Goal: Task Accomplishment & Management: Manage account settings

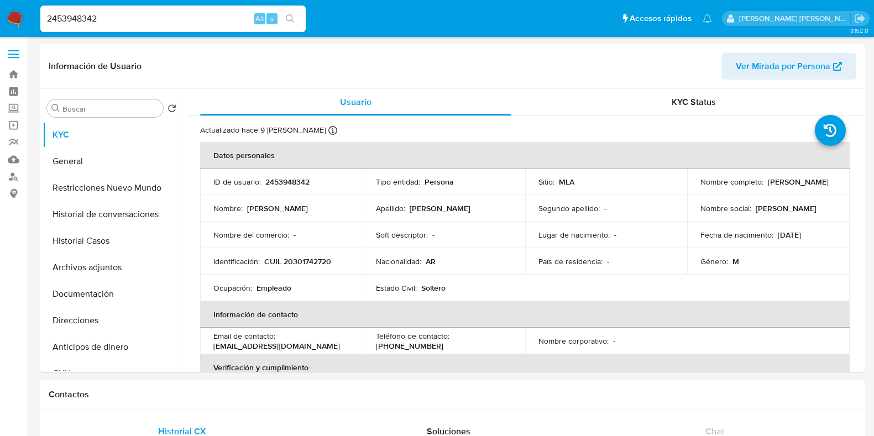
select select "10"
click at [105, 244] on button "Historial Casos" at bounding box center [107, 241] width 129 height 27
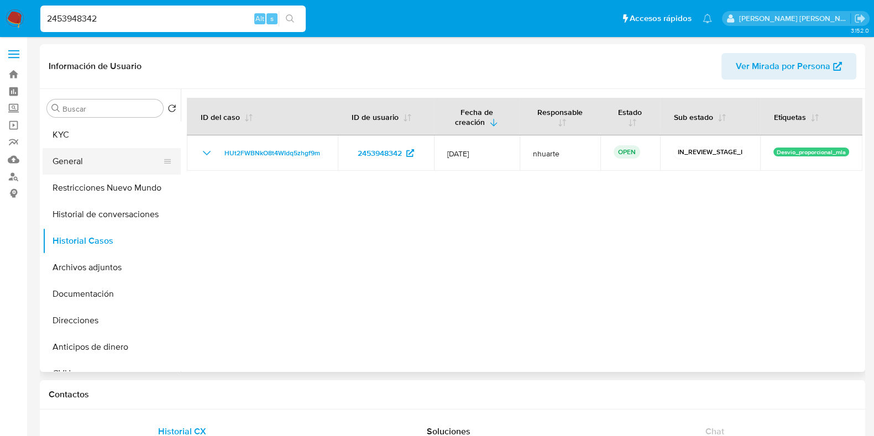
click at [84, 149] on button "General" at bounding box center [107, 161] width 129 height 27
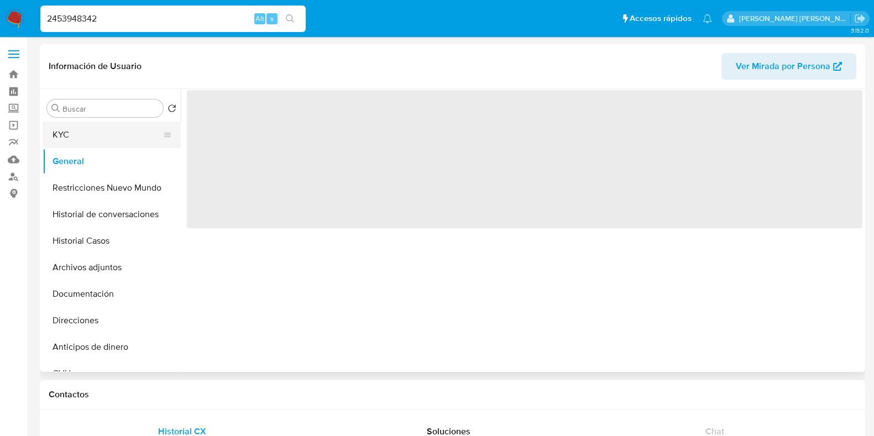
click at [88, 130] on button "KYC" at bounding box center [107, 135] width 129 height 27
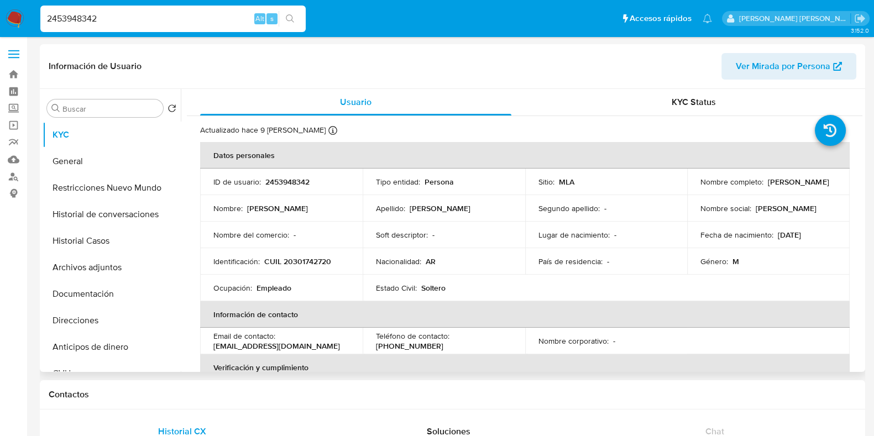
click at [303, 264] on p "CUIL 20301742720" at bounding box center [297, 261] width 67 height 10
copy p "20301742720"
drag, startPoint x: 103, startPoint y: 18, endPoint x: 34, endPoint y: 24, distance: 69.4
click at [35, 24] on ul "Pausado Ver notificaciones 2453948342 Alt s Accesos rápidos Presiona las siguie…" at bounding box center [376, 18] width 683 height 28
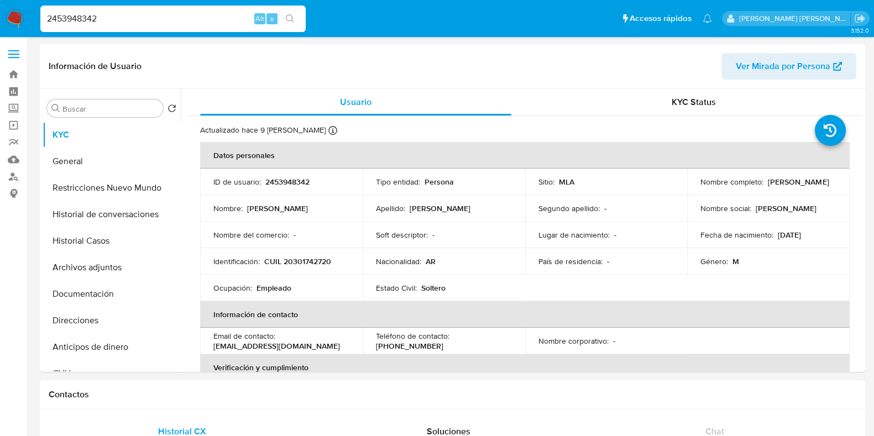
paste input "1831851127"
type input "1831851127"
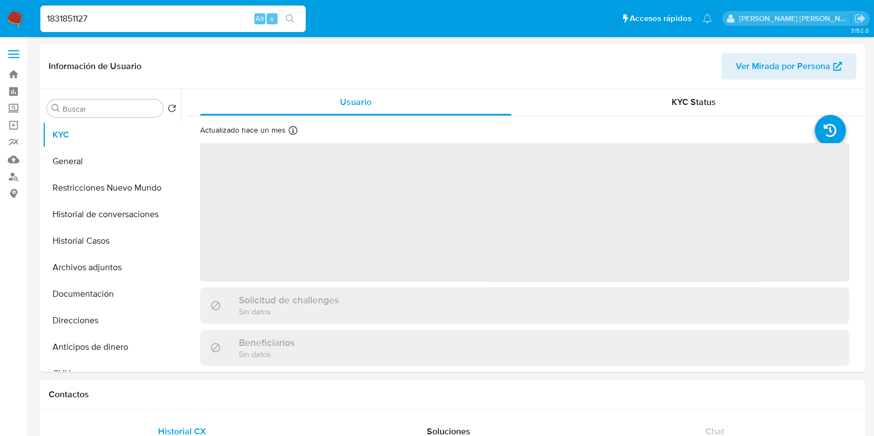
select select "10"
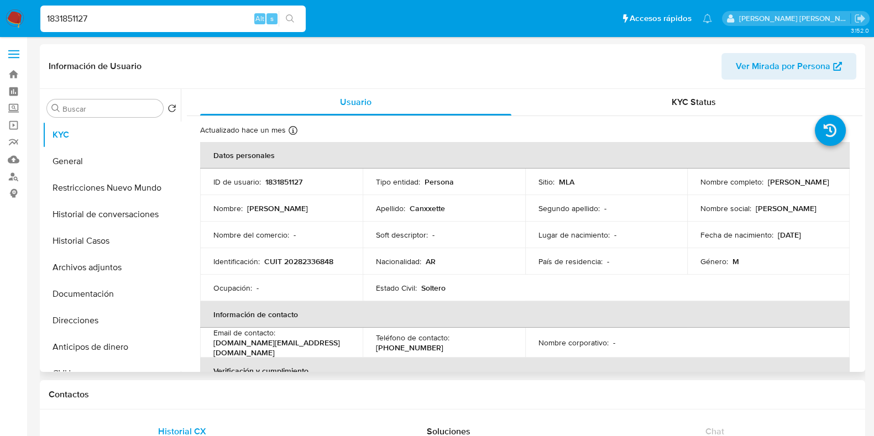
click at [301, 264] on p "CUIT 20282336848" at bounding box center [298, 261] width 69 height 10
copy p "20282336848"
click at [118, 233] on button "Historial Casos" at bounding box center [107, 241] width 129 height 27
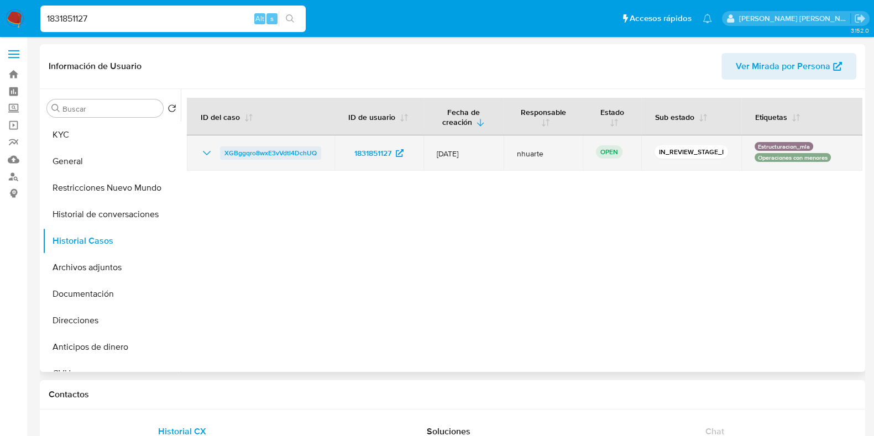
click at [282, 155] on span "XGBggqro8wxE3vVdtl4DchUQ" at bounding box center [270, 152] width 92 height 13
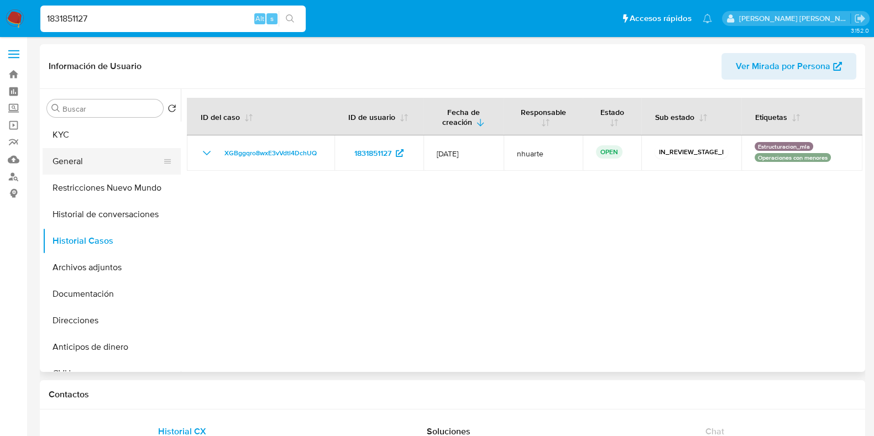
click at [116, 164] on button "General" at bounding box center [107, 161] width 129 height 27
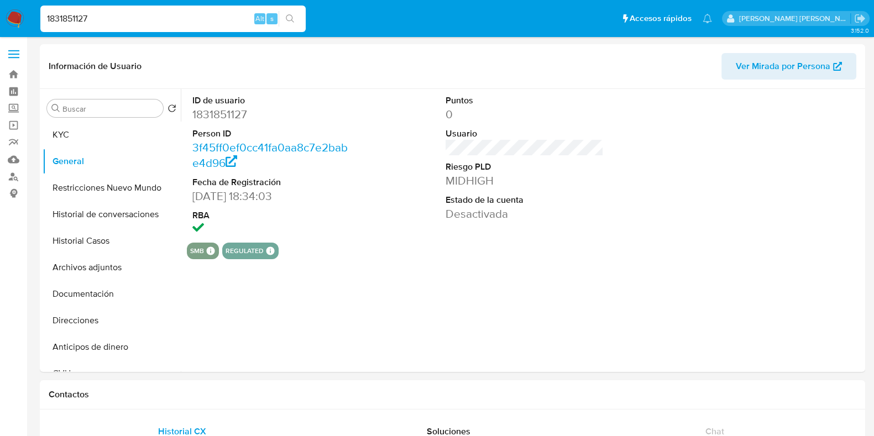
click at [229, 117] on dd "1831851127" at bounding box center [271, 114] width 158 height 15
copy dd "1831851127"
drag, startPoint x: 72, startPoint y: 124, endPoint x: 146, endPoint y: 142, distance: 76.1
click at [72, 124] on button "KYC" at bounding box center [107, 135] width 129 height 27
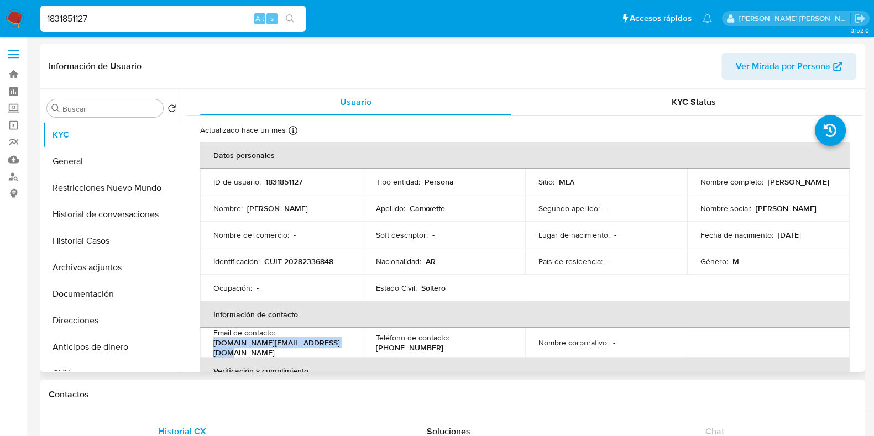
drag, startPoint x: 213, startPoint y: 348, endPoint x: 340, endPoint y: 345, distance: 127.1
click at [340, 345] on div "Email de contacto : tuberias.canette.jm.mp@gmail.com" at bounding box center [281, 343] width 136 height 30
copy p "tuberias.canette.jm.mp@gmail.com"
click at [301, 258] on p "CUIT 20282336848" at bounding box center [298, 261] width 69 height 10
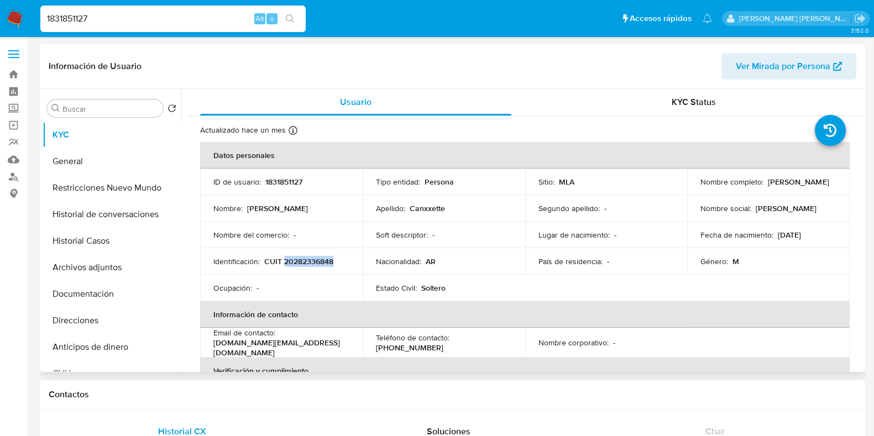
copy p "20282336848"
drag, startPoint x: 101, startPoint y: 267, endPoint x: 114, endPoint y: 264, distance: 13.5
click at [102, 268] on button "Archivos adjuntos" at bounding box center [107, 267] width 129 height 27
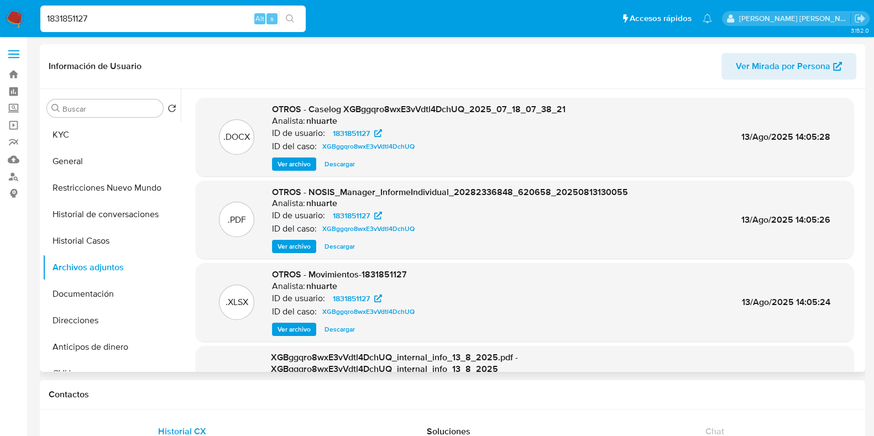
click at [303, 162] on span "Ver archivo" at bounding box center [293, 164] width 33 height 11
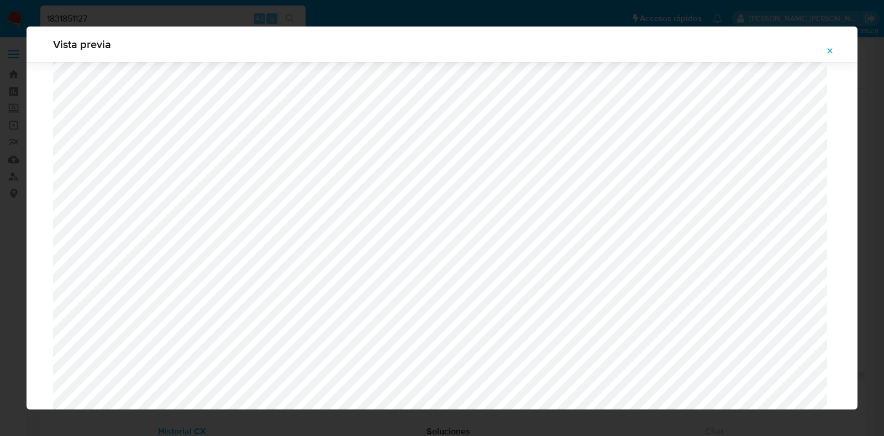
scroll to position [1014, 0]
click at [832, 50] on icon "Attachment preview" at bounding box center [830, 50] width 9 height 9
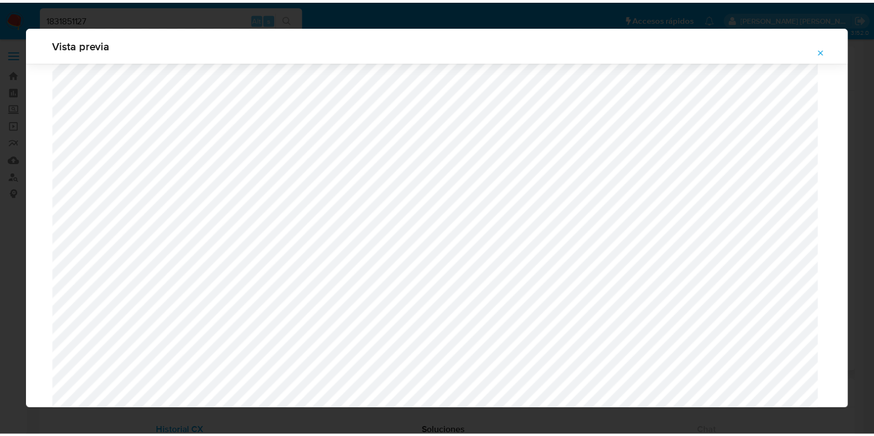
scroll to position [28, 0]
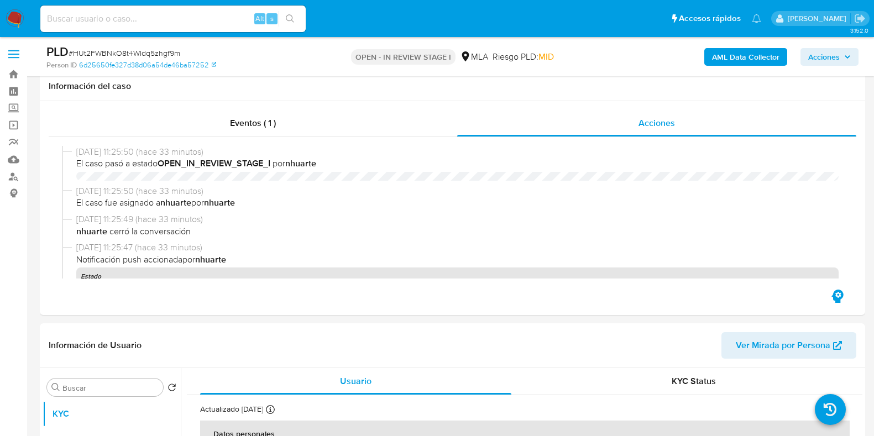
select select "10"
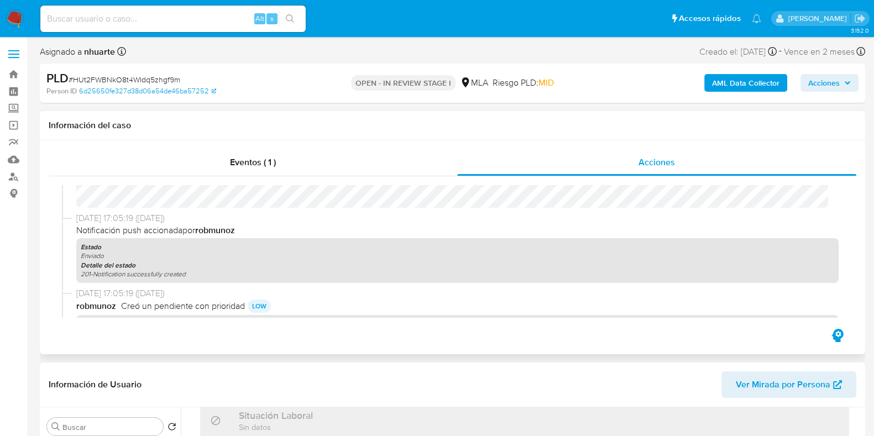
scroll to position [69, 0]
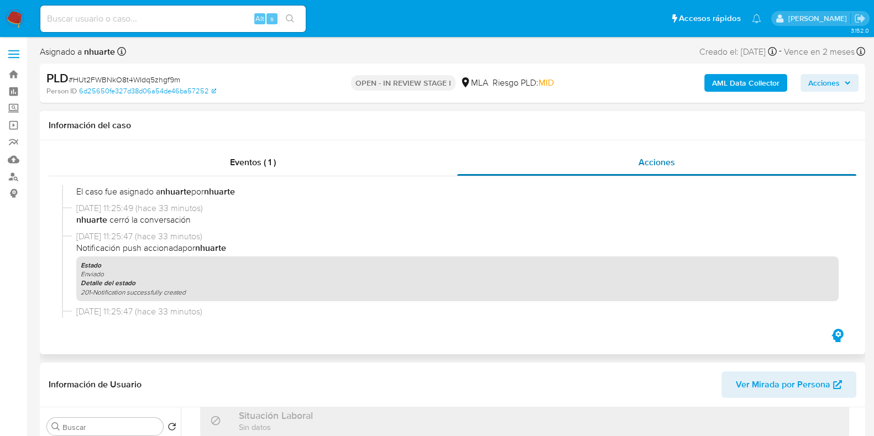
drag, startPoint x: 274, startPoint y: 162, endPoint x: 683, endPoint y: 156, distance: 409.6
click at [273, 162] on span "Eventos ( 1 )" at bounding box center [253, 162] width 46 height 13
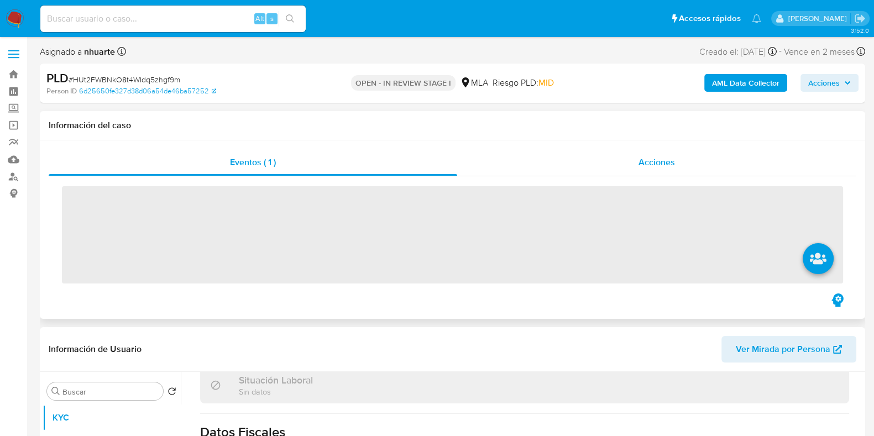
click at [669, 162] on span "Acciones" at bounding box center [656, 162] width 36 height 13
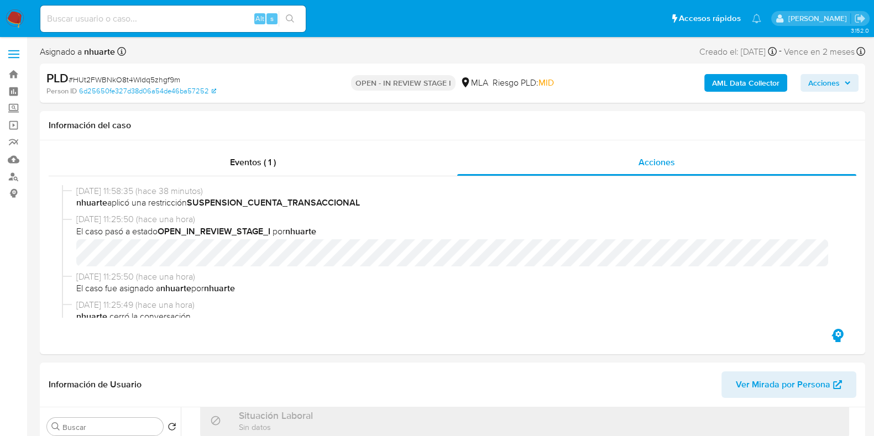
click at [724, 88] on b "AML Data Collector" at bounding box center [745, 83] width 67 height 18
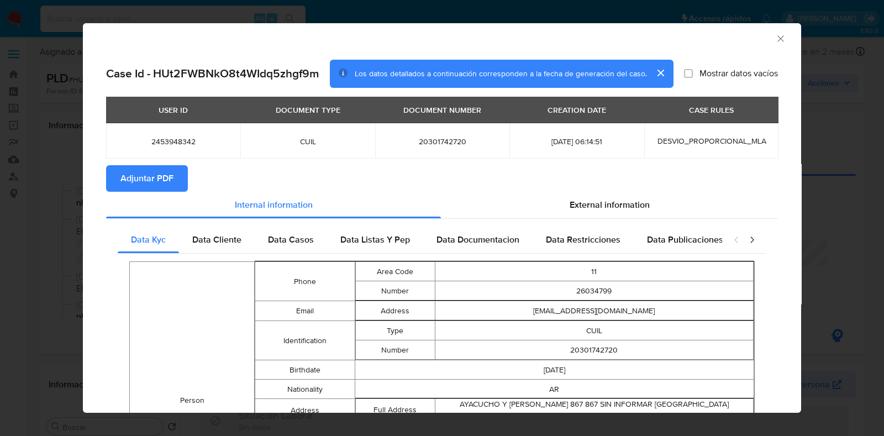
click at [177, 170] on button "Adjuntar PDF" at bounding box center [147, 178] width 82 height 27
click at [778, 39] on icon "Cerrar ventana" at bounding box center [781, 38] width 6 height 6
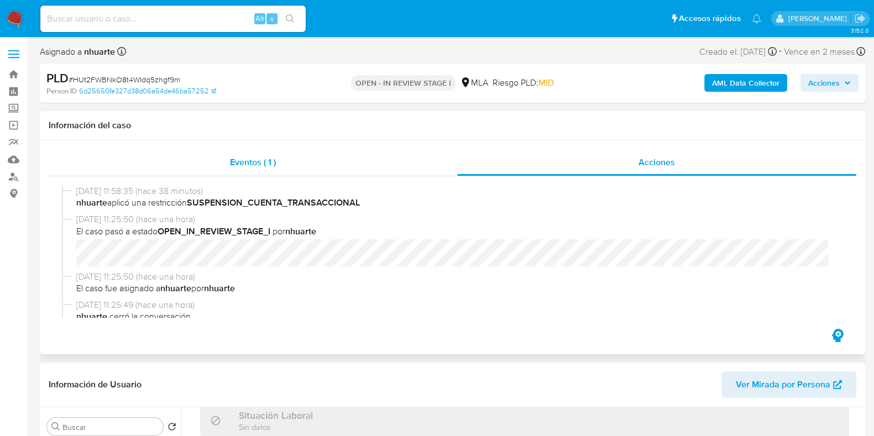
click at [254, 167] on span "Eventos ( 1 )" at bounding box center [253, 162] width 46 height 13
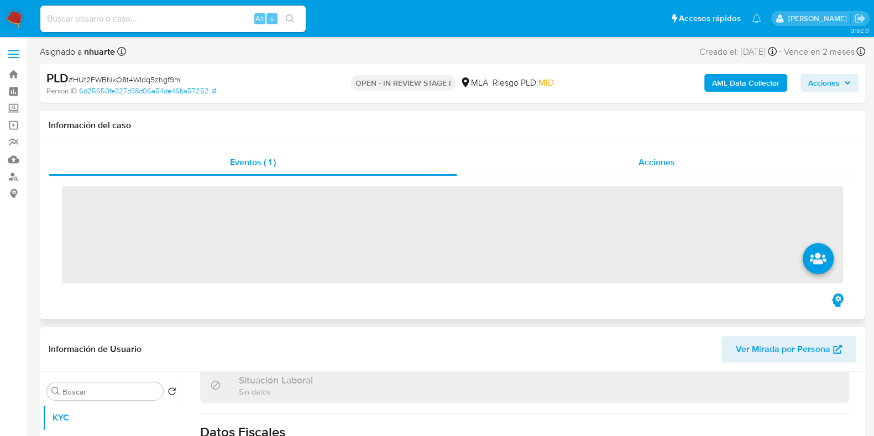
click at [658, 166] on span "Acciones" at bounding box center [656, 162] width 36 height 13
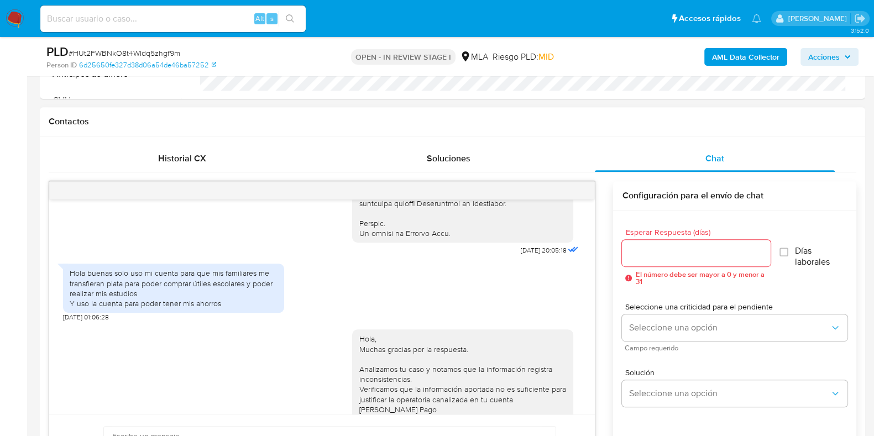
scroll to position [552, 0]
drag, startPoint x: 495, startPoint y: 267, endPoint x: 531, endPoint y: 270, distance: 36.0
copy span "17/07/2025"
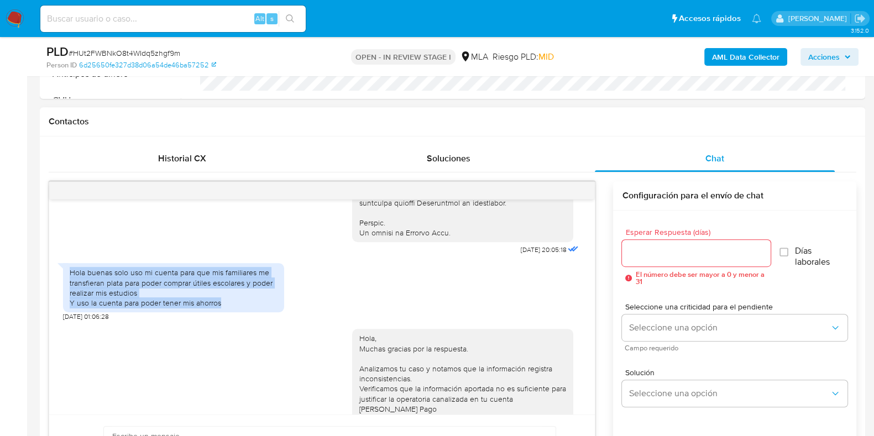
drag, startPoint x: 71, startPoint y: 291, endPoint x: 244, endPoint y: 327, distance: 176.7
click at [244, 312] on div "Hola buenas solo uso mi cuenta para que mis familiares me transfieran plata par…" at bounding box center [173, 287] width 221 height 49
copy div "Hola buenas solo uso mi cuenta para que mis familiares me transfieran plata par…"
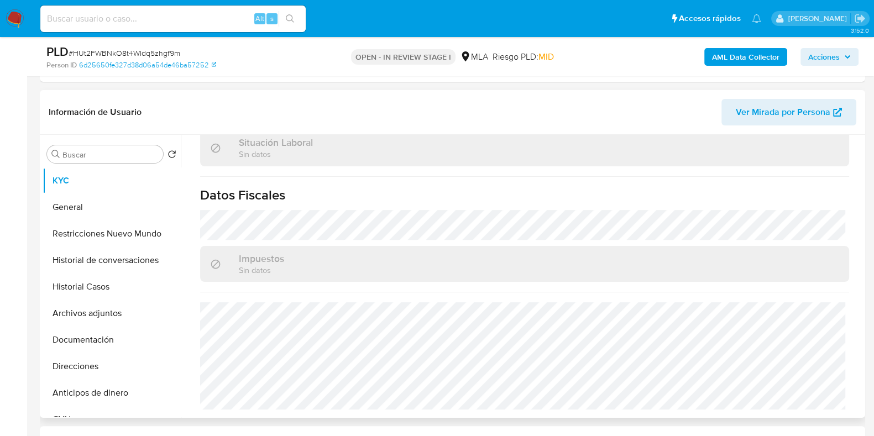
scroll to position [207, 0]
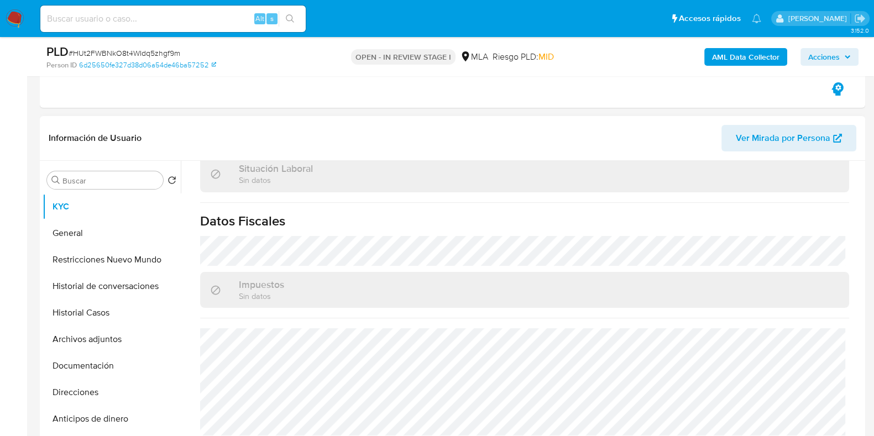
click at [120, 331] on button "Archivos adjuntos" at bounding box center [112, 339] width 138 height 27
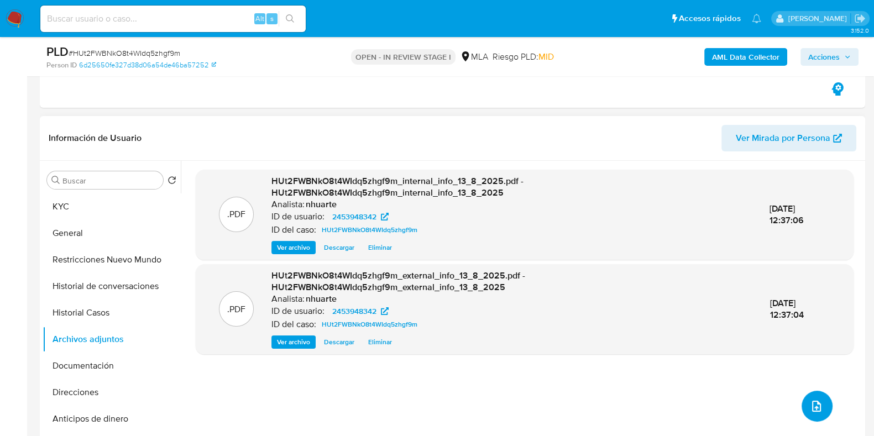
click at [810, 407] on icon "upload-file" at bounding box center [816, 406] width 13 height 13
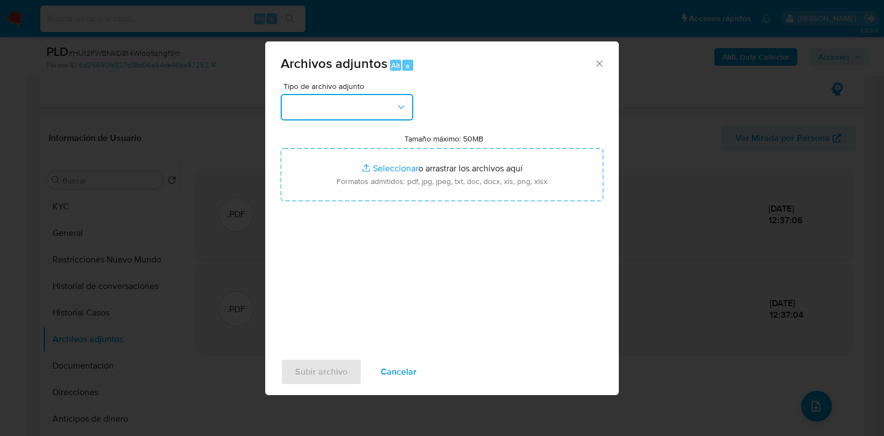
click at [397, 104] on icon "button" at bounding box center [401, 107] width 11 height 11
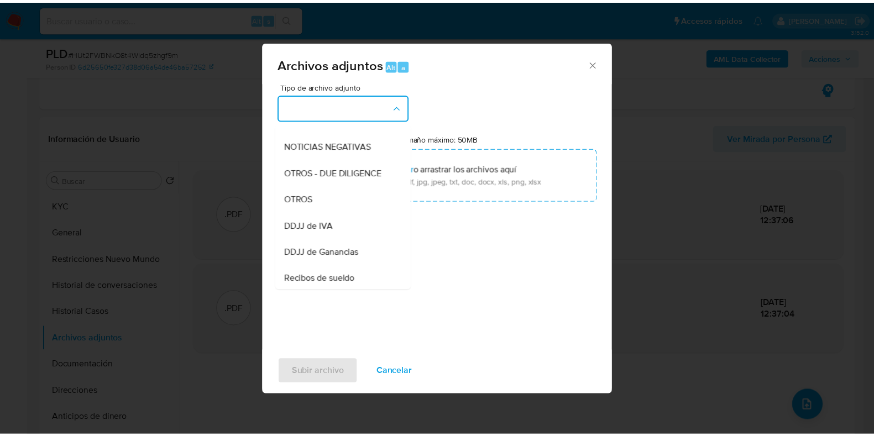
scroll to position [154, 0]
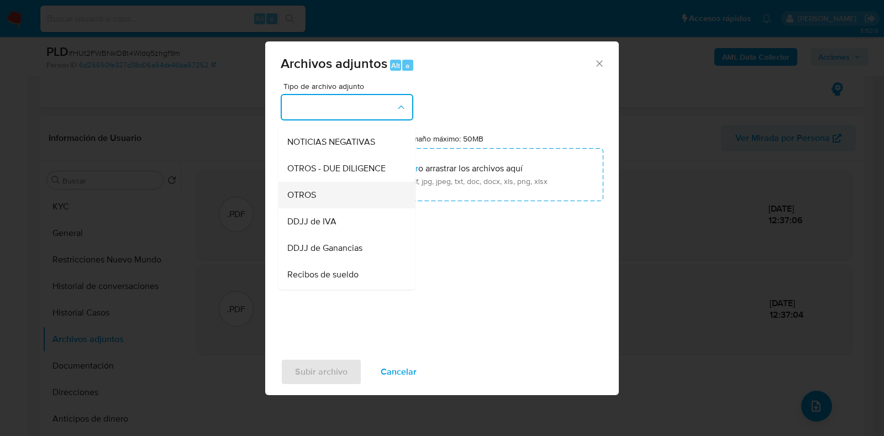
click at [354, 205] on div "OTROS" at bounding box center [343, 195] width 113 height 27
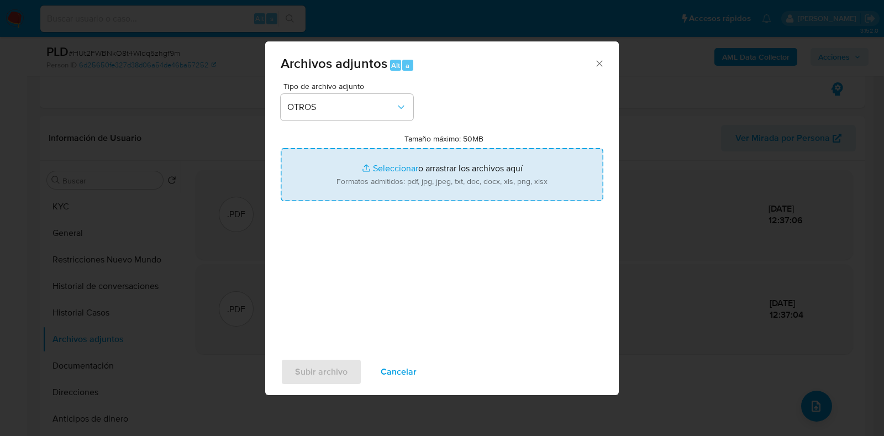
type input "C:\fakepath\Movimientos-2453948342.xlsx"
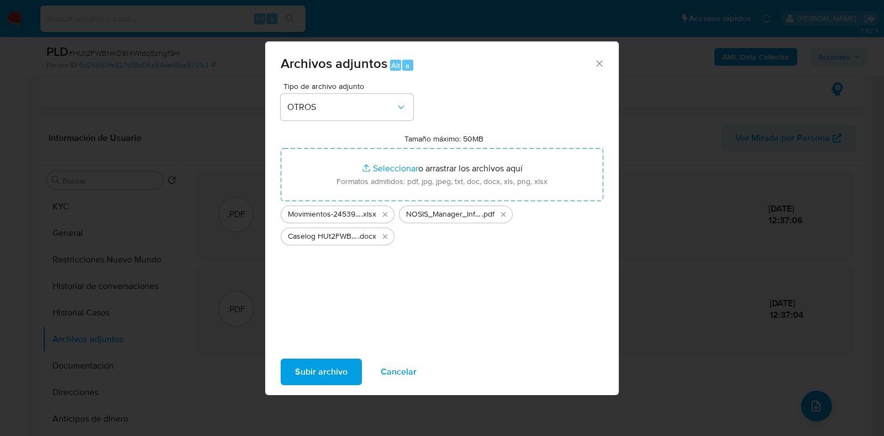
click at [342, 365] on span "Subir archivo" at bounding box center [321, 372] width 53 height 24
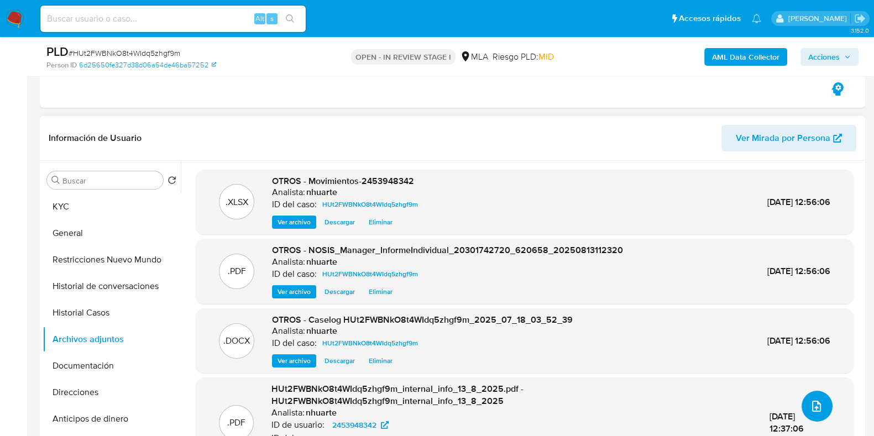
scroll to position [0, 0]
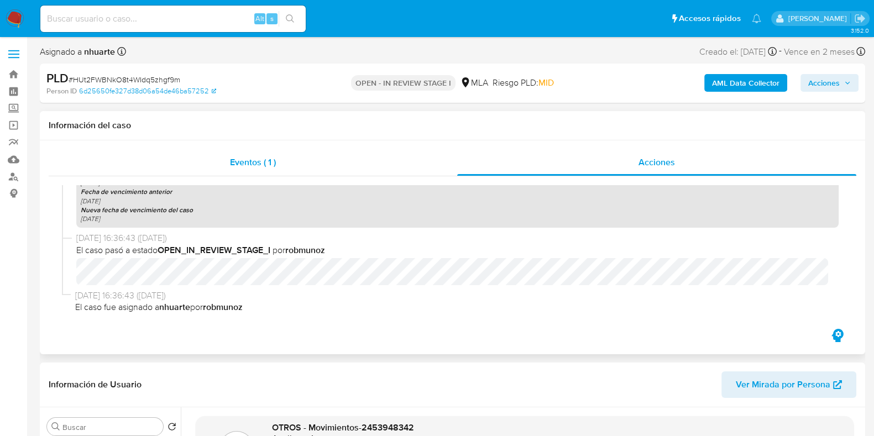
click at [268, 168] on span "Eventos ( 1 )" at bounding box center [253, 162] width 46 height 13
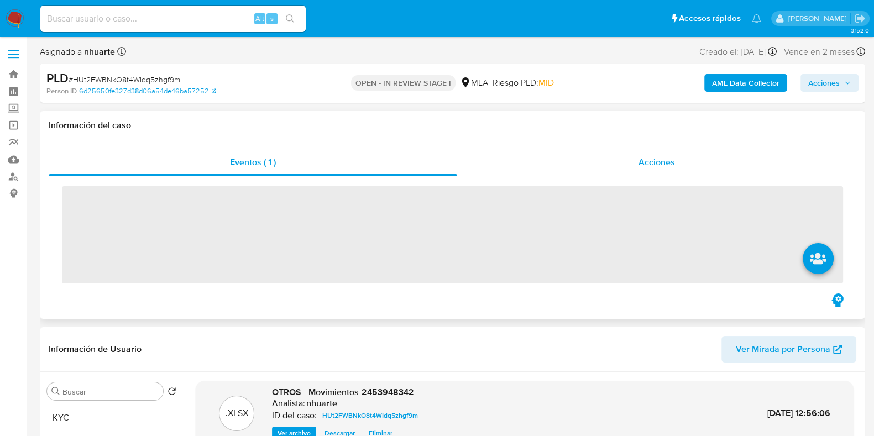
click at [661, 164] on span "Acciones" at bounding box center [656, 162] width 36 height 13
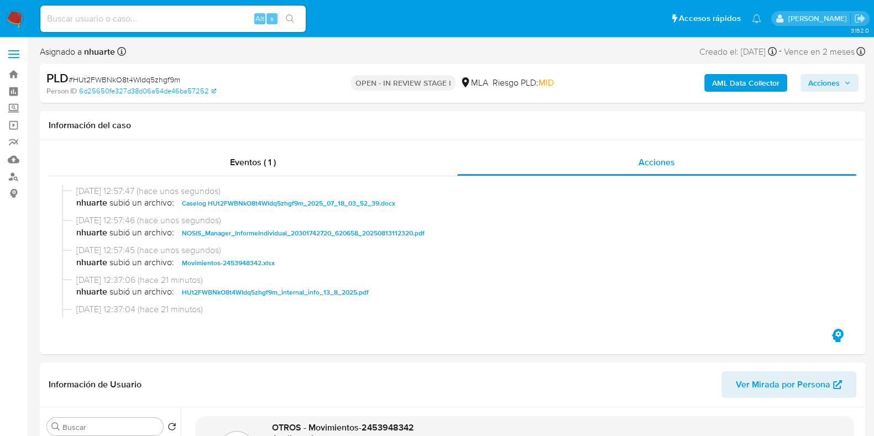
click at [823, 80] on span "Acciones" at bounding box center [824, 83] width 32 height 18
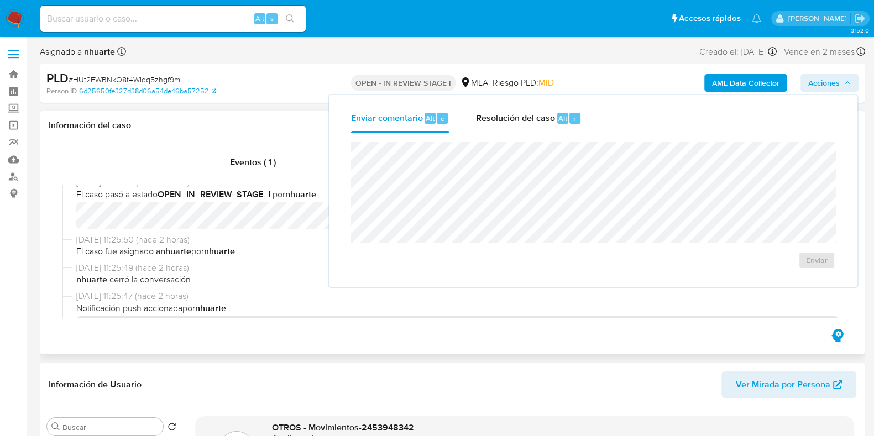
scroll to position [207, 0]
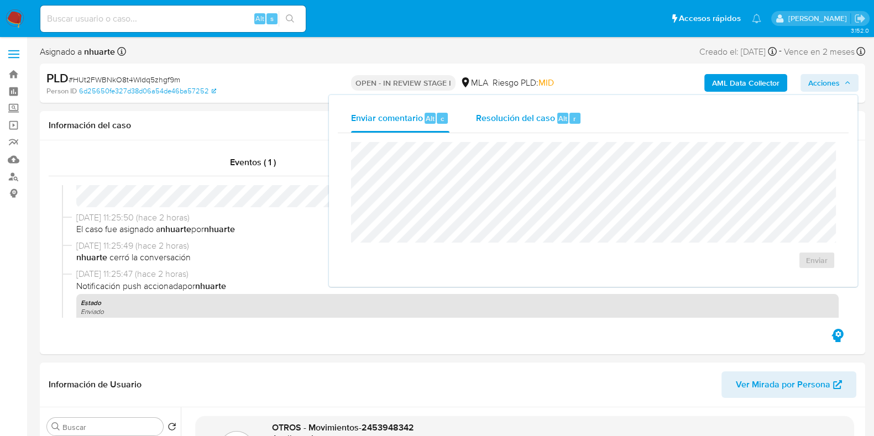
click at [537, 107] on div "Resolución del caso Alt r" at bounding box center [529, 118] width 106 height 29
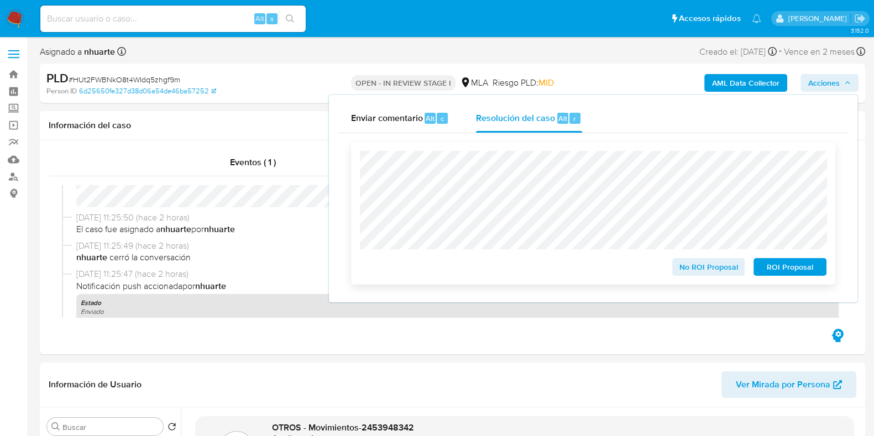
click at [795, 268] on span "ROI Proposal" at bounding box center [789, 266] width 57 height 15
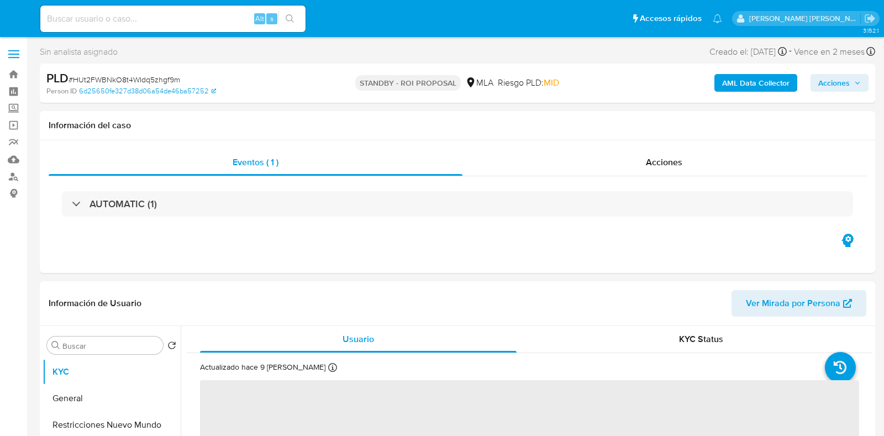
select select "10"
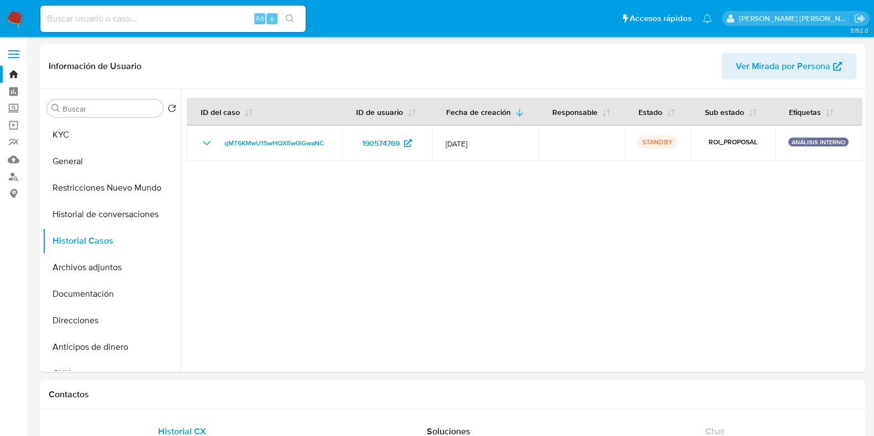
select select "10"
click at [14, 76] on link "Bandeja" at bounding box center [66, 74] width 132 height 17
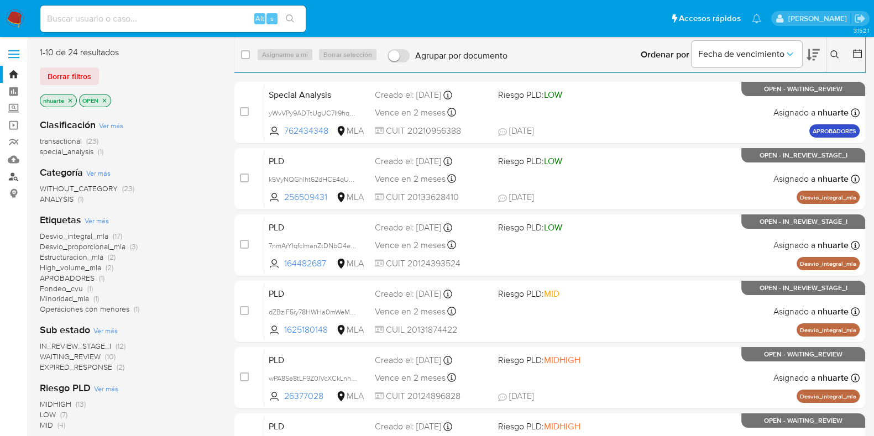
click at [14, 175] on link "Buscador de personas" at bounding box center [66, 176] width 132 height 17
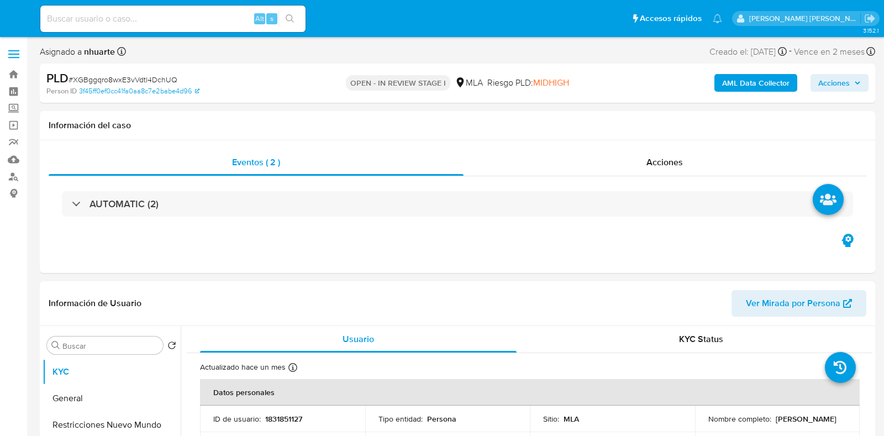
select select "10"
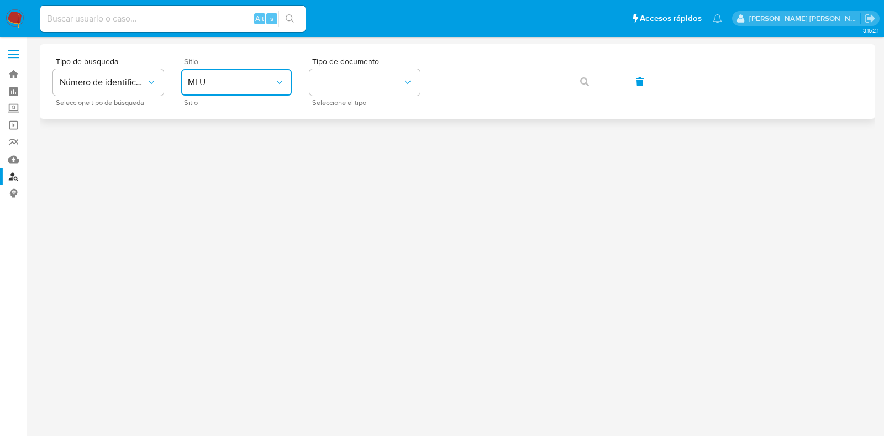
click at [230, 85] on span "MLU" at bounding box center [231, 82] width 86 height 11
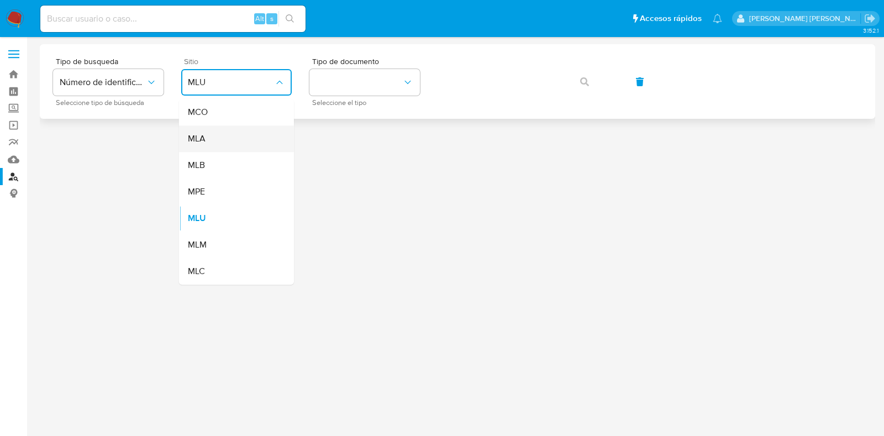
click at [228, 141] on div "MLA" at bounding box center [233, 138] width 91 height 27
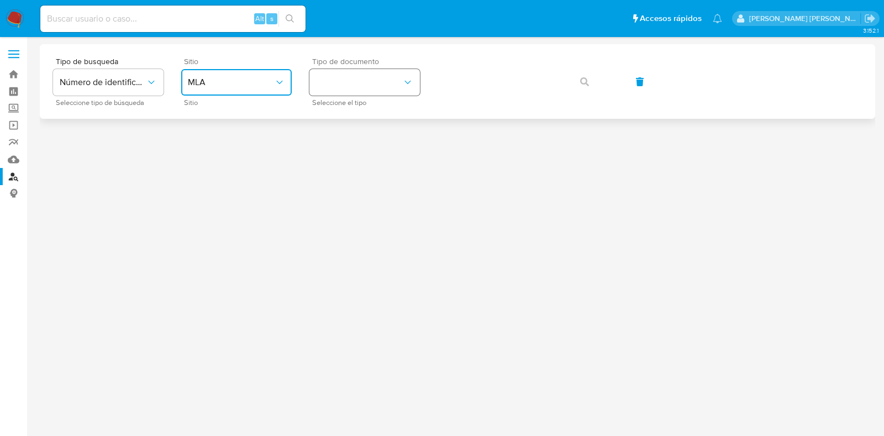
click at [356, 86] on button "identificationType" at bounding box center [365, 82] width 111 height 27
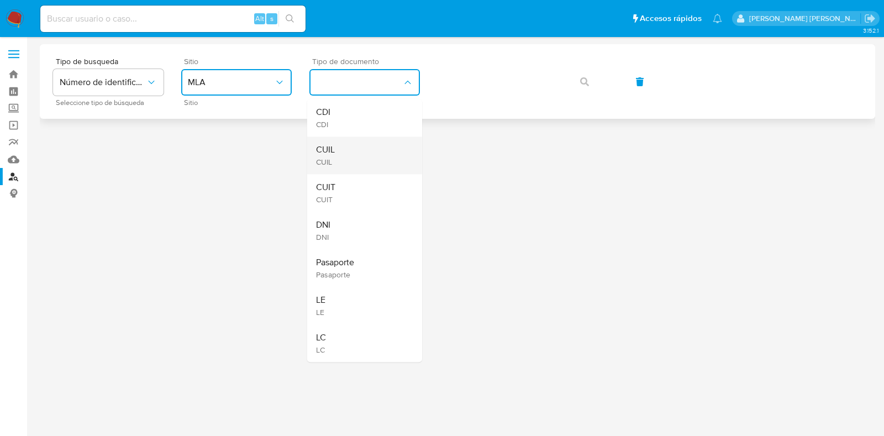
click at [361, 146] on div "CUIL CUIL" at bounding box center [361, 156] width 91 height 38
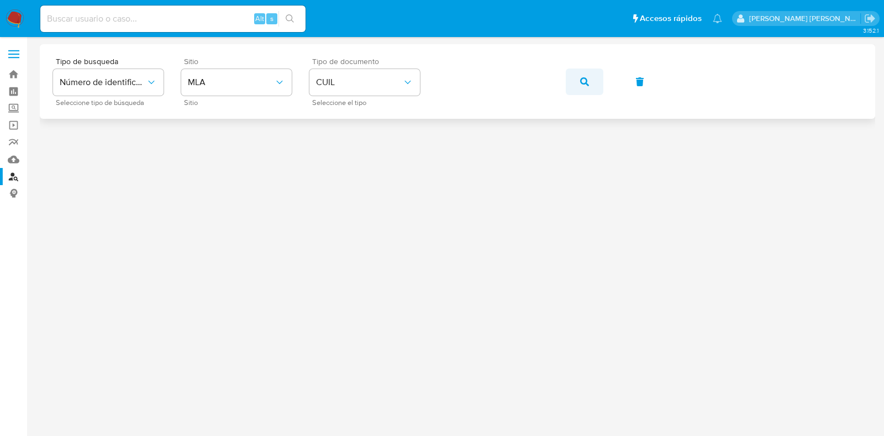
click at [585, 80] on icon "button" at bounding box center [584, 81] width 9 height 9
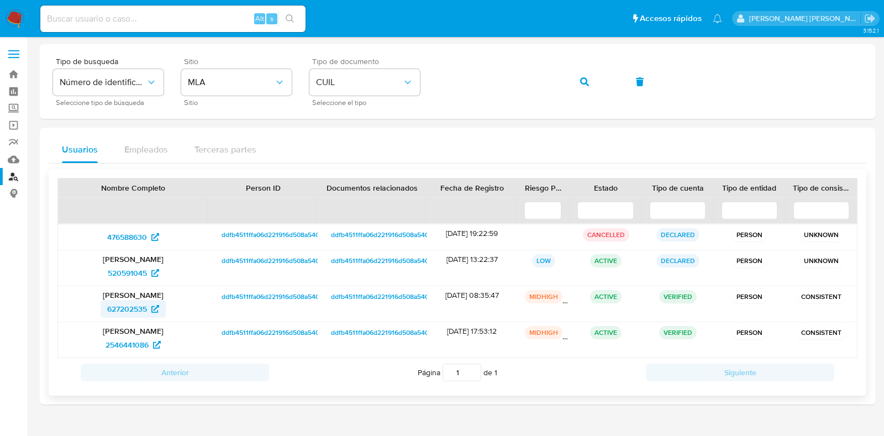
click at [141, 308] on span "627202535" at bounding box center [127, 309] width 40 height 18
click at [418, 80] on div "Tipo de busqueda Número de identificación Seleccione tipo de búsqueda Sitio MLA…" at bounding box center [457, 81] width 809 height 48
click at [583, 80] on icon "button" at bounding box center [584, 81] width 9 height 9
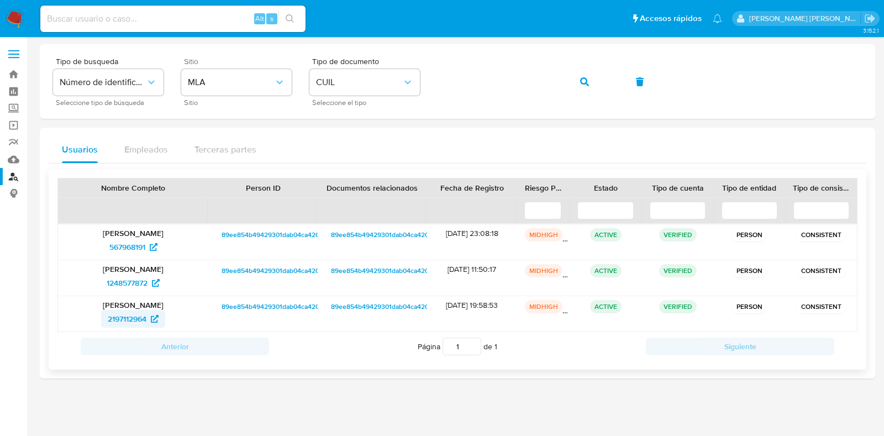
click at [152, 316] on icon at bounding box center [155, 319] width 8 height 8
click at [424, 87] on div "Tipo de busqueda Número de identificación Seleccione tipo de búsqueda Sitio MLA…" at bounding box center [457, 81] width 809 height 48
click at [581, 83] on icon "button" at bounding box center [584, 81] width 9 height 9
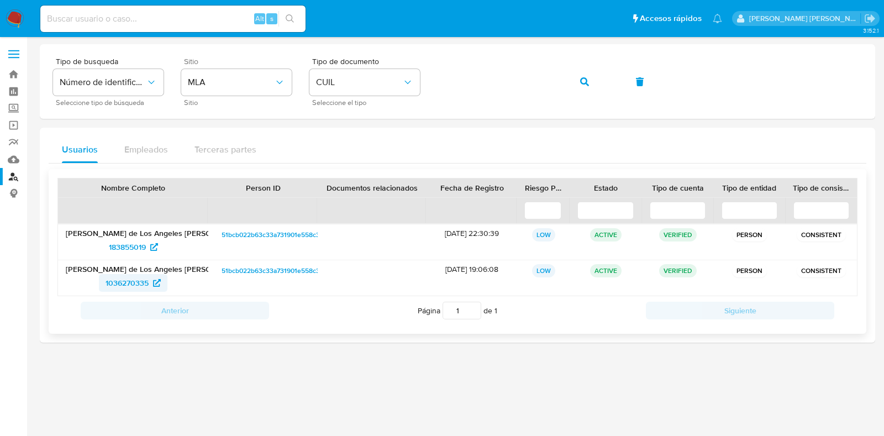
click at [151, 282] on span "1036270335" at bounding box center [133, 283] width 55 height 18
click at [581, 78] on icon "button" at bounding box center [584, 81] width 9 height 9
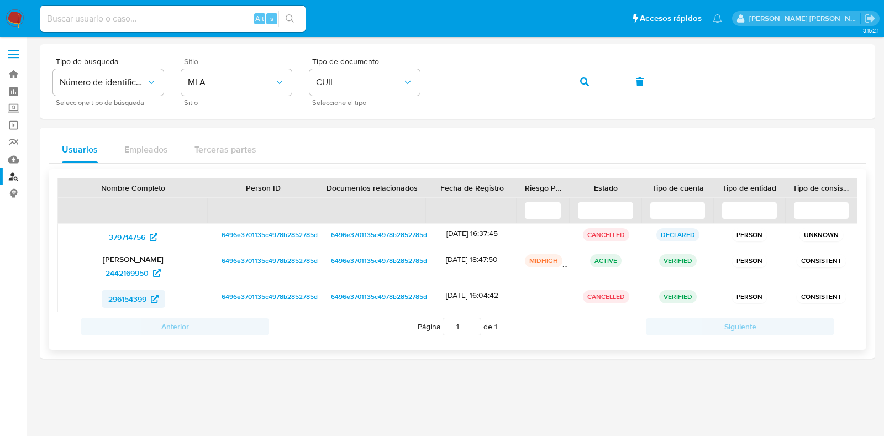
click at [144, 299] on span "296154399" at bounding box center [127, 299] width 38 height 18
click at [437, 77] on div "Tipo de busqueda Número de identificación Seleccione tipo de búsqueda Sitio MLA…" at bounding box center [457, 81] width 809 height 48
click at [590, 77] on button "button" at bounding box center [585, 82] width 38 height 27
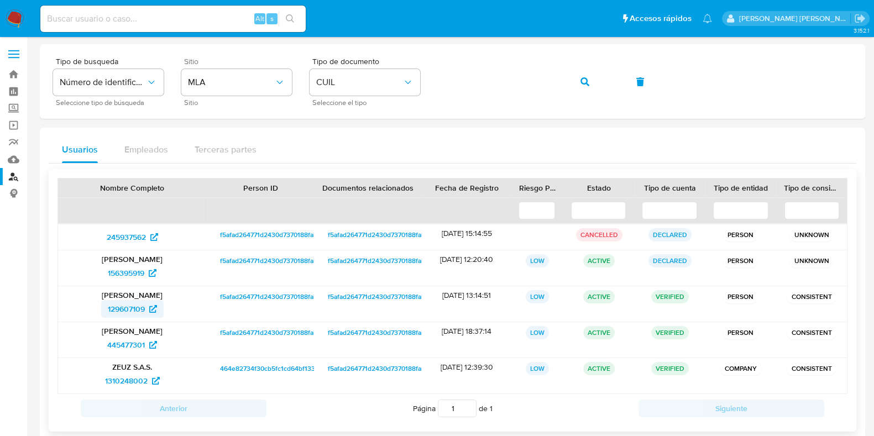
click at [134, 312] on span "129607109" at bounding box center [126, 309] width 37 height 18
click at [434, 76] on div "Tipo de busqueda Número de identificación Seleccione tipo de búsqueda Sitio MLA…" at bounding box center [452, 81] width 799 height 48
click at [584, 84] on icon "button" at bounding box center [584, 81] width 9 height 9
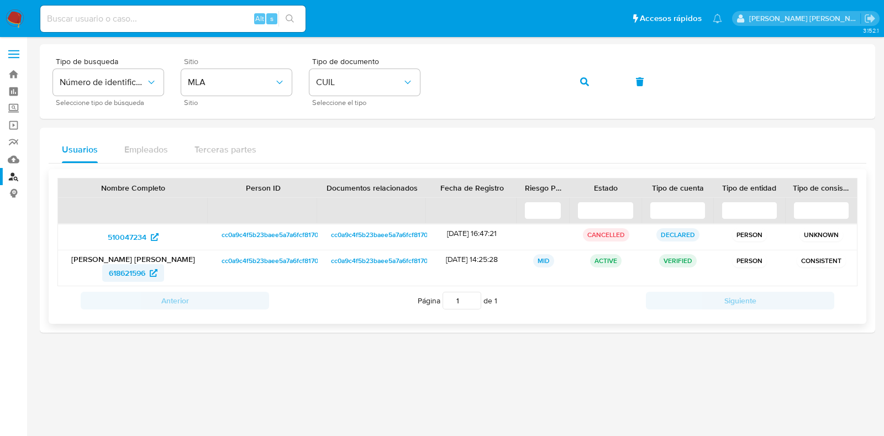
click at [155, 269] on icon at bounding box center [154, 273] width 8 height 8
click at [581, 81] on icon "button" at bounding box center [584, 81] width 9 height 9
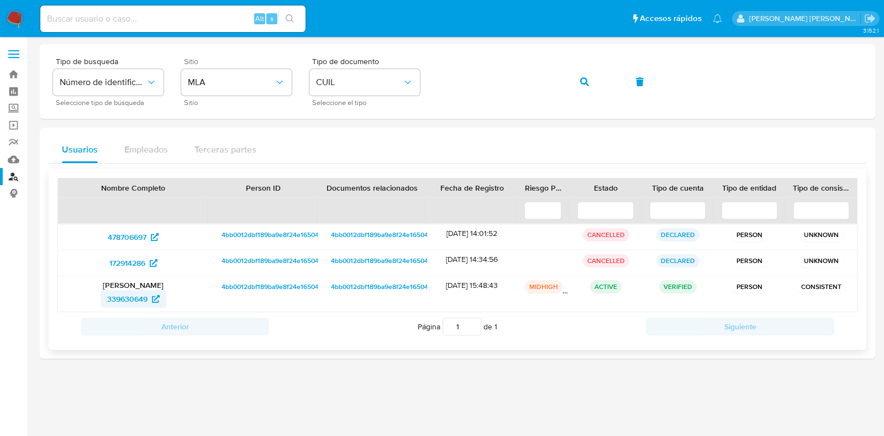
click at [137, 305] on span "339630649" at bounding box center [127, 299] width 40 height 18
drag, startPoint x: 570, startPoint y: 76, endPoint x: 570, endPoint y: 83, distance: 7.2
click at [570, 76] on button "button" at bounding box center [585, 82] width 38 height 27
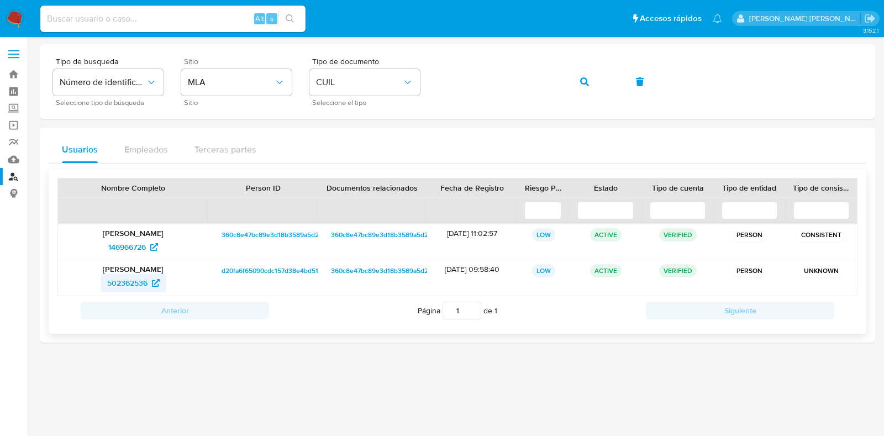
click at [146, 281] on span "502362536" at bounding box center [127, 283] width 40 height 18
click at [579, 82] on button "button" at bounding box center [585, 82] width 38 height 27
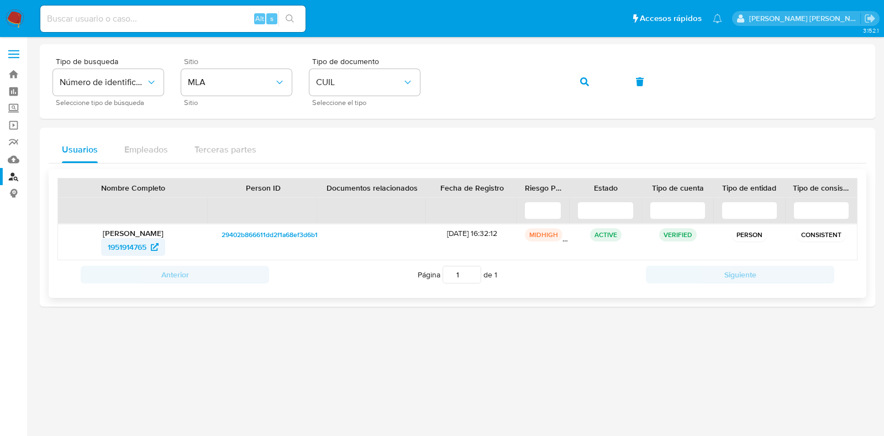
click at [148, 249] on span "1951914765" at bounding box center [133, 247] width 51 height 18
click at [15, 76] on link "Bandeja" at bounding box center [66, 74] width 132 height 17
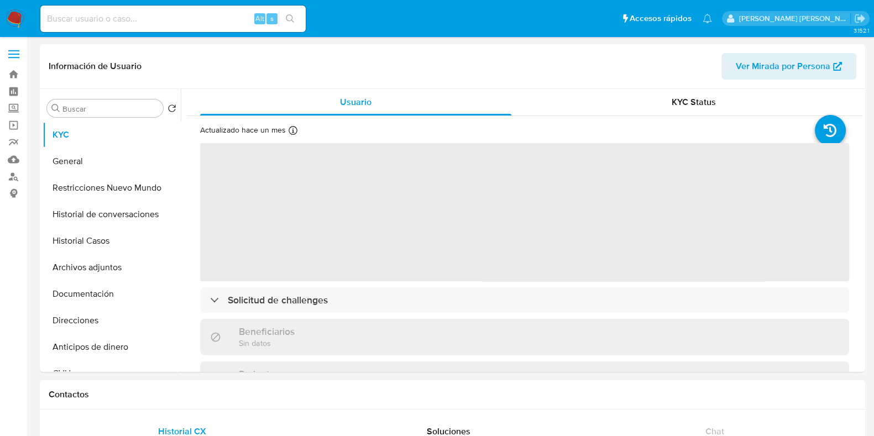
select select "10"
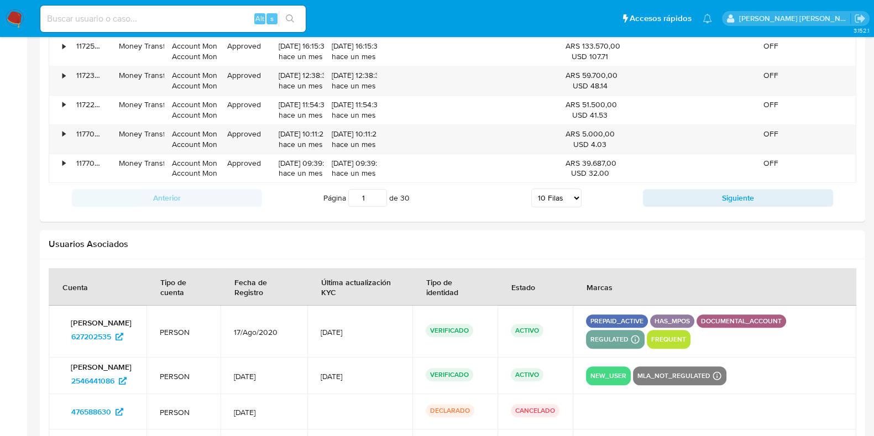
scroll to position [1314, 0]
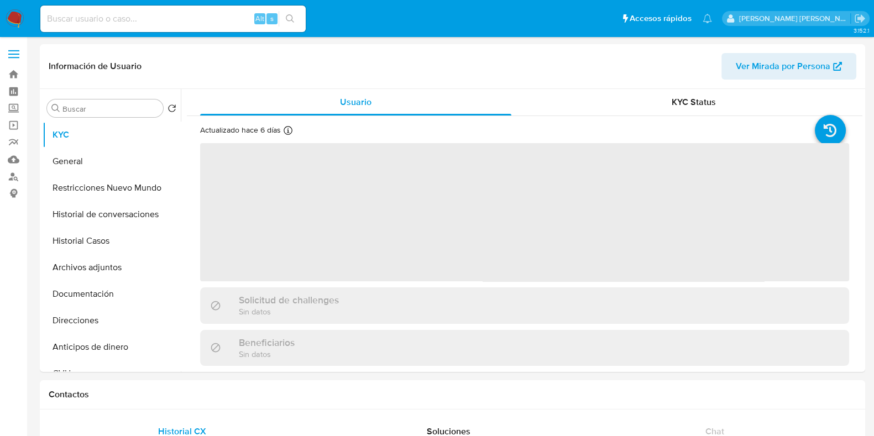
select select "10"
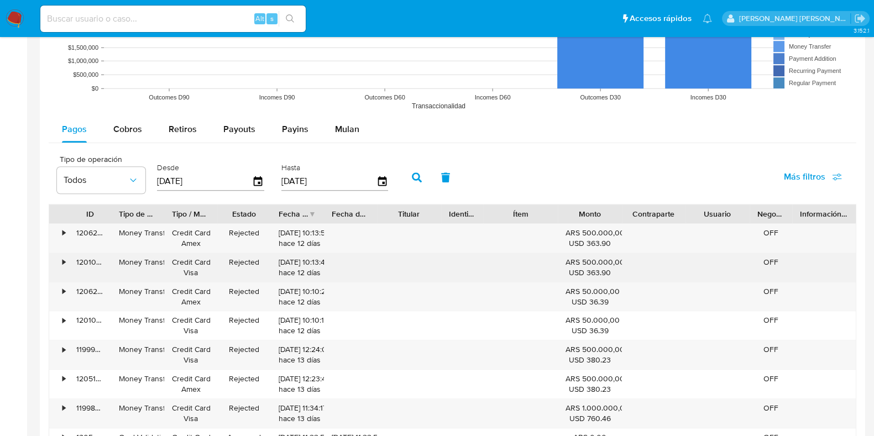
scroll to position [1325, 0]
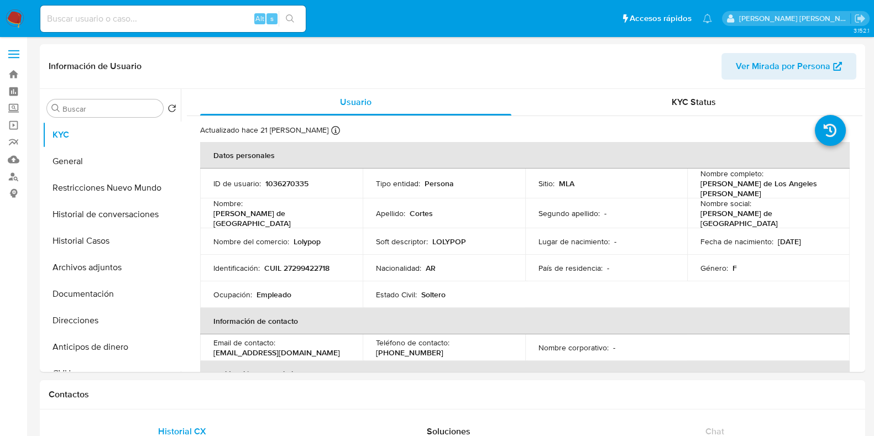
select select "10"
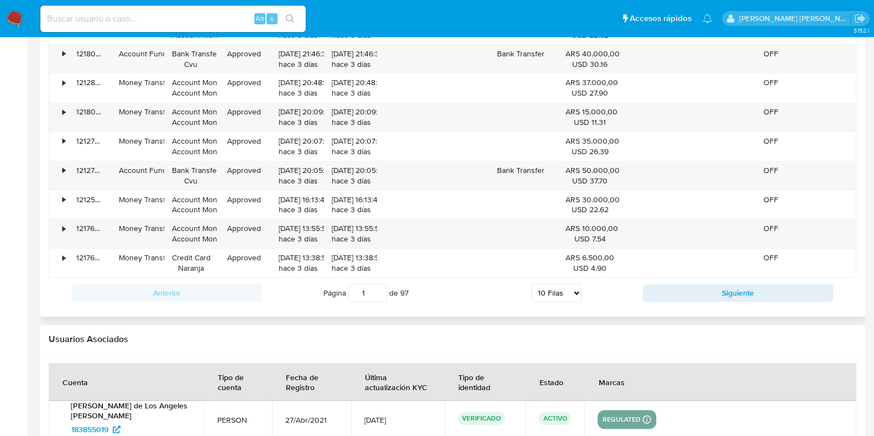
scroll to position [1315, 0]
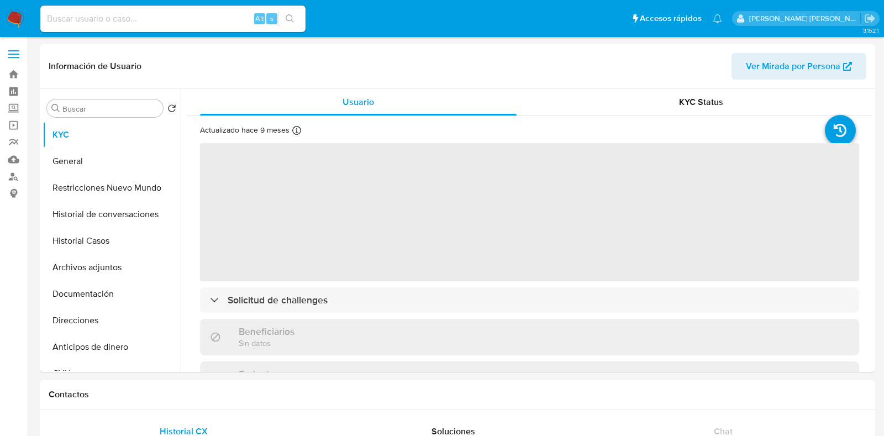
select select "10"
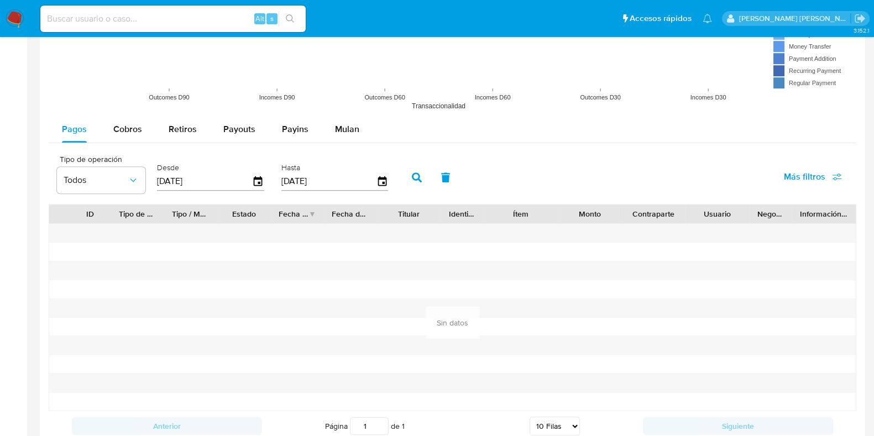
scroll to position [1244, 0]
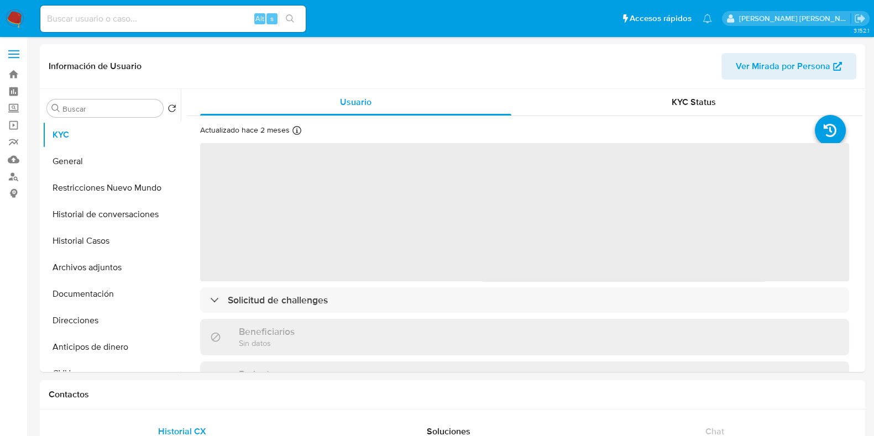
select select "10"
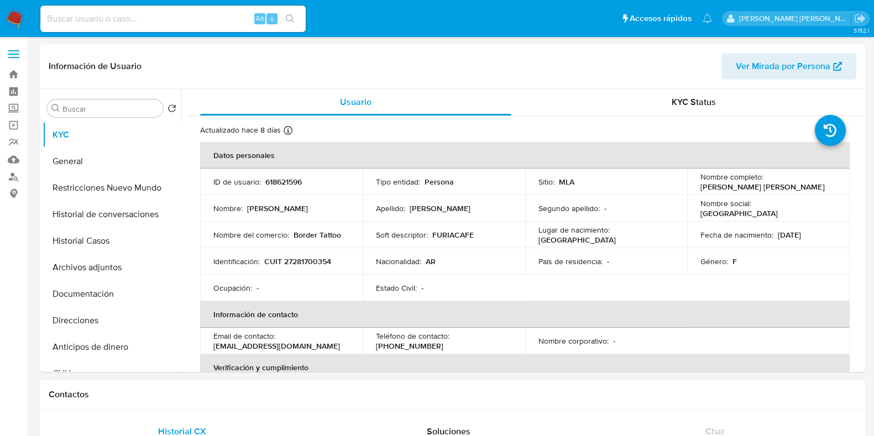
select select "10"
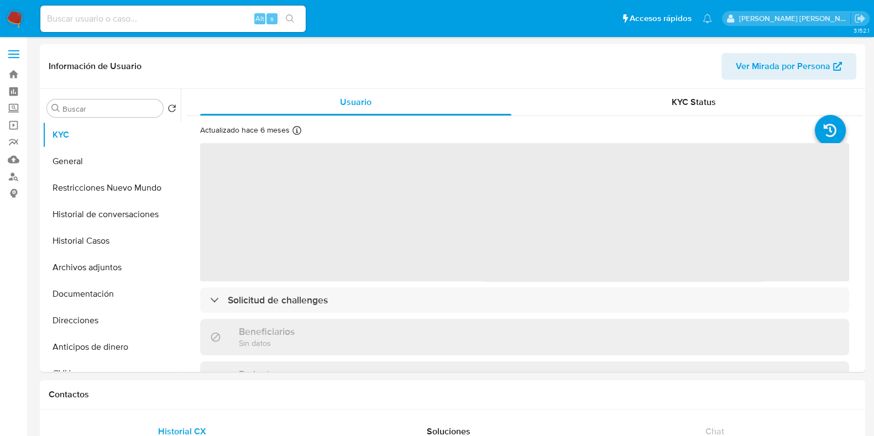
select select "10"
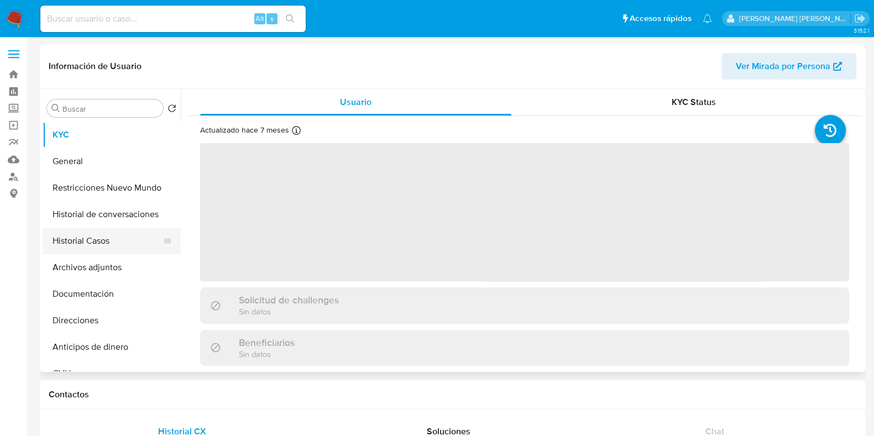
click at [119, 247] on button "Historial Casos" at bounding box center [107, 241] width 129 height 27
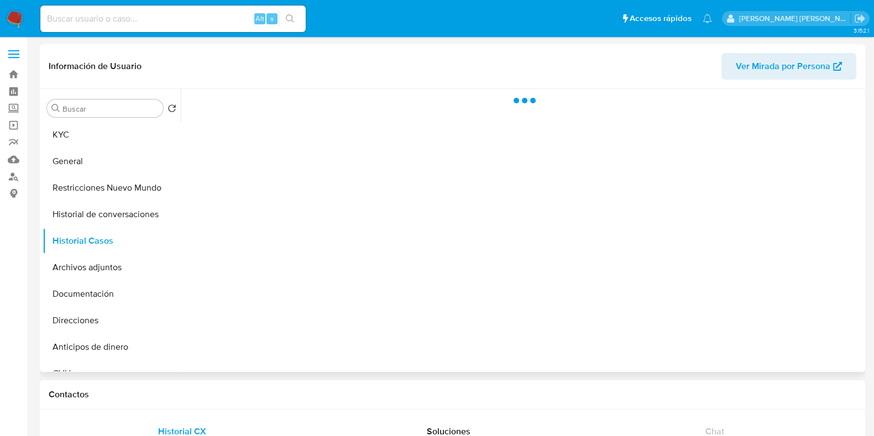
select select "10"
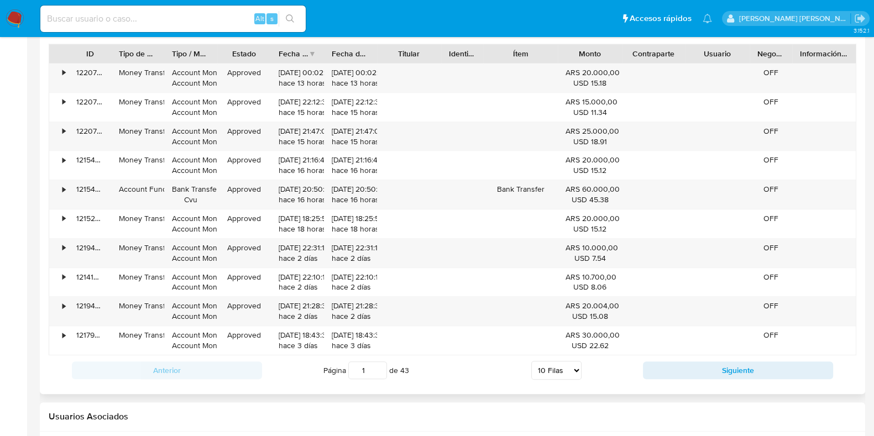
scroll to position [1252, 0]
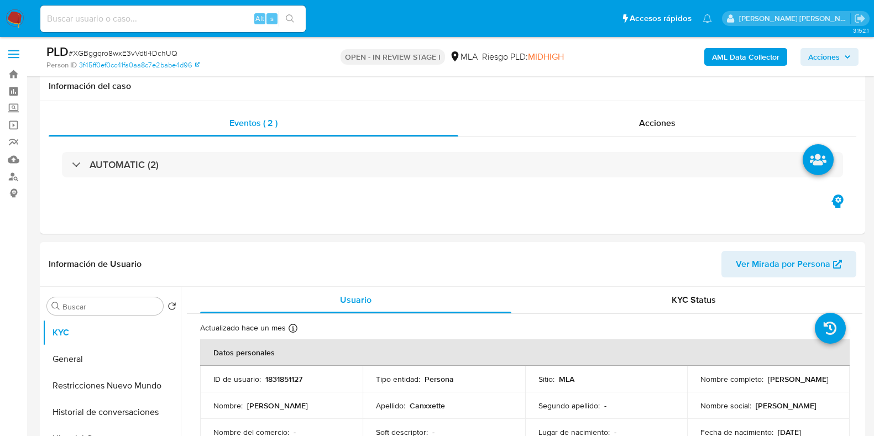
select select "10"
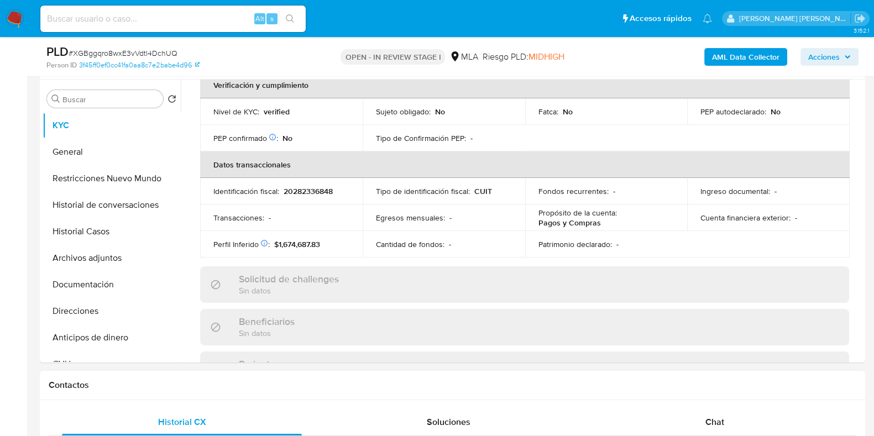
click at [709, 418] on span "Chat" at bounding box center [714, 422] width 19 height 13
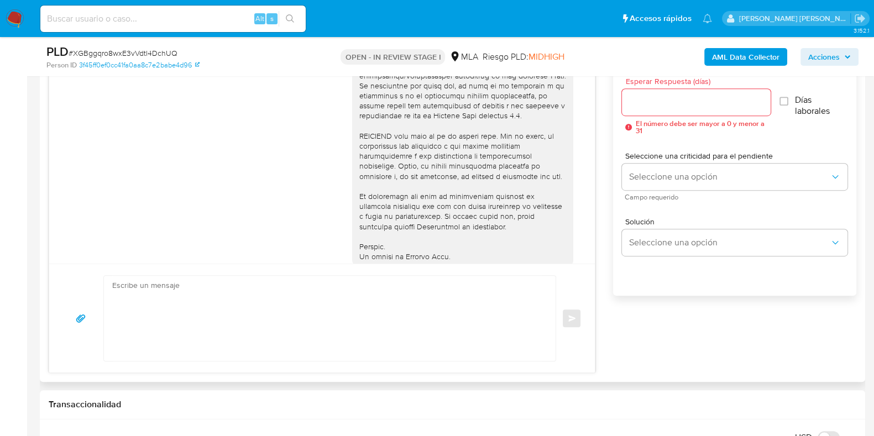
scroll to position [516, 0]
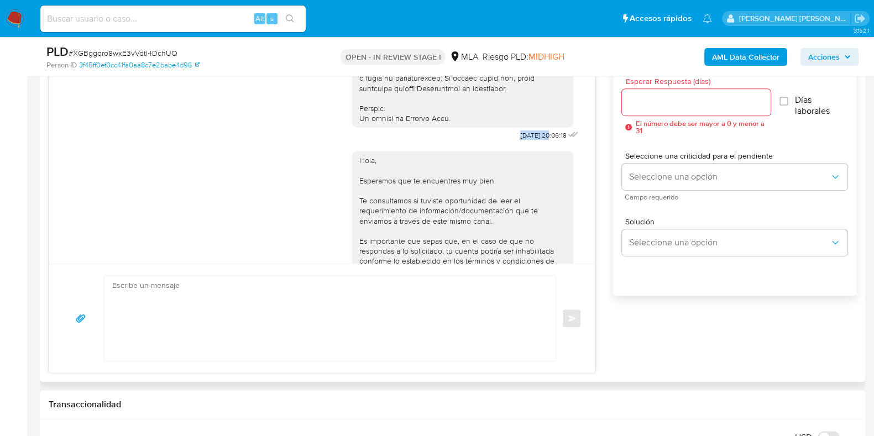
drag, startPoint x: 497, startPoint y: 153, endPoint x: 527, endPoint y: 153, distance: 29.8
click at [527, 140] on span "17/07/2025 20:06:18" at bounding box center [543, 135] width 46 height 9
click at [520, 140] on span "17/07/2025 20:06:18" at bounding box center [543, 135] width 46 height 9
drag, startPoint x: 494, startPoint y: 156, endPoint x: 528, endPoint y: 154, distance: 34.3
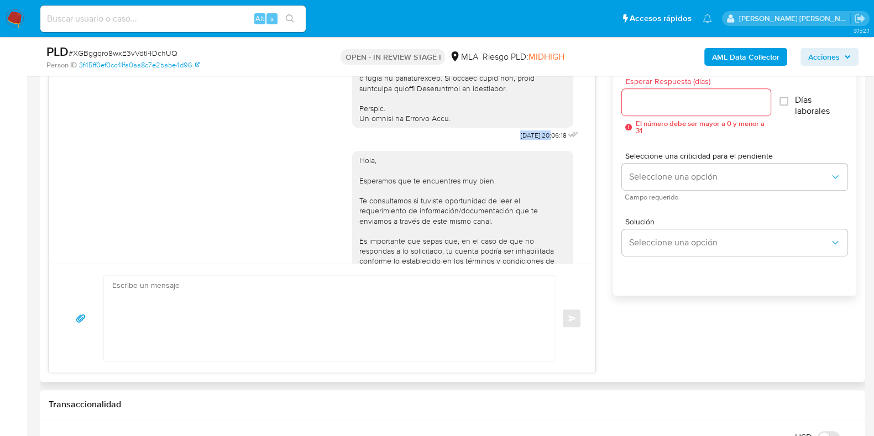
copy span "17/07/2025"
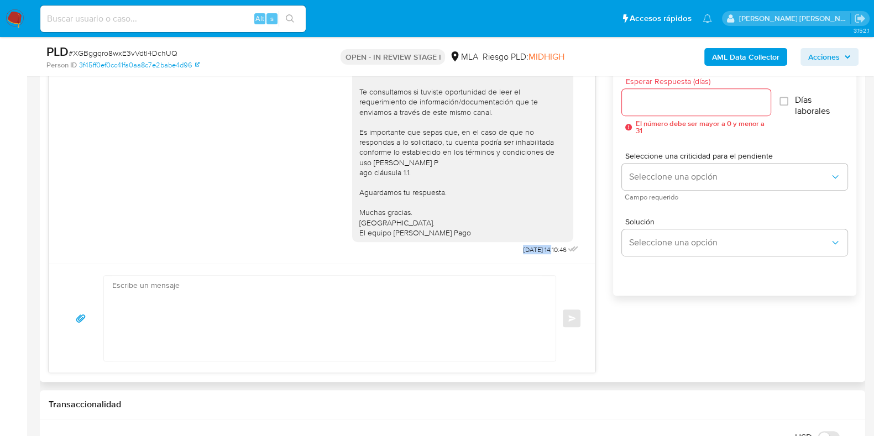
drag, startPoint x: 499, startPoint y: 247, endPoint x: 532, endPoint y: 248, distance: 32.6
click at [532, 248] on span "21/07/2025 14:10:46" at bounding box center [544, 249] width 43 height 9
copy span "21/07/2025"
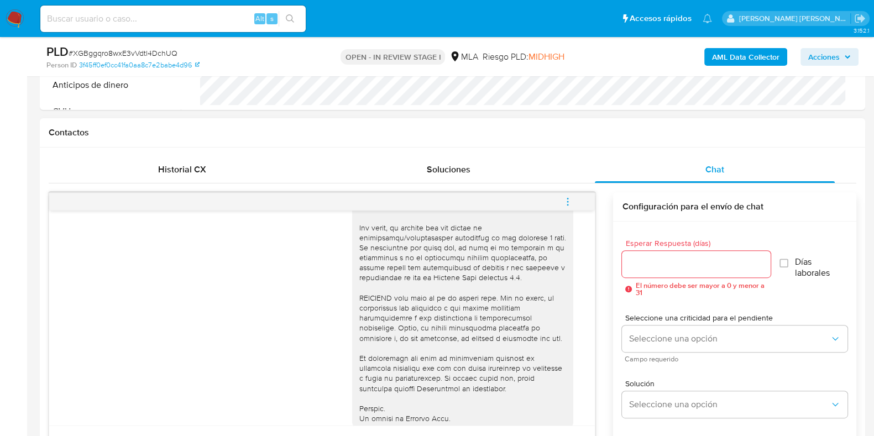
scroll to position [345, 0]
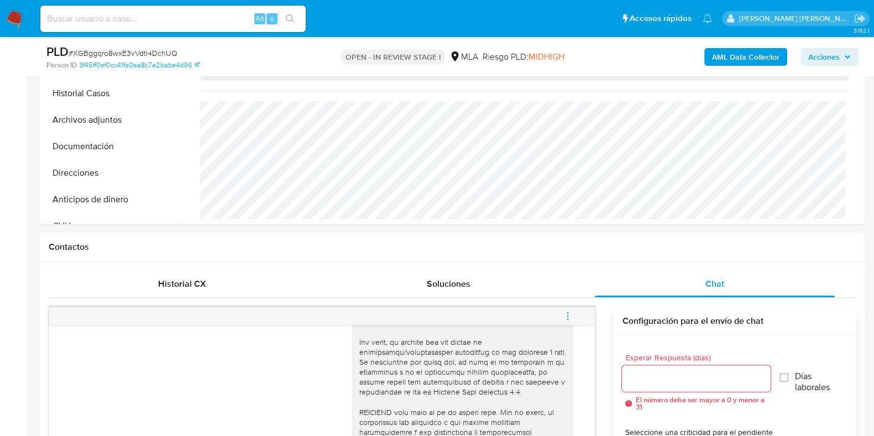
click at [565, 316] on icon "menu-action" at bounding box center [568, 316] width 10 height 10
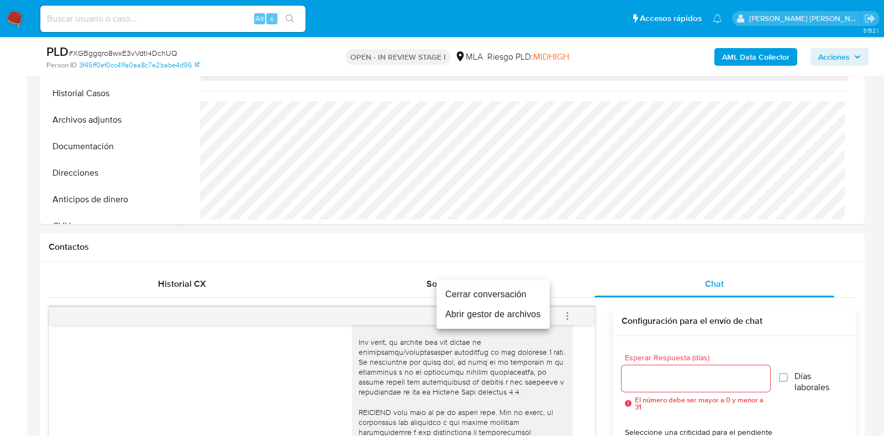
click at [510, 286] on li "Cerrar conversación" at bounding box center [493, 295] width 113 height 20
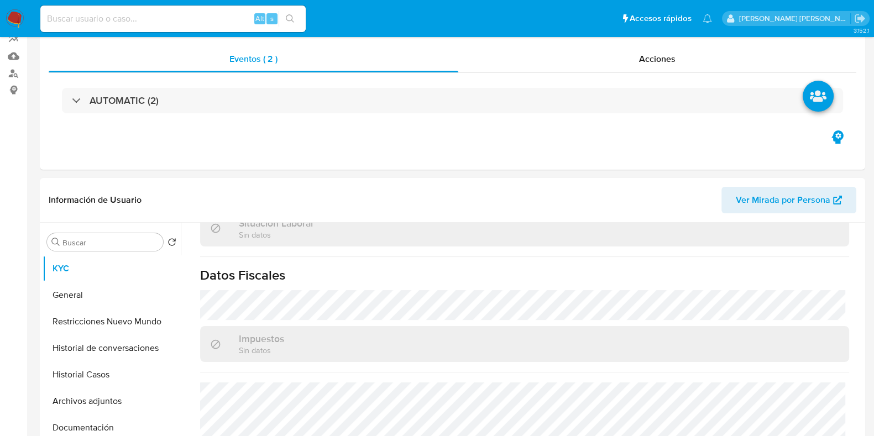
scroll to position [0, 0]
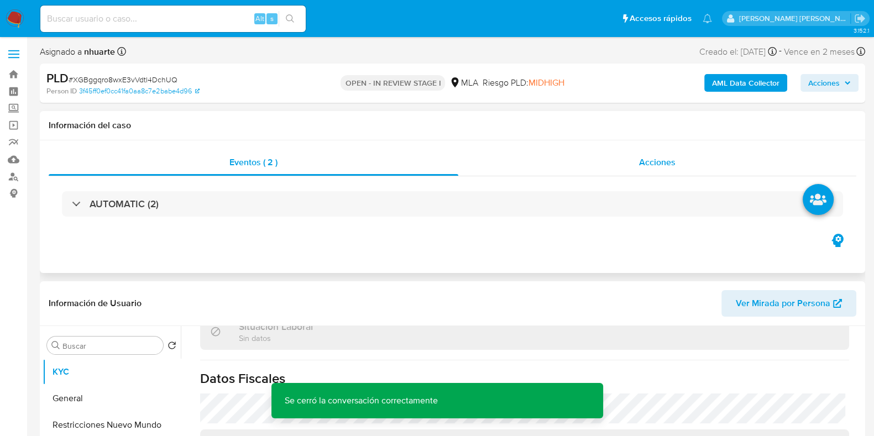
click at [657, 167] on span "Acciones" at bounding box center [657, 162] width 36 height 13
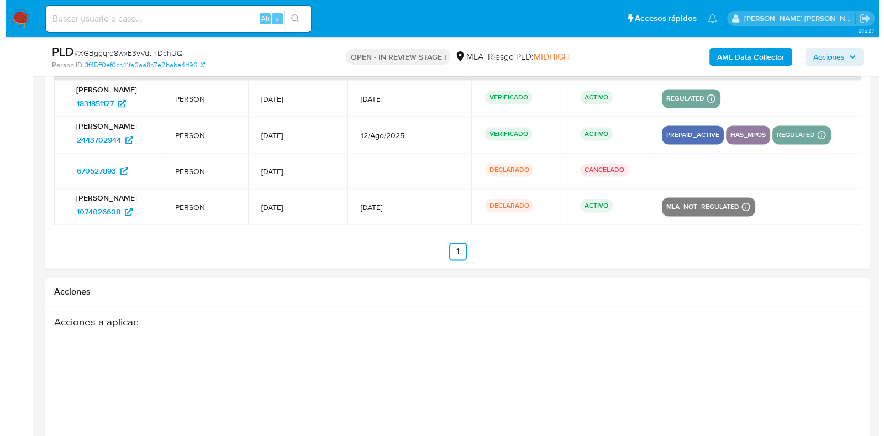
scroll to position [2130, 0]
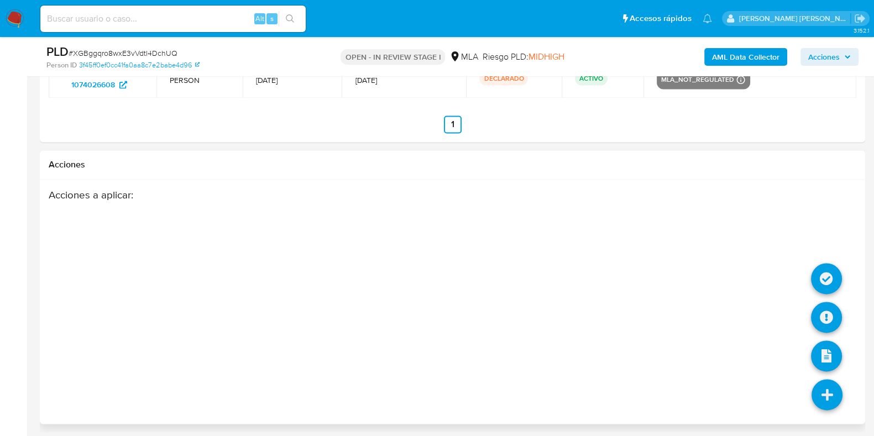
click at [824, 381] on icon at bounding box center [826, 394] width 31 height 31
click at [826, 314] on icon at bounding box center [826, 317] width 31 height 31
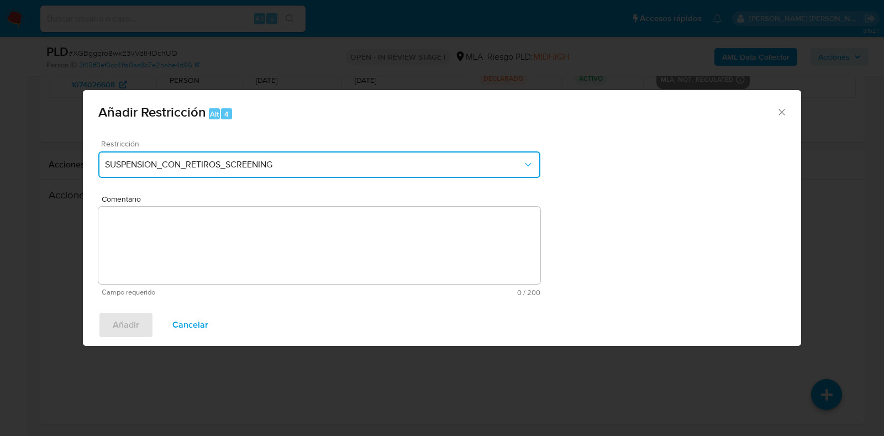
click at [287, 166] on span "SUSPENSION_CON_RETIROS_SCREENING" at bounding box center [314, 164] width 418 height 11
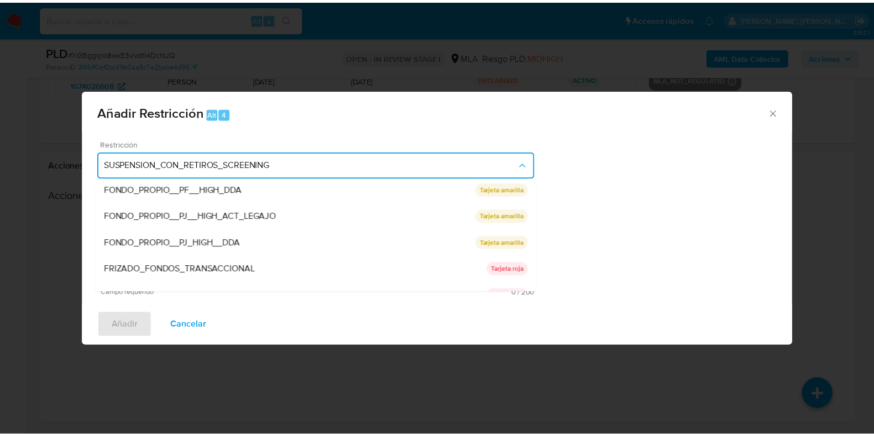
scroll to position [181, 0]
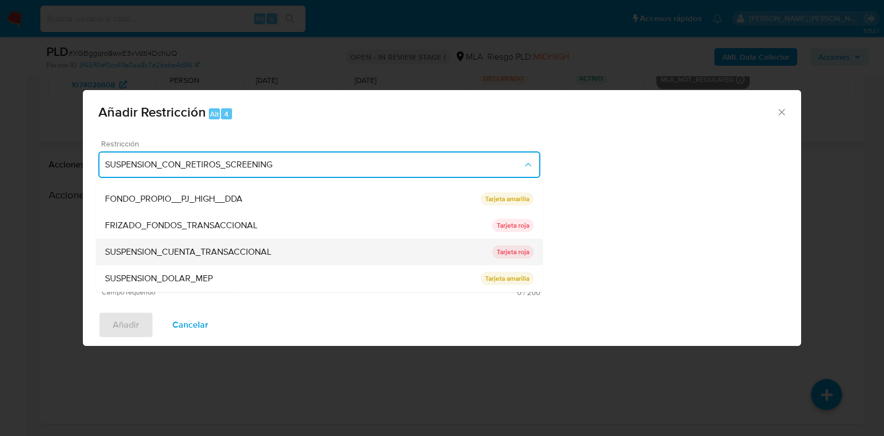
click at [207, 251] on span "SUSPENSION_CUENTA_TRANSACCIONAL" at bounding box center [188, 252] width 166 height 11
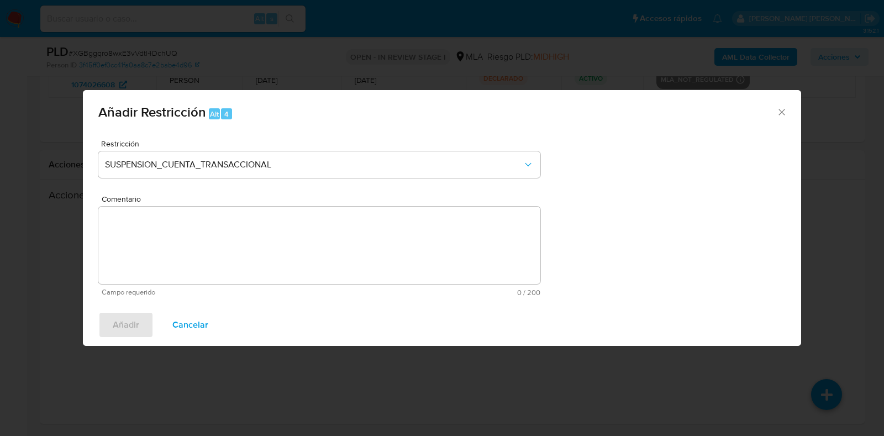
click at [207, 251] on textarea "Comentario" at bounding box center [319, 245] width 442 height 77
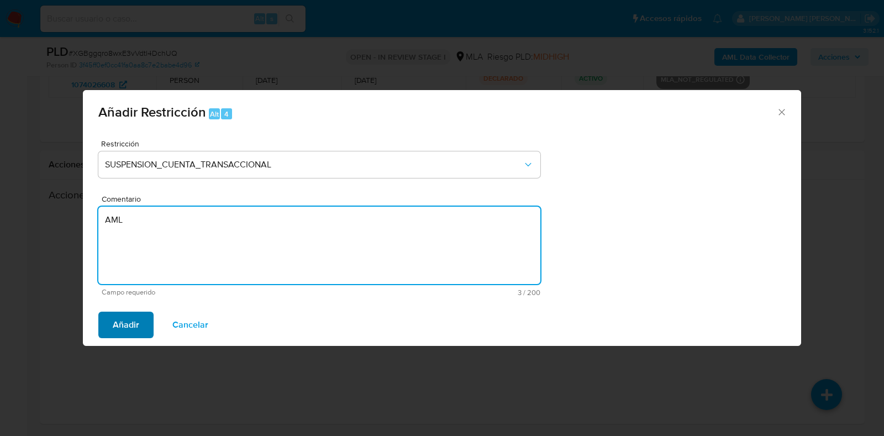
type textarea "AML"
click at [135, 331] on span "Añadir" at bounding box center [126, 325] width 27 height 24
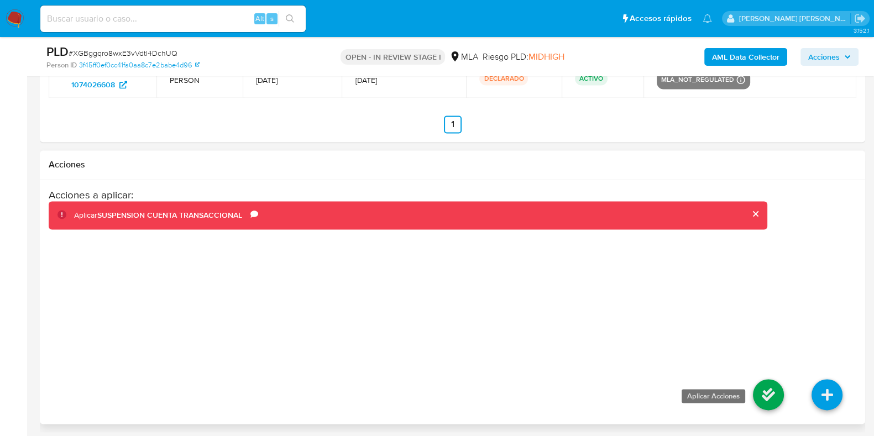
click at [764, 398] on icon at bounding box center [768, 394] width 31 height 31
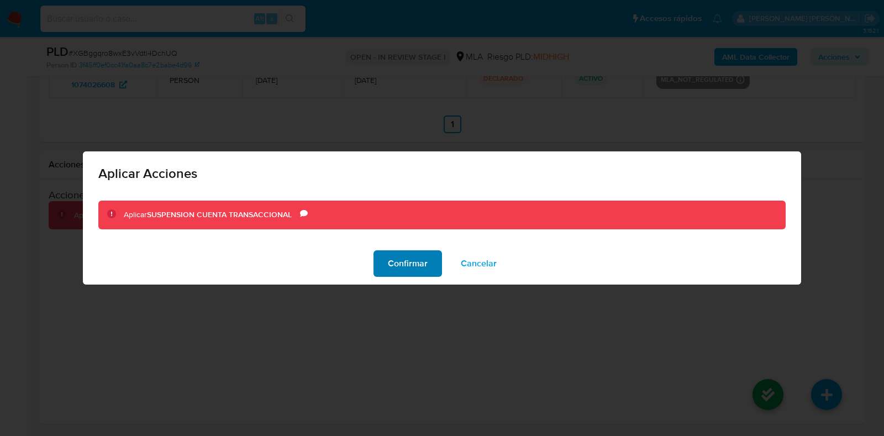
click at [409, 265] on span "Confirmar" at bounding box center [408, 263] width 40 height 24
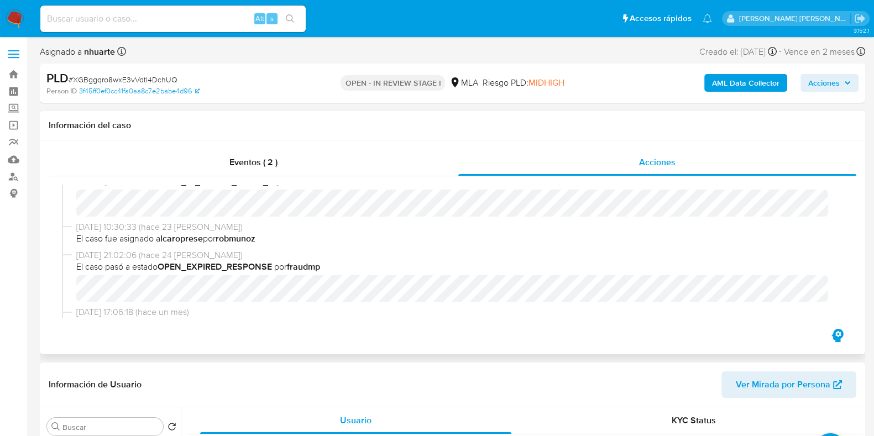
scroll to position [0, 0]
click at [260, 159] on span "Eventos ( 2 )" at bounding box center [253, 162] width 48 height 13
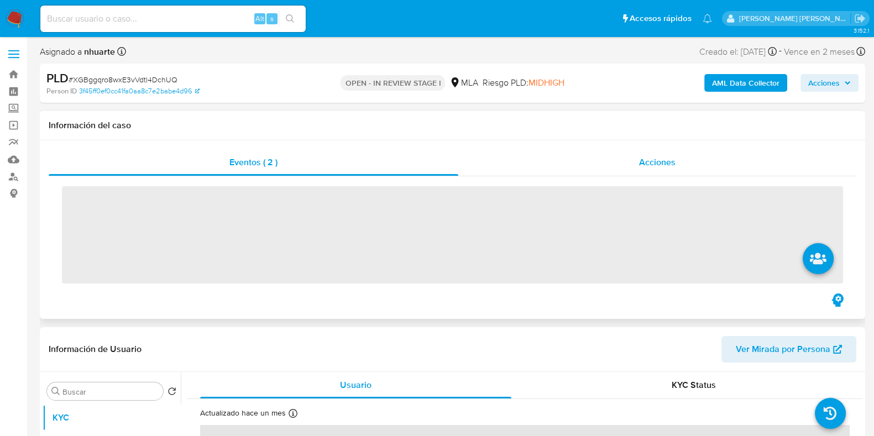
click at [652, 156] on span "Acciones" at bounding box center [657, 162] width 36 height 13
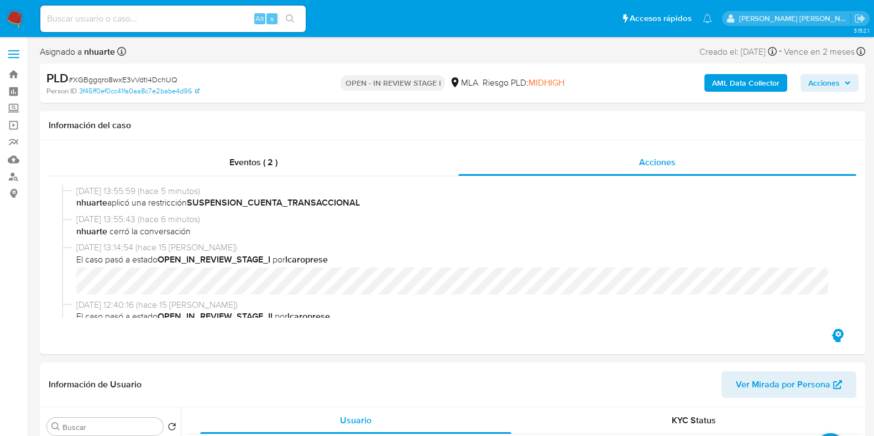
click at [762, 85] on b "AML Data Collector" at bounding box center [745, 83] width 67 height 18
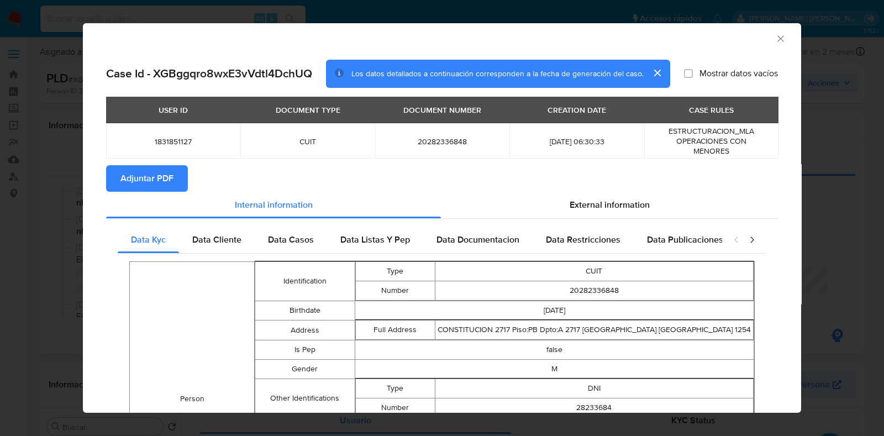
click at [134, 183] on span "Adjuntar PDF" at bounding box center [146, 178] width 53 height 24
click at [775, 40] on icon "Cerrar ventana" at bounding box center [780, 38] width 11 height 11
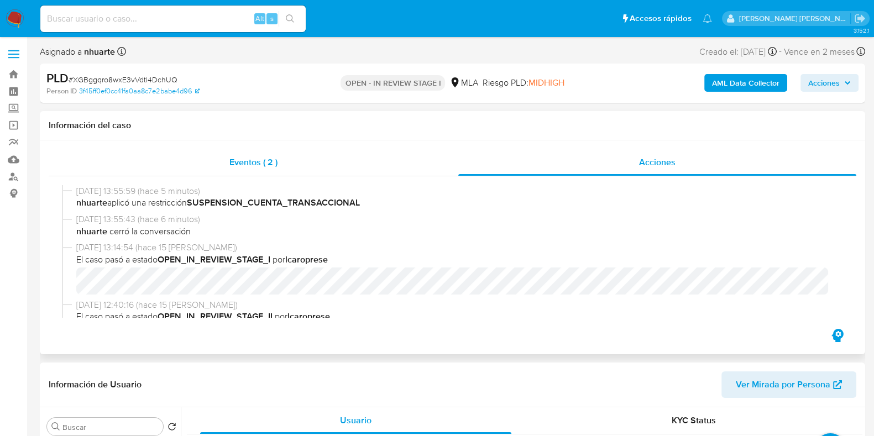
click at [248, 152] on div "Eventos ( 2 )" at bounding box center [254, 162] width 410 height 27
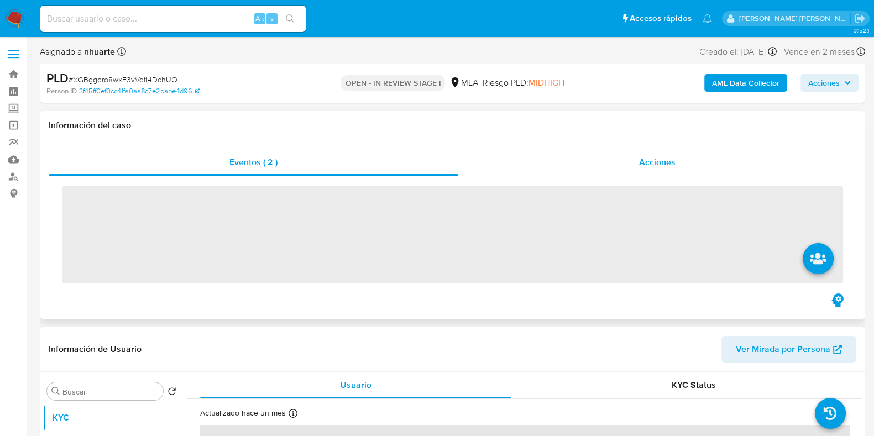
click at [668, 159] on span "Acciones" at bounding box center [657, 162] width 36 height 13
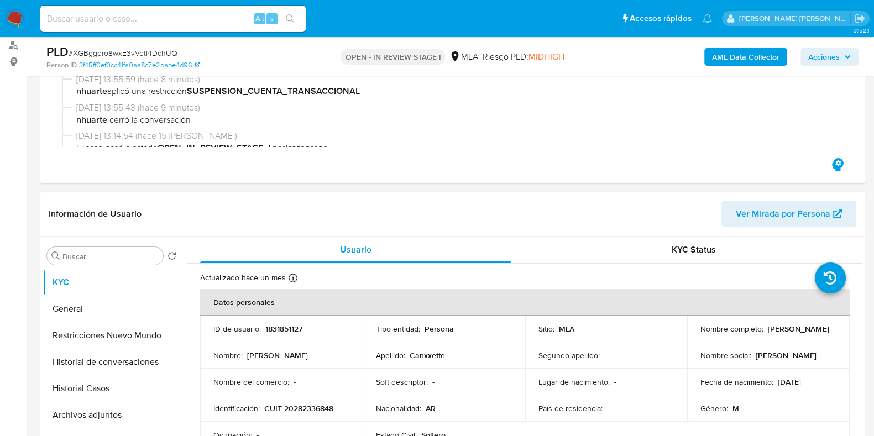
scroll to position [345, 0]
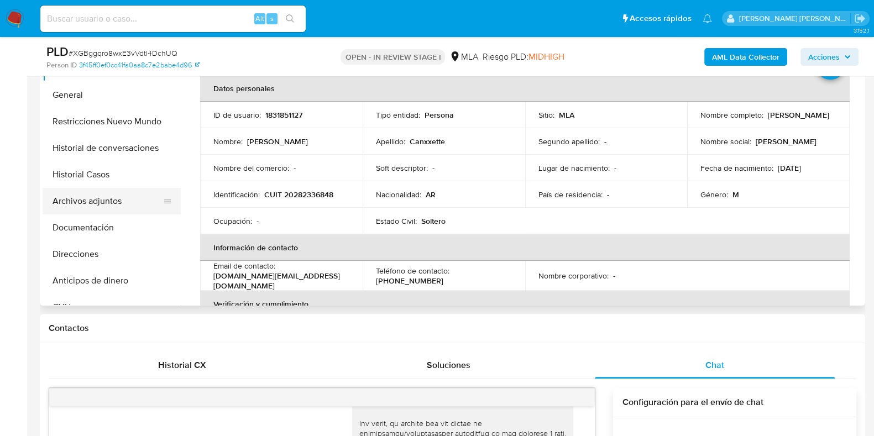
click at [110, 197] on button "Archivos adjuntos" at bounding box center [107, 201] width 129 height 27
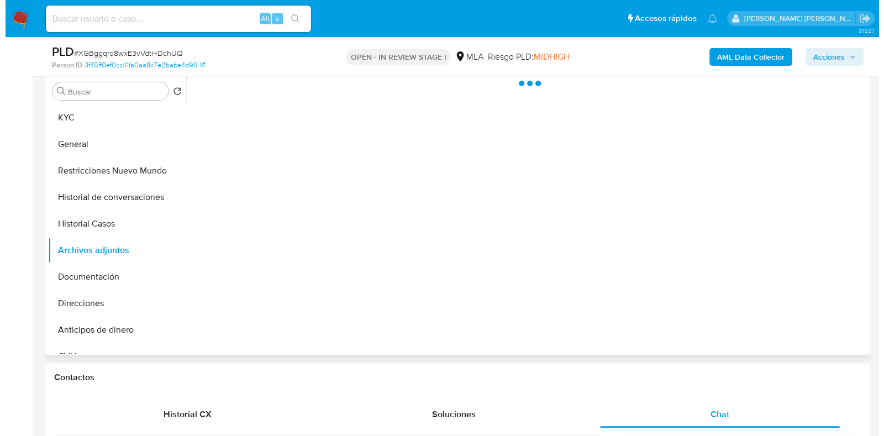
scroll to position [276, 0]
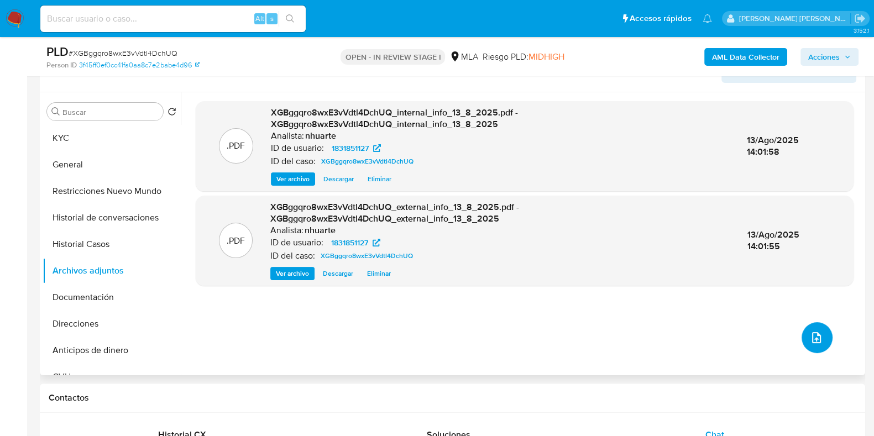
click at [813, 329] on button "upload-file" at bounding box center [816, 337] width 31 height 31
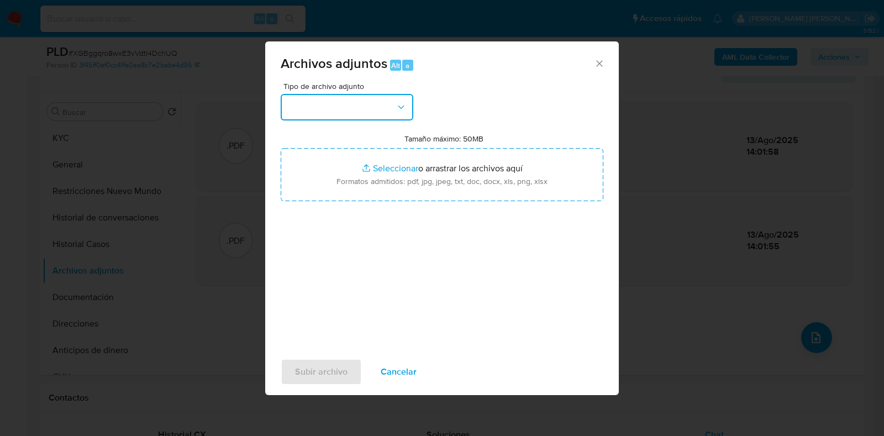
click at [403, 107] on icon "button" at bounding box center [401, 107] width 11 height 11
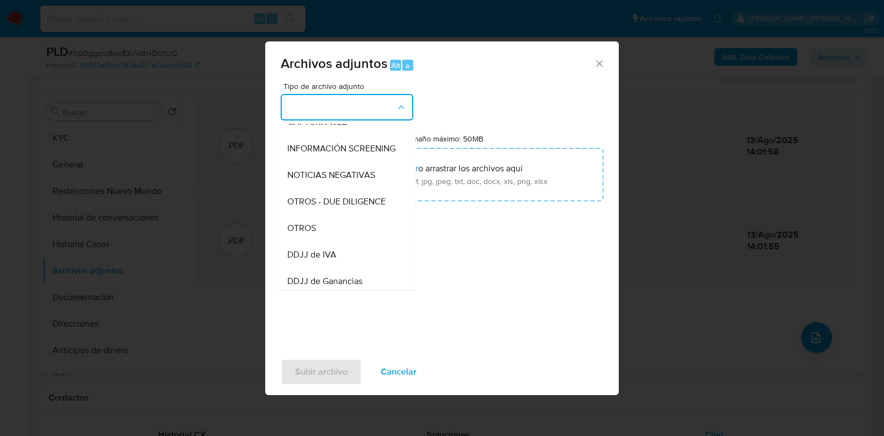
scroll to position [162, 0]
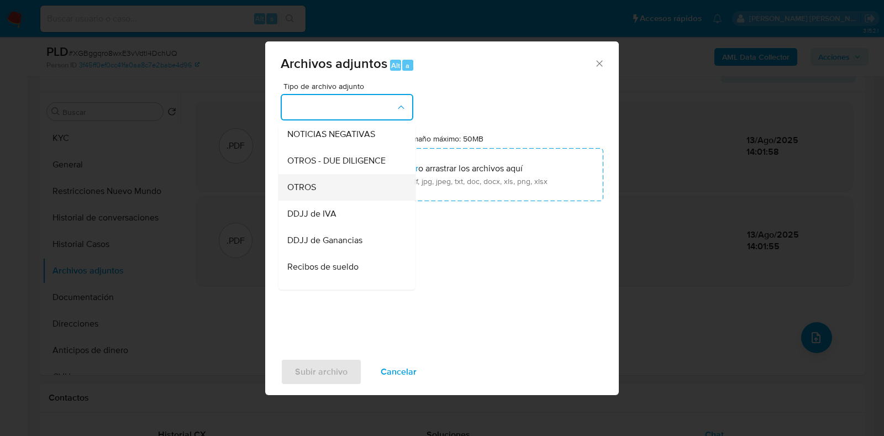
click at [367, 201] on div "OTROS" at bounding box center [343, 187] width 113 height 27
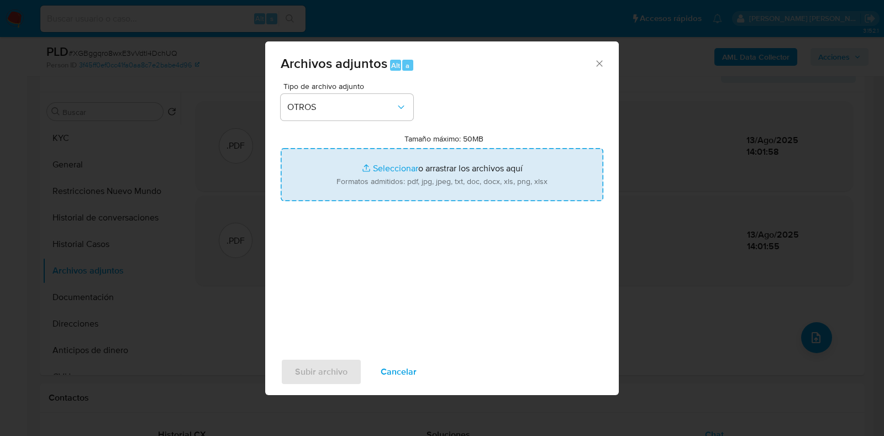
type input "C:\fakepath\Movimientos-1831851127.xlsx"
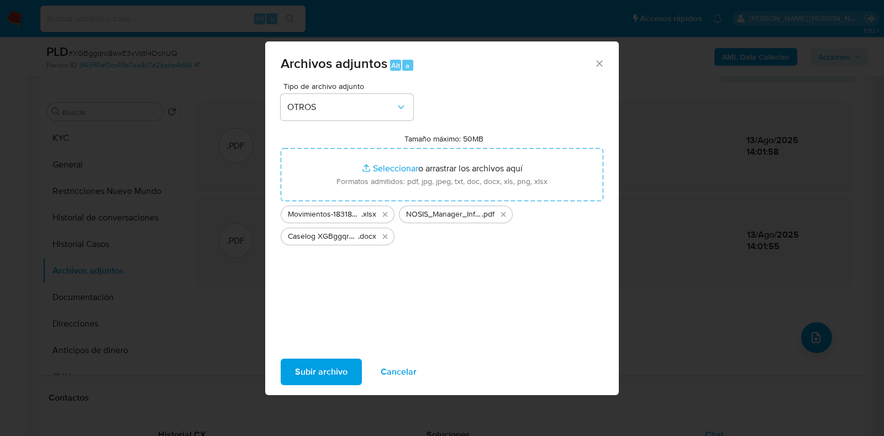
click at [331, 370] on span "Subir archivo" at bounding box center [321, 372] width 53 height 24
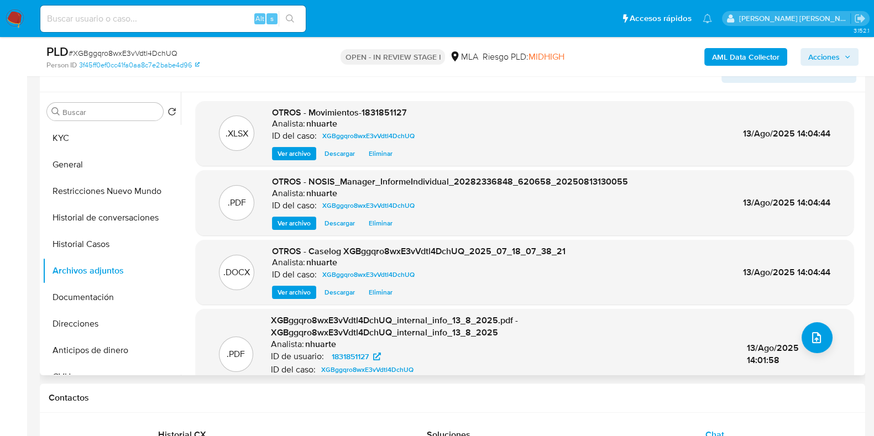
drag, startPoint x: 276, startPoint y: 150, endPoint x: 300, endPoint y: 153, distance: 24.0
click at [276, 150] on button "Ver archivo" at bounding box center [294, 153] width 44 height 13
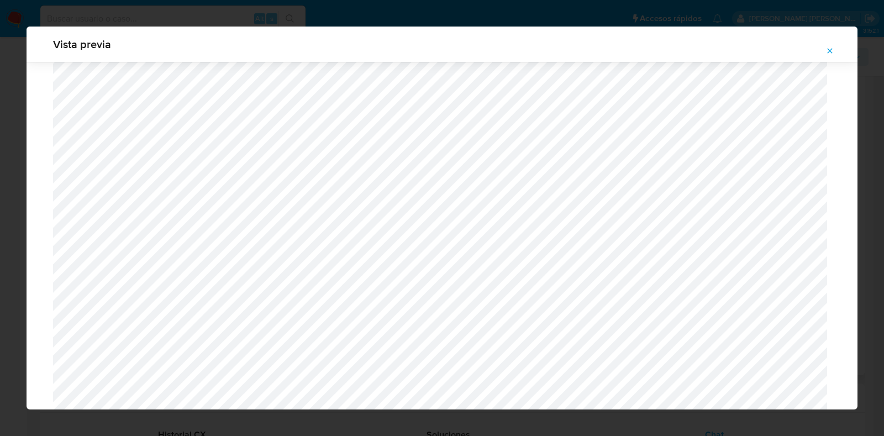
scroll to position [1843, 0]
click at [830, 50] on icon "Attachment preview" at bounding box center [830, 50] width 9 height 9
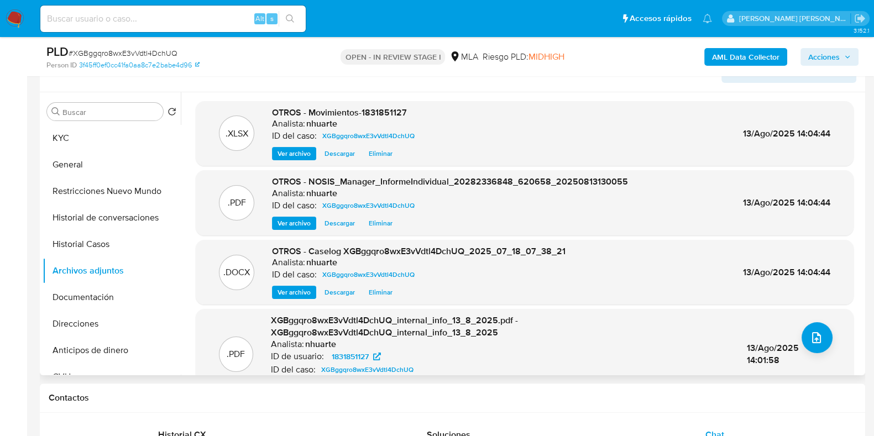
scroll to position [0, 0]
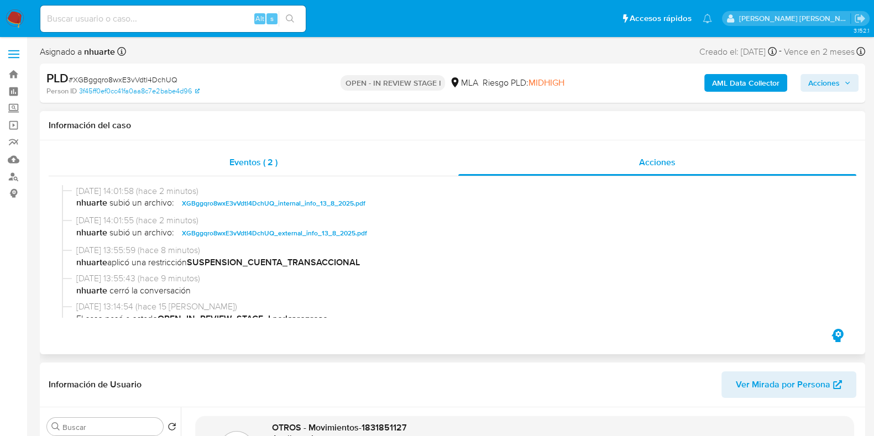
click at [272, 170] on div "Eventos ( 2 )" at bounding box center [254, 162] width 410 height 27
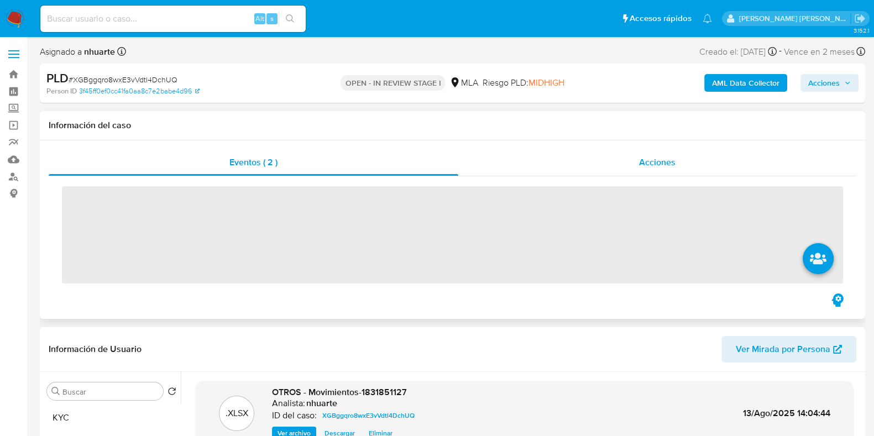
click at [658, 161] on span "Acciones" at bounding box center [657, 162] width 36 height 13
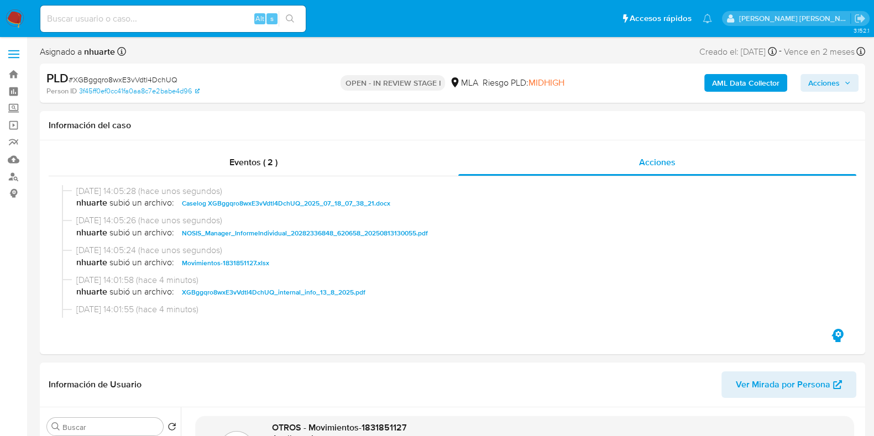
click at [846, 84] on icon "button" at bounding box center [847, 83] width 7 height 7
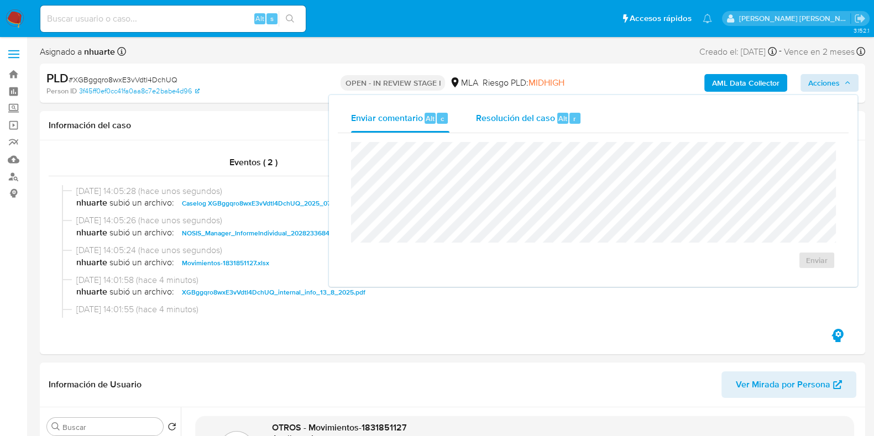
click at [552, 124] on span "Resolución del caso" at bounding box center [515, 118] width 79 height 13
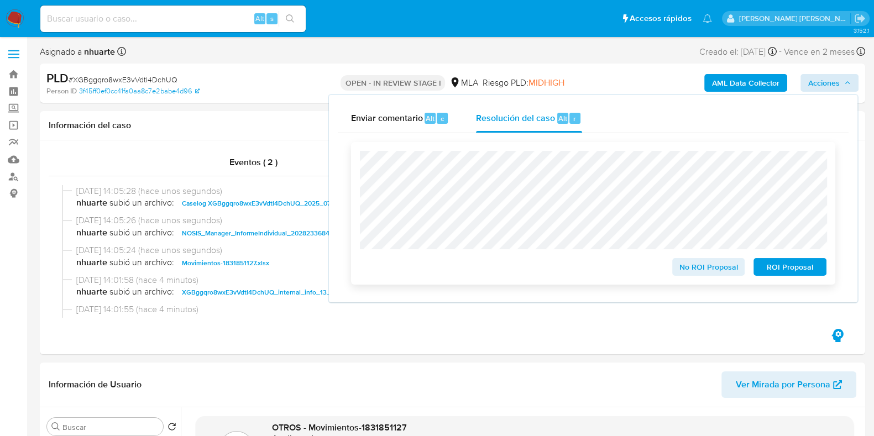
click at [791, 271] on span "ROI Proposal" at bounding box center [789, 266] width 57 height 15
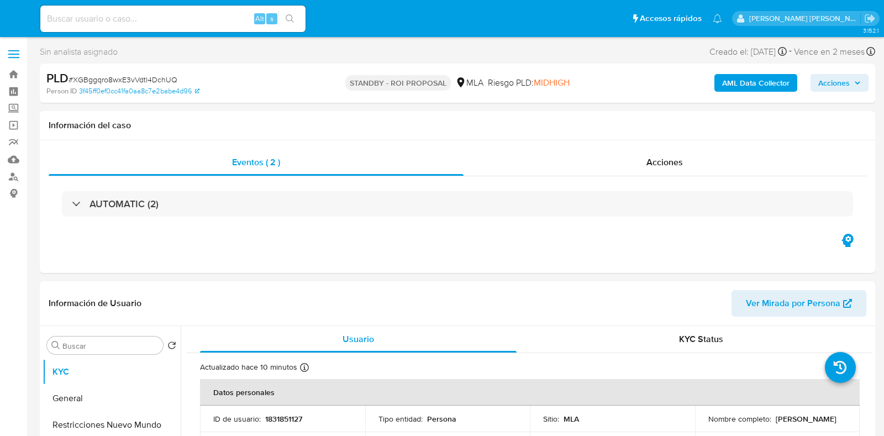
select select "10"
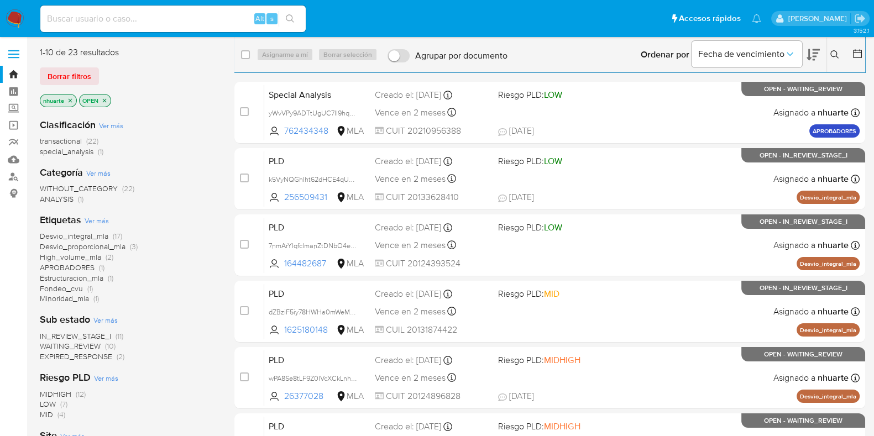
click at [99, 151] on span "(1)" at bounding box center [101, 151] width 6 height 11
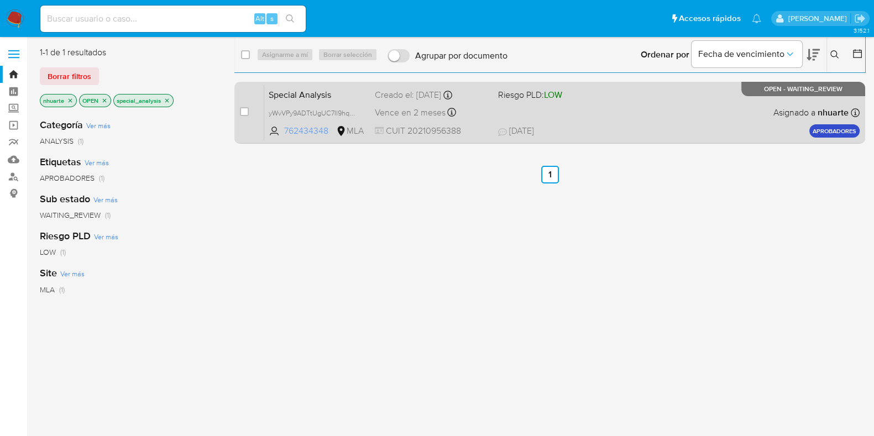
click at [309, 133] on span "762434348" at bounding box center [309, 131] width 50 height 12
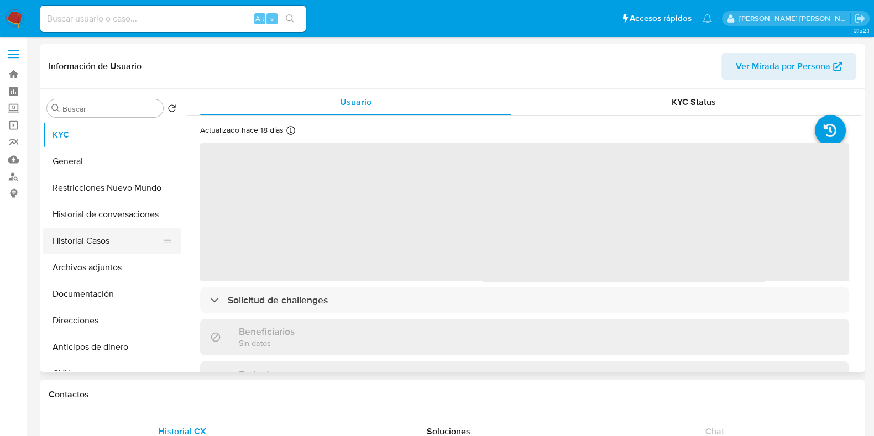
click at [138, 238] on button "Historial Casos" at bounding box center [107, 241] width 129 height 27
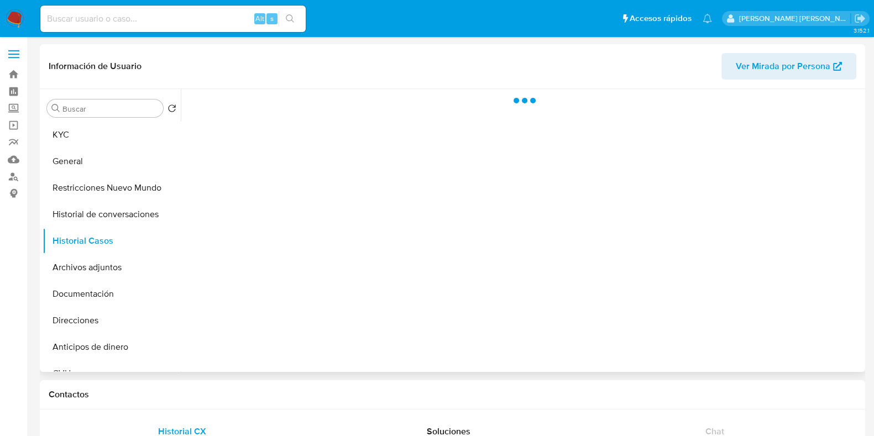
select select "10"
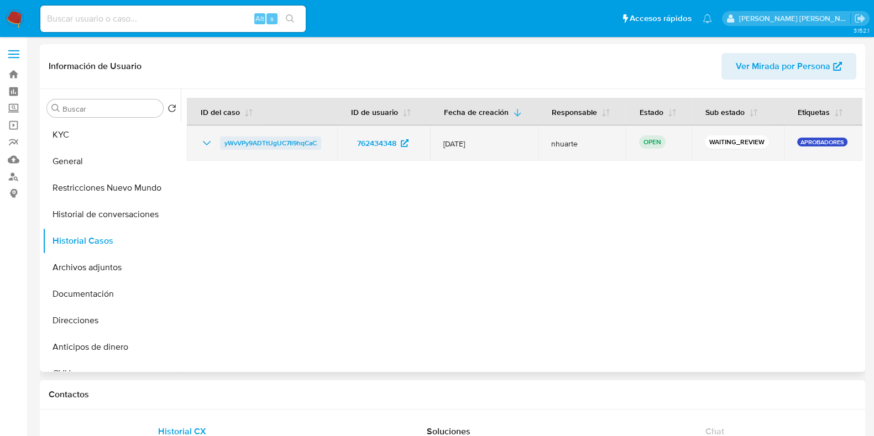
click at [293, 145] on span "yWvVPy9ADTtUgUC7Il9hqCaC" at bounding box center [270, 143] width 92 height 13
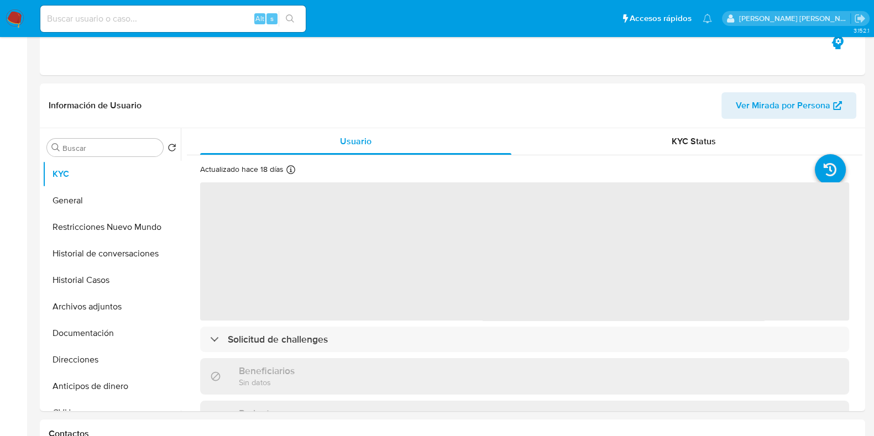
scroll to position [415, 0]
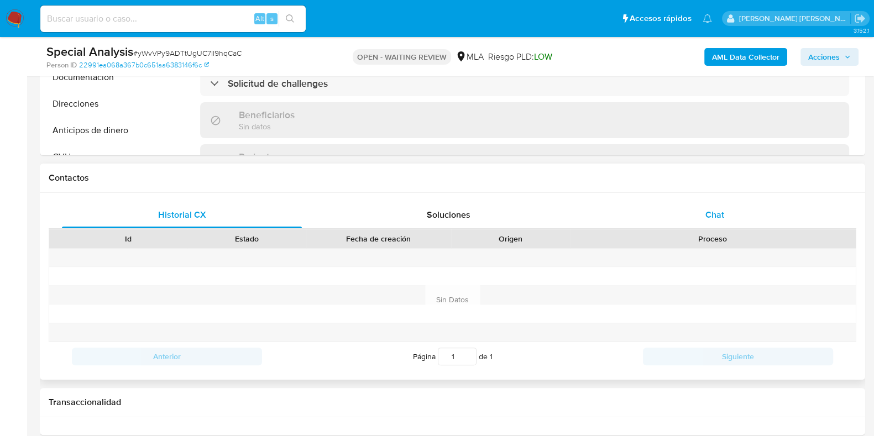
click at [707, 217] on span "Chat" at bounding box center [714, 214] width 19 height 13
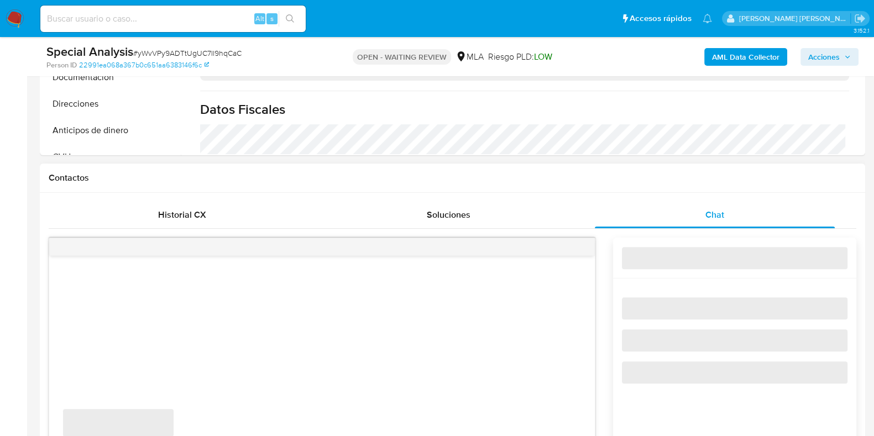
select select "10"
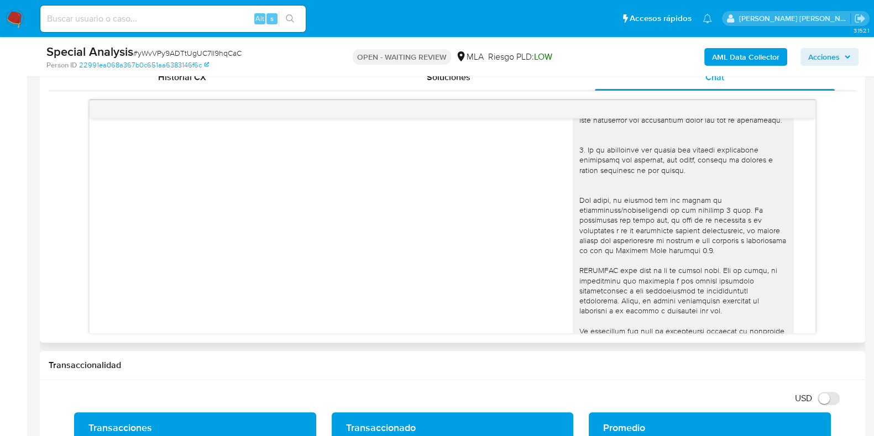
scroll to position [340, 0]
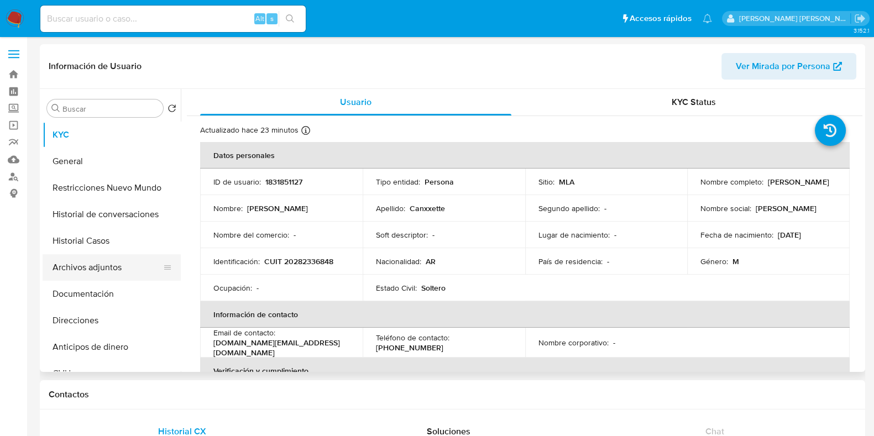
click at [116, 272] on button "Archivos adjuntos" at bounding box center [107, 267] width 129 height 27
select select "10"
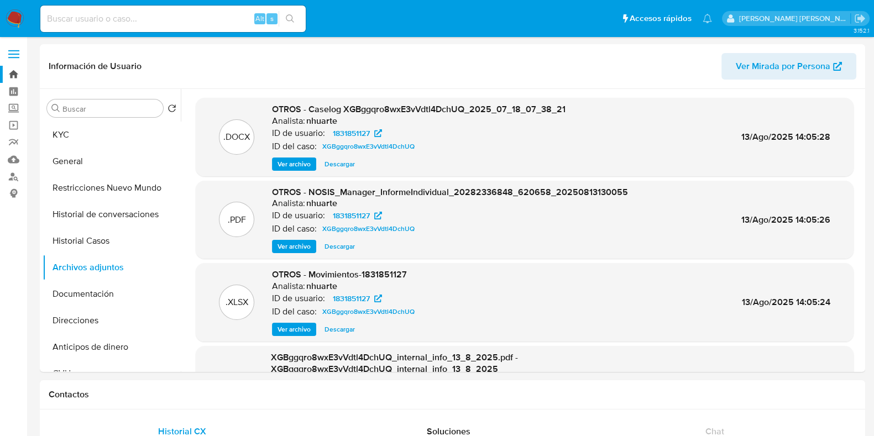
click at [14, 71] on link "Bandeja" at bounding box center [66, 74] width 132 height 17
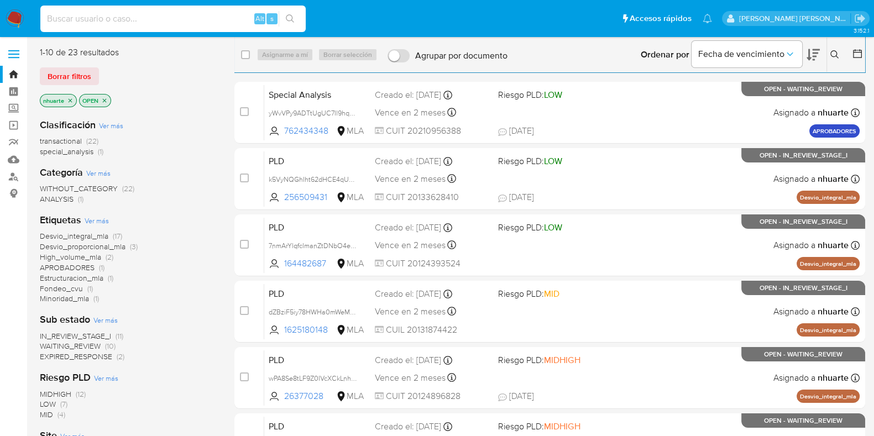
click at [101, 16] on input at bounding box center [172, 19] width 265 height 14
paste input "181768977"
type input "181768977"
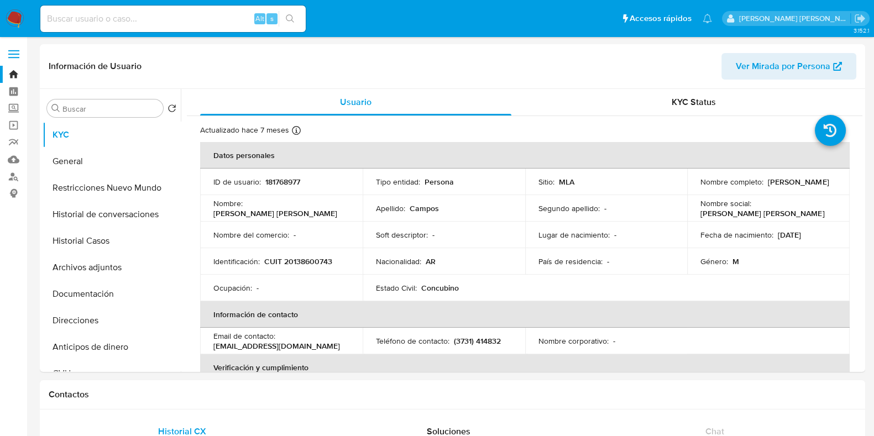
select select "10"
click at [104, 240] on button "Historial Casos" at bounding box center [107, 241] width 129 height 27
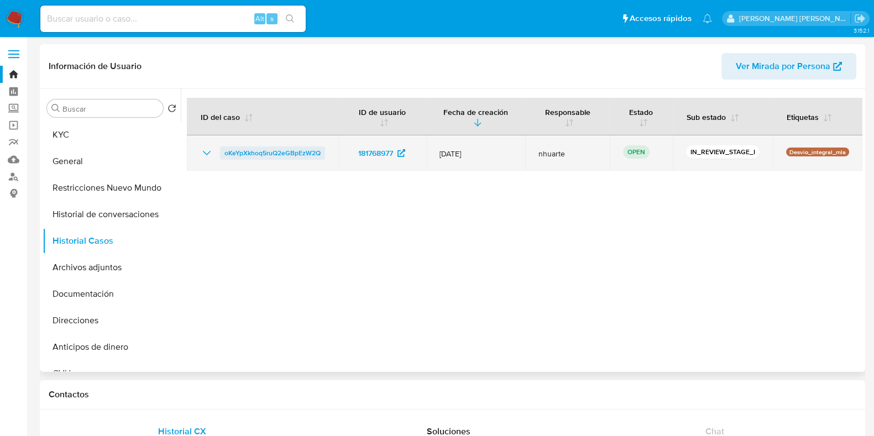
click at [312, 156] on span "oKeYpXkhoq5ruQ2eGBpEzW2Q" at bounding box center [272, 152] width 96 height 13
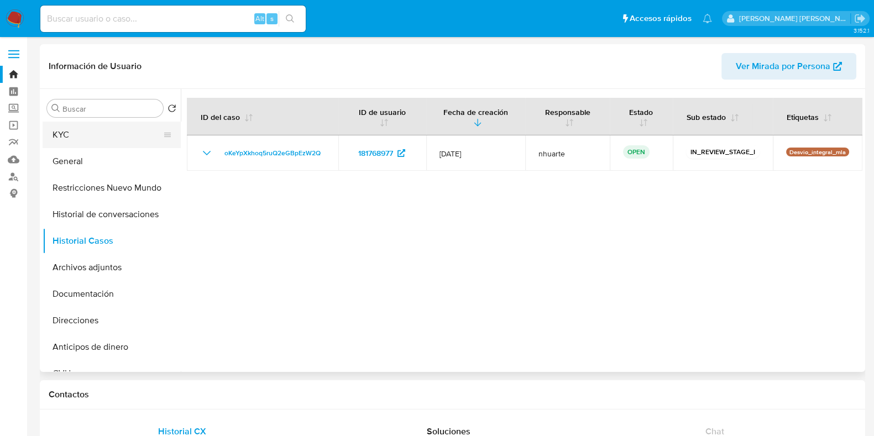
click at [88, 134] on button "KYC" at bounding box center [107, 135] width 129 height 27
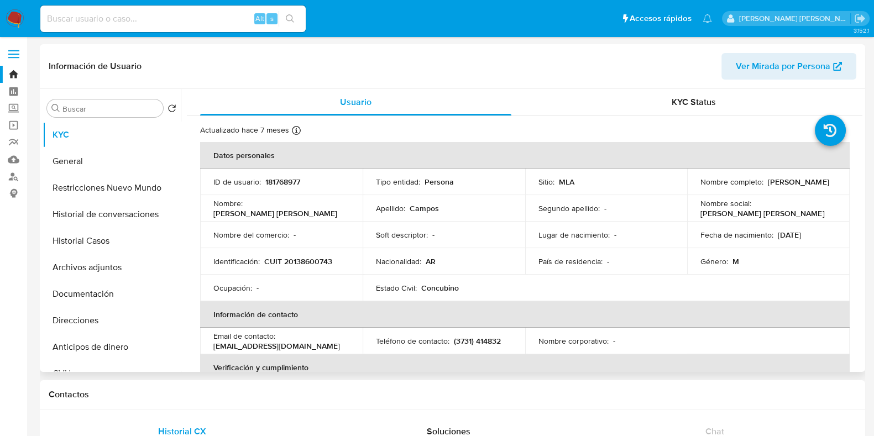
click at [293, 263] on p "CUIT 20138600743" at bounding box center [298, 261] width 68 height 10
copy p "20138600743"
click at [286, 177] on p "181768977" at bounding box center [282, 182] width 35 height 10
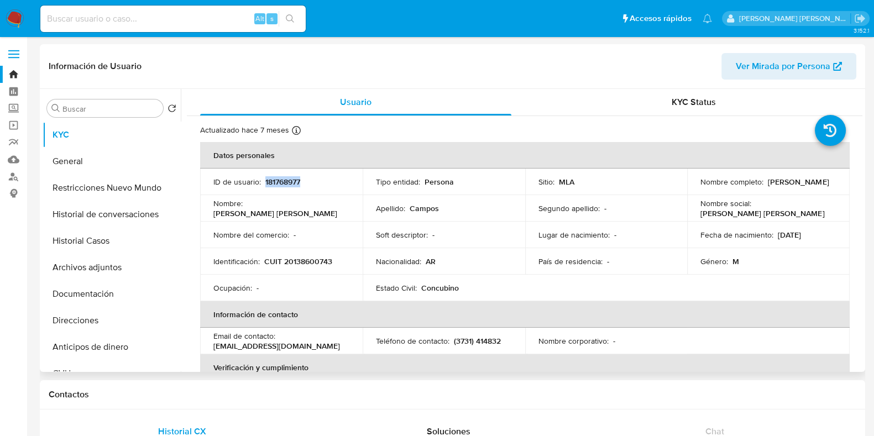
copy p "181768977"
click at [295, 260] on p "CUIT 20138600743" at bounding box center [298, 261] width 68 height 10
copy p "20138600743"
drag, startPoint x: 213, startPoint y: 346, endPoint x: 313, endPoint y: 341, distance: 100.2
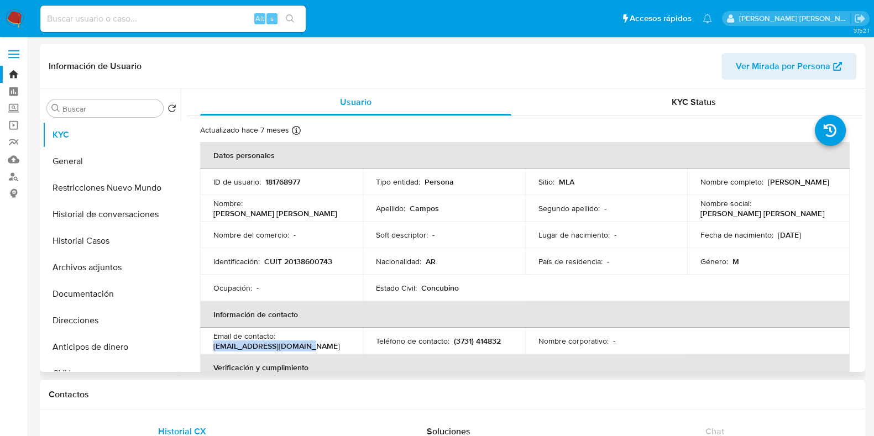
click at [313, 341] on div "Email de contacto : juanbcampos33@gmail.com" at bounding box center [281, 341] width 136 height 20
copy p "juanbcampos33@gmail.com"
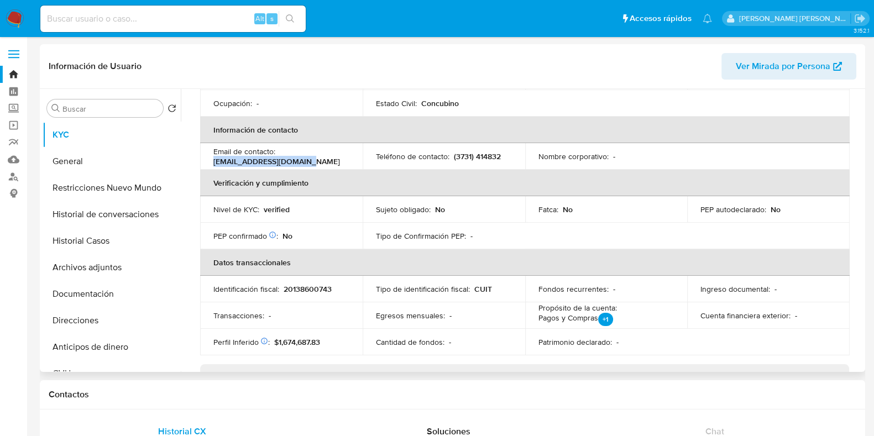
scroll to position [207, 0]
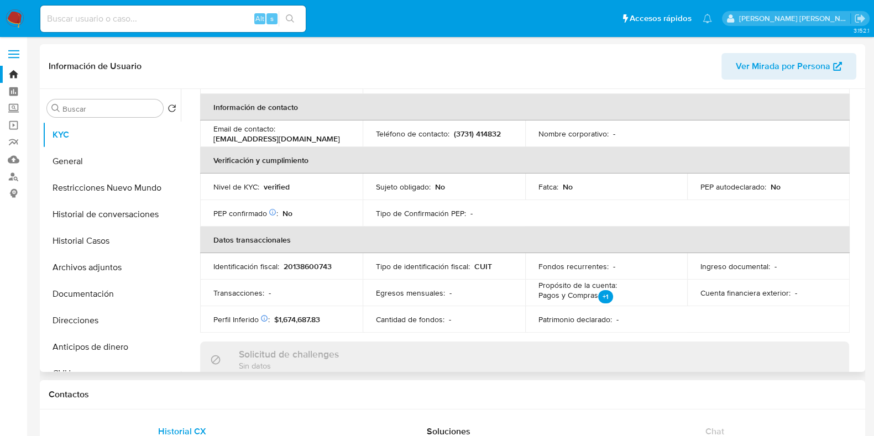
click at [466, 133] on p "(3731) 414832" at bounding box center [477, 134] width 47 height 10
copy p "3731"
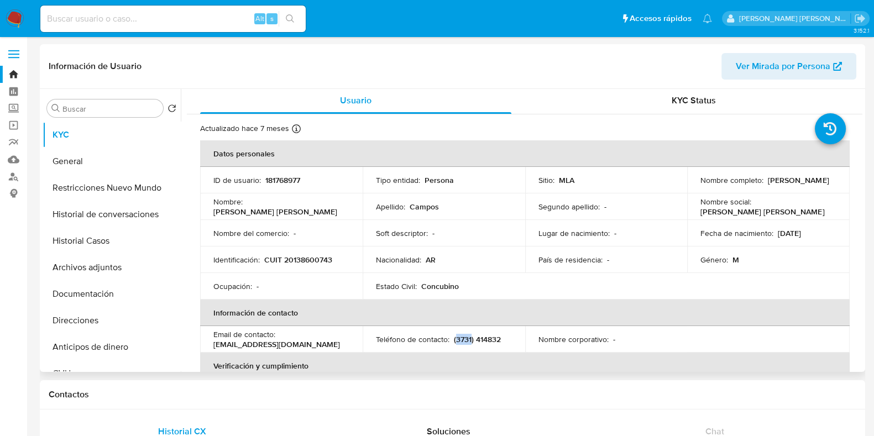
scroll to position [0, 0]
drag, startPoint x: 698, startPoint y: 187, endPoint x: 775, endPoint y: 184, distance: 76.9
click at [775, 184] on div "Nombre completo : Juan Bautista Campos" at bounding box center [768, 182] width 136 height 10
copy p "Juan Bautista Campos"
click at [93, 318] on button "Direcciones" at bounding box center [107, 320] width 129 height 27
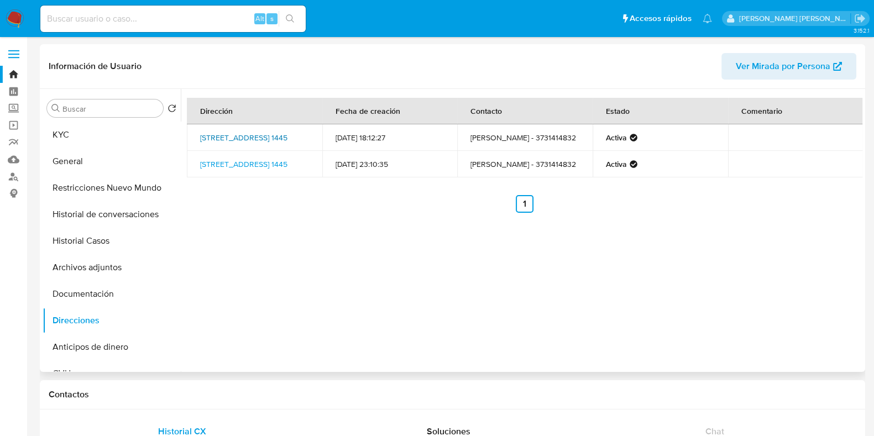
click at [256, 139] on link "Calle España 1445, Charata, Chaco, 3730, Argentina 1445" at bounding box center [243, 137] width 87 height 11
click at [83, 126] on button "KYC" at bounding box center [107, 135] width 129 height 27
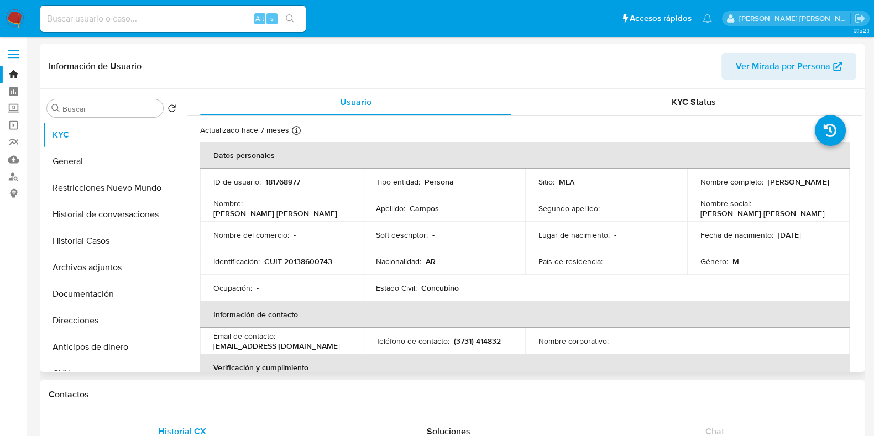
click at [298, 259] on p "CUIT 20138600743" at bounding box center [298, 261] width 68 height 10
copy p "20138600743"
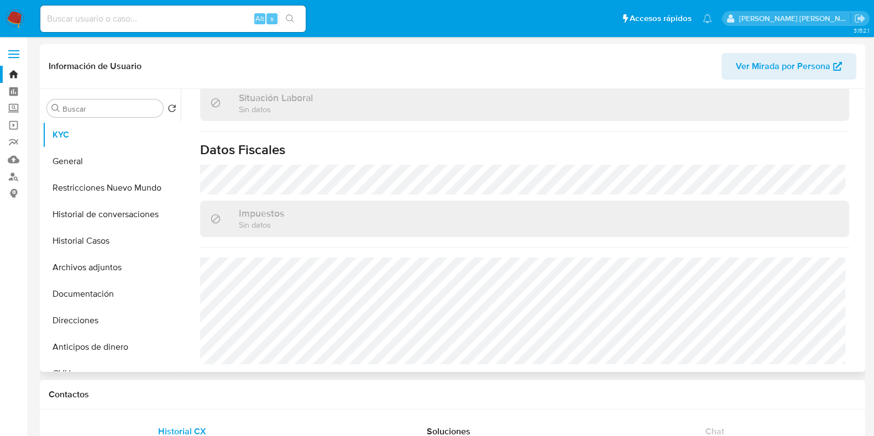
scroll to position [591, 0]
click at [66, 325] on button "Direcciones" at bounding box center [107, 320] width 129 height 27
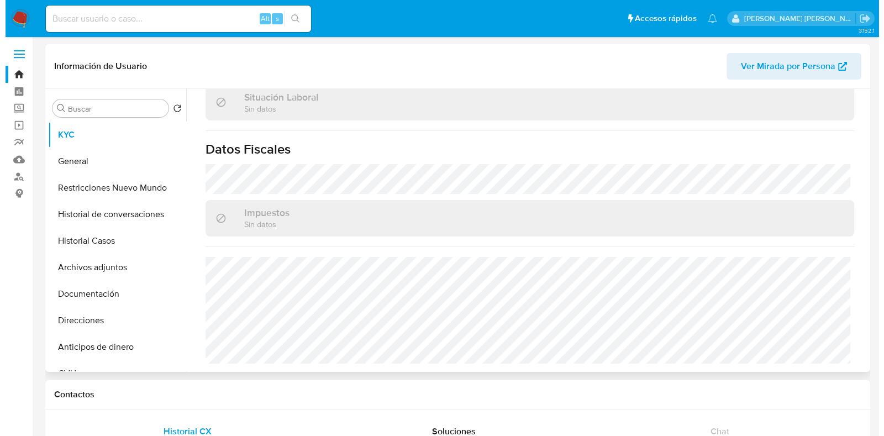
scroll to position [0, 0]
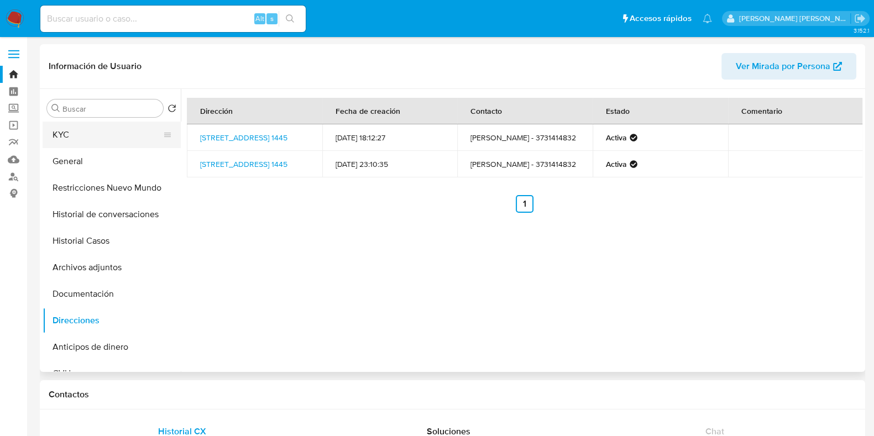
click at [87, 140] on button "KYC" at bounding box center [107, 135] width 129 height 27
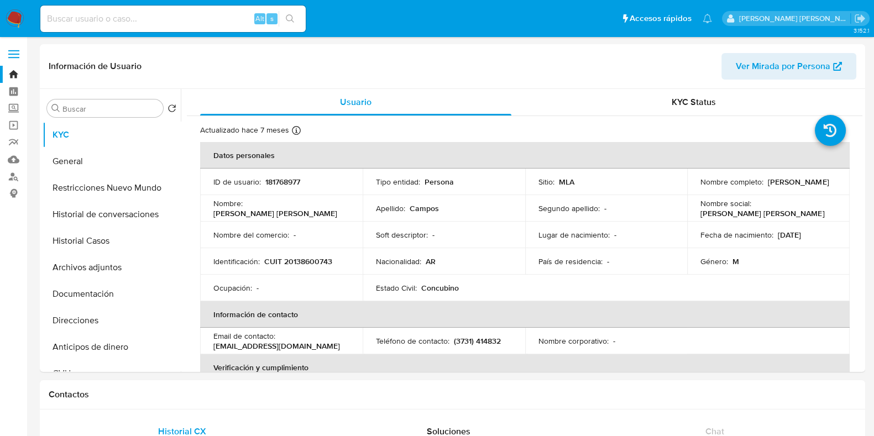
click at [82, 17] on input at bounding box center [172, 19] width 265 height 14
paste input "1097417888"
type input "1097417888"
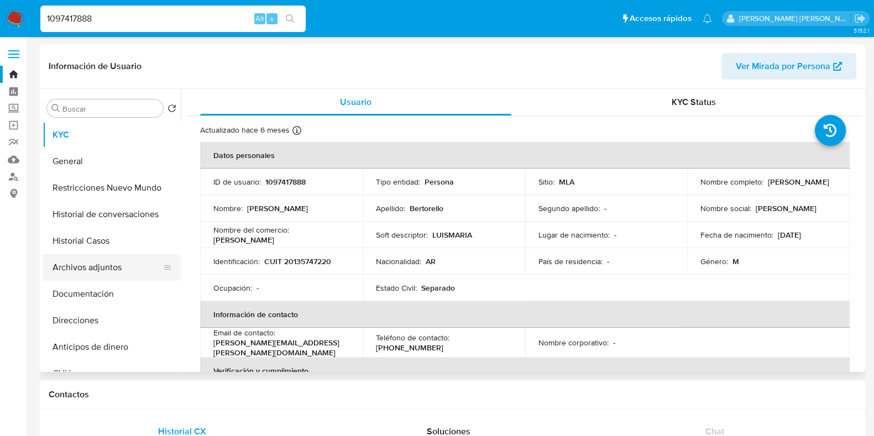
select select "10"
click at [119, 269] on button "Archivos adjuntos" at bounding box center [107, 267] width 129 height 27
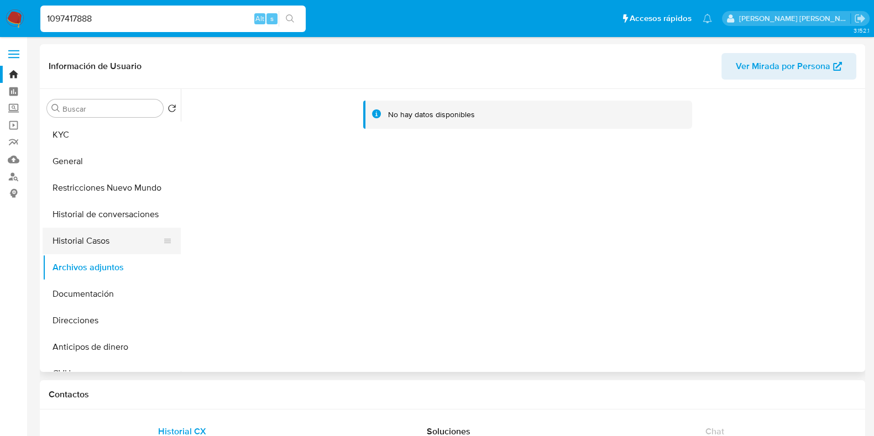
click at [85, 233] on button "Historial Casos" at bounding box center [107, 241] width 129 height 27
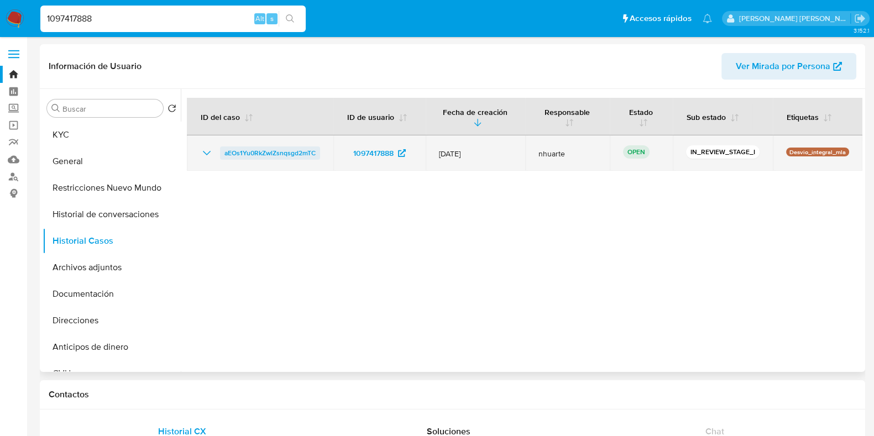
click at [297, 150] on span "aEOs1Yu0RkZwlZsnqsgd2mTC" at bounding box center [269, 152] width 91 height 13
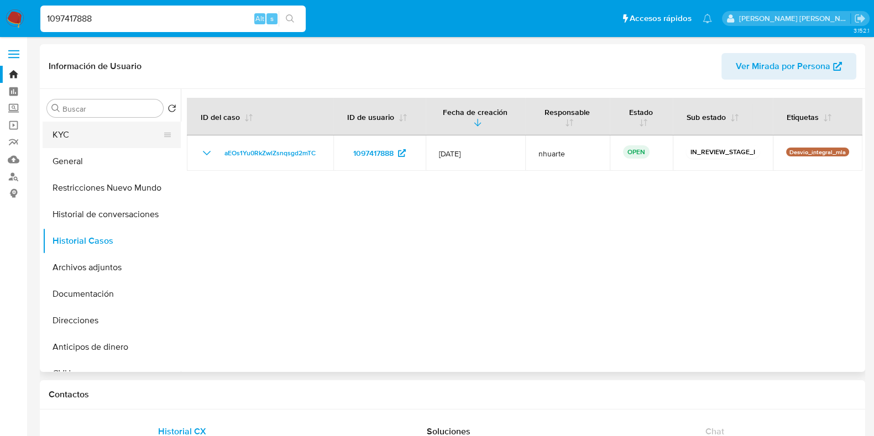
click at [93, 128] on button "KYC" at bounding box center [107, 135] width 129 height 27
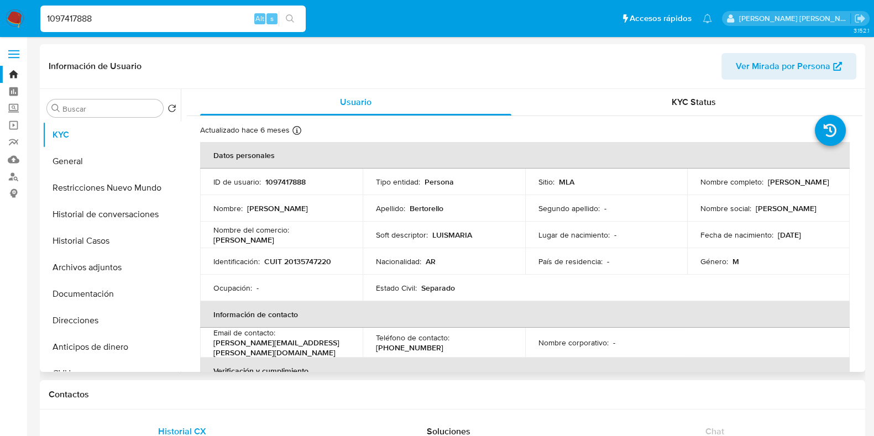
click at [310, 266] on td "Identificación : CUIT 20135747220" at bounding box center [281, 261] width 162 height 27
drag, startPoint x: 310, startPoint y: 266, endPoint x: 305, endPoint y: 258, distance: 8.9
click at [305, 258] on p "CUIT 20135747220" at bounding box center [297, 261] width 67 height 10
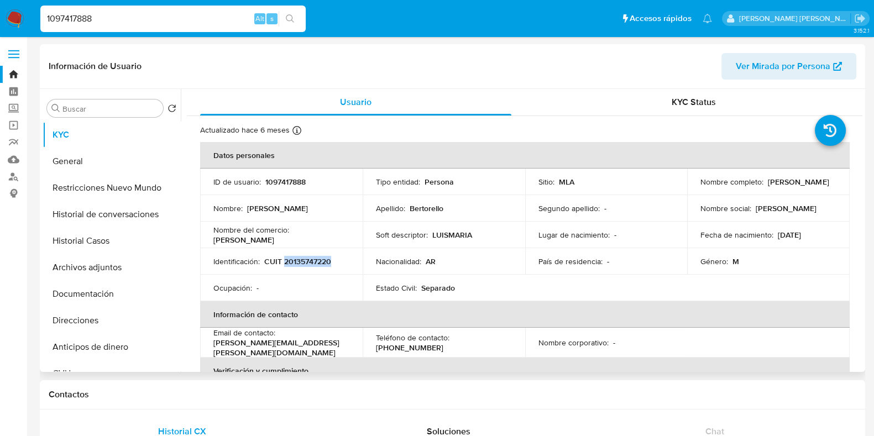
copy p "20135747220"
click at [285, 183] on p "1097417888" at bounding box center [285, 182] width 40 height 10
copy p "1097417888"
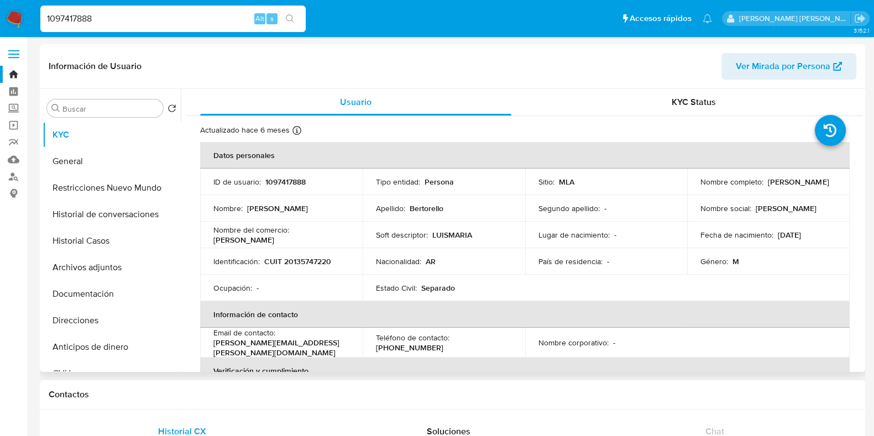
click at [300, 256] on p "CUIT 20135747220" at bounding box center [297, 261] width 67 height 10
click at [75, 302] on button "Documentación" at bounding box center [107, 294] width 129 height 27
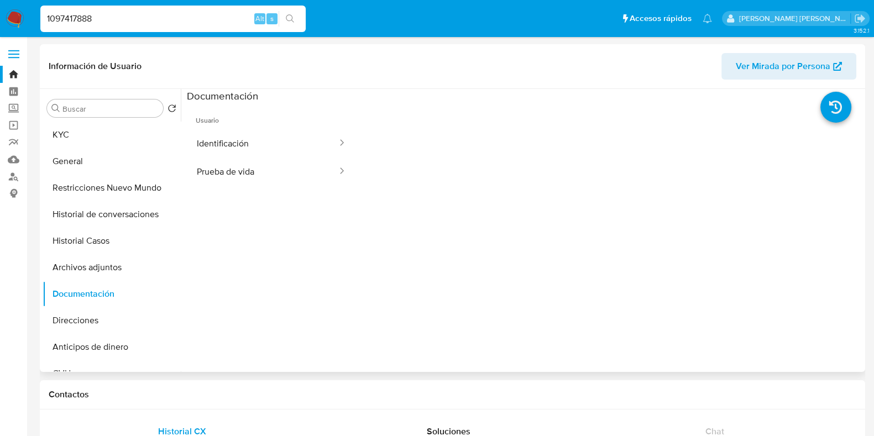
click at [301, 139] on button "Identificación" at bounding box center [262, 143] width 151 height 28
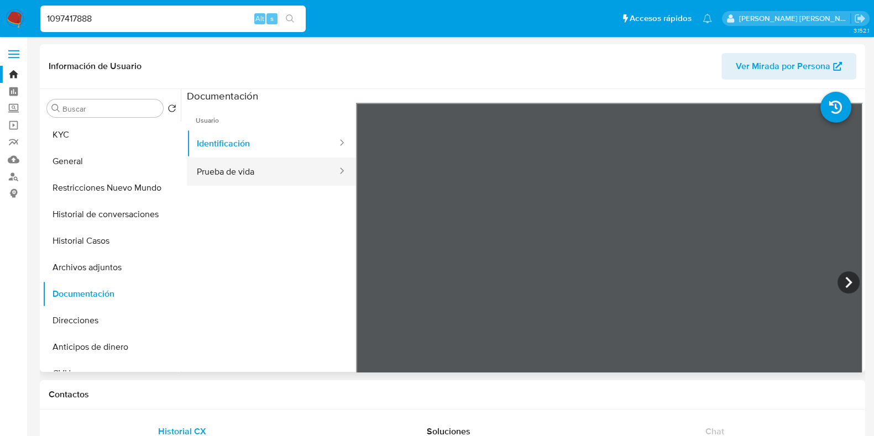
click at [251, 174] on button "Prueba de vida" at bounding box center [262, 172] width 151 height 28
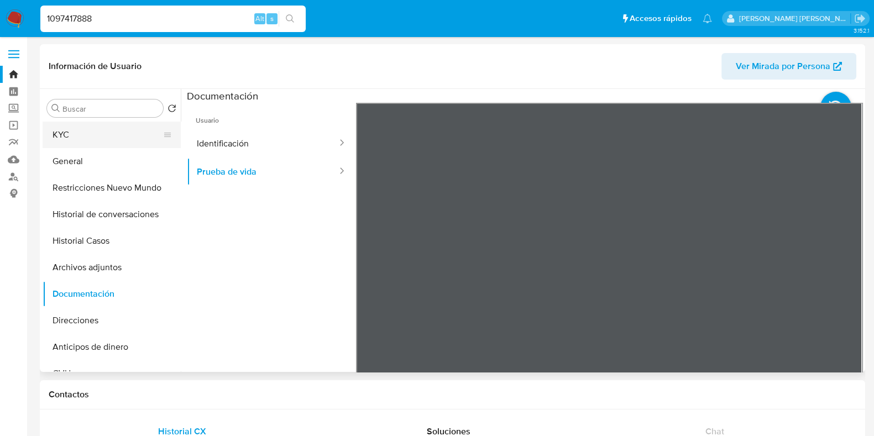
click at [97, 148] on button "KYC" at bounding box center [107, 135] width 129 height 27
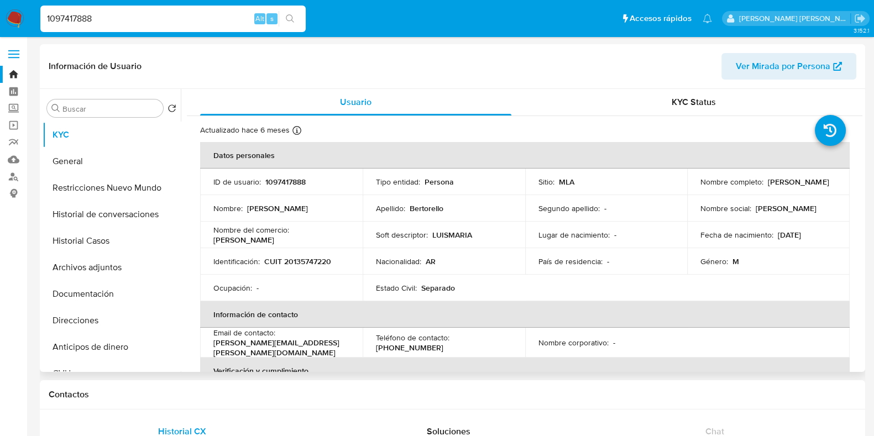
click at [301, 261] on p "CUIT 20135747220" at bounding box center [297, 261] width 67 height 10
click at [213, 344] on p "luis.bertorello@gmail.com" at bounding box center [279, 348] width 132 height 20
click at [287, 343] on p "luis.bertorello@gmail.com" at bounding box center [279, 348] width 132 height 20
drag, startPoint x: 213, startPoint y: 343, endPoint x: 314, endPoint y: 343, distance: 101.1
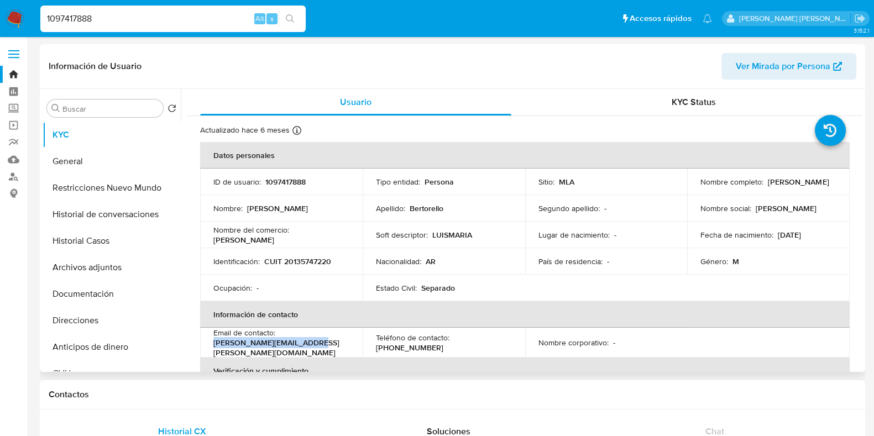
click at [314, 343] on div "Email de contacto : luis.bertorello@gmail.com" at bounding box center [281, 343] width 136 height 30
click at [301, 264] on p "CUIT 20135747220" at bounding box center [297, 261] width 67 height 10
drag, startPoint x: 106, startPoint y: 22, endPoint x: 20, endPoint y: 14, distance: 86.6
click at [20, 14] on nav "Pausado Ver notificaciones 1097417888 Alt s Accesos rápidos Presiona las siguie…" at bounding box center [437, 18] width 874 height 37
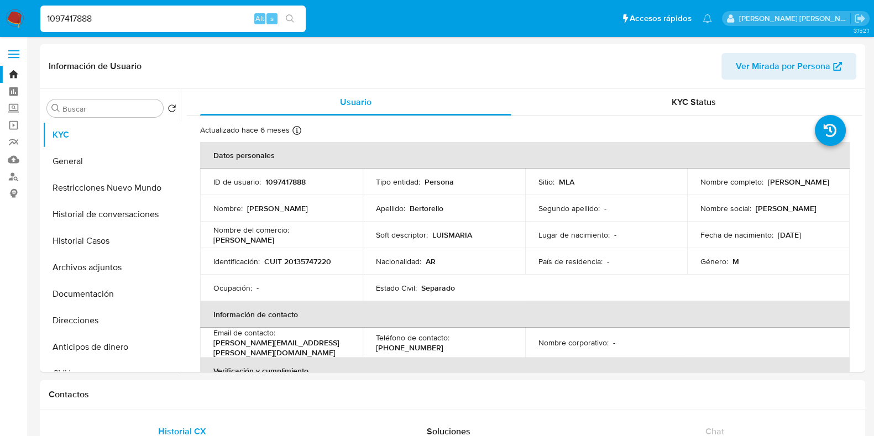
paste input "259694293"
type input "259694293"
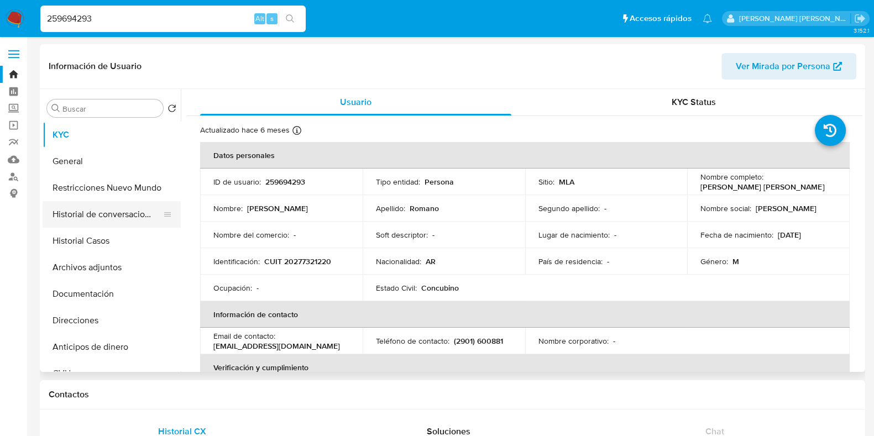
select select "10"
click at [77, 260] on button "Archivos adjuntos" at bounding box center [107, 267] width 129 height 27
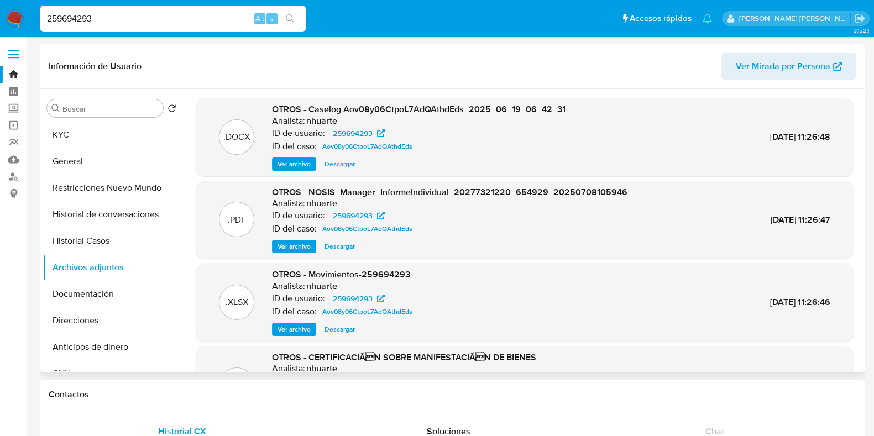
click at [307, 170] on span "Ver archivo" at bounding box center [293, 164] width 33 height 11
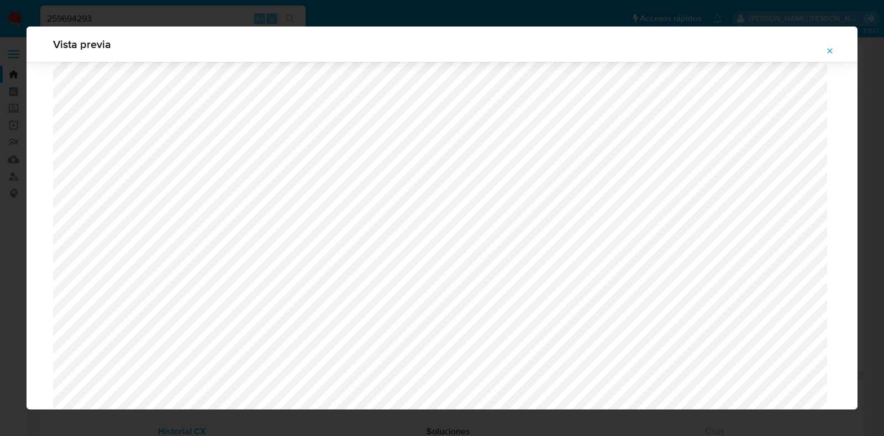
scroll to position [738, 0]
click at [825, 48] on button "Attachment preview" at bounding box center [830, 51] width 24 height 18
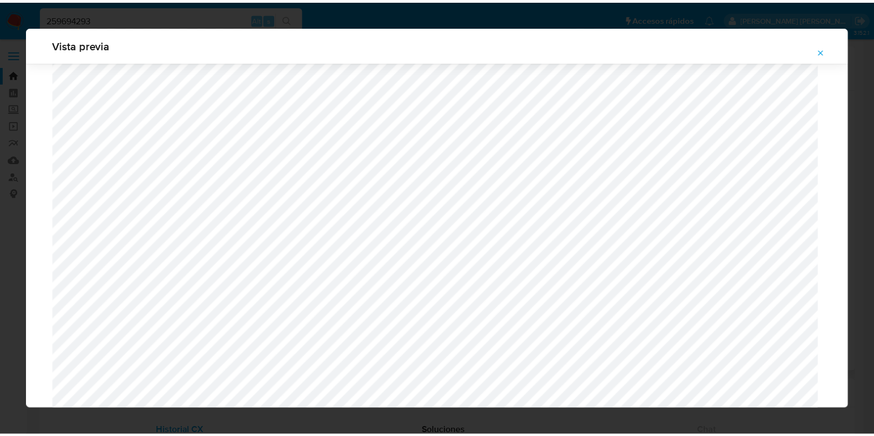
scroll to position [28, 0]
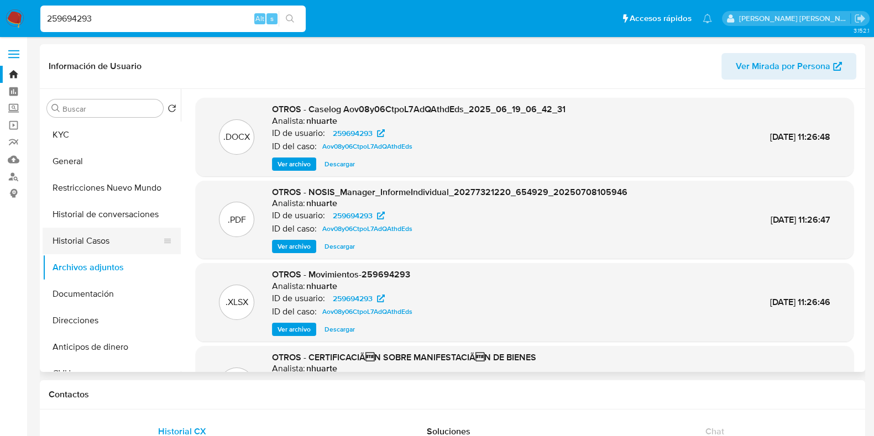
drag, startPoint x: 94, startPoint y: 242, endPoint x: 123, endPoint y: 239, distance: 28.8
click at [94, 242] on button "Historial Casos" at bounding box center [107, 241] width 129 height 27
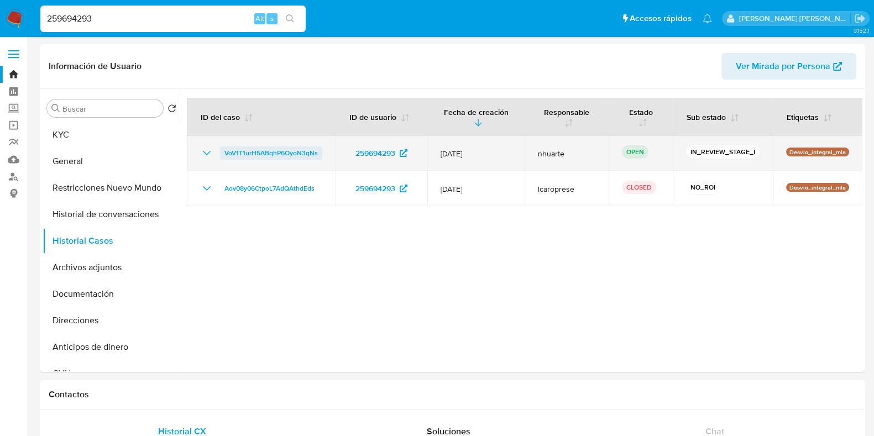
click at [260, 148] on span "VoV1T1urH5ABqhP6OyoN3qNs" at bounding box center [270, 152] width 93 height 13
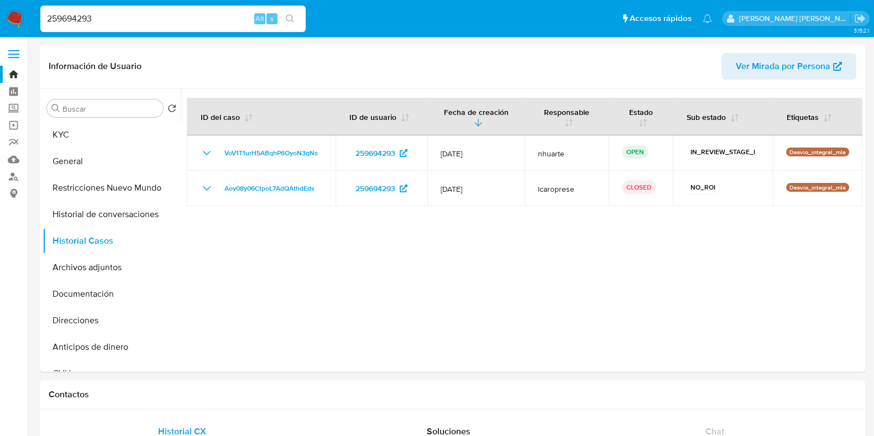
drag, startPoint x: 108, startPoint y: 13, endPoint x: 29, endPoint y: 17, distance: 79.1
click at [29, 17] on nav "Pausado Ver notificaciones 259694293 Alt s Accesos rápidos Presiona las siguien…" at bounding box center [437, 18] width 874 height 37
paste input "6377028"
type input "26377028"
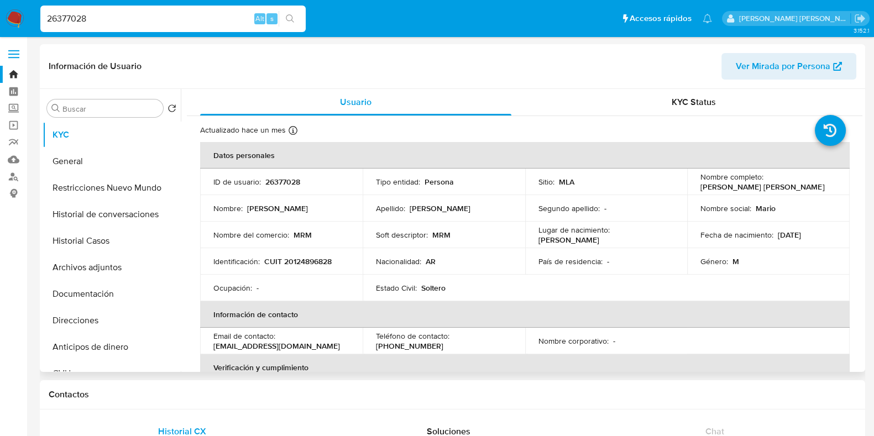
select select "10"
click at [78, 237] on button "Historial Casos" at bounding box center [107, 241] width 129 height 27
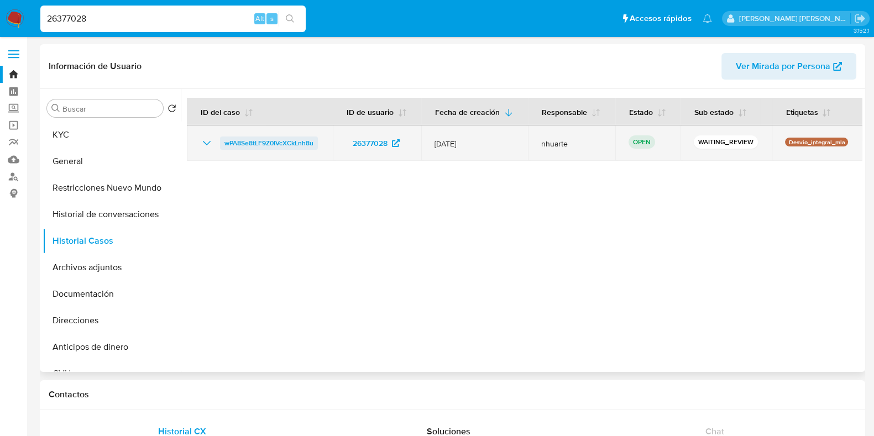
click at [271, 141] on span "wPA8Se8tLF9Z0IVcXCkLnh8u" at bounding box center [268, 143] width 89 height 13
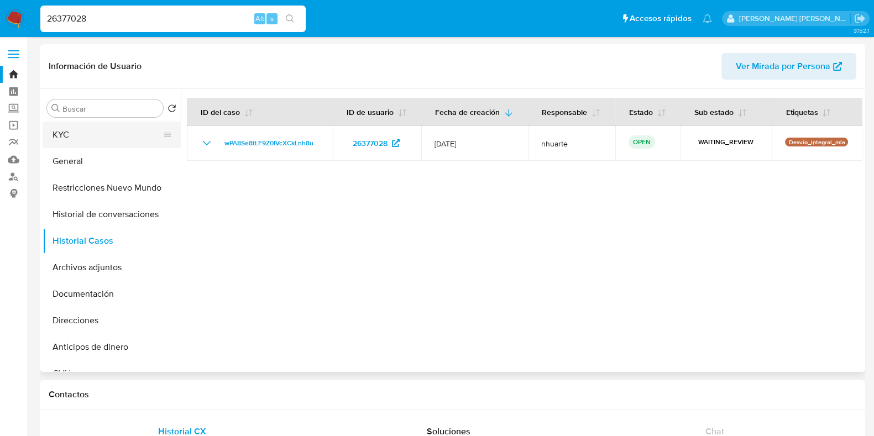
click at [114, 139] on button "KYC" at bounding box center [107, 135] width 129 height 27
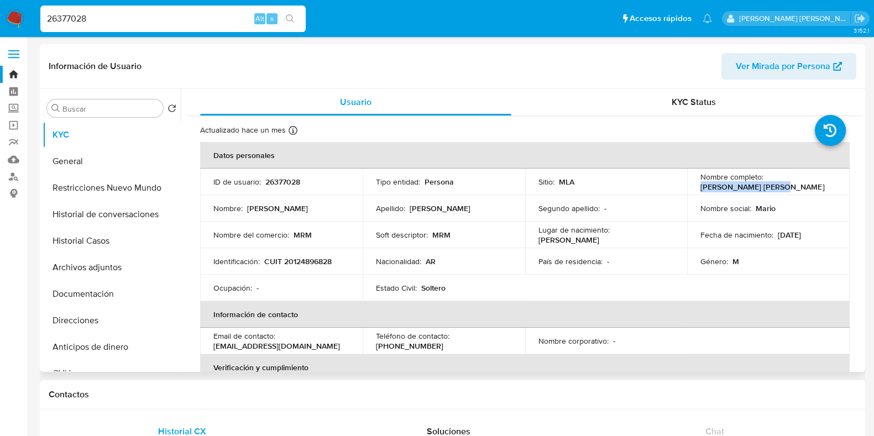
drag, startPoint x: 698, startPoint y: 188, endPoint x: 786, endPoint y: 185, distance: 88.0
click at [786, 185] on div "Nombre completo : Mario Raimundo Munoz" at bounding box center [768, 182] width 136 height 20
drag, startPoint x: 266, startPoint y: 260, endPoint x: 343, endPoint y: 256, distance: 76.9
click at [343, 256] on div "Identificación : CUIT 20124896828" at bounding box center [281, 261] width 136 height 10
drag, startPoint x: 215, startPoint y: 342, endPoint x: 296, endPoint y: 347, distance: 80.8
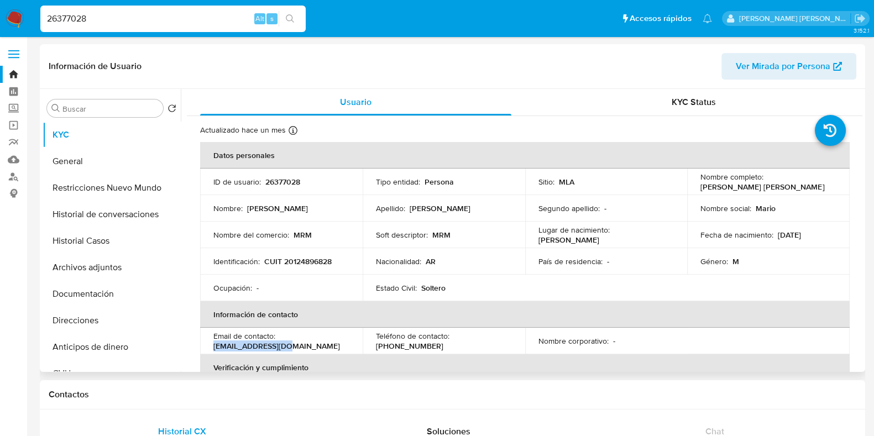
click at [296, 347] on div "Email de contacto : munozm@live.com.ar" at bounding box center [281, 341] width 136 height 20
drag, startPoint x: 265, startPoint y: 258, endPoint x: 341, endPoint y: 256, distance: 76.3
click at [341, 256] on div "Identificación : CUIT 20124896828" at bounding box center [281, 261] width 136 height 10
drag, startPoint x: 699, startPoint y: 186, endPoint x: 795, endPoint y: 186, distance: 96.2
click at [795, 186] on div "Nombre completo : Mario Raimundo Munoz" at bounding box center [768, 182] width 136 height 20
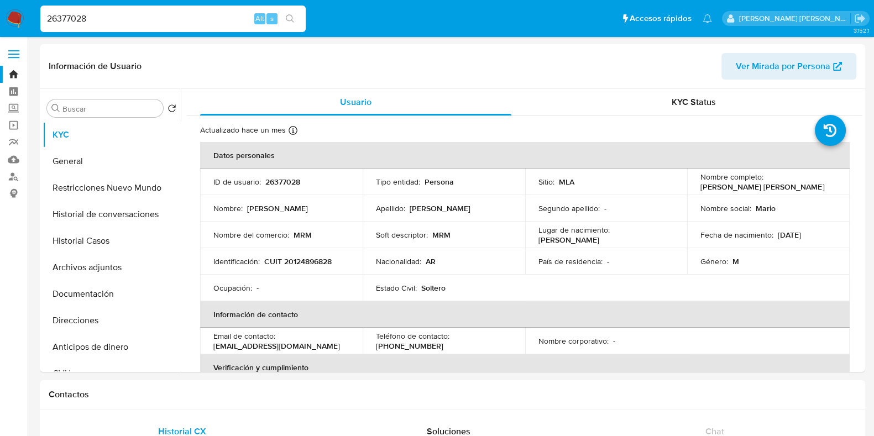
drag, startPoint x: 102, startPoint y: 12, endPoint x: 38, endPoint y: 16, distance: 64.8
click at [38, 16] on li "26377028 Alt s" at bounding box center [173, 18] width 271 height 28
paste input "787468864"
type input "787468864"
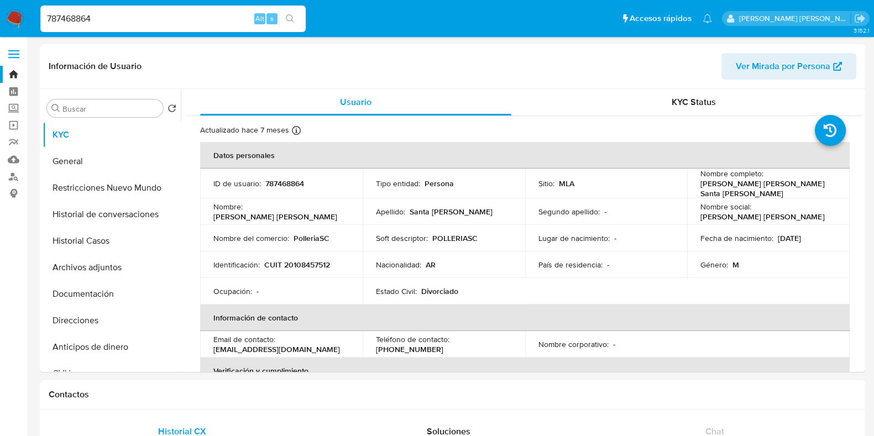
select select "10"
click at [99, 163] on button "General" at bounding box center [107, 161] width 129 height 27
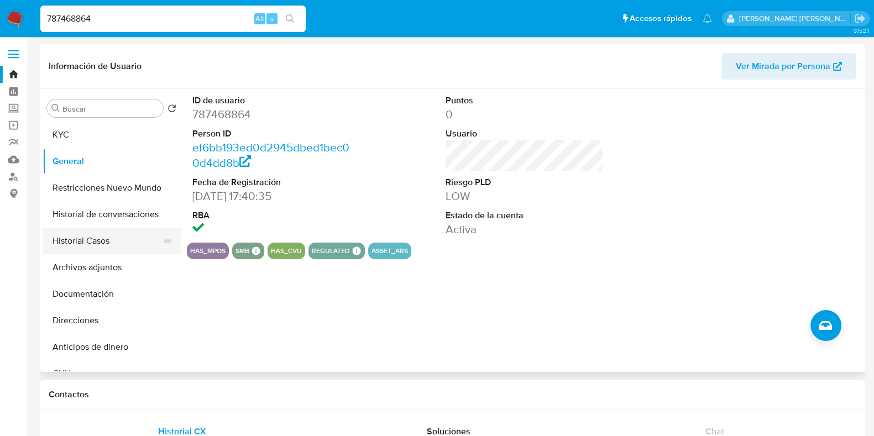
click at [119, 234] on button "Historial Casos" at bounding box center [107, 241] width 129 height 27
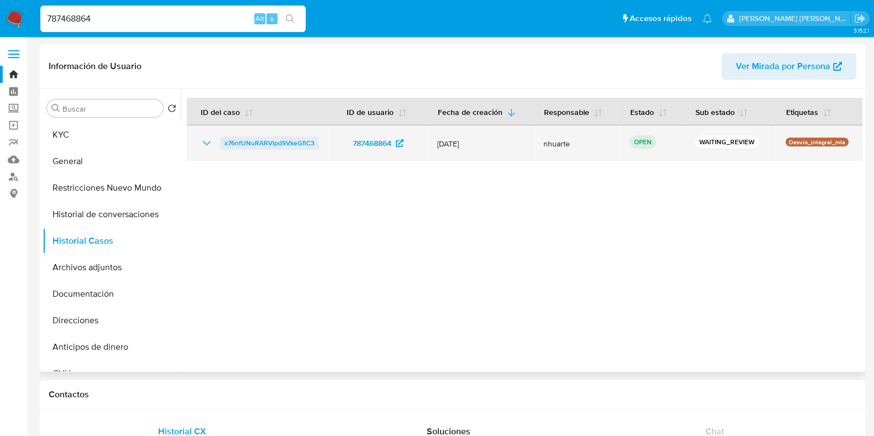
click at [238, 139] on span "x76nfUNuRARVlpdSVkeGflC3" at bounding box center [269, 143] width 90 height 13
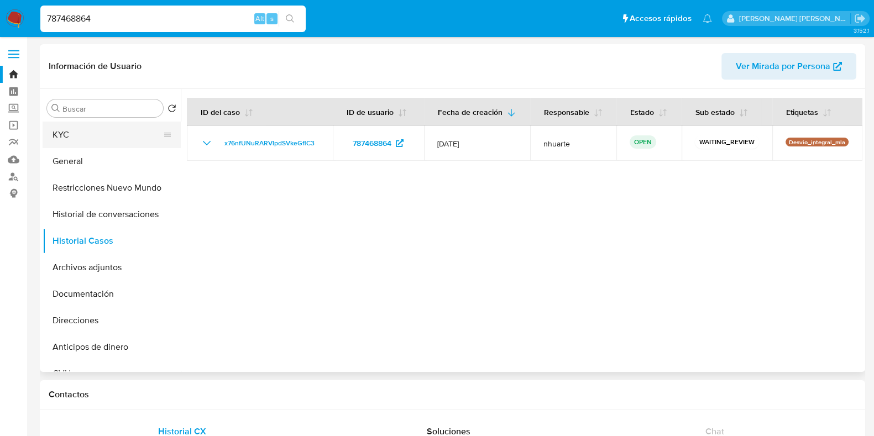
click at [109, 139] on button "KYC" at bounding box center [107, 135] width 129 height 27
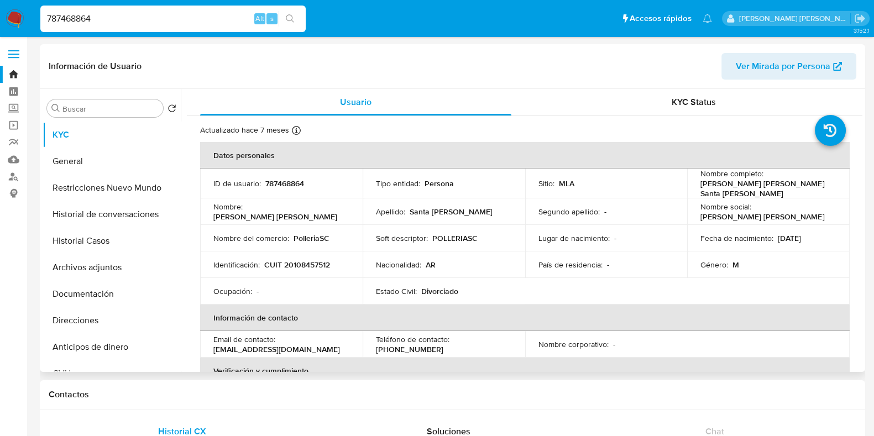
click at [257, 212] on p "Eduardo Jose" at bounding box center [275, 217] width 124 height 10
click at [86, 286] on button "Documentación" at bounding box center [112, 294] width 138 height 27
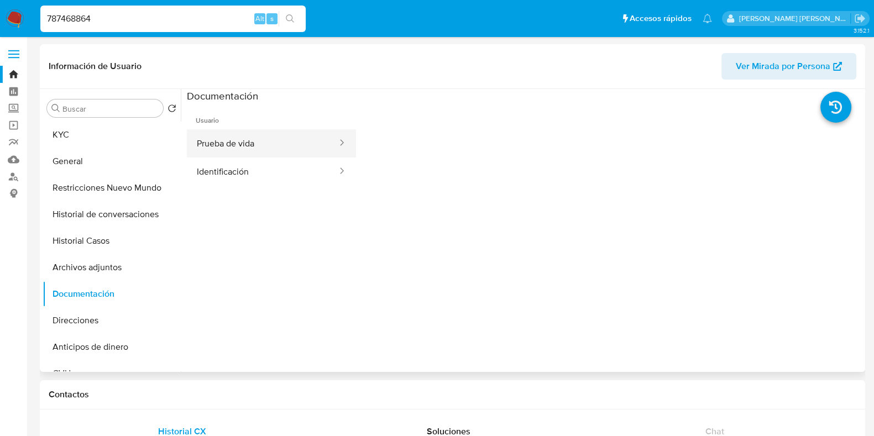
click at [259, 145] on button "Prueba de vida" at bounding box center [262, 143] width 151 height 28
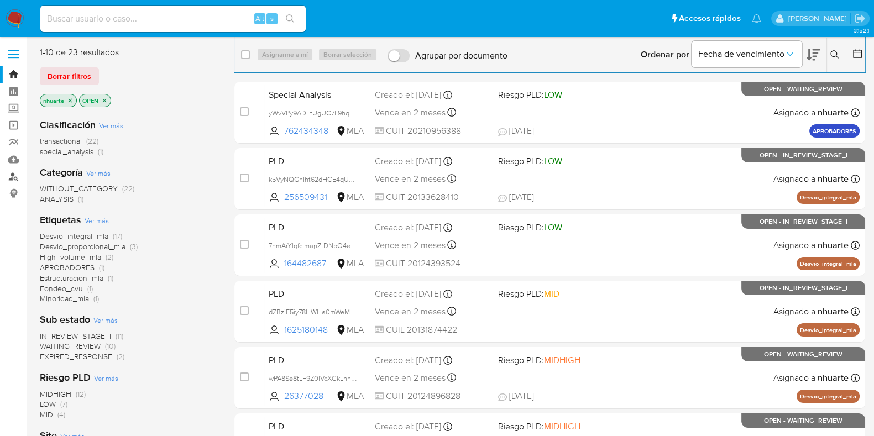
click at [13, 175] on link "Buscador de personas" at bounding box center [66, 176] width 132 height 17
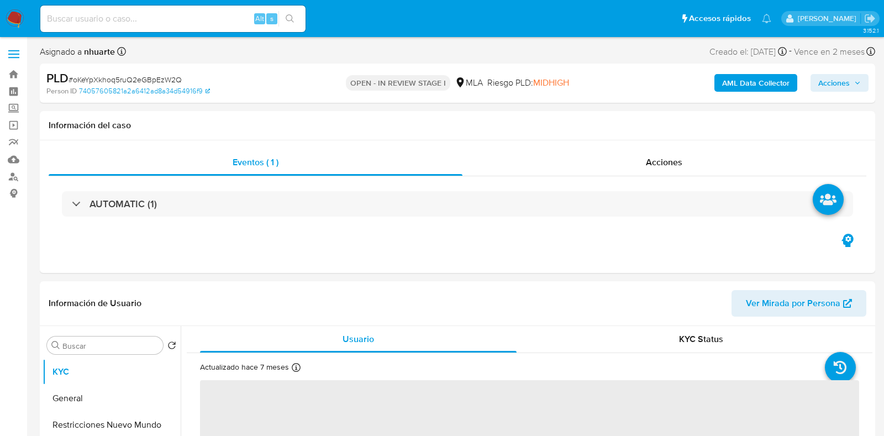
select select "10"
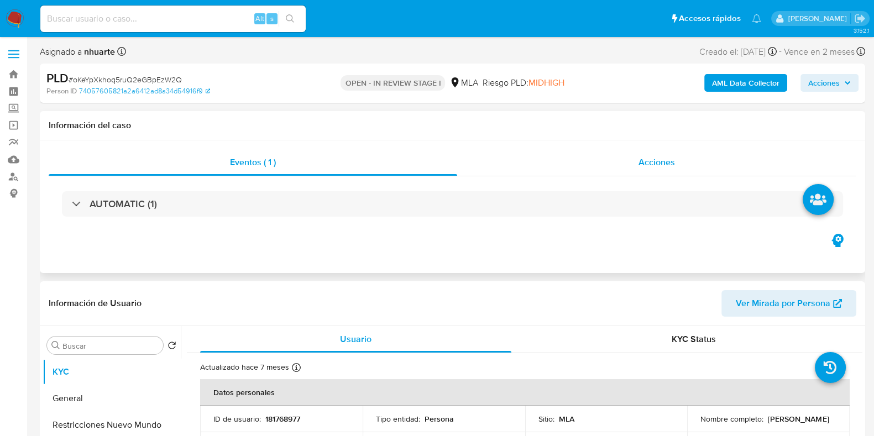
click at [659, 156] on span "Acciones" at bounding box center [656, 162] width 36 height 13
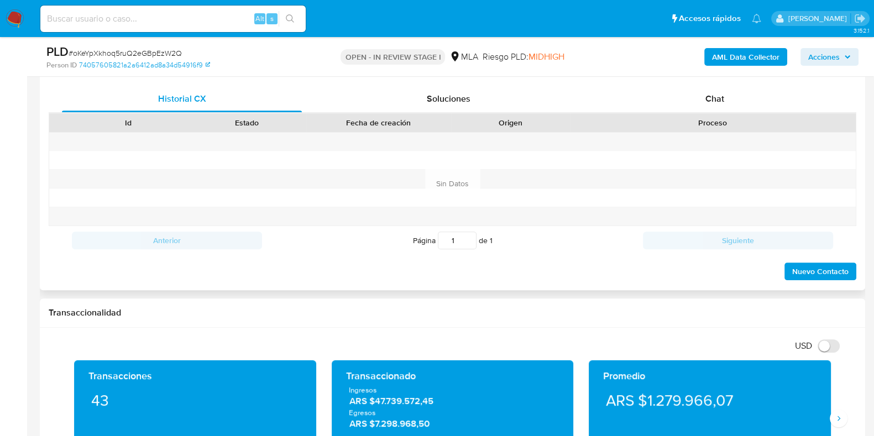
scroll to position [552, 0]
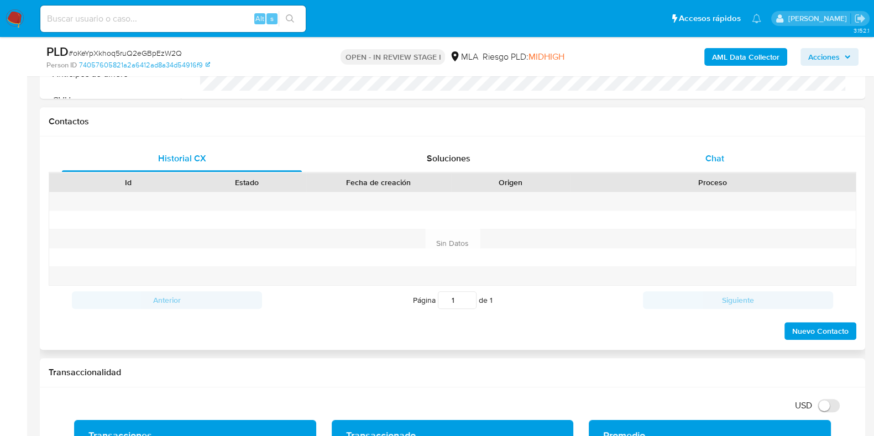
click at [715, 150] on div "Chat" at bounding box center [715, 158] width 240 height 27
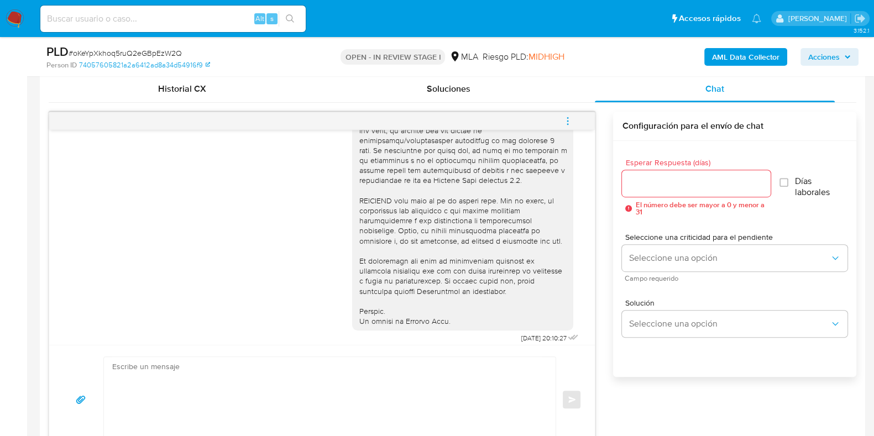
scroll to position [308, 0]
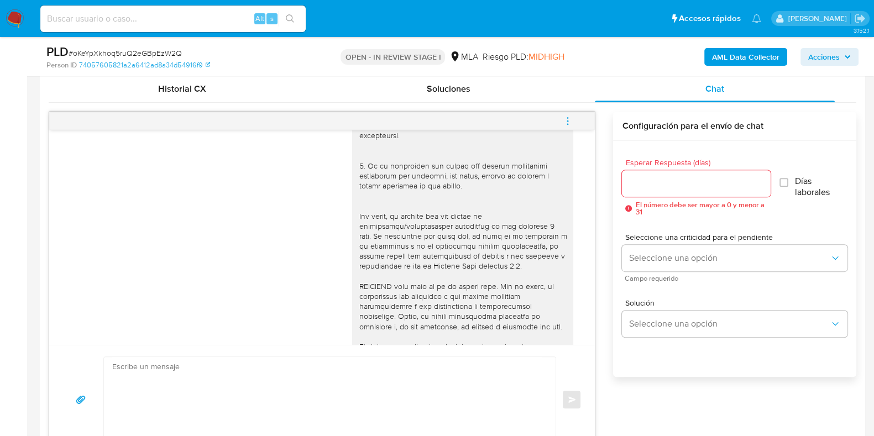
click at [565, 116] on icon "menu-action" at bounding box center [568, 121] width 10 height 10
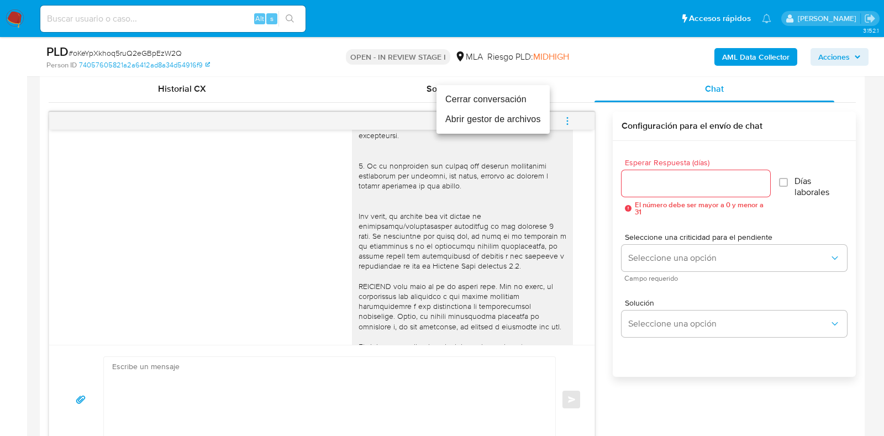
drag, startPoint x: 518, startPoint y: 104, endPoint x: 517, endPoint y: 111, distance: 6.8
click at [518, 104] on li "Cerrar conversación" at bounding box center [493, 100] width 113 height 20
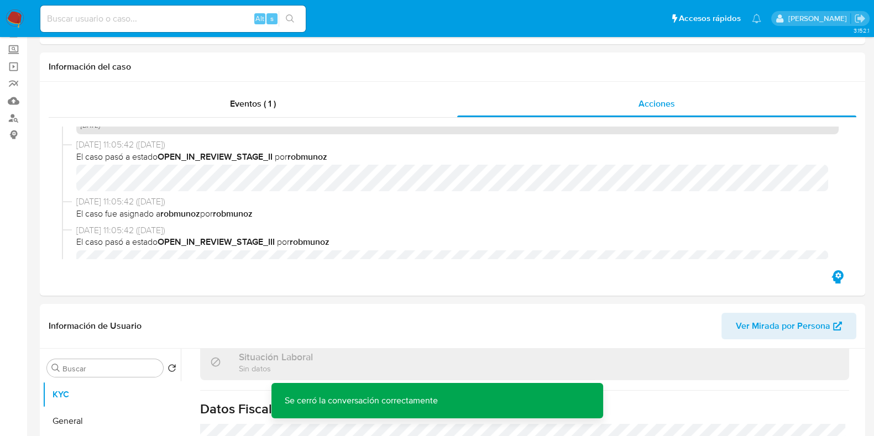
scroll to position [0, 0]
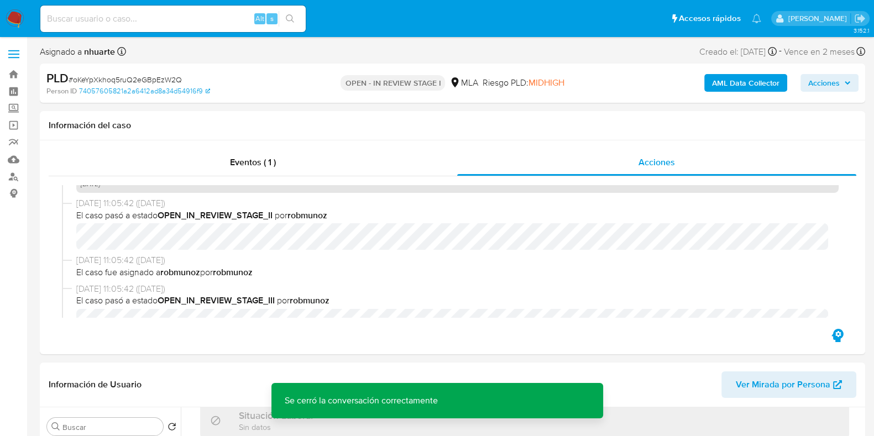
click at [754, 86] on b "AML Data Collector" at bounding box center [745, 83] width 67 height 18
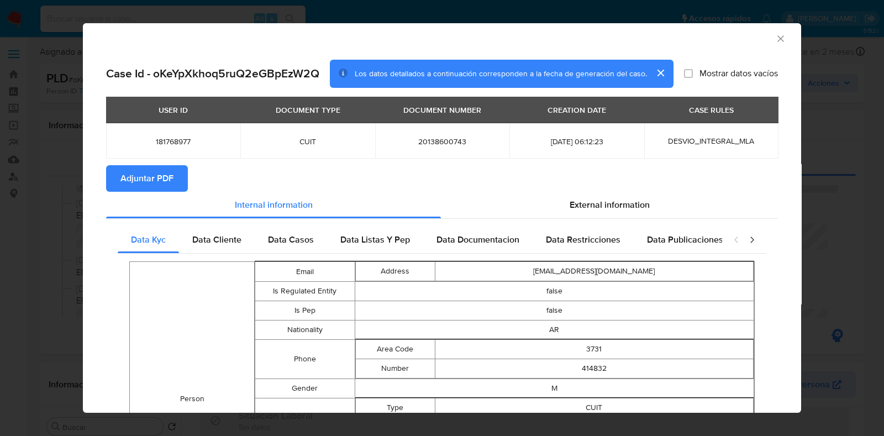
click at [775, 37] on icon "Cerrar ventana" at bounding box center [780, 38] width 11 height 11
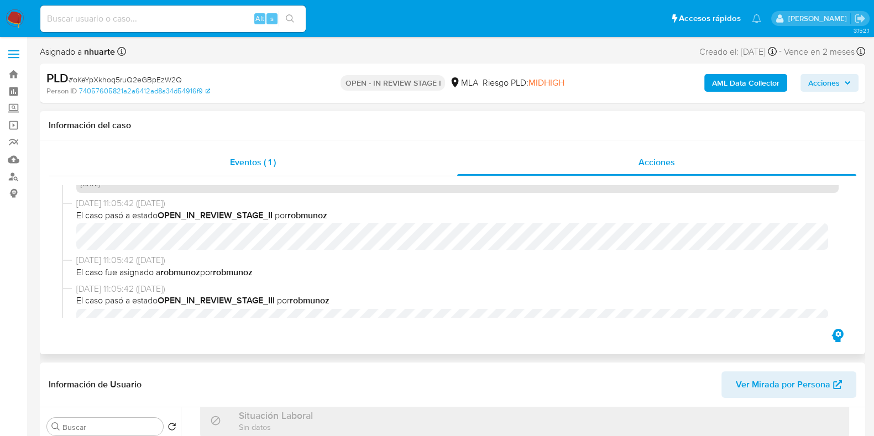
click at [262, 160] on span "Eventos ( 1 )" at bounding box center [253, 162] width 46 height 13
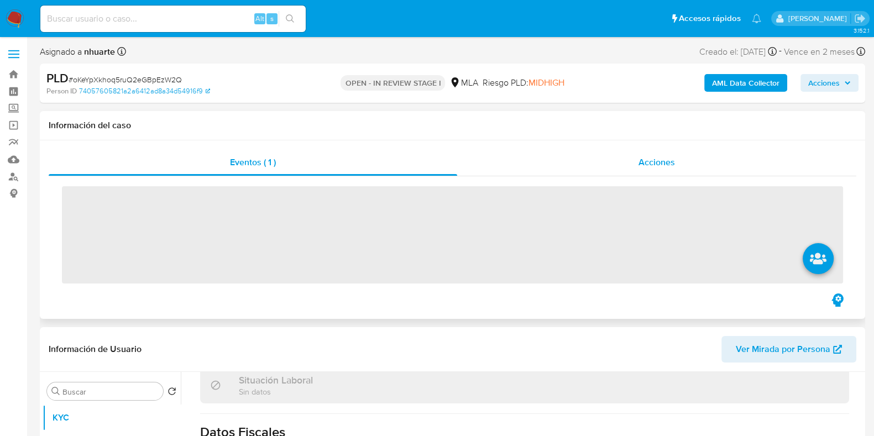
click at [660, 158] on span "Acciones" at bounding box center [656, 162] width 36 height 13
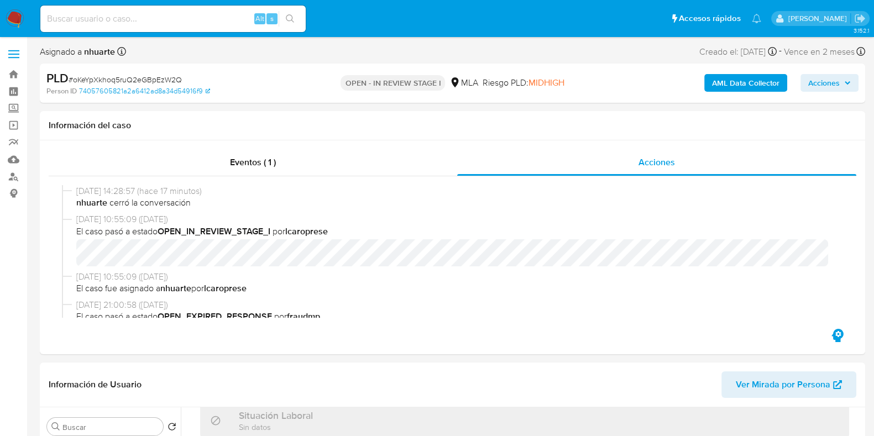
click at [747, 86] on b "AML Data Collector" at bounding box center [745, 83] width 67 height 18
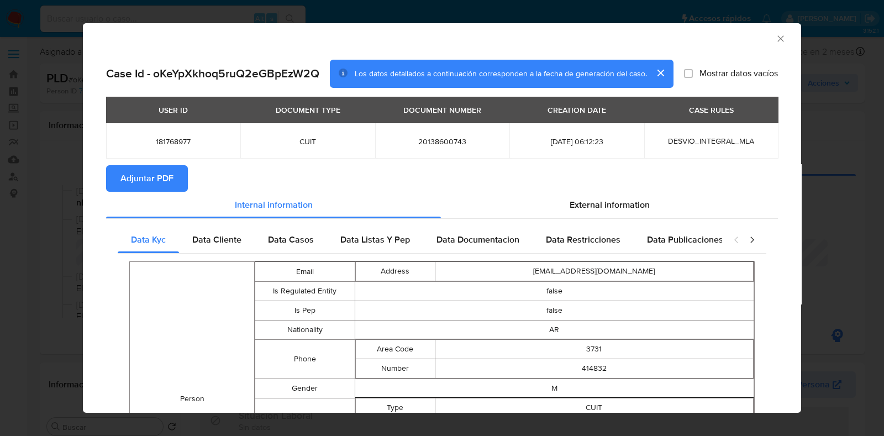
click at [169, 176] on span "Adjuntar PDF" at bounding box center [146, 178] width 53 height 24
click at [775, 39] on icon "Cerrar ventana" at bounding box center [780, 38] width 11 height 11
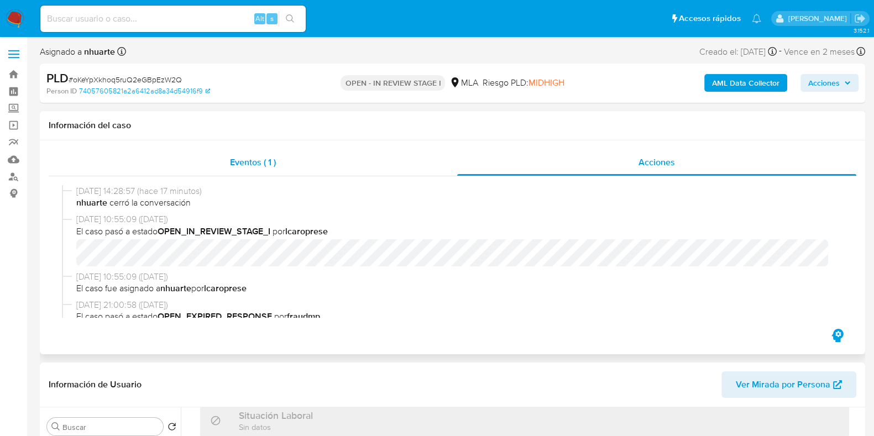
click at [265, 170] on div "Eventos ( 1 )" at bounding box center [253, 162] width 408 height 27
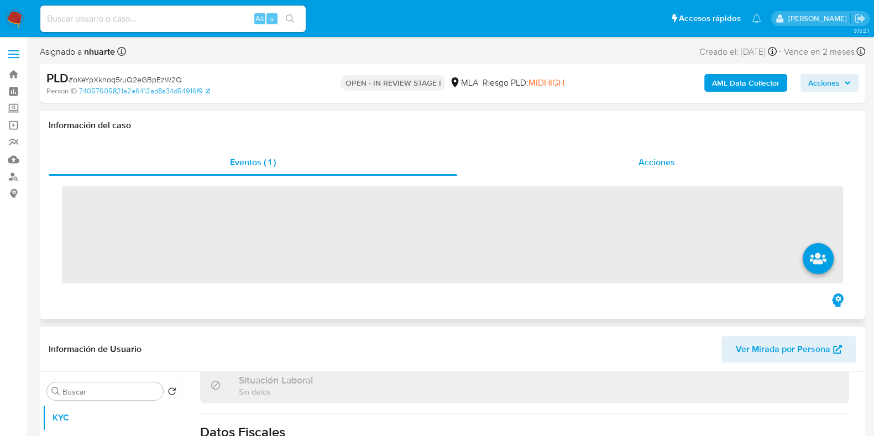
click at [673, 163] on span "Acciones" at bounding box center [656, 162] width 36 height 13
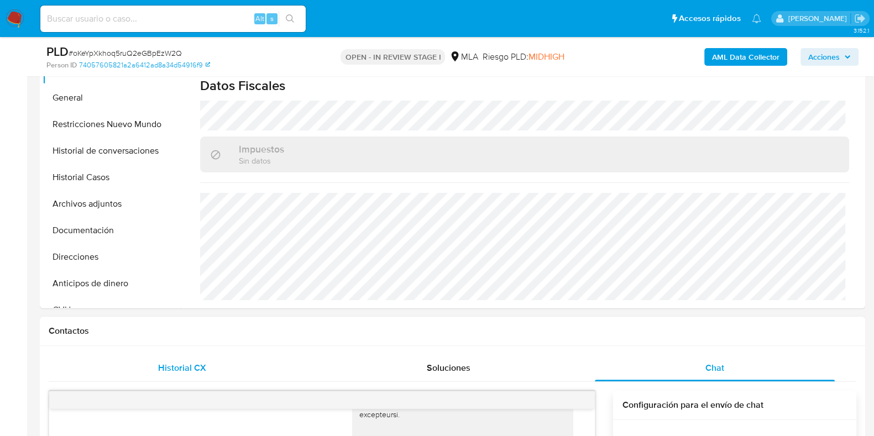
scroll to position [276, 0]
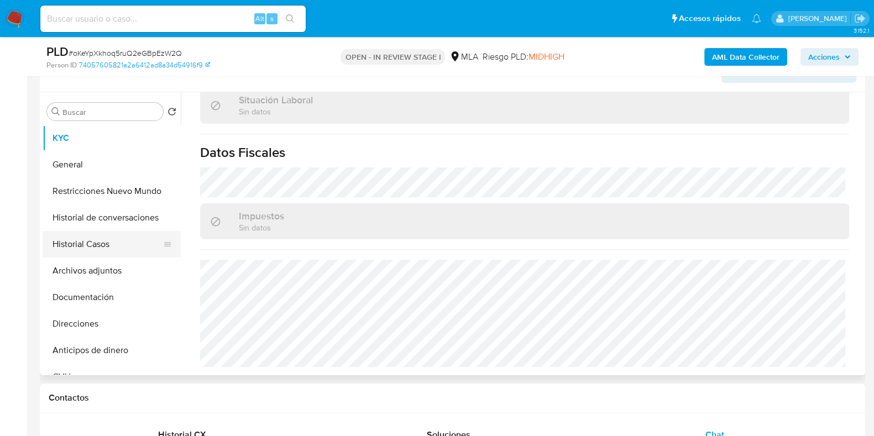
click at [106, 246] on button "Historial Casos" at bounding box center [107, 244] width 129 height 27
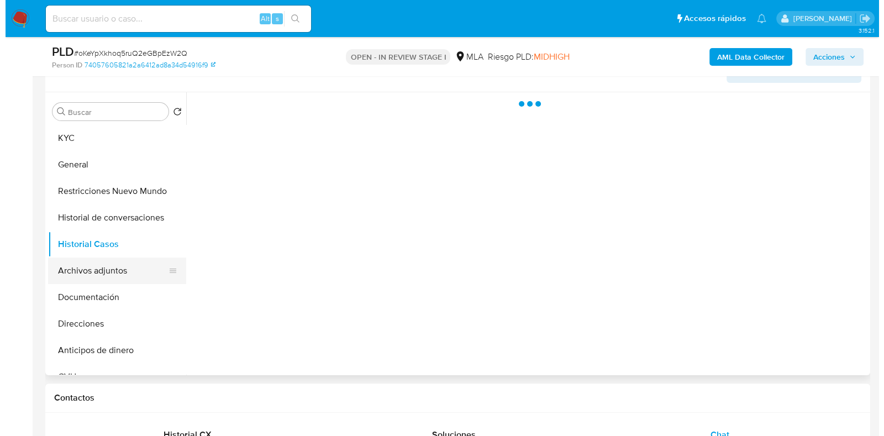
scroll to position [0, 0]
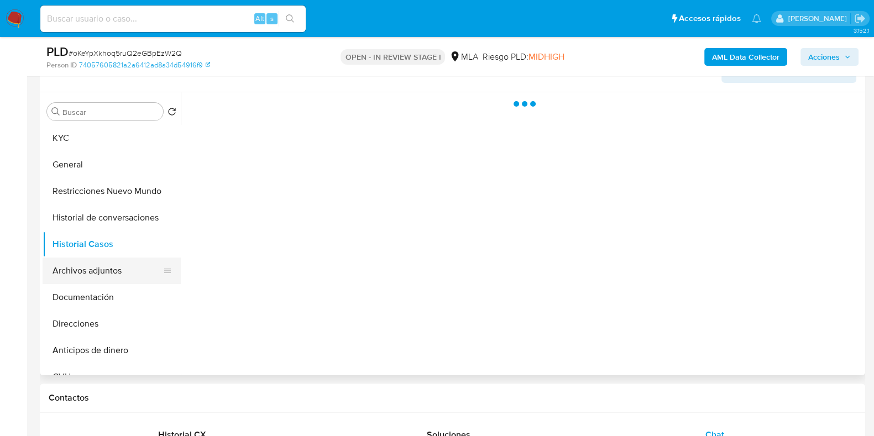
click at [106, 264] on button "Archivos adjuntos" at bounding box center [107, 271] width 129 height 27
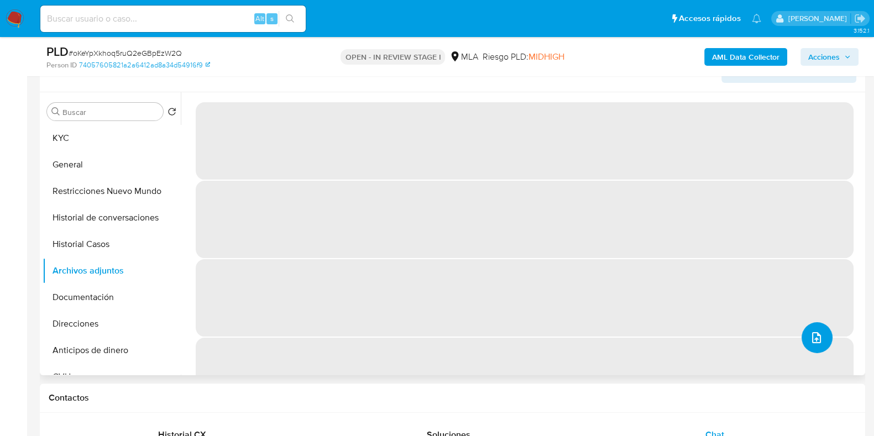
click at [804, 330] on button "upload-file" at bounding box center [816, 337] width 31 height 31
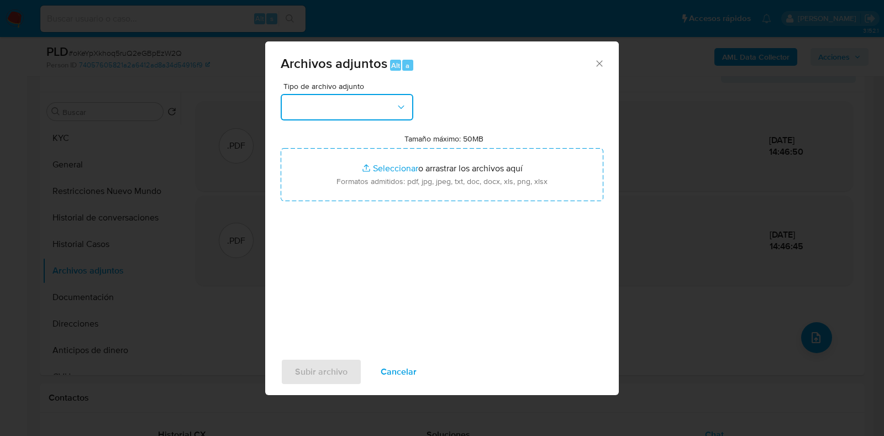
click at [406, 103] on icon "button" at bounding box center [401, 107] width 11 height 11
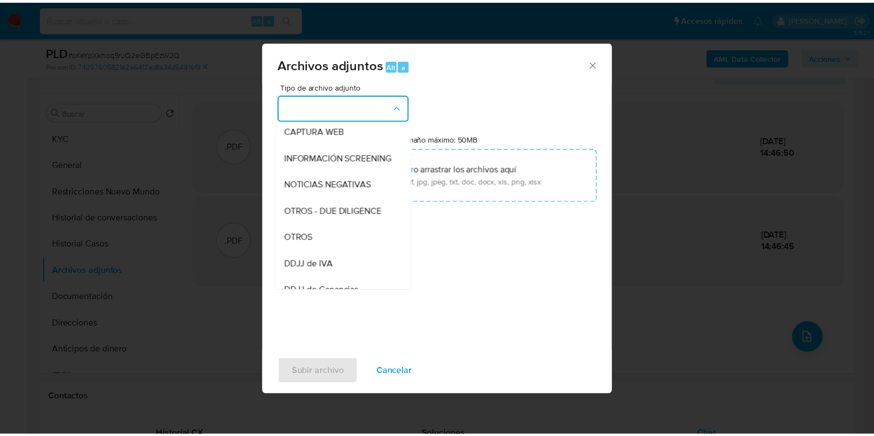
scroll to position [146, 0]
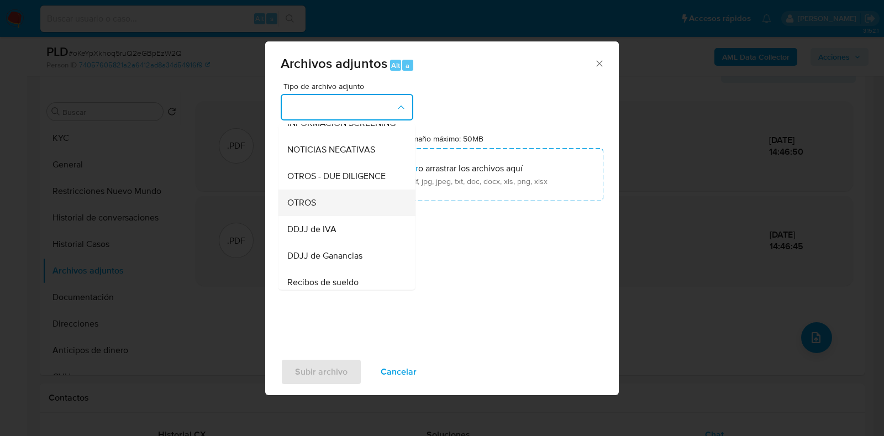
click at [359, 204] on div "OTROS" at bounding box center [343, 203] width 113 height 27
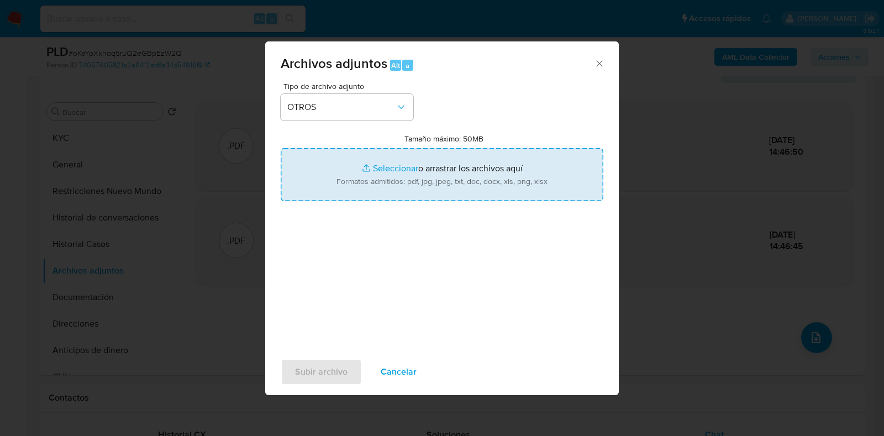
type input "C:\fakepath\Caselog oKeYpXkhoq5ruQ2eGBpEzW2Q_2025_07_18_16_21_21.docx"
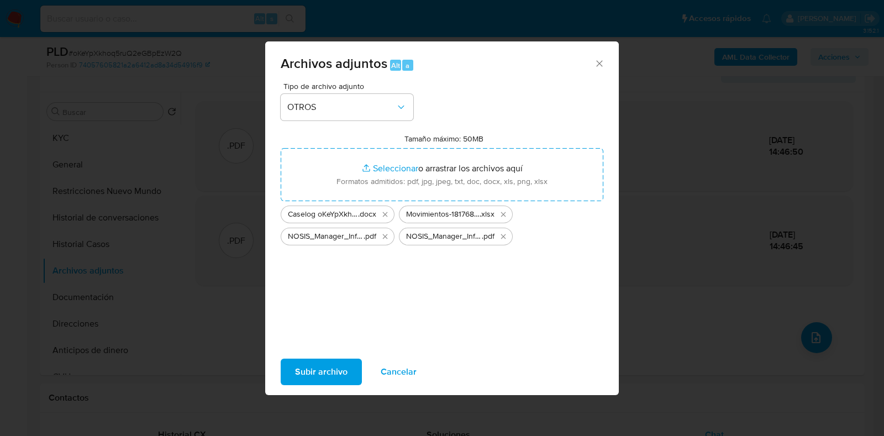
click at [344, 371] on span "Subir archivo" at bounding box center [321, 372] width 53 height 24
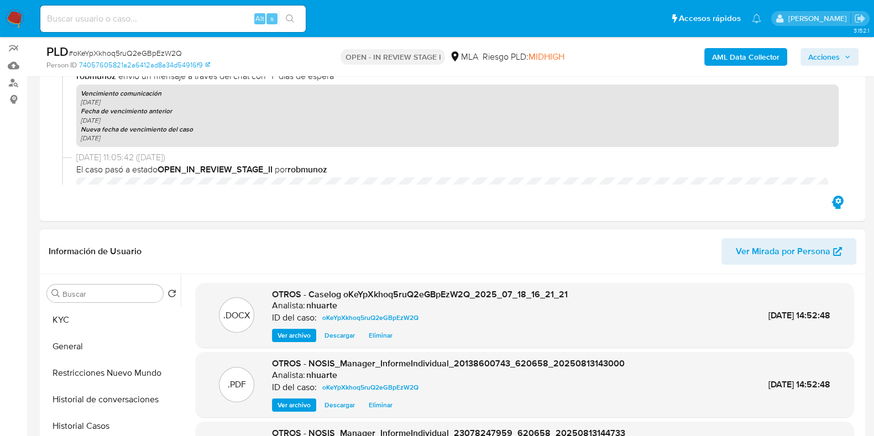
scroll to position [0, 0]
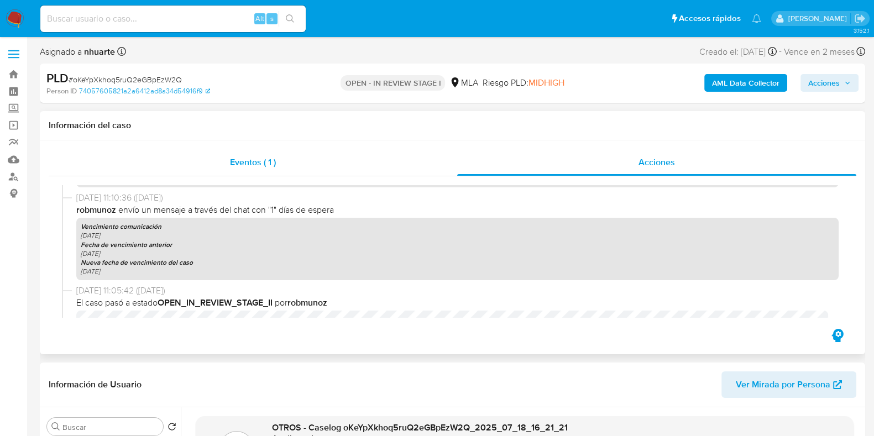
click at [262, 158] on span "Eventos ( 1 )" at bounding box center [253, 162] width 46 height 13
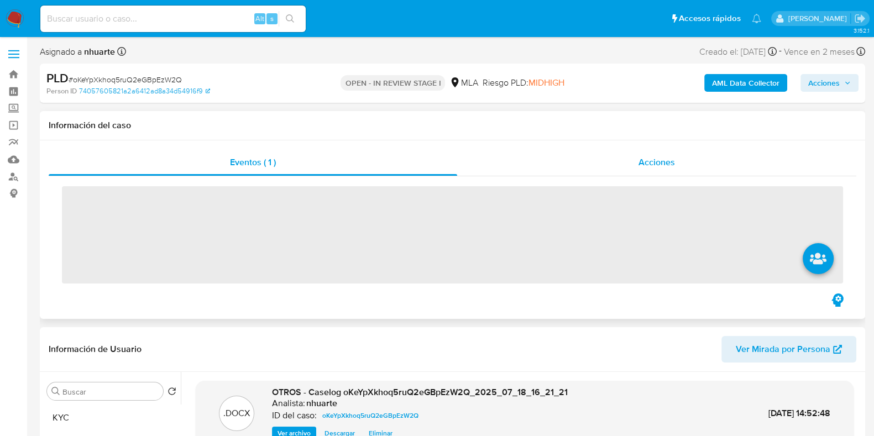
click at [670, 164] on span "Acciones" at bounding box center [656, 162] width 36 height 13
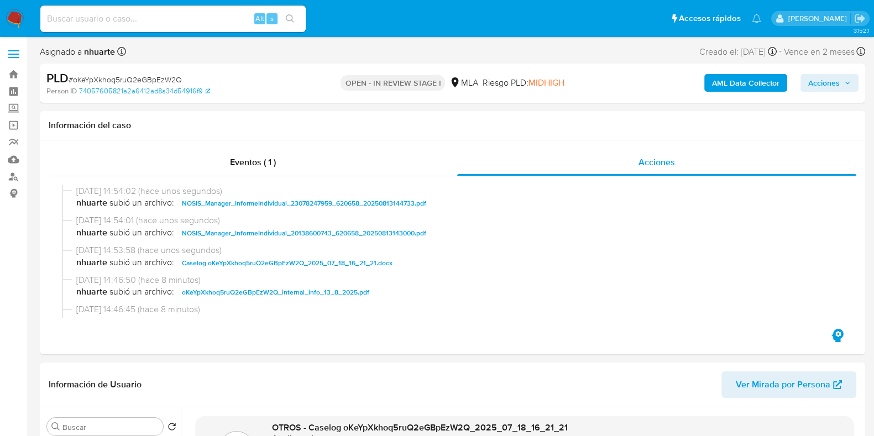
click at [838, 82] on span "Acciones" at bounding box center [824, 83] width 32 height 18
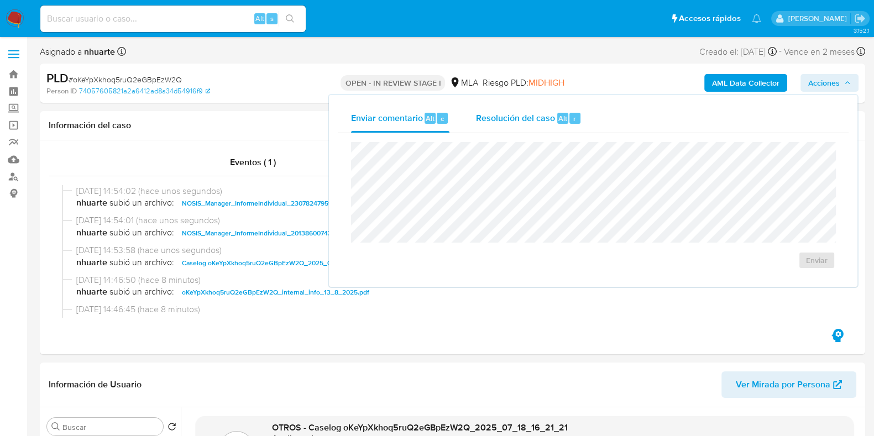
click at [546, 116] on span "Resolución del caso" at bounding box center [515, 118] width 79 height 13
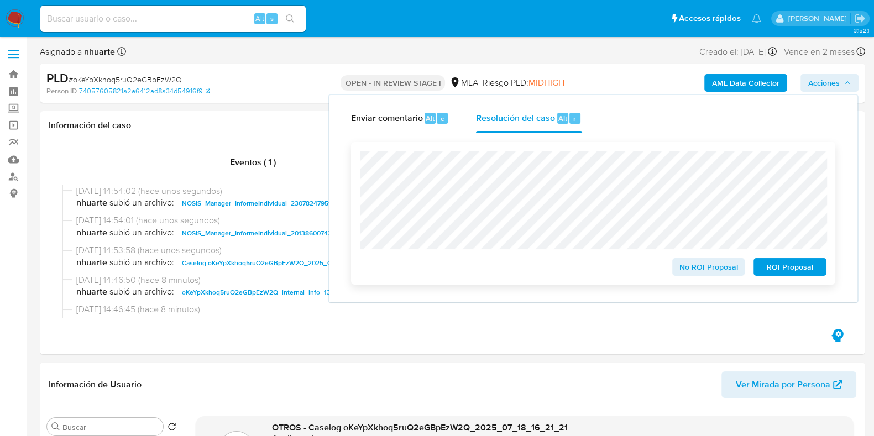
click at [693, 269] on span "No ROI Proposal" at bounding box center [708, 266] width 57 height 15
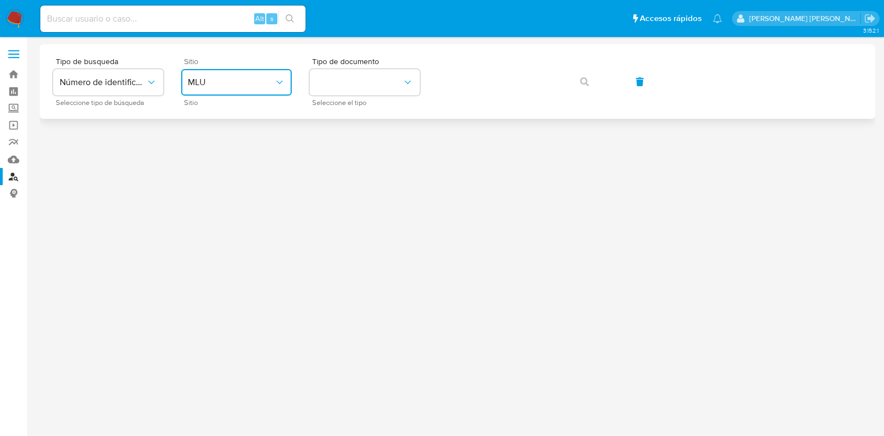
click at [240, 81] on span "MLU" at bounding box center [231, 82] width 86 height 11
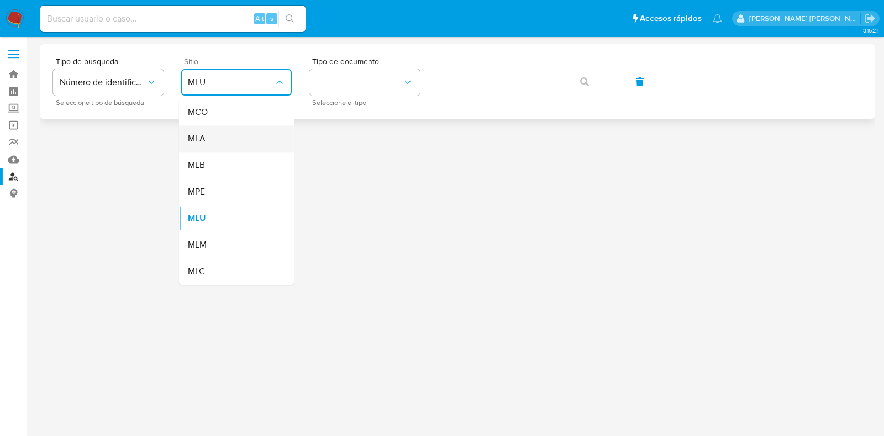
click at [229, 135] on div "MLA" at bounding box center [233, 138] width 91 height 27
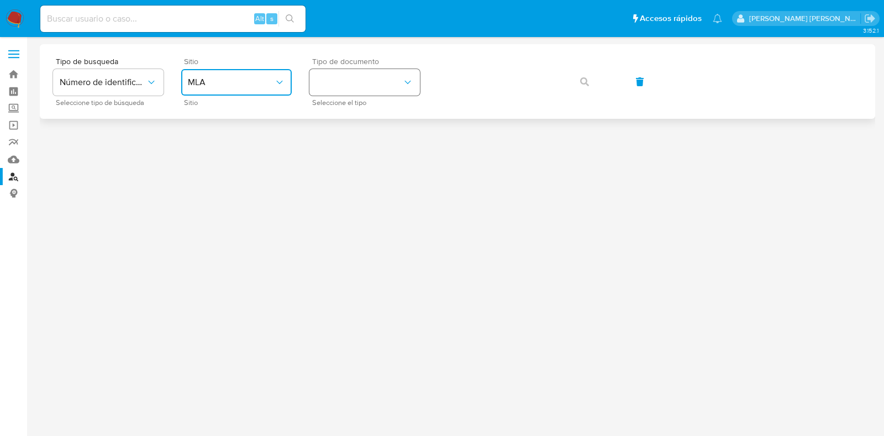
click at [386, 82] on button "identificationType" at bounding box center [365, 82] width 111 height 27
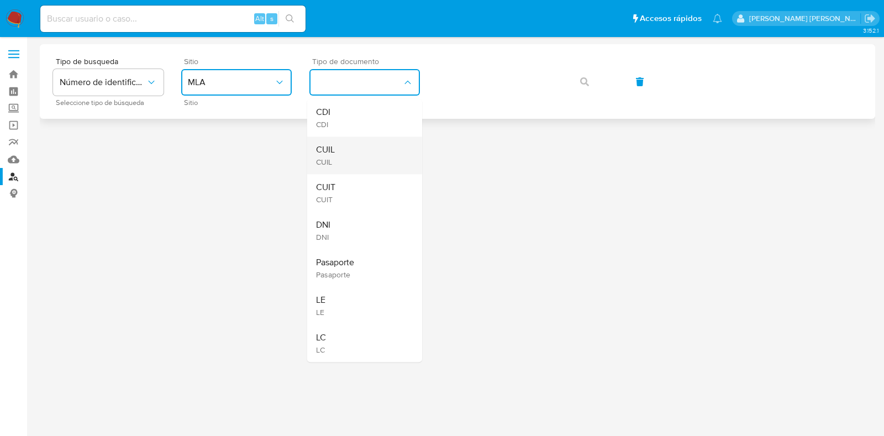
click at [370, 151] on div "CUIL CUIL" at bounding box center [361, 156] width 91 height 38
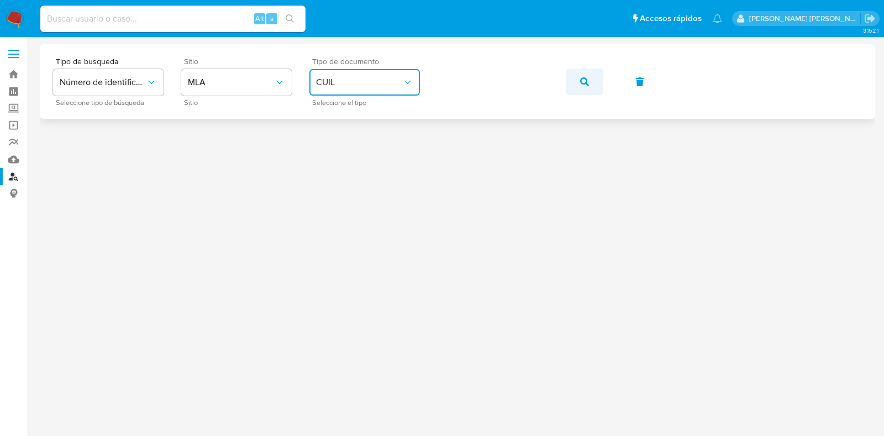
click at [596, 80] on button "button" at bounding box center [585, 82] width 38 height 27
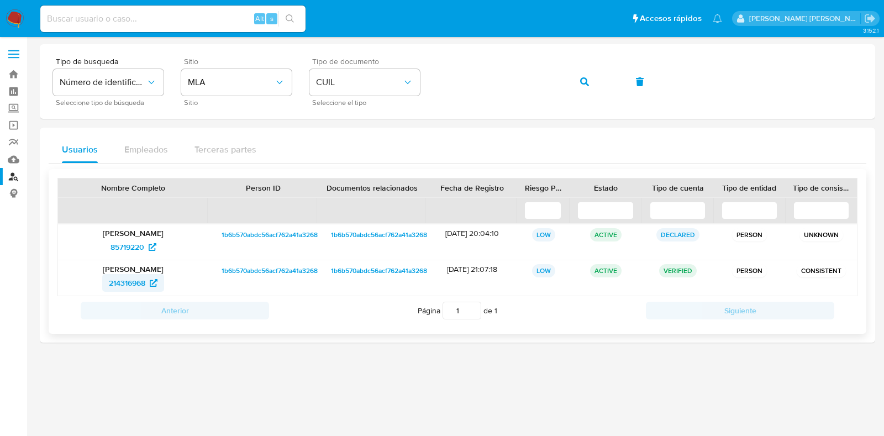
click at [141, 280] on span "214316968" at bounding box center [127, 283] width 36 height 18
click at [15, 77] on link "Bandeja" at bounding box center [66, 74] width 132 height 17
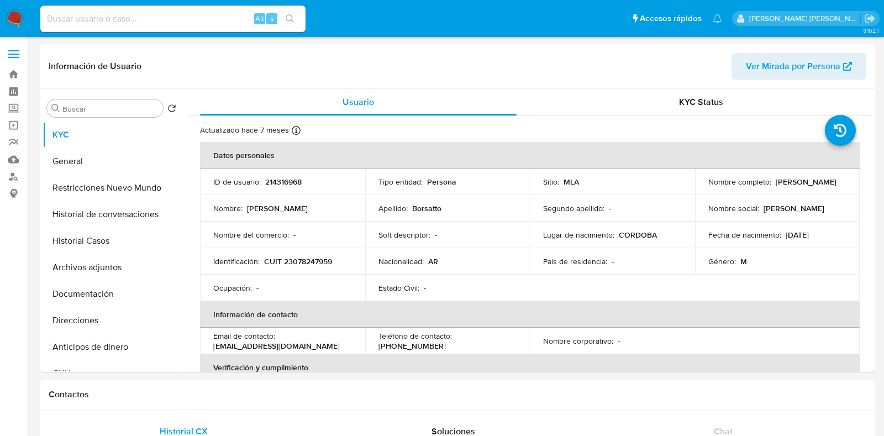
select select "10"
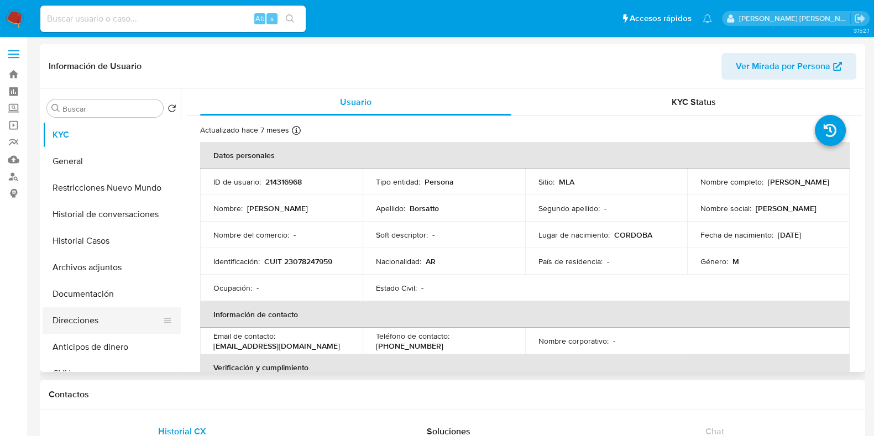
click at [73, 319] on button "Direcciones" at bounding box center [107, 320] width 129 height 27
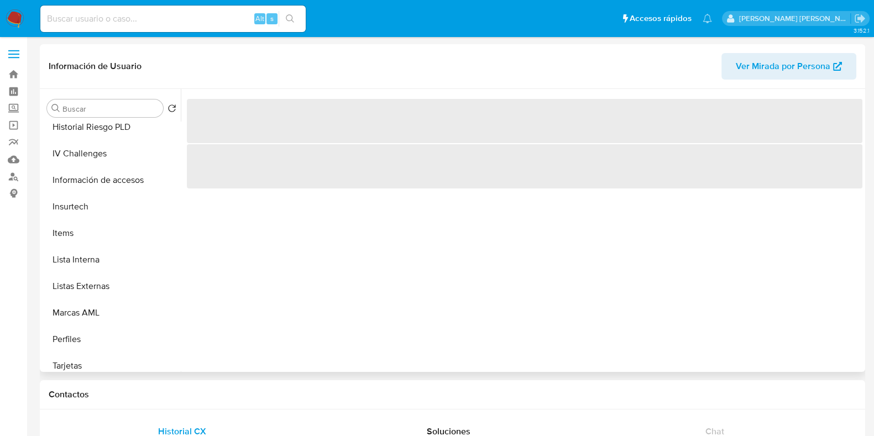
scroll to position [483, 0]
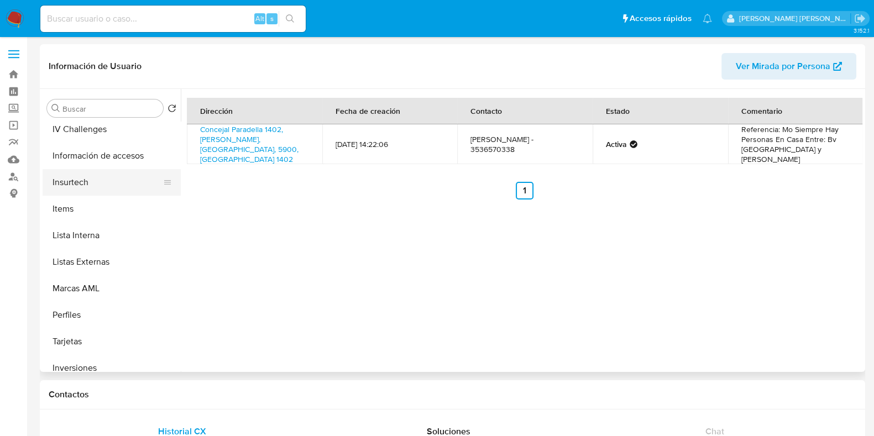
click at [109, 193] on button "Insurtech" at bounding box center [107, 182] width 129 height 27
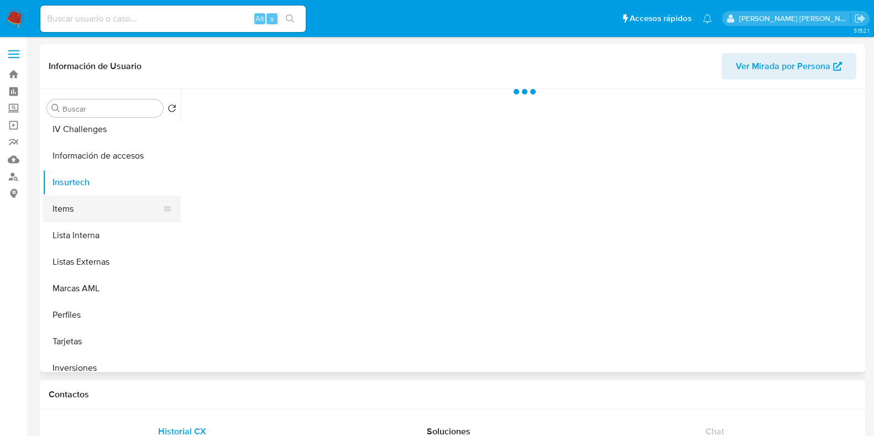
click at [105, 208] on button "Items" at bounding box center [107, 209] width 129 height 27
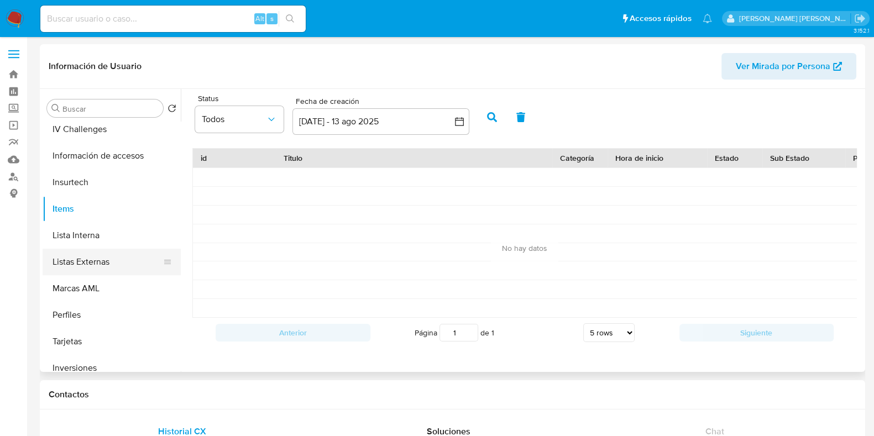
scroll to position [0, 0]
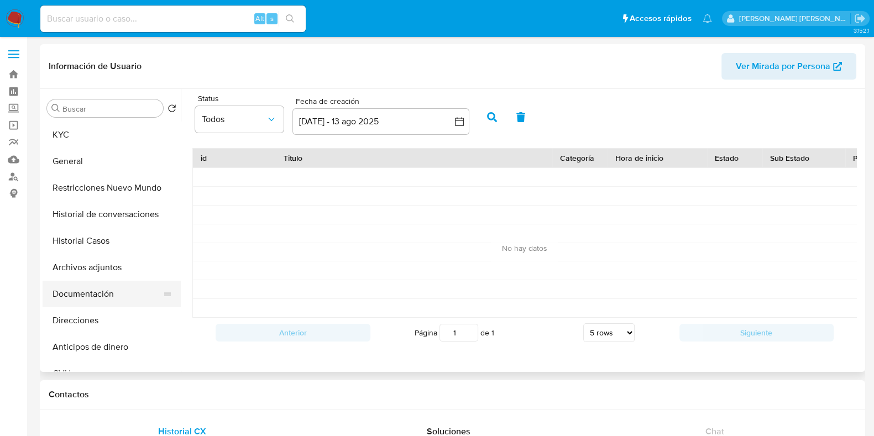
click at [91, 295] on button "Documentación" at bounding box center [107, 294] width 129 height 27
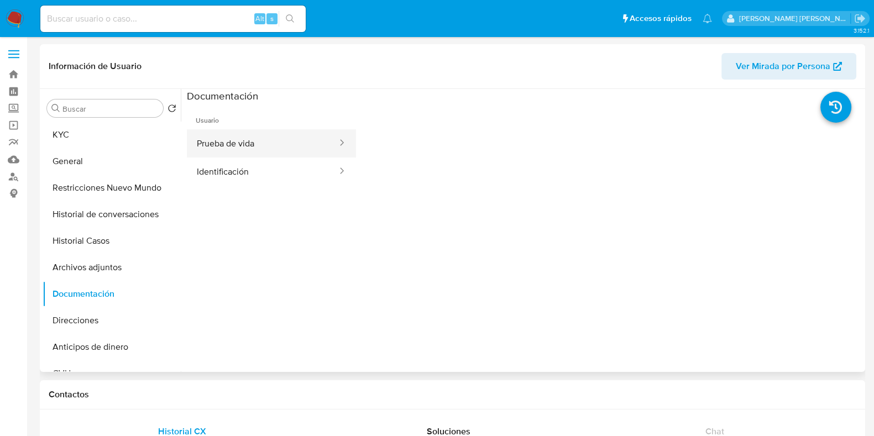
click at [227, 134] on button "Prueba de vida" at bounding box center [262, 143] width 151 height 28
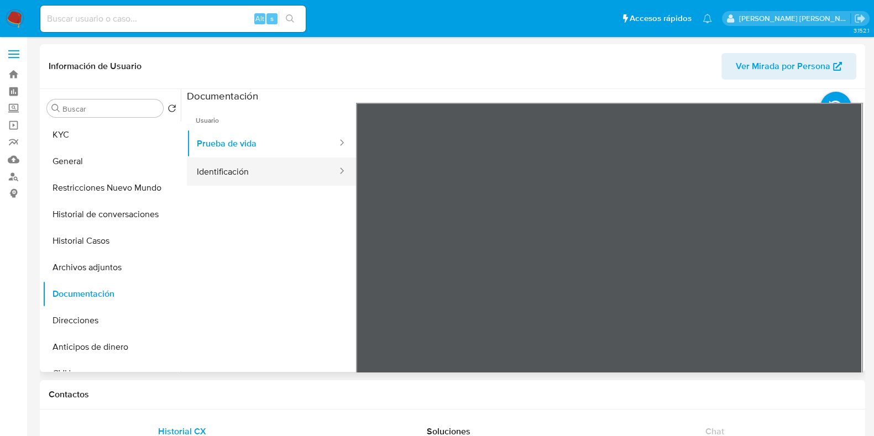
click at [250, 170] on button "Identificación" at bounding box center [262, 172] width 151 height 28
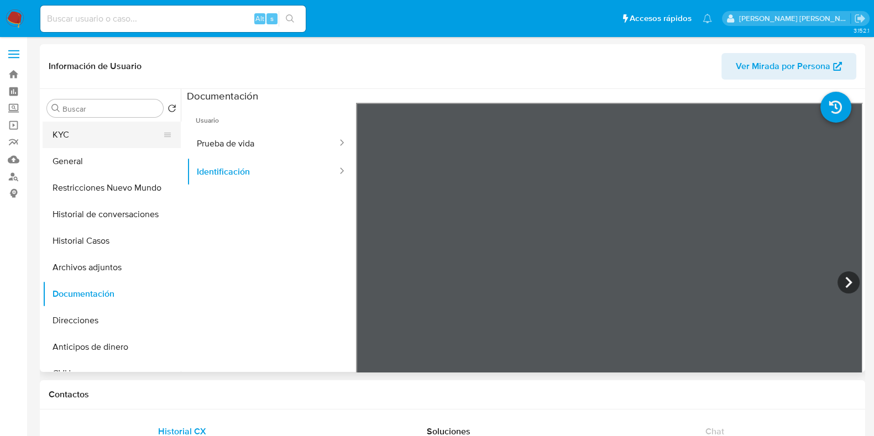
click at [106, 135] on button "KYC" at bounding box center [107, 135] width 129 height 27
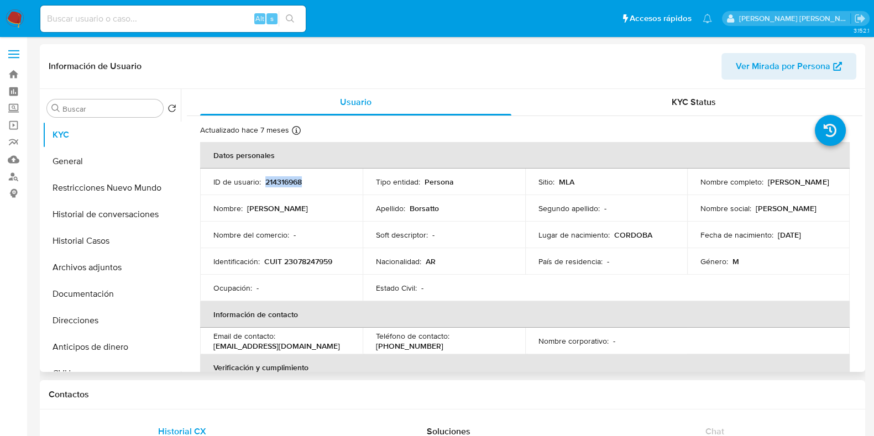
drag, startPoint x: 265, startPoint y: 178, endPoint x: 301, endPoint y: 177, distance: 35.9
click at [301, 177] on p "214316968" at bounding box center [283, 182] width 36 height 10
copy p "214316968"
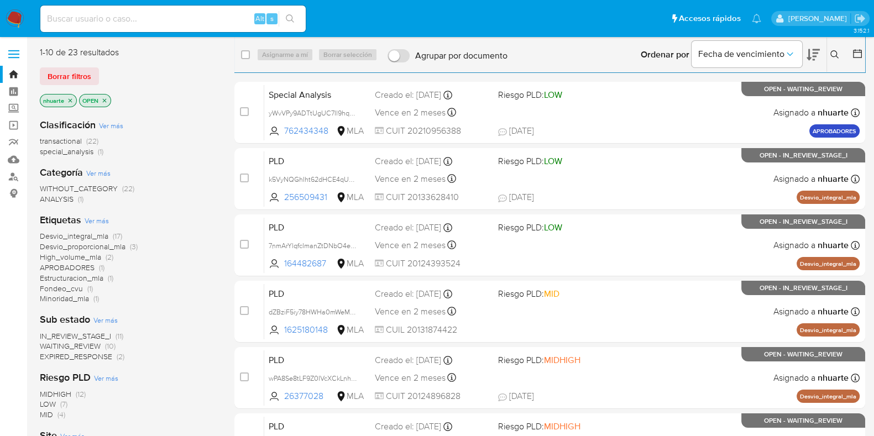
click at [69, 97] on icon "close-filter" at bounding box center [70, 100] width 7 height 7
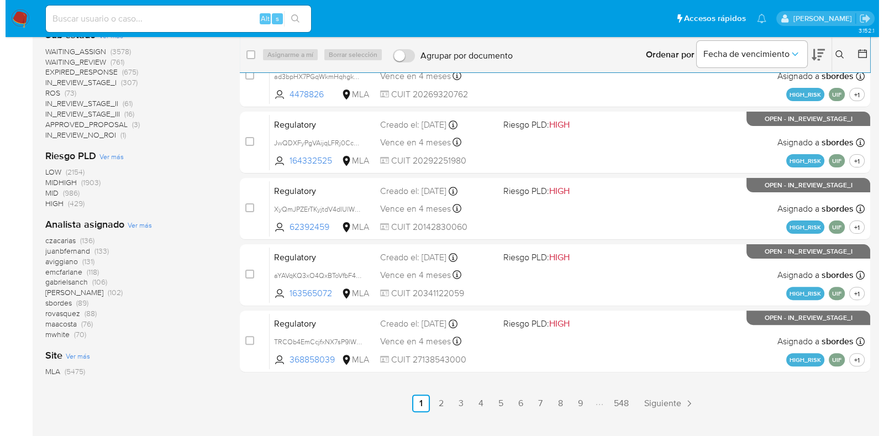
scroll to position [369, 0]
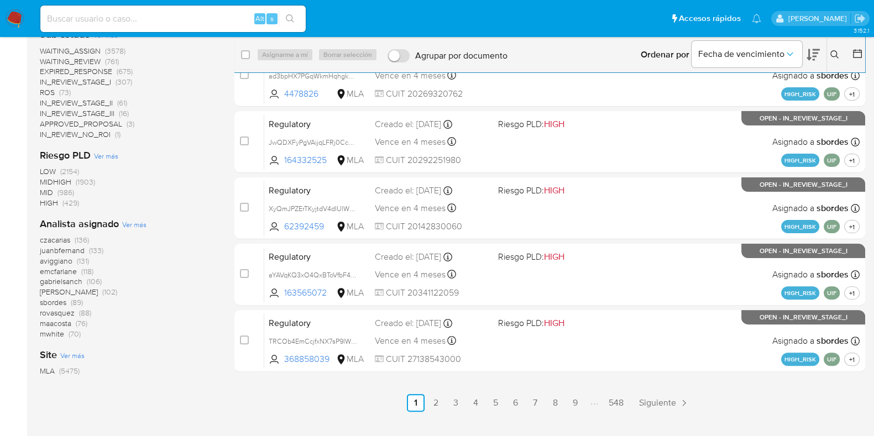
click at [138, 227] on span "Ver más" at bounding box center [134, 224] width 24 height 10
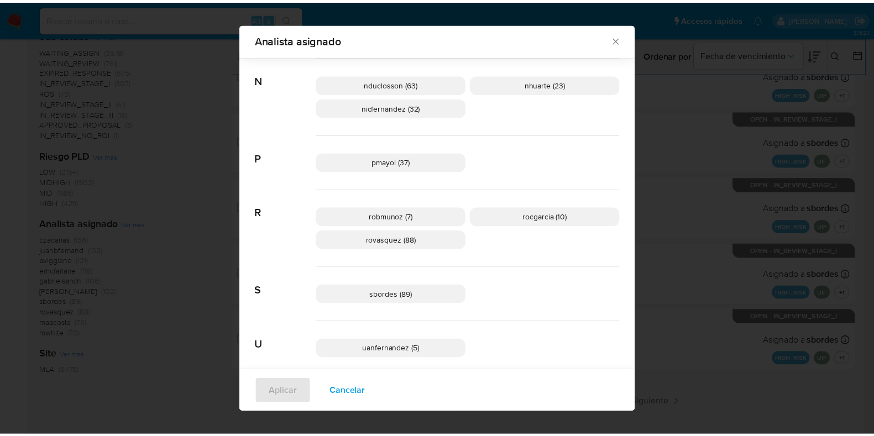
scroll to position [702, 0]
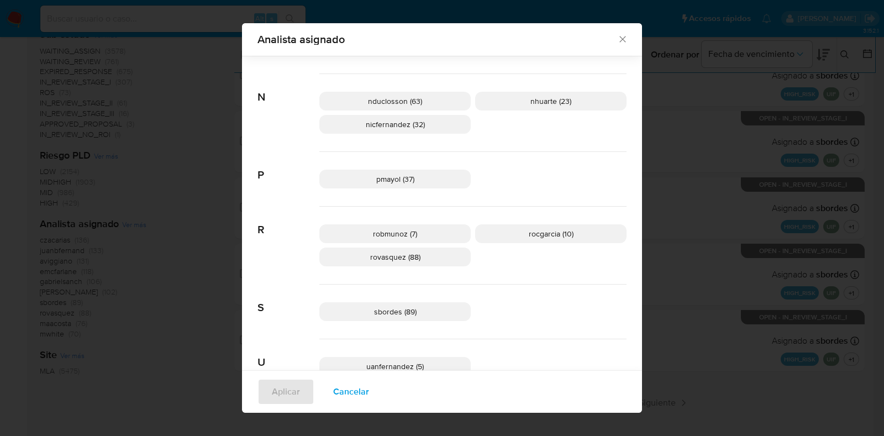
click at [620, 39] on icon "Cerrar" at bounding box center [622, 39] width 11 height 11
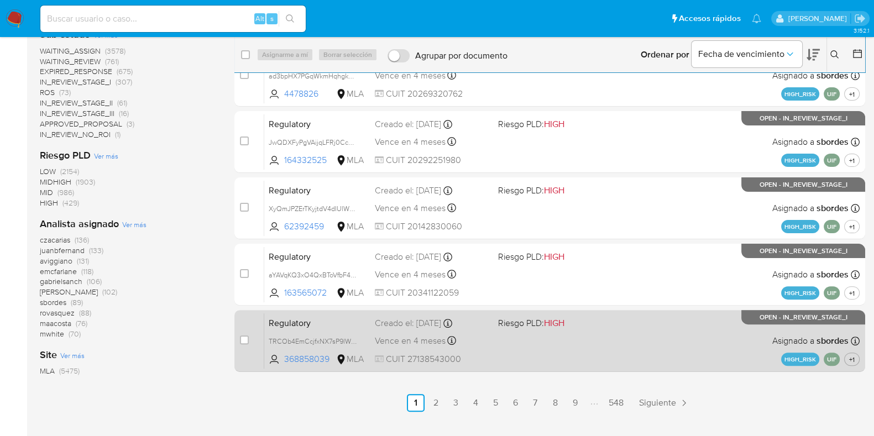
scroll to position [0, 0]
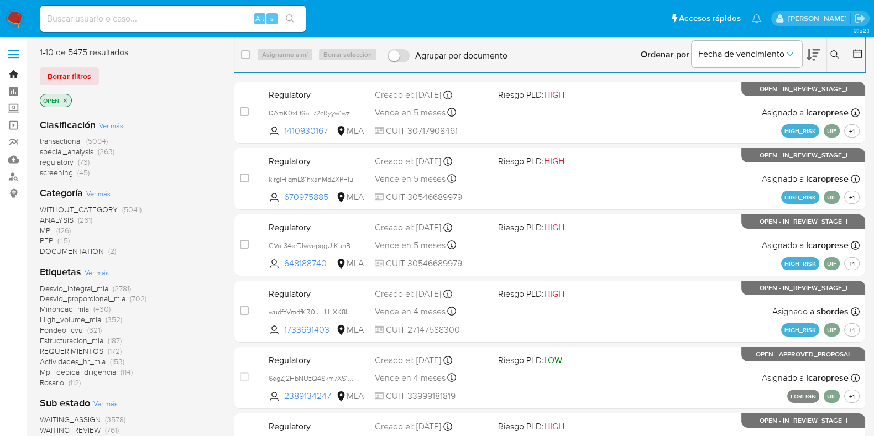
click at [15, 77] on link "Bandeja" at bounding box center [66, 74] width 132 height 17
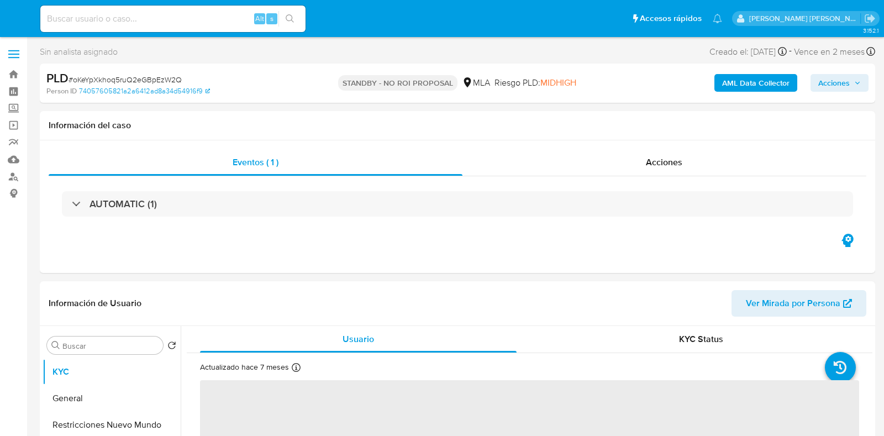
select select "10"
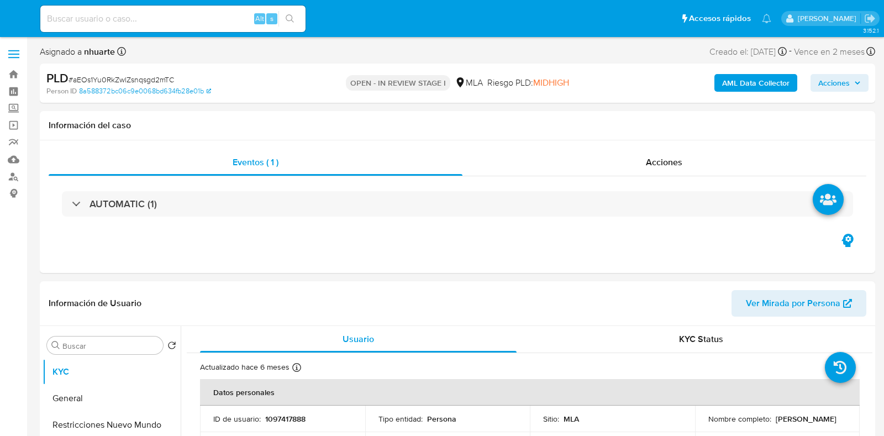
select select "10"
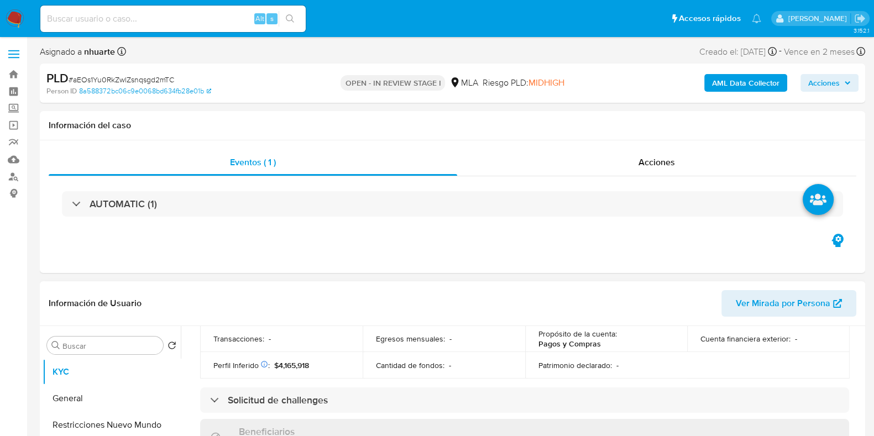
scroll to position [415, 0]
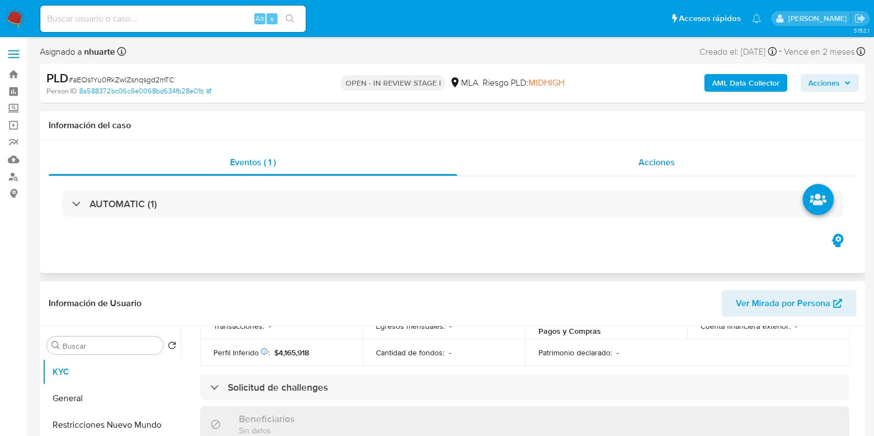
click at [671, 158] on span "Acciones" at bounding box center [656, 162] width 36 height 13
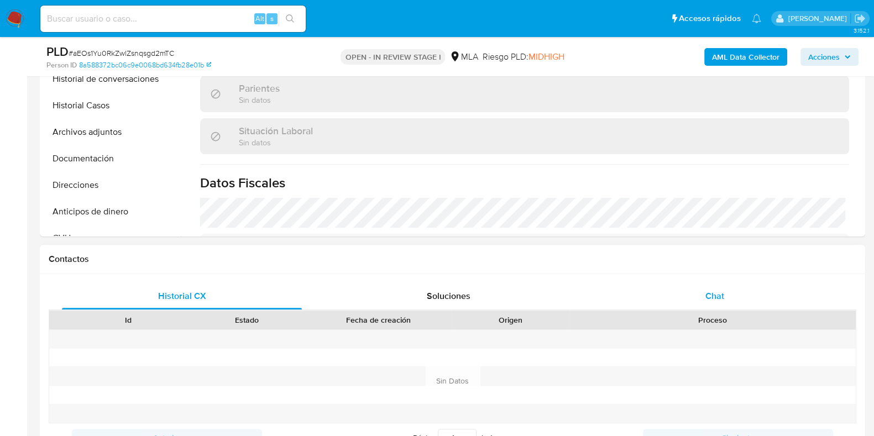
click at [699, 285] on div "Chat" at bounding box center [715, 296] width 240 height 27
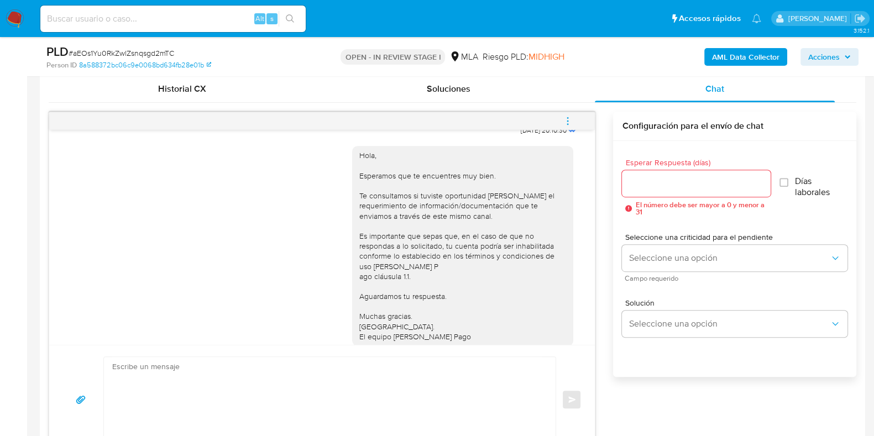
scroll to position [585, 0]
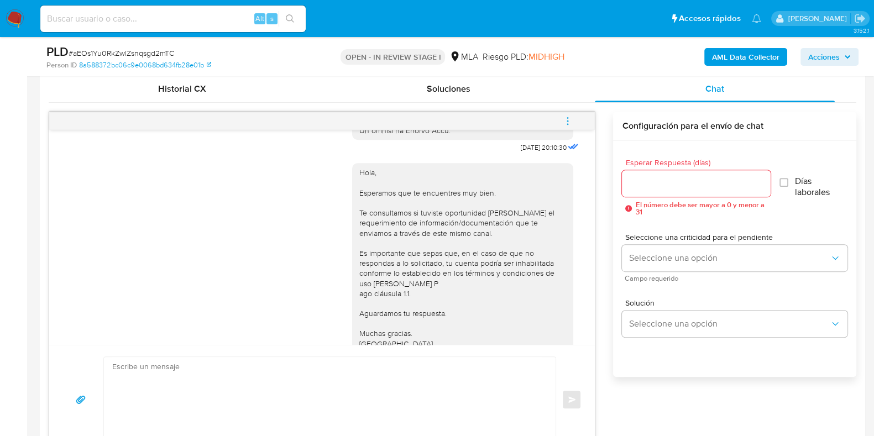
click at [569, 127] on span "menu-action" at bounding box center [568, 121] width 10 height 27
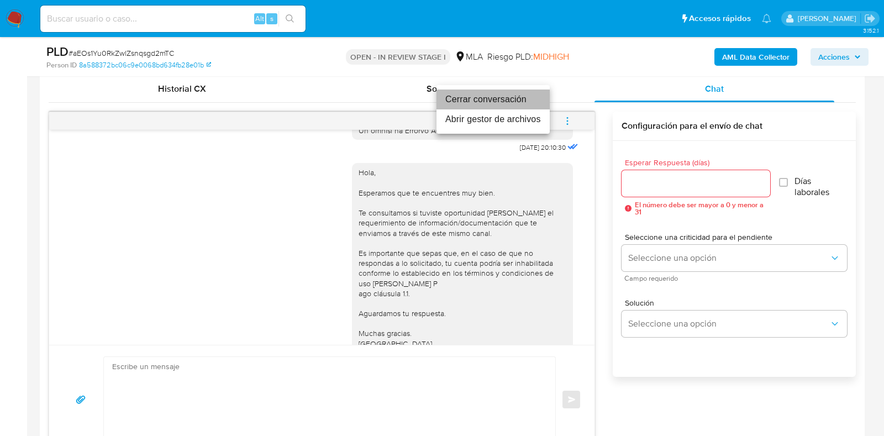
click at [512, 102] on li "Cerrar conversación" at bounding box center [493, 100] width 113 height 20
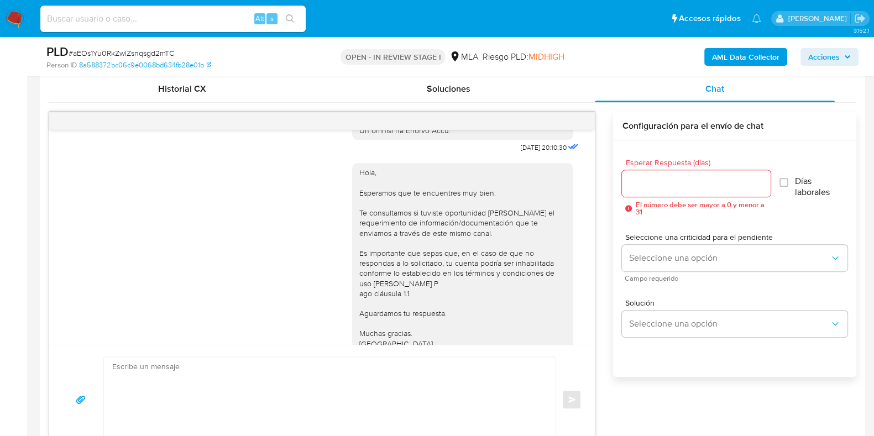
click at [151, 54] on span "# aEOs1Yu0RkZwlZsnqsgd2mTC" at bounding box center [122, 53] width 106 height 11
copy span "aEOs1Yu0RkZwlZsnqsgd2mTC"
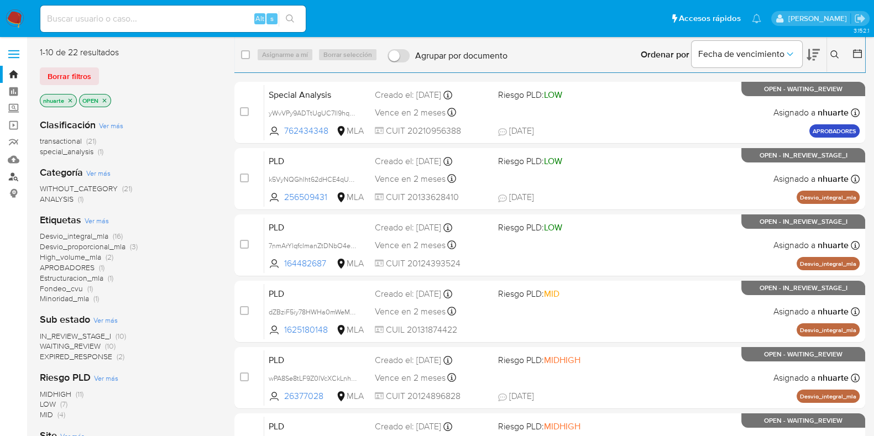
click at [11, 177] on link "Buscador de personas" at bounding box center [66, 176] width 132 height 17
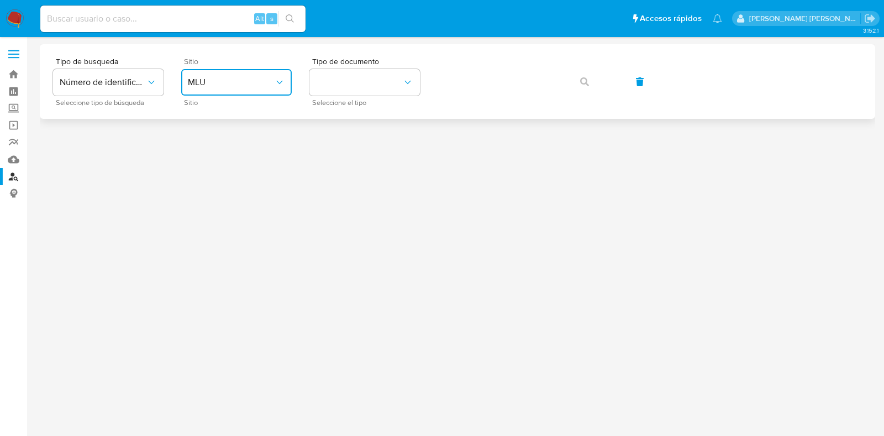
click at [251, 86] on span "MLU" at bounding box center [231, 82] width 86 height 11
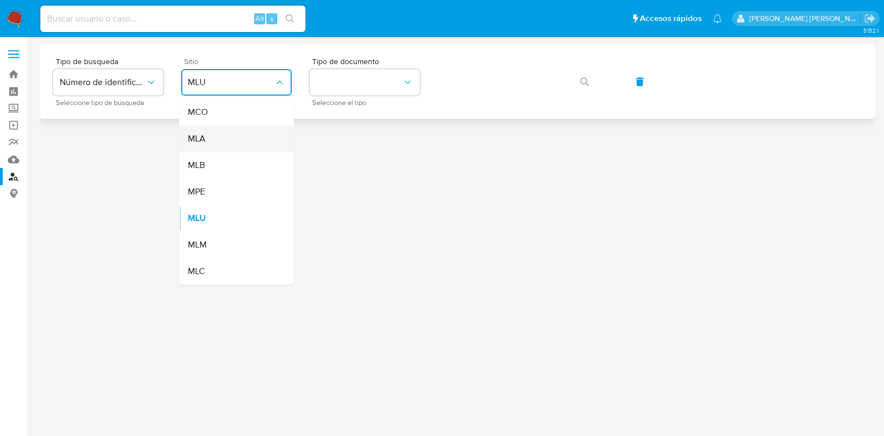
click at [248, 137] on div "MLA" at bounding box center [233, 138] width 91 height 27
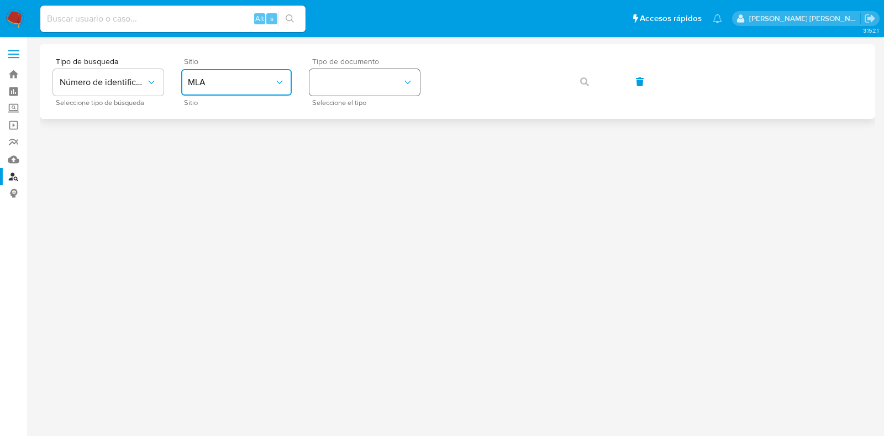
click at [350, 80] on button "identificationType" at bounding box center [365, 82] width 111 height 27
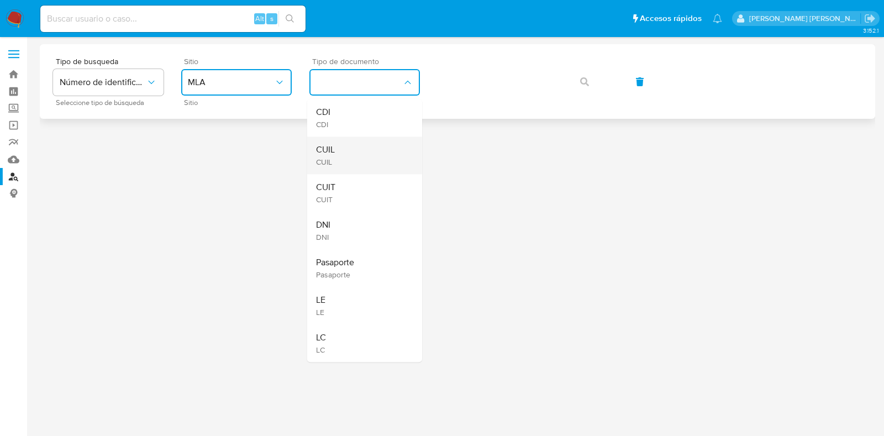
click at [346, 159] on div "CUIL CUIL" at bounding box center [361, 156] width 91 height 38
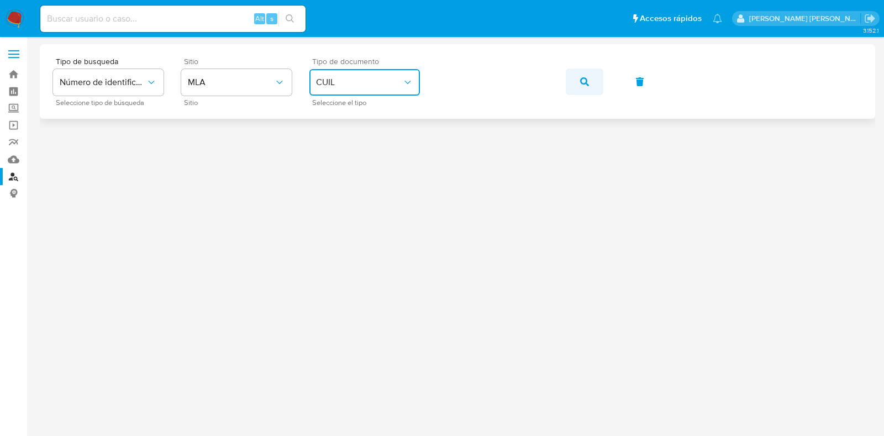
click at [581, 78] on icon "button" at bounding box center [584, 81] width 9 height 9
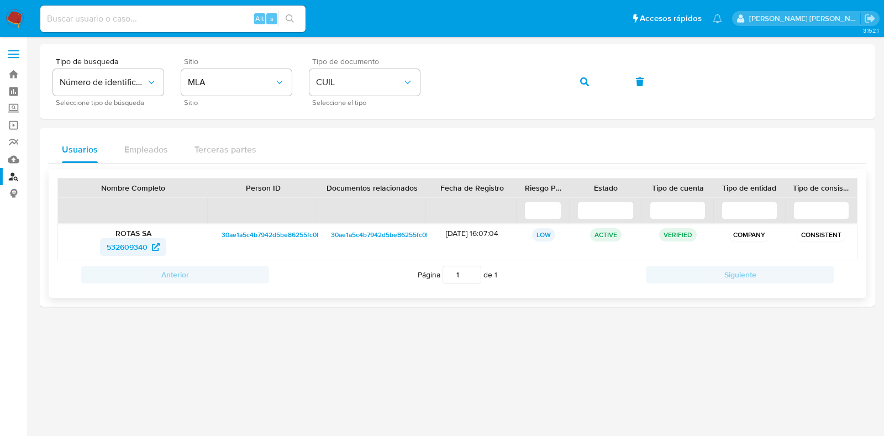
click at [118, 243] on span "532609340" at bounding box center [127, 247] width 41 height 18
click at [432, 92] on div "Tipo de busqueda Número de identificación Seleccione tipo de búsqueda Sitio MLA…" at bounding box center [457, 81] width 809 height 48
click at [590, 77] on button "button" at bounding box center [585, 82] width 38 height 27
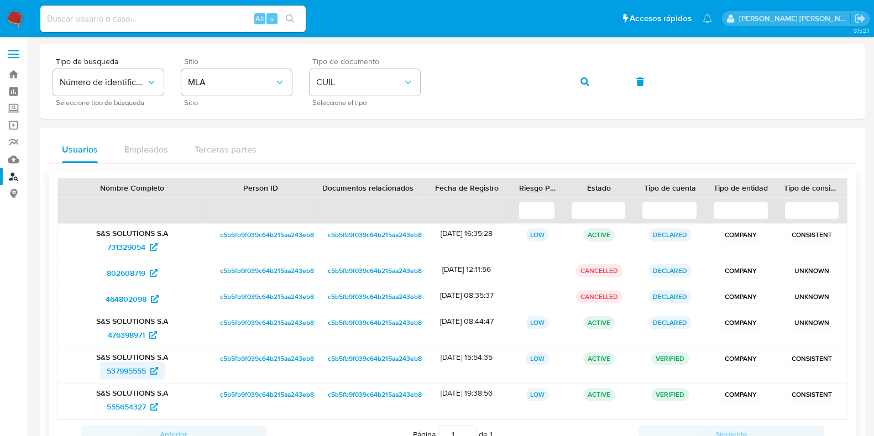
click at [139, 369] on span "537995555" at bounding box center [126, 371] width 39 height 18
click at [578, 80] on button "button" at bounding box center [585, 82] width 38 height 27
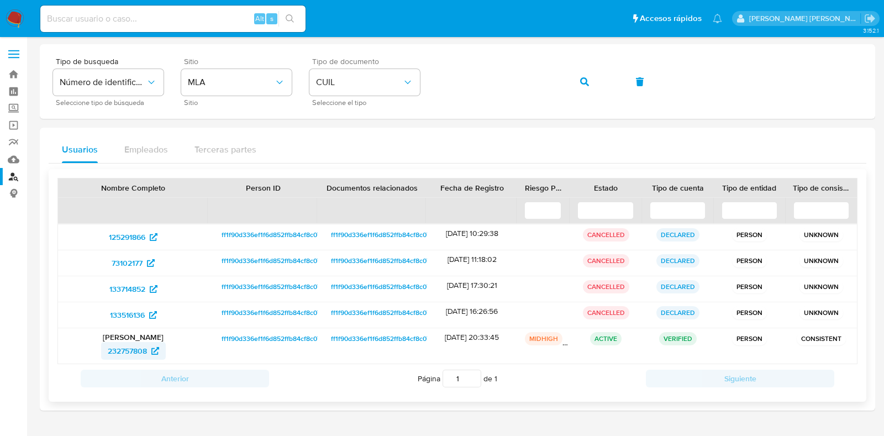
click at [152, 349] on icon at bounding box center [155, 351] width 8 height 8
drag, startPoint x: 16, startPoint y: 75, endPoint x: 55, endPoint y: 30, distance: 59.5
click at [16, 75] on link "Bandeja" at bounding box center [66, 74] width 132 height 17
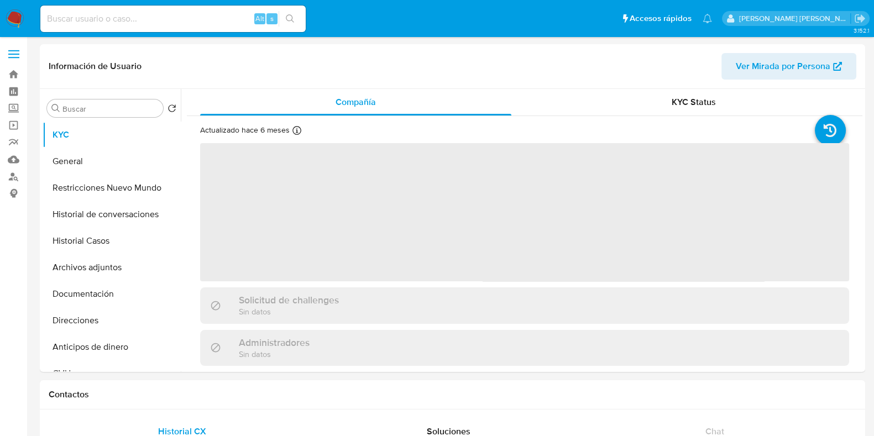
select select "10"
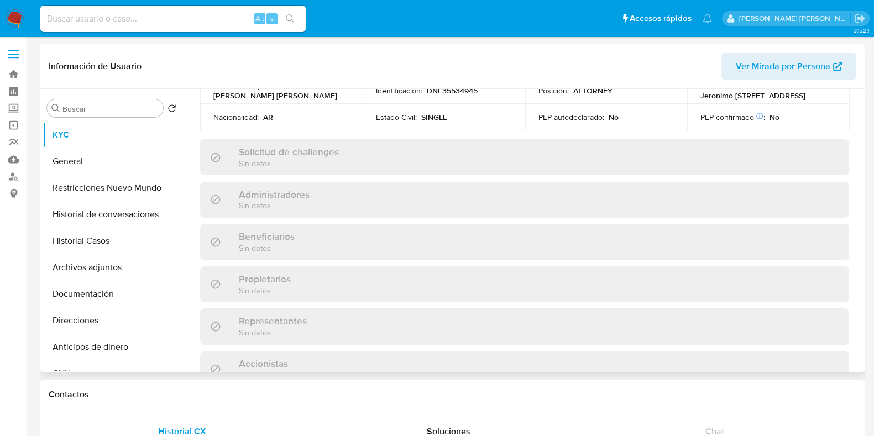
scroll to position [552, 0]
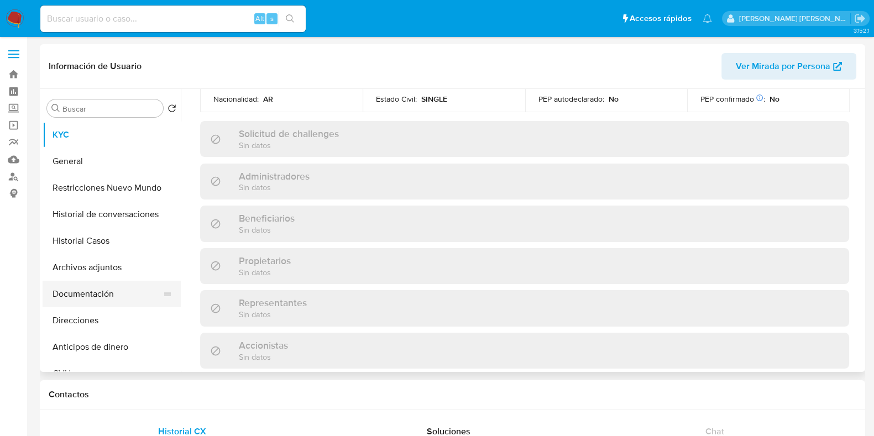
click at [140, 300] on button "Documentación" at bounding box center [107, 294] width 129 height 27
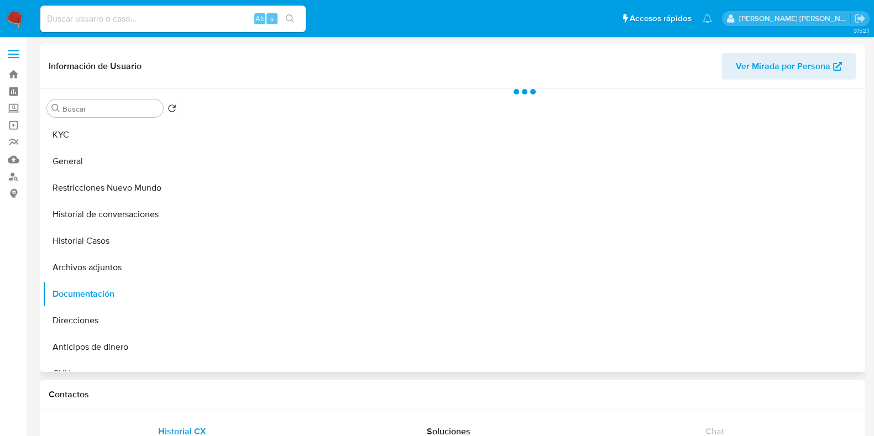
scroll to position [0, 0]
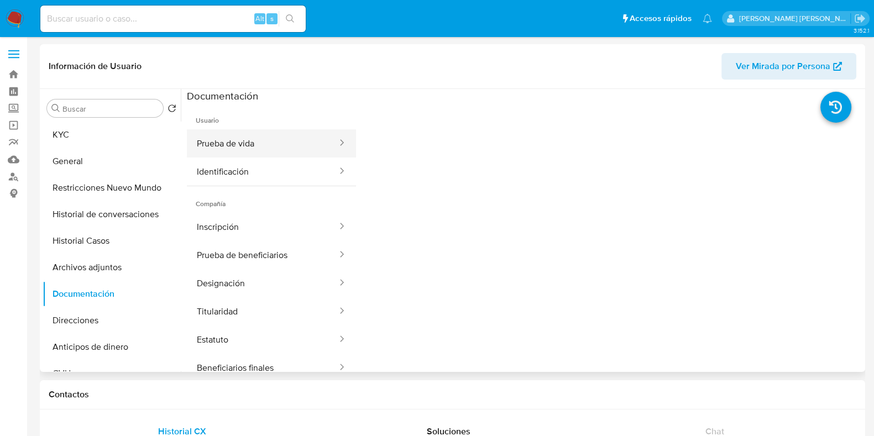
click at [251, 148] on button "Prueba de vida" at bounding box center [262, 143] width 151 height 28
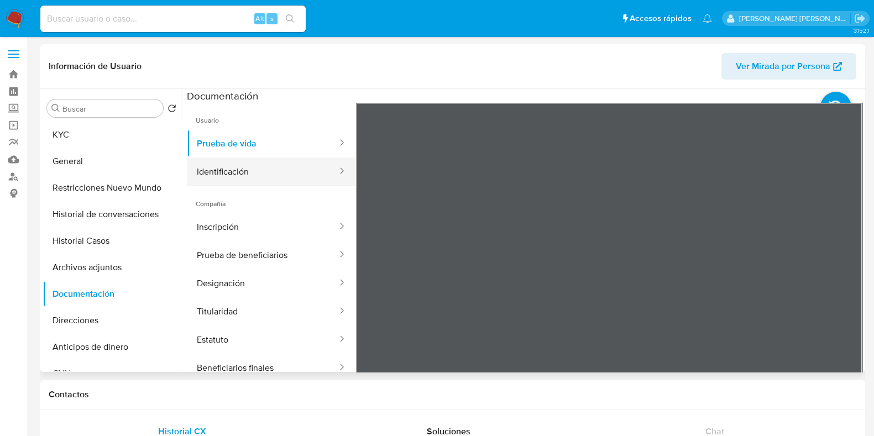
click at [248, 169] on button "Identificación" at bounding box center [262, 172] width 151 height 28
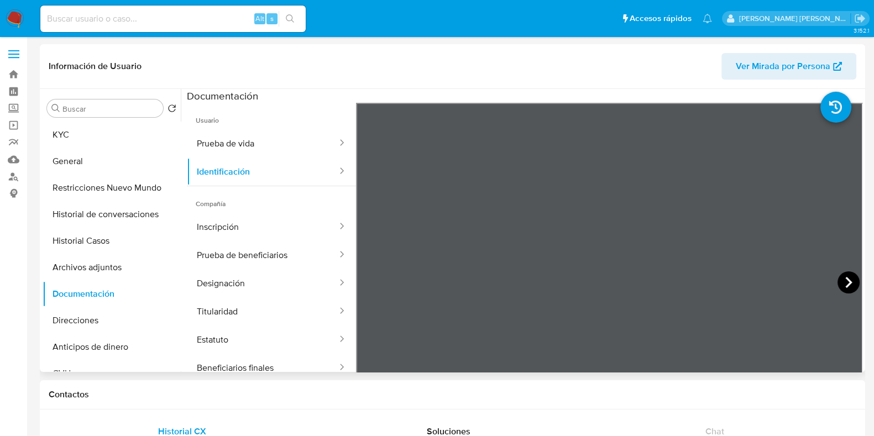
click at [847, 284] on icon at bounding box center [848, 282] width 22 height 22
click at [260, 218] on button "Inscripción" at bounding box center [262, 227] width 151 height 28
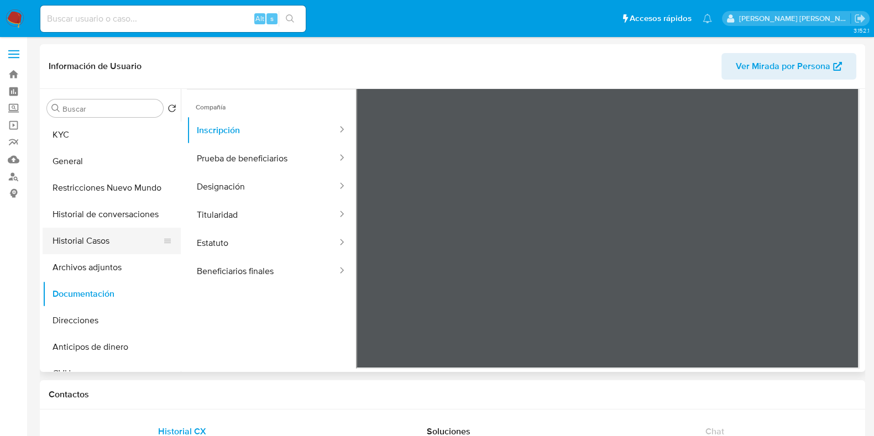
click at [115, 243] on button "Historial Casos" at bounding box center [107, 241] width 129 height 27
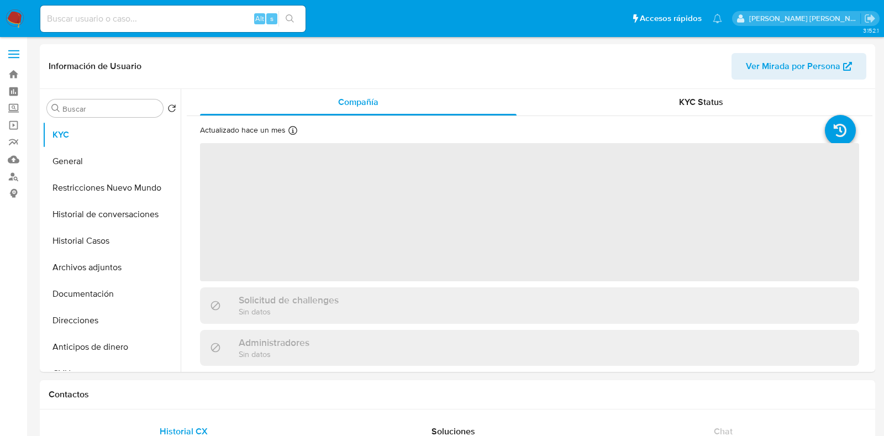
select select "10"
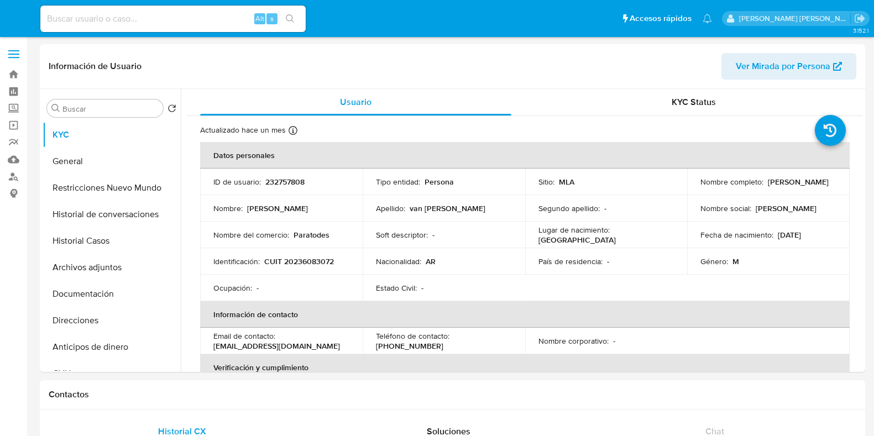
select select "10"
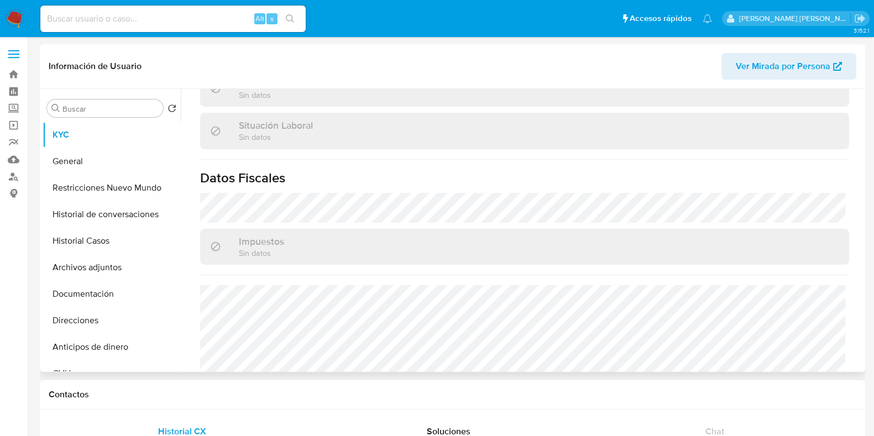
scroll to position [603, 0]
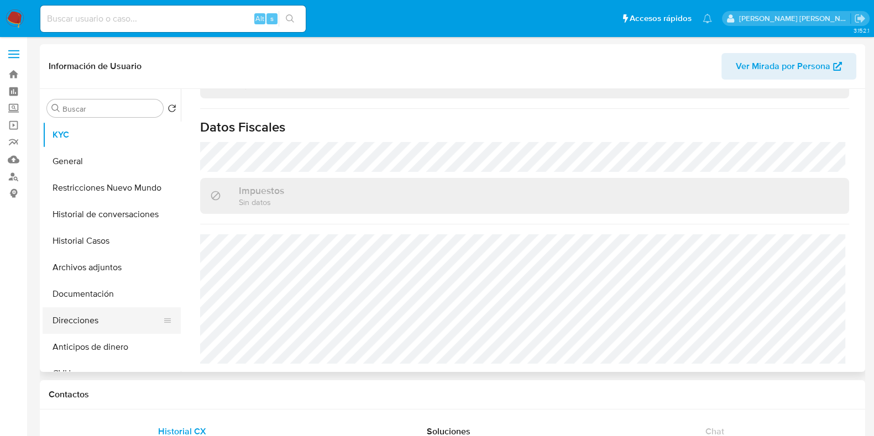
click at [81, 317] on button "Direcciones" at bounding box center [107, 320] width 129 height 27
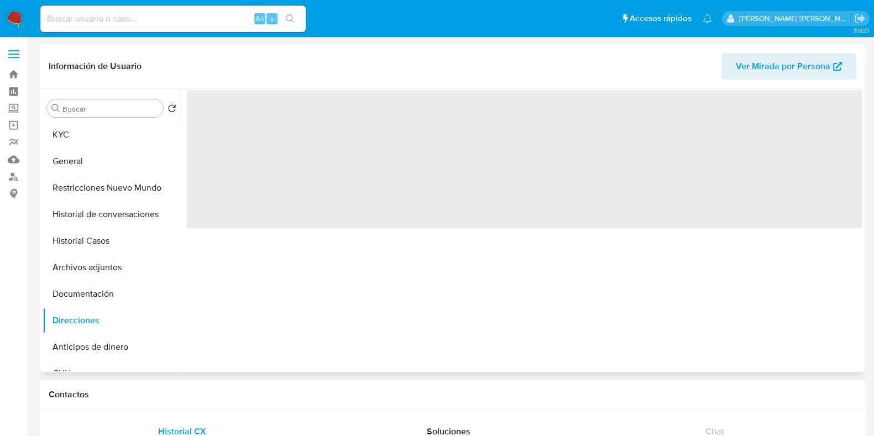
scroll to position [0, 0]
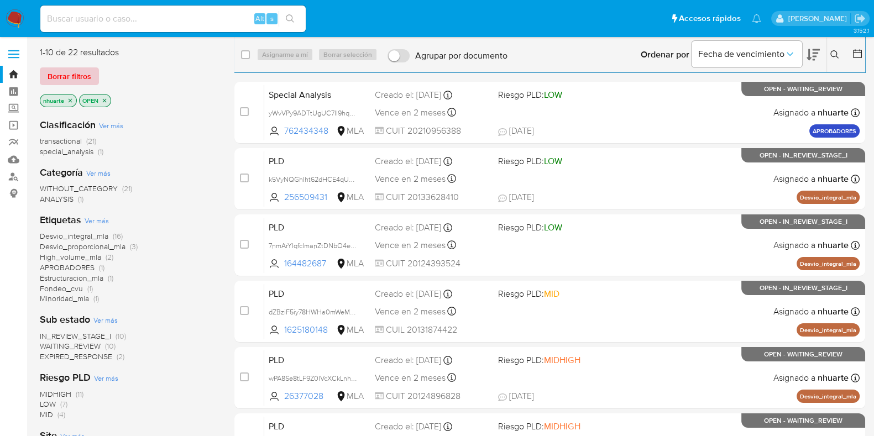
click at [50, 78] on span "Borrar filtros" at bounding box center [70, 76] width 44 height 15
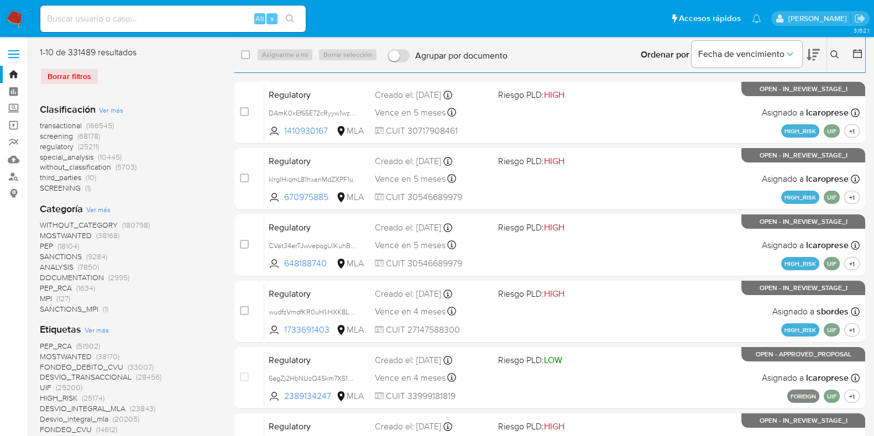
click at [832, 54] on icon at bounding box center [834, 54] width 9 height 9
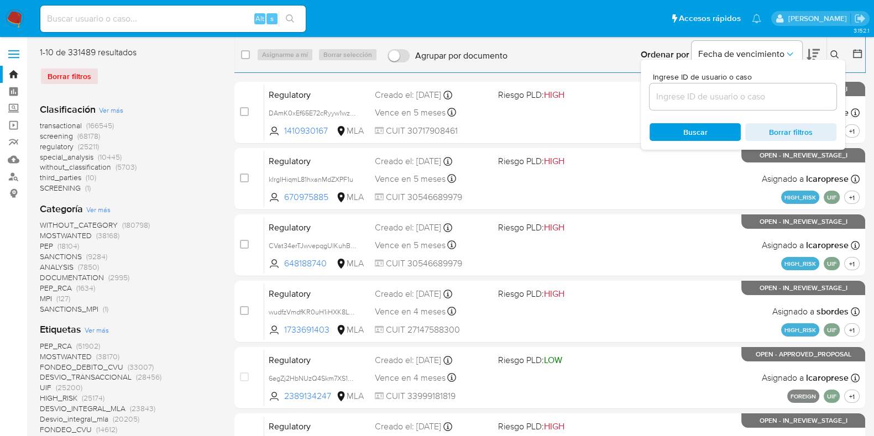
click at [774, 103] on input at bounding box center [742, 97] width 187 height 14
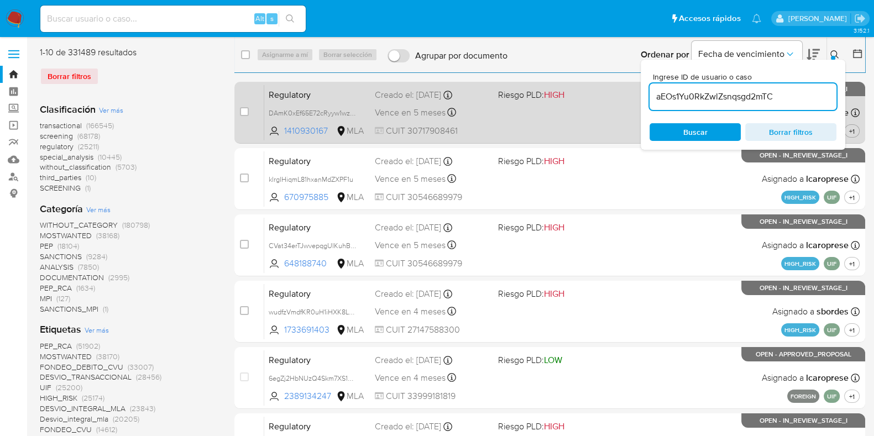
type input "aEOs1Yu0RkZwlZsnqsgd2mTC"
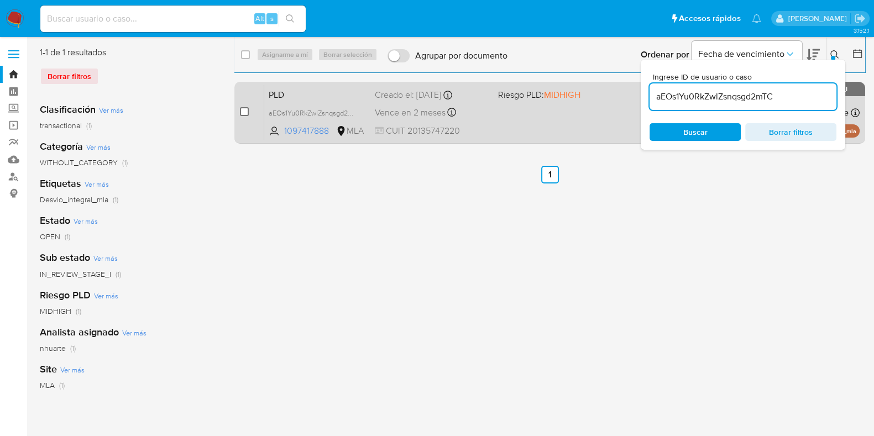
click at [245, 109] on input "checkbox" at bounding box center [244, 111] width 9 height 9
checkbox input "true"
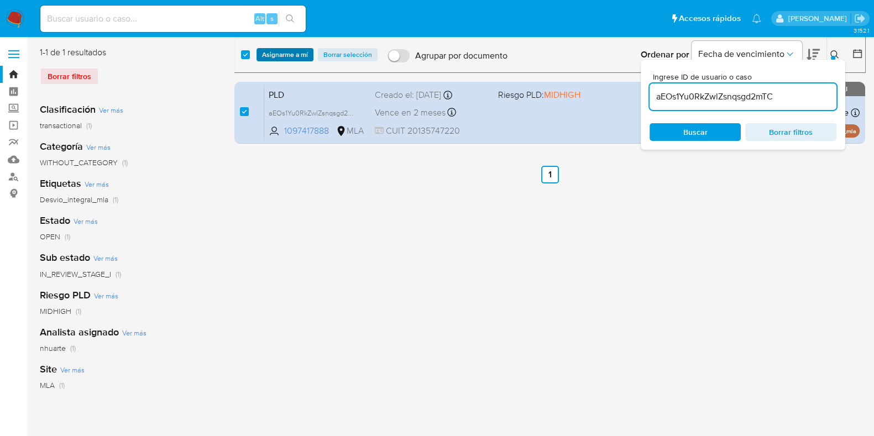
click at [290, 56] on span "Asignarme a mí" at bounding box center [285, 54] width 46 height 11
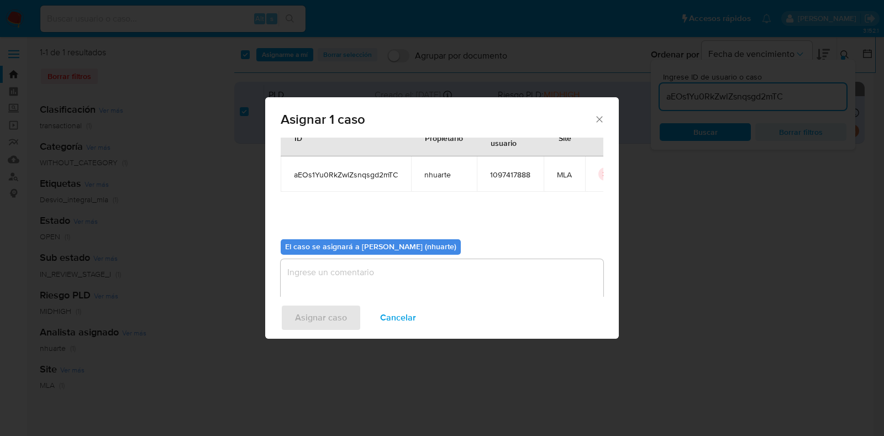
scroll to position [57, 0]
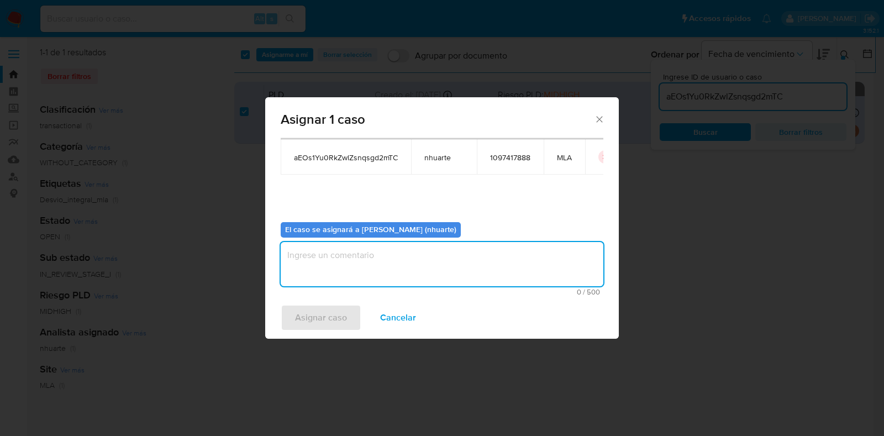
click at [398, 277] on textarea "assign-modal" at bounding box center [442, 264] width 323 height 44
type textarea "Asignación"
click at [324, 319] on span "Asignar caso" at bounding box center [321, 318] width 52 height 24
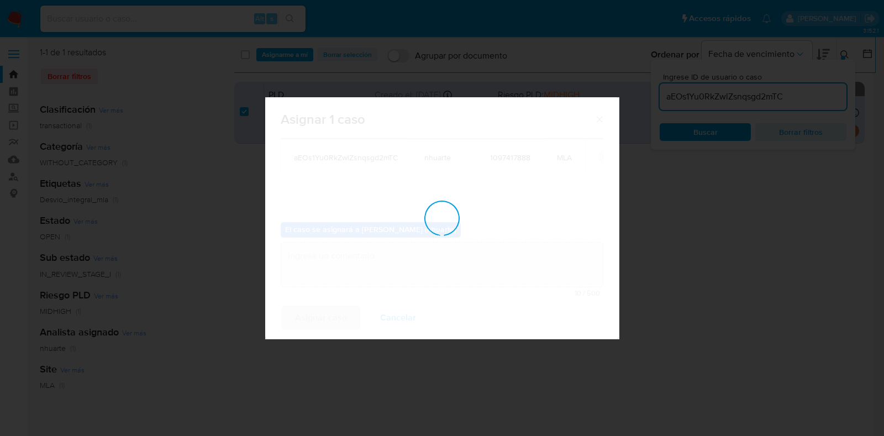
checkbox input "false"
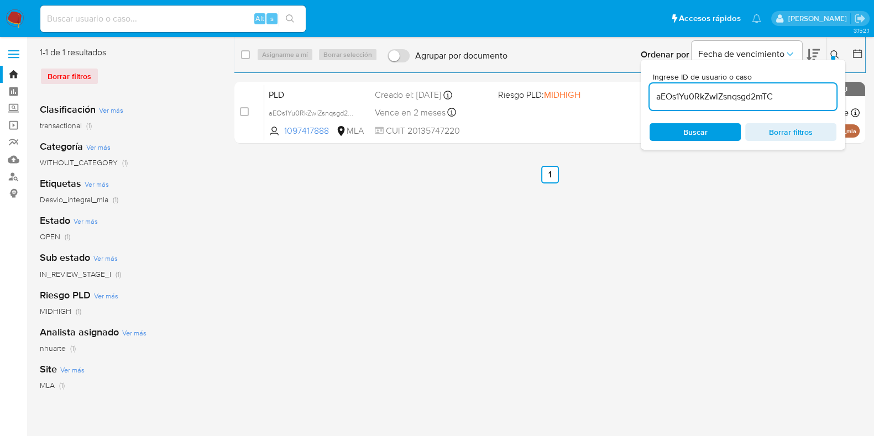
drag, startPoint x: 778, startPoint y: 91, endPoint x: 654, endPoint y: 97, distance: 124.0
click at [654, 97] on input "aEOs1Yu0RkZwlZsnqsgd2mTC" at bounding box center [742, 97] width 187 height 14
paste input "wPA8Se8tLF9Z0IVcXCkLnh8u"
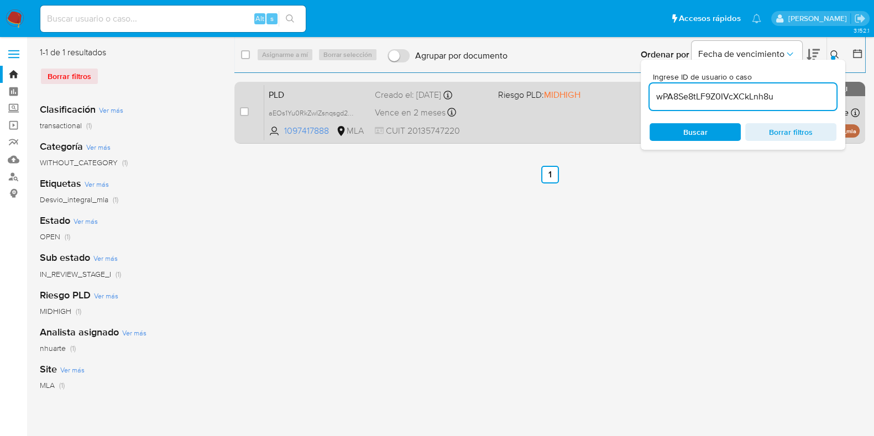
type input "wPA8Se8tLF9Z0IVcXCkLnh8u"
click at [245, 111] on input "checkbox" at bounding box center [244, 111] width 9 height 9
checkbox input "true"
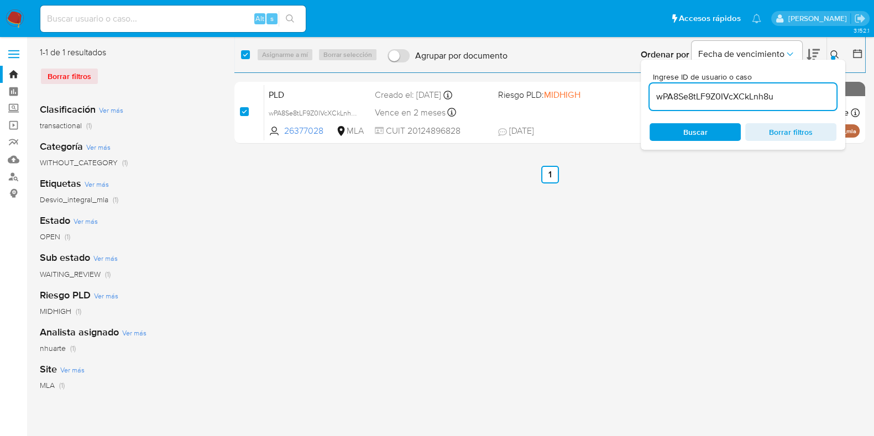
checkbox input "true"
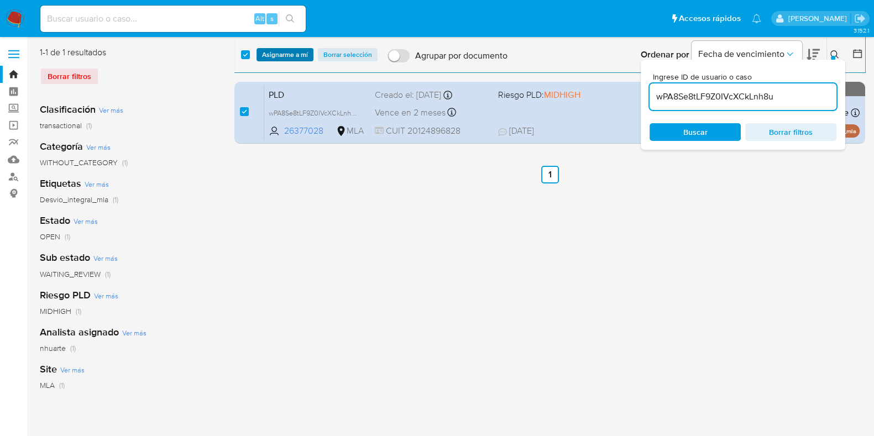
click at [288, 49] on span "Asignarme a mí" at bounding box center [285, 54] width 46 height 11
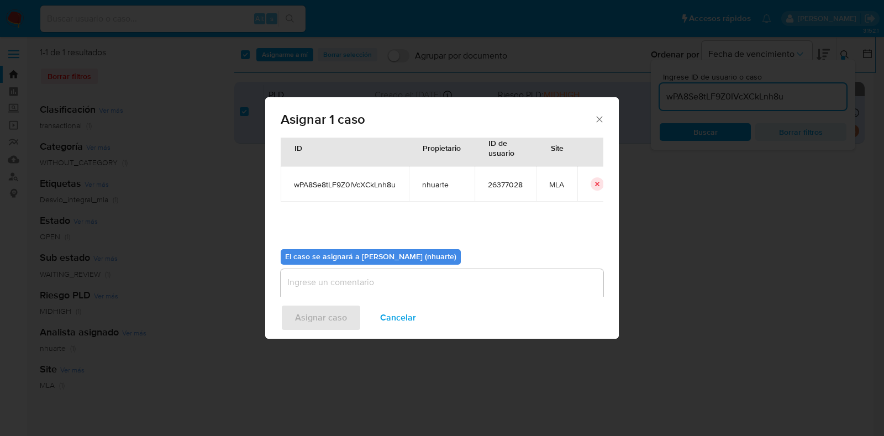
scroll to position [57, 0]
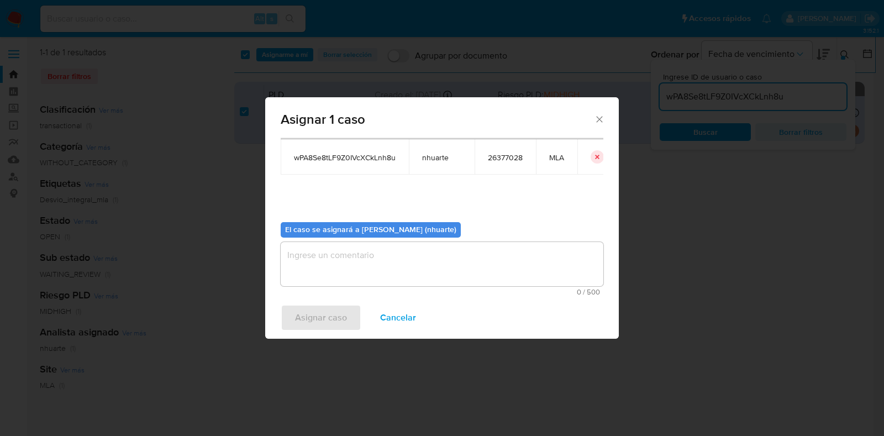
click at [379, 249] on textarea "assign-modal" at bounding box center [442, 264] width 323 height 44
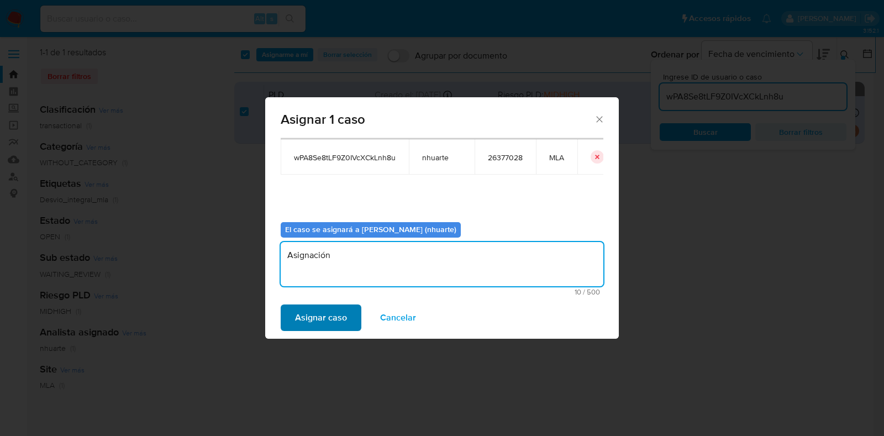
type textarea "Asignación"
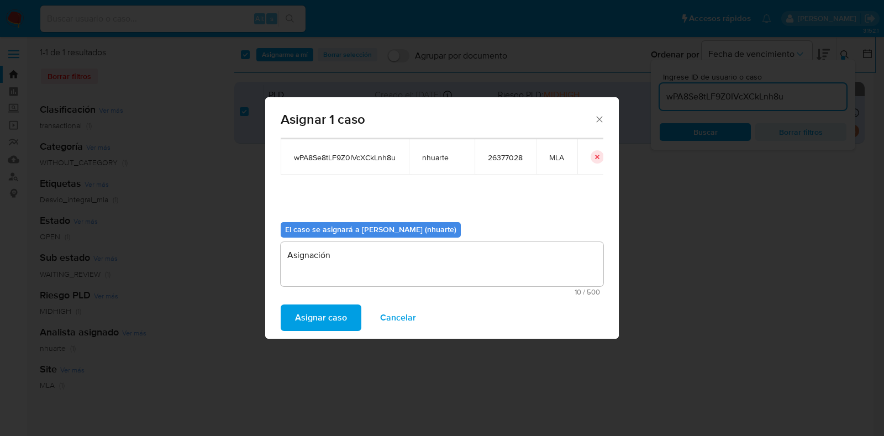
click at [346, 314] on button "Asignar caso" at bounding box center [321, 318] width 81 height 27
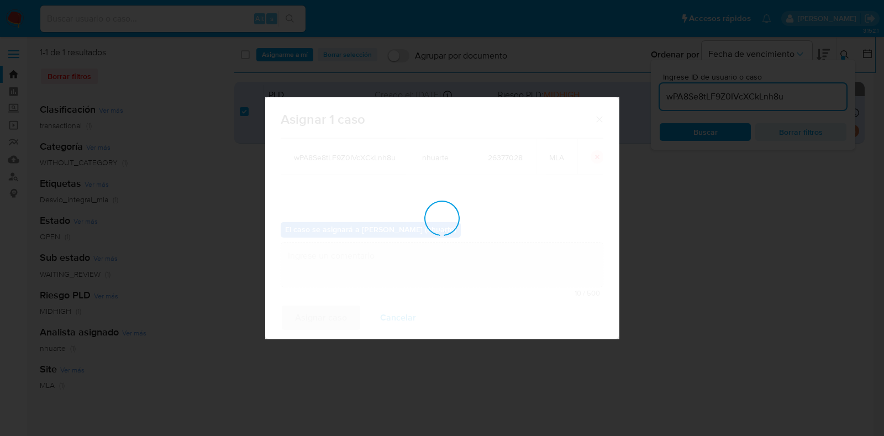
checkbox input "false"
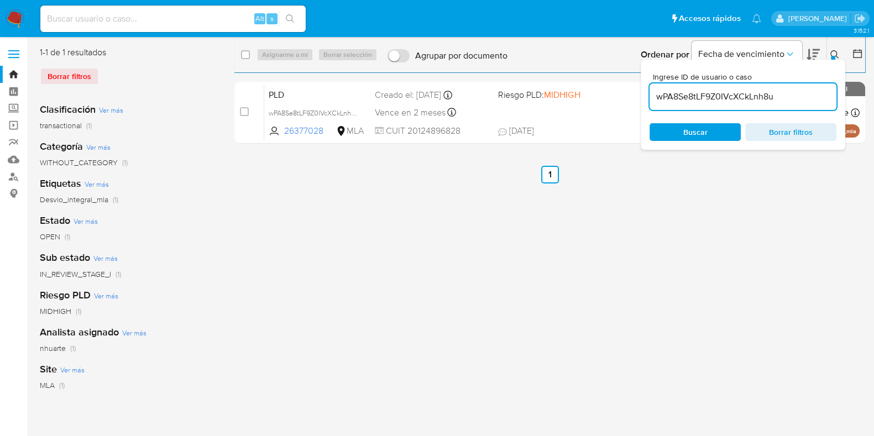
drag, startPoint x: 780, startPoint y: 95, endPoint x: 652, endPoint y: 103, distance: 128.5
click at [652, 103] on input "wPA8Se8tLF9Z0IVcXCkLnh8u" at bounding box center [742, 97] width 187 height 14
paste input "x76nfUNuRARVlpdSVkeGflC3"
type input "x76nfUNuRARVlpdSVkeGflC3"
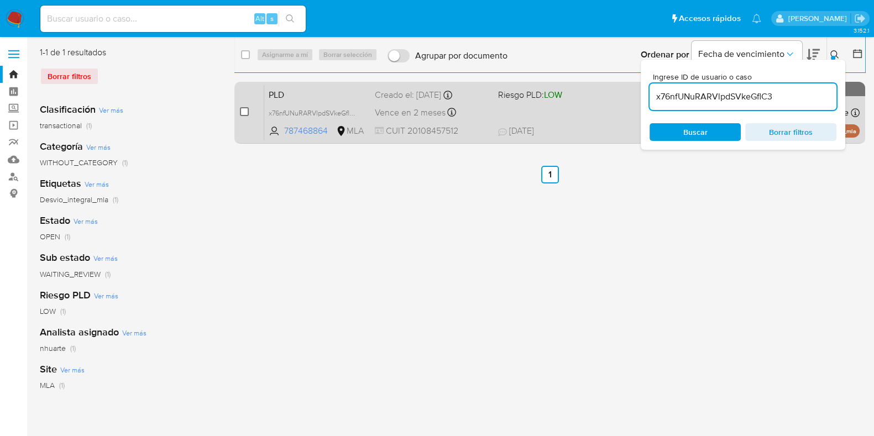
click at [243, 109] on input "checkbox" at bounding box center [244, 111] width 9 height 9
checkbox input "true"
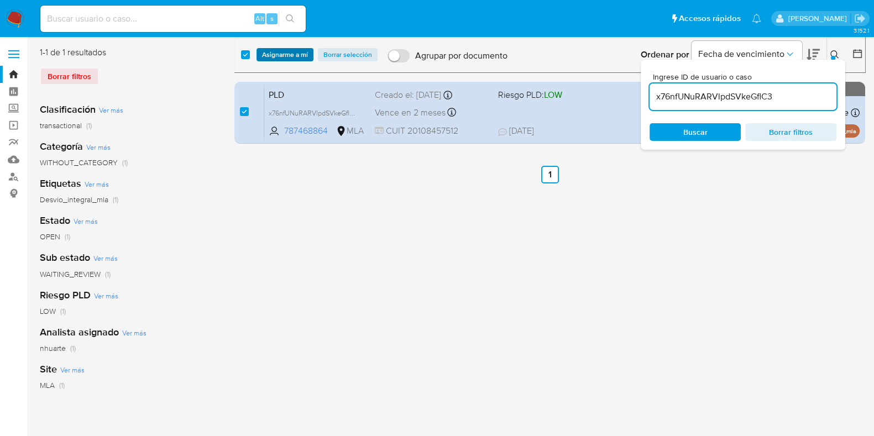
click at [293, 57] on span "Asignarme a mí" at bounding box center [285, 54] width 46 height 11
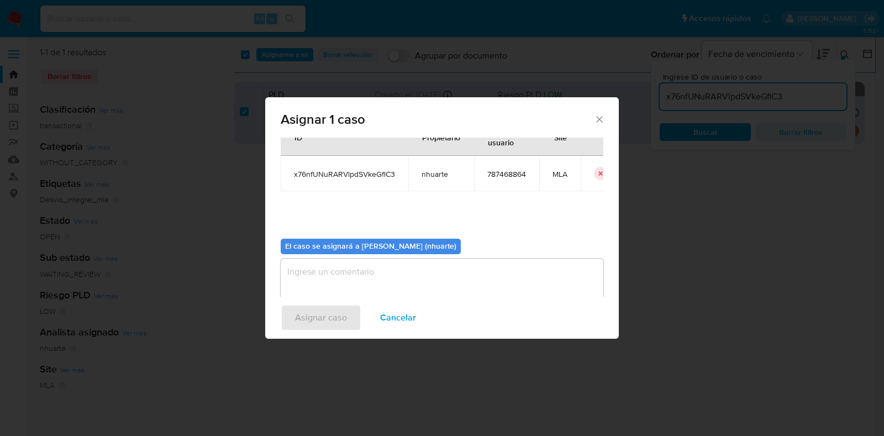
scroll to position [57, 0]
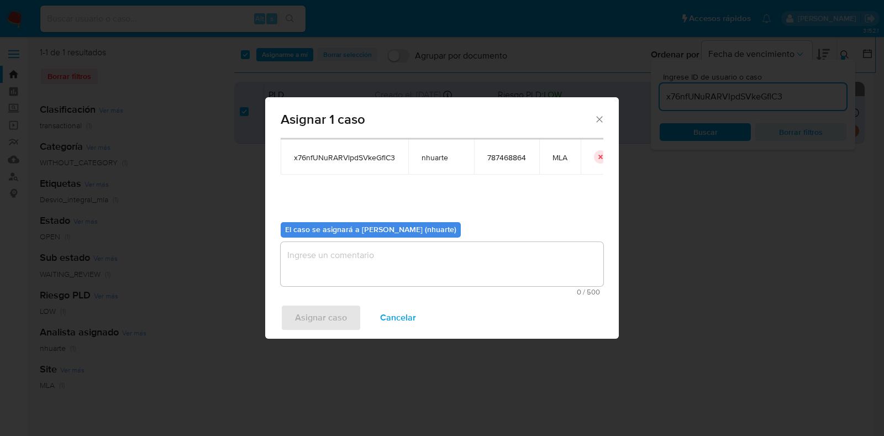
click at [412, 253] on textarea "assign-modal" at bounding box center [442, 264] width 323 height 44
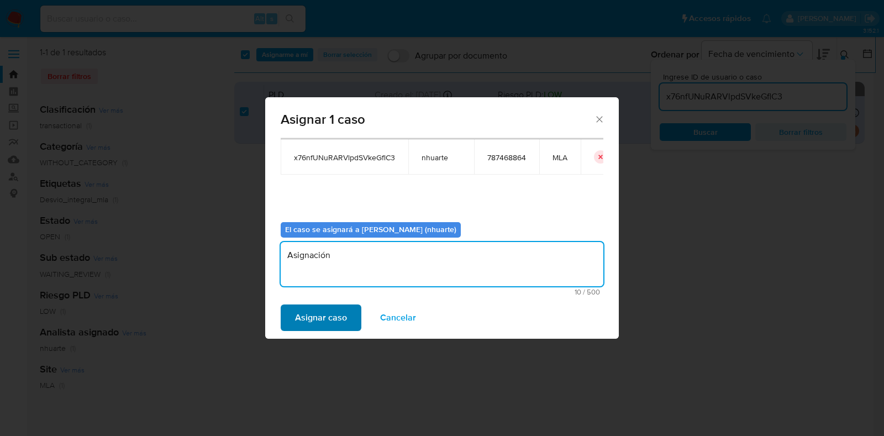
type textarea "Asignación"
click at [305, 317] on span "Asignar caso" at bounding box center [321, 318] width 52 height 24
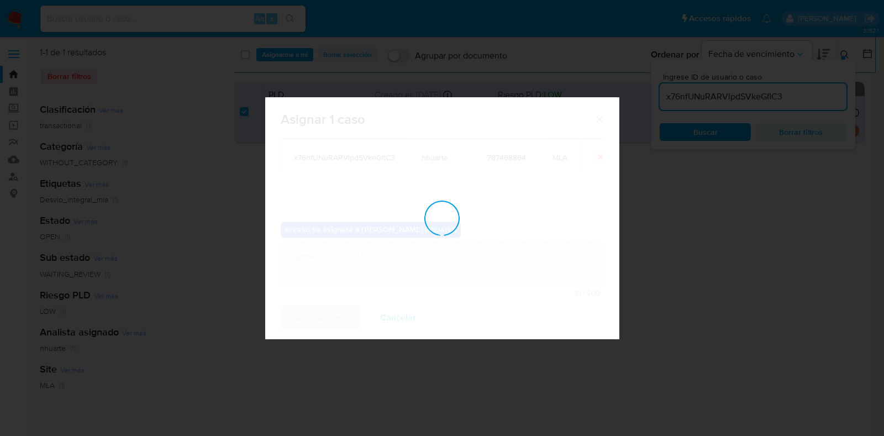
checkbox input "false"
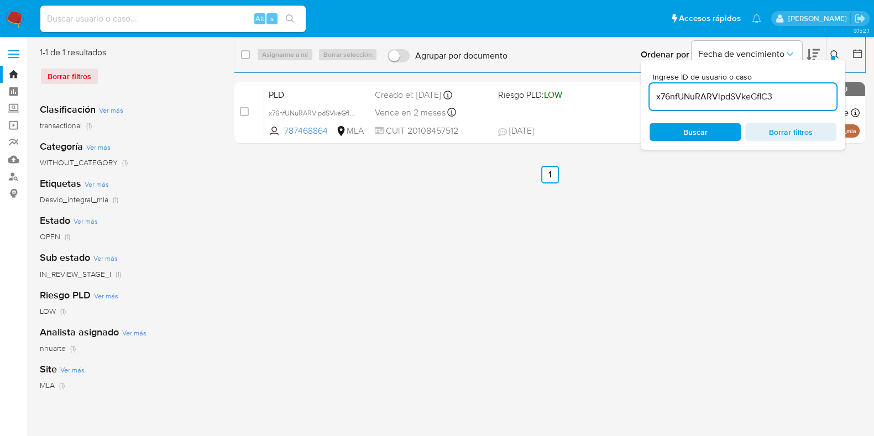
drag, startPoint x: 747, startPoint y: 100, endPoint x: 652, endPoint y: 100, distance: 94.5
click at [652, 100] on input "x76nfUNuRARVlpdSVkeGflC3" at bounding box center [742, 97] width 187 height 14
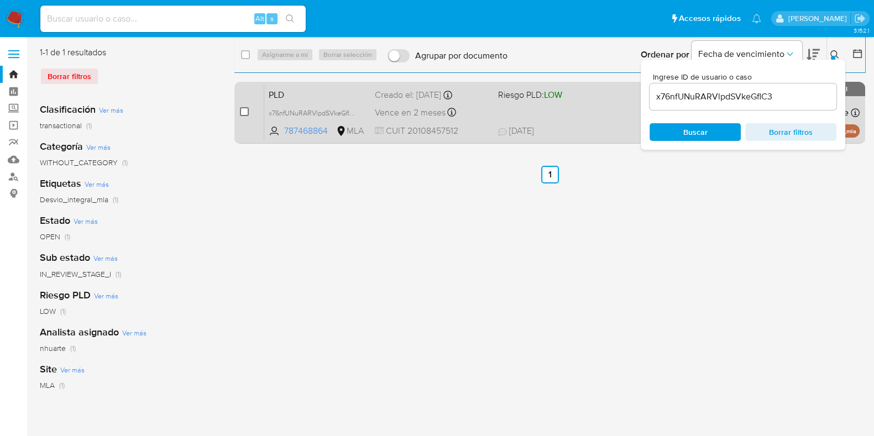
click at [246, 109] on input "checkbox" at bounding box center [244, 111] width 9 height 9
checkbox input "true"
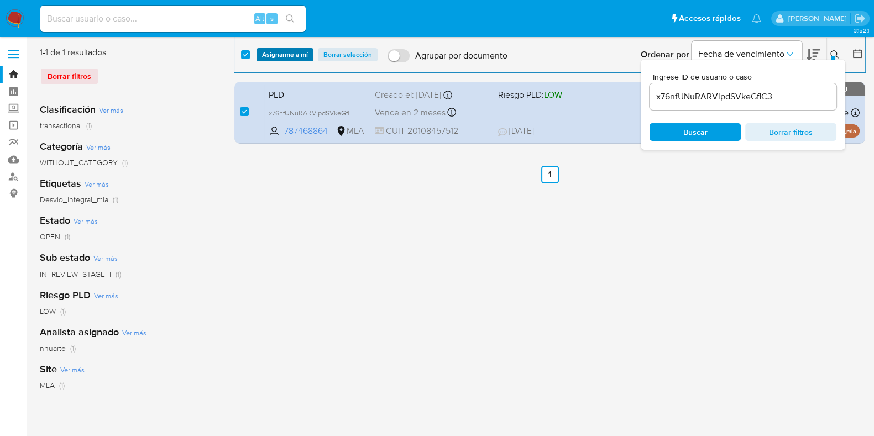
click at [295, 56] on span "Asignarme a mí" at bounding box center [285, 54] width 46 height 11
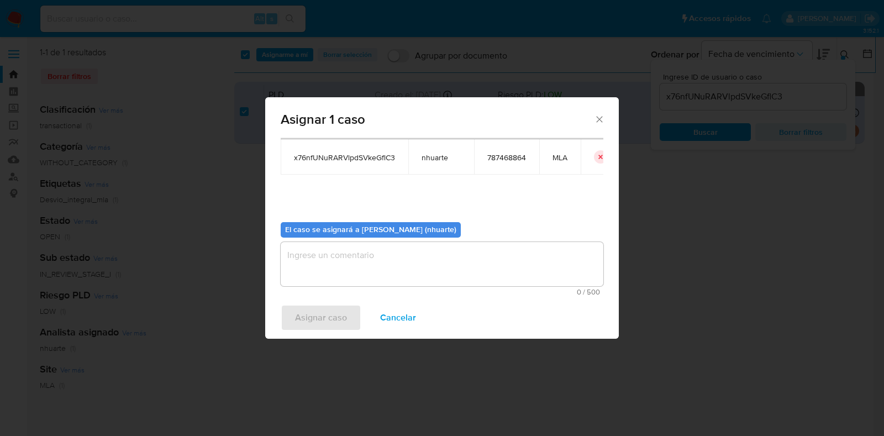
click at [379, 262] on textarea "assign-modal" at bounding box center [442, 264] width 323 height 44
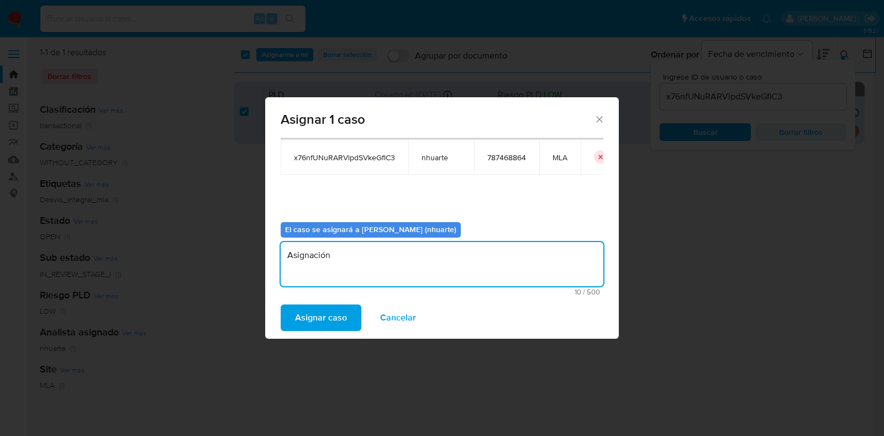
type textarea "Asignación"
click at [320, 308] on span "Asignar caso" at bounding box center [321, 318] width 52 height 24
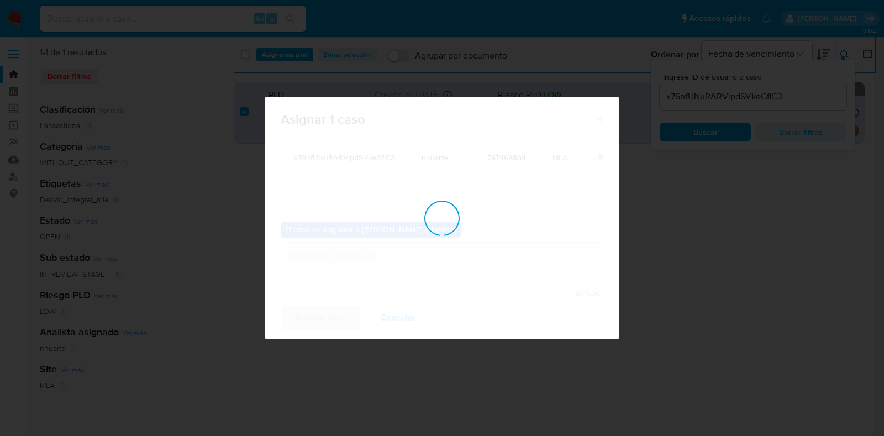
checkbox input "false"
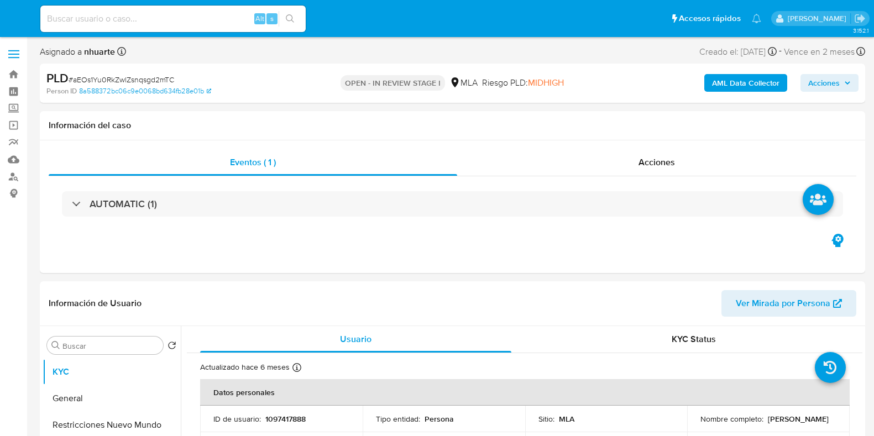
select select "10"
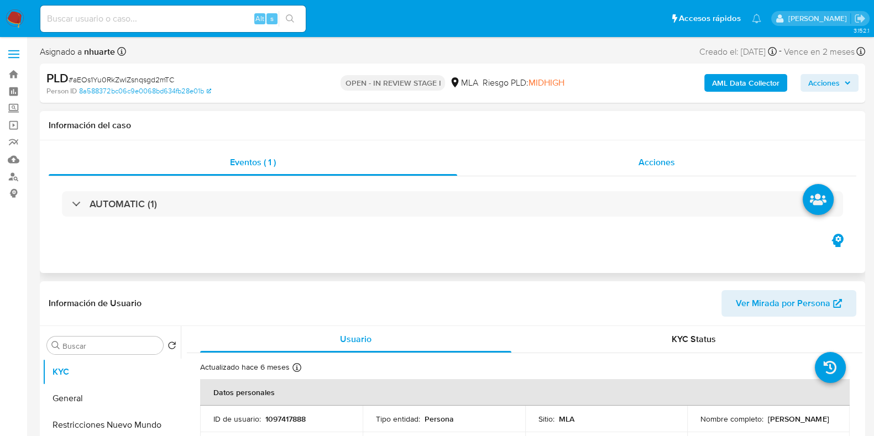
click at [662, 162] on span "Acciones" at bounding box center [656, 162] width 36 height 13
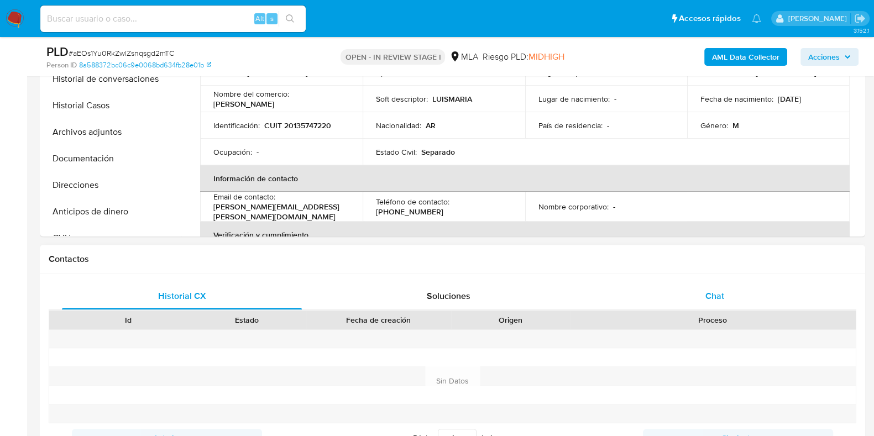
click at [724, 295] on span "Chat" at bounding box center [714, 296] width 19 height 13
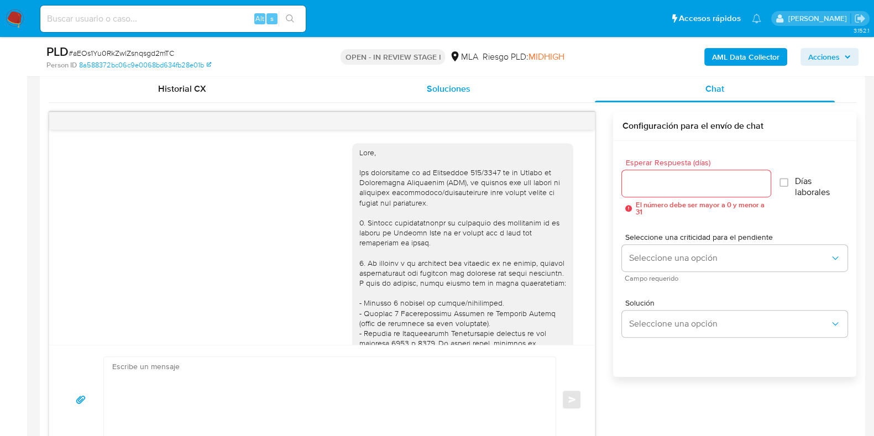
scroll to position [654, 0]
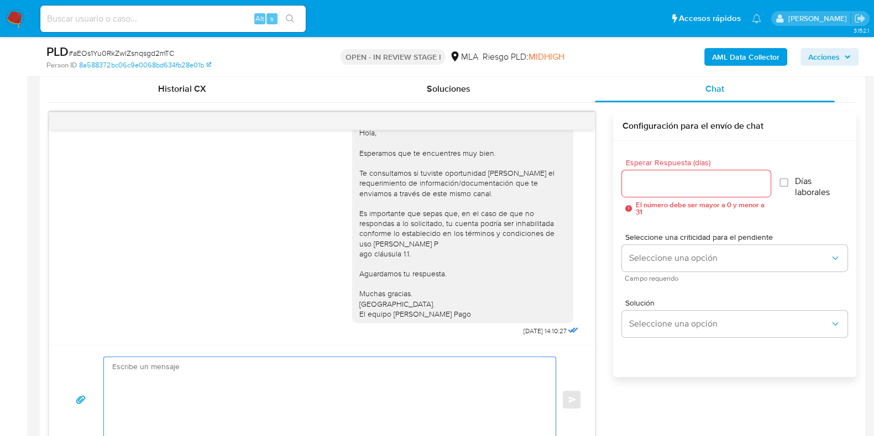
click at [432, 385] on textarea at bounding box center [326, 399] width 429 height 85
paste textarea "Hola, Esperamos que te encuentres muy bien. Te consultamos si tuviste oportunid…"
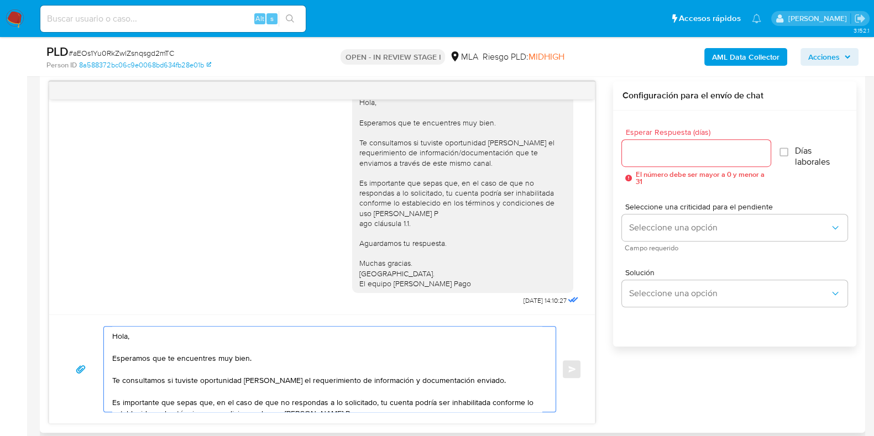
scroll to position [48, 0]
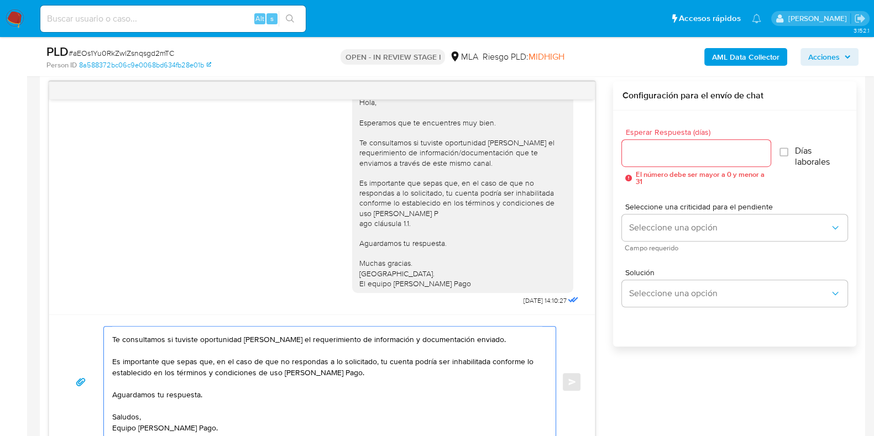
click at [361, 367] on textarea "Hola, Esperamos que te encuentres muy bien. Te consultamos si tuviste oportunid…" at bounding box center [326, 382] width 429 height 111
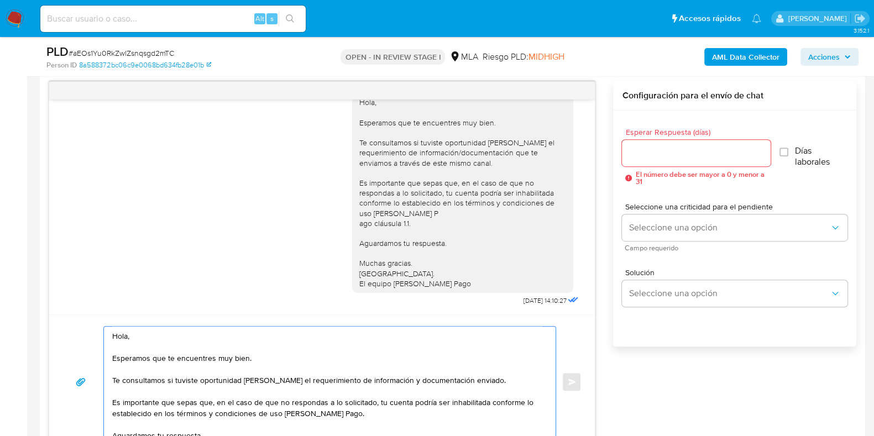
click at [489, 381] on textarea "Hola, Esperamos que te encuentres muy bien. Te consultamos si tuviste oportunid…" at bounding box center [326, 382] width 429 height 111
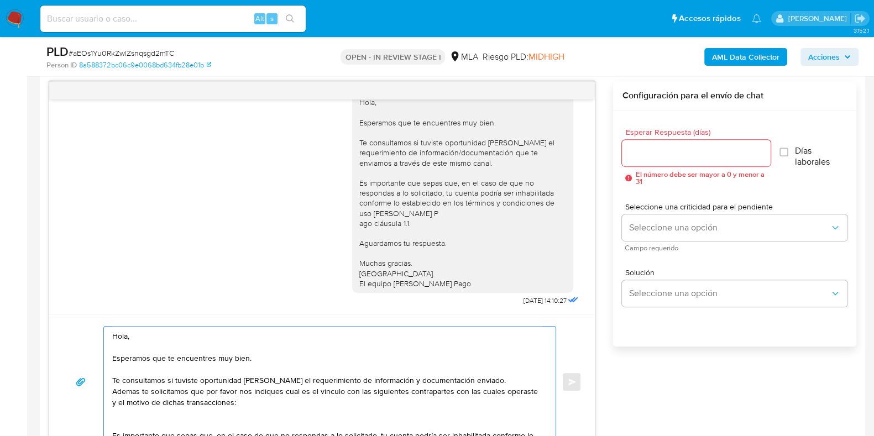
paste textarea "30707617582 name: ROTAS S.A. || alias: 30716406101 name: SYS SOLUTIONS SA || al…"
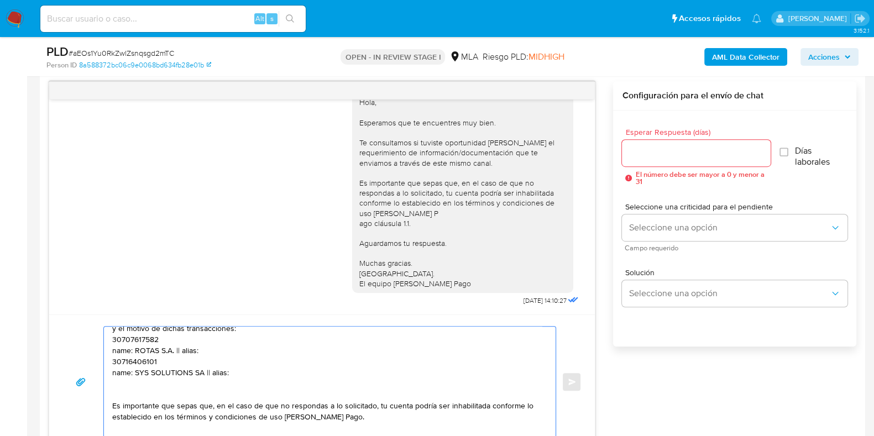
scroll to position [95, 0]
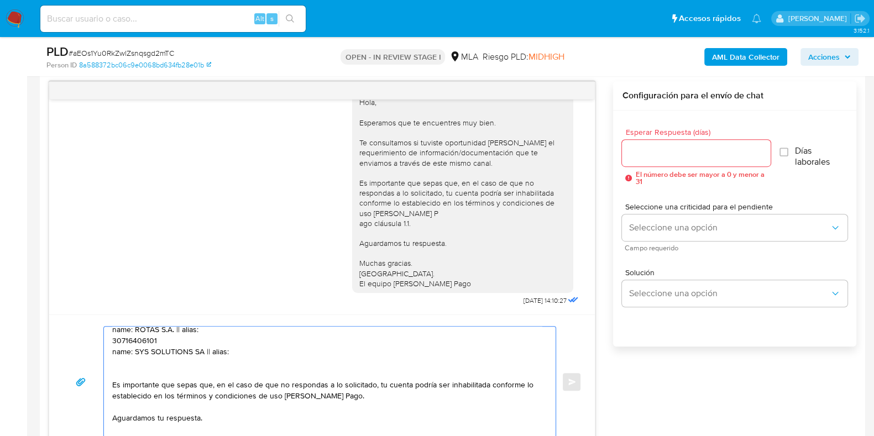
paste textarea "20236083072 name: [PERSON_NAME] || alias:"
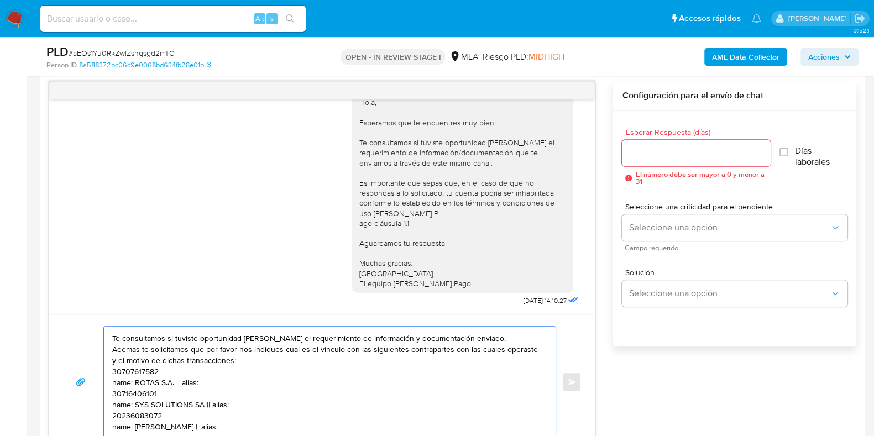
scroll to position [26, 0]
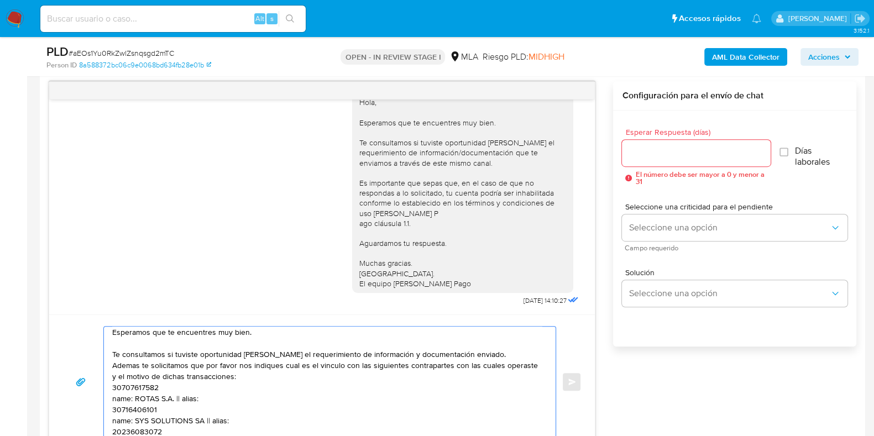
click at [192, 383] on textarea "Hola, Esperamos que te encuentres muy bien. Te consultamos si tuviste oportunid…" at bounding box center [326, 382] width 429 height 111
click at [187, 399] on textarea "Hola, Esperamos que te encuentres muy bien. Te consultamos si tuviste oportunid…" at bounding box center [326, 382] width 429 height 111
click at [188, 407] on textarea "Hola, Esperamos que te encuentres muy bien. Te consultamos si tuviste oportunid…" at bounding box center [326, 382] width 429 height 111
drag, startPoint x: 235, startPoint y: 386, endPoint x: 203, endPoint y: 387, distance: 31.5
click at [203, 387] on textarea "Hola, Esperamos que te encuentres muy bien. Te consultamos si tuviste oportunid…" at bounding box center [326, 382] width 429 height 111
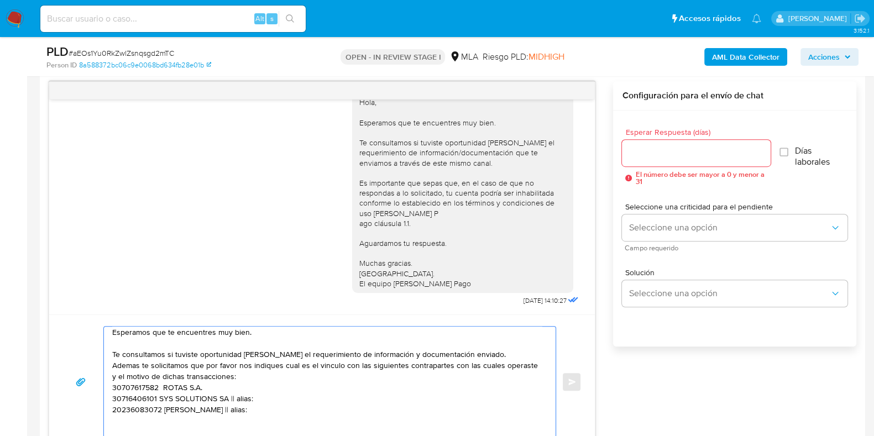
drag, startPoint x: 252, startPoint y: 395, endPoint x: 229, endPoint y: 399, distance: 23.1
click at [229, 399] on textarea "Hola, Esperamos que te encuentres muy bien. Te consultamos si tuviste oportunid…" at bounding box center [326, 382] width 429 height 111
drag, startPoint x: 290, startPoint y: 407, endPoint x: 270, endPoint y: 407, distance: 20.4
click at [270, 407] on textarea "Hola, Esperamos que te encuentres muy bien. Te consultamos si tuviste oportunid…" at bounding box center [326, 382] width 429 height 111
click at [114, 386] on textarea "Hola, Esperamos que te encuentres muy bien. Te consultamos si tuviste oportunid…" at bounding box center [326, 382] width 429 height 111
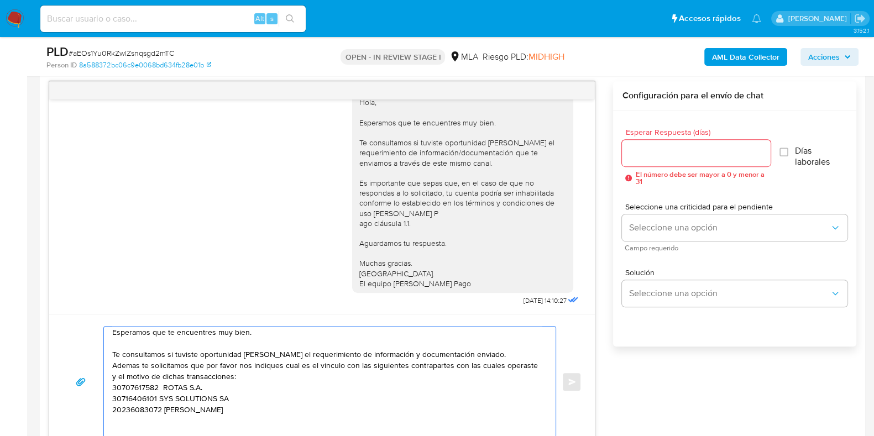
click at [113, 386] on textarea "Hola, Esperamos que te encuentres muy bien. Te consultamos si tuviste oportunid…" at bounding box center [326, 382] width 429 height 111
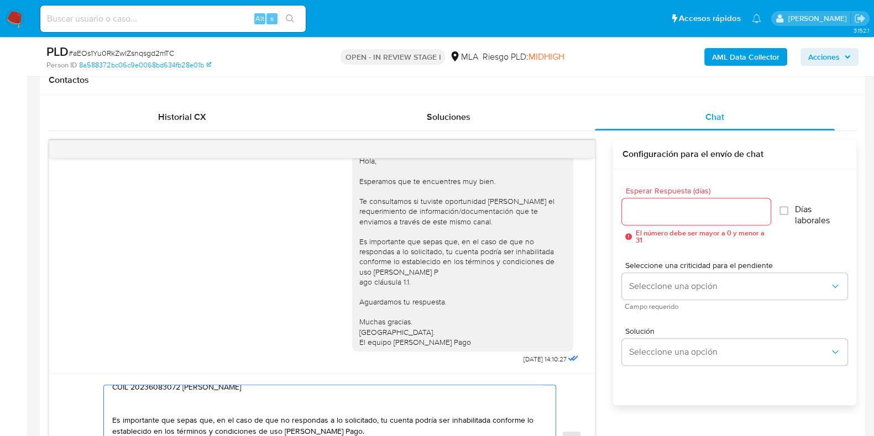
scroll to position [513, 0]
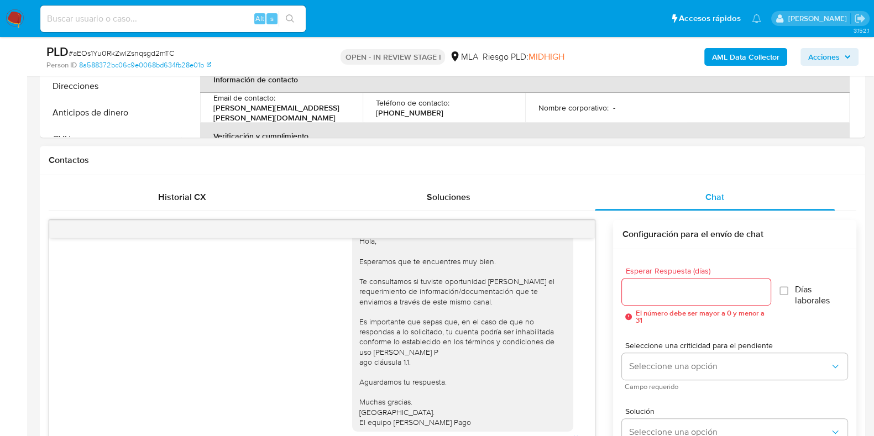
type textarea "Hola, Esperamos que te encuentres muy bien. Te consultamos si tuviste oportunid…"
click at [649, 286] on input "Esperar Respuesta (días)" at bounding box center [696, 292] width 148 height 14
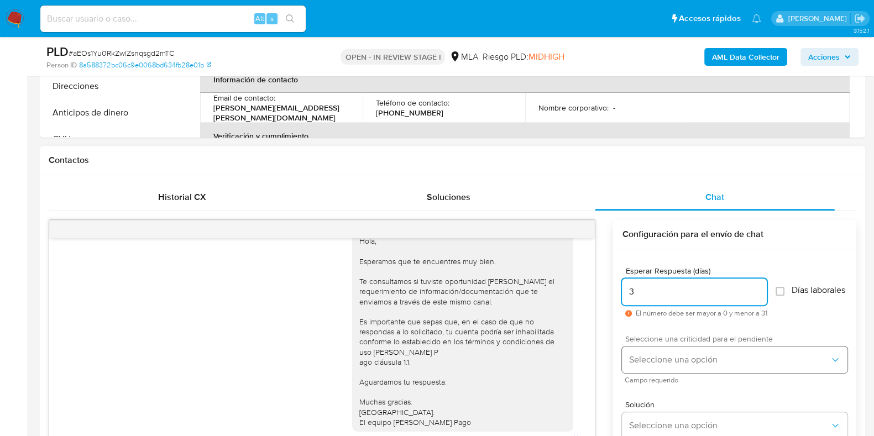
type input "3"
click at [652, 353] on button "Seleccione una opción" at bounding box center [734, 360] width 225 height 27
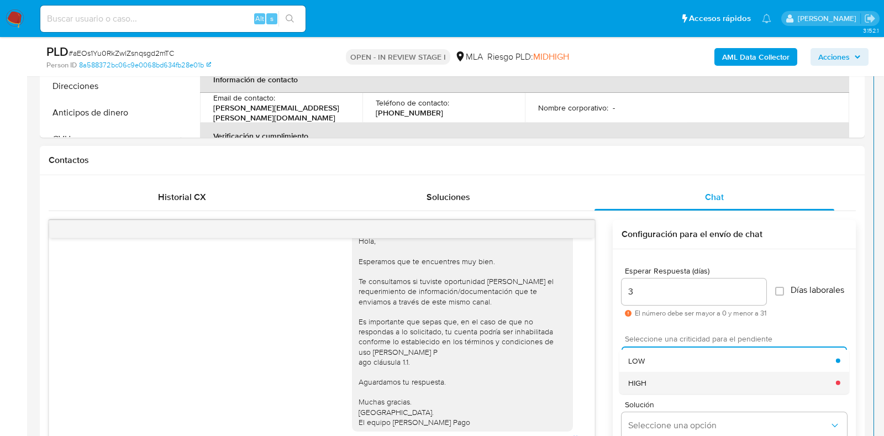
click at [647, 385] on div "HIGH" at bounding box center [732, 382] width 208 height 22
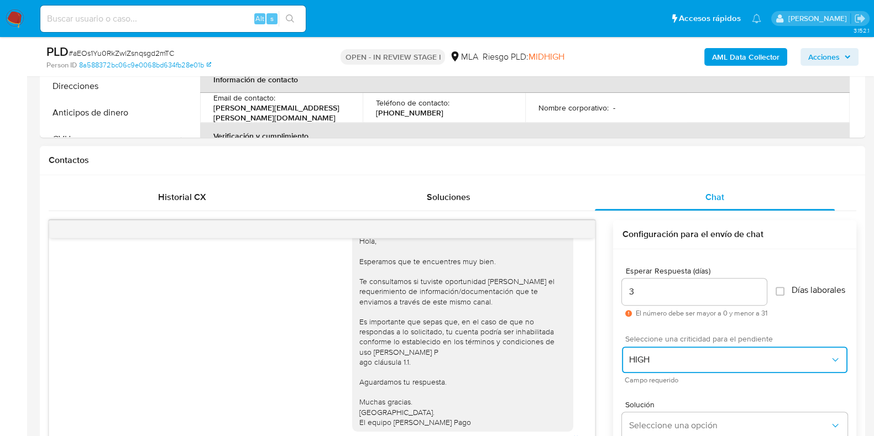
scroll to position [652, 0]
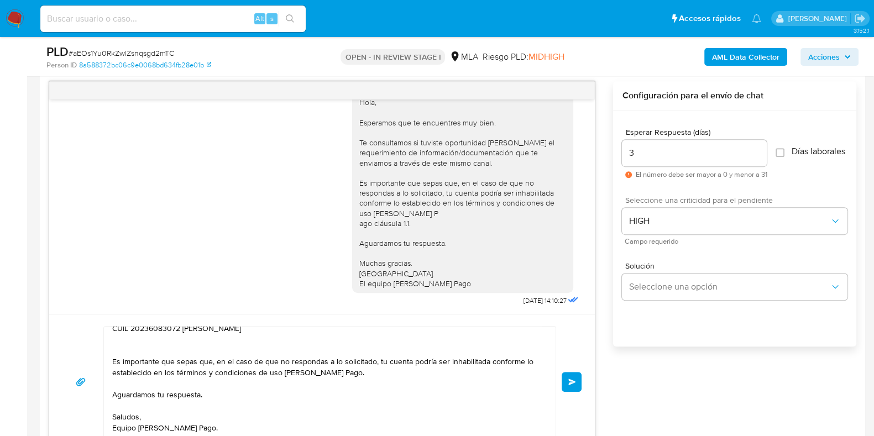
click at [573, 380] on span "Enviar" at bounding box center [572, 382] width 8 height 7
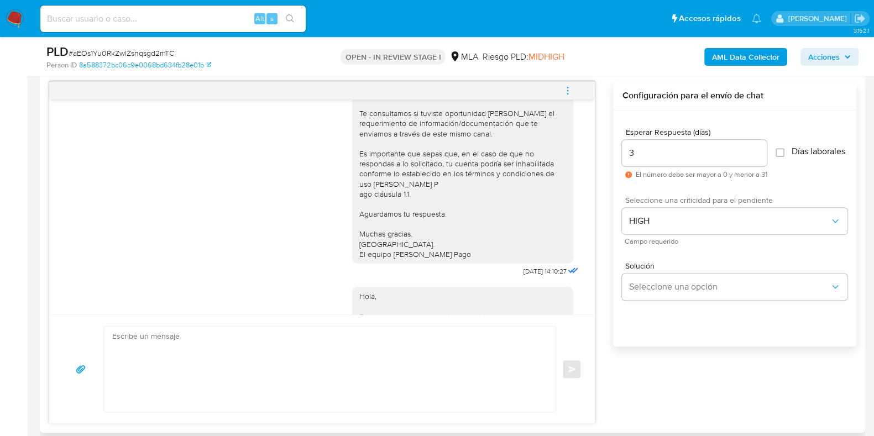
scroll to position [917, 0]
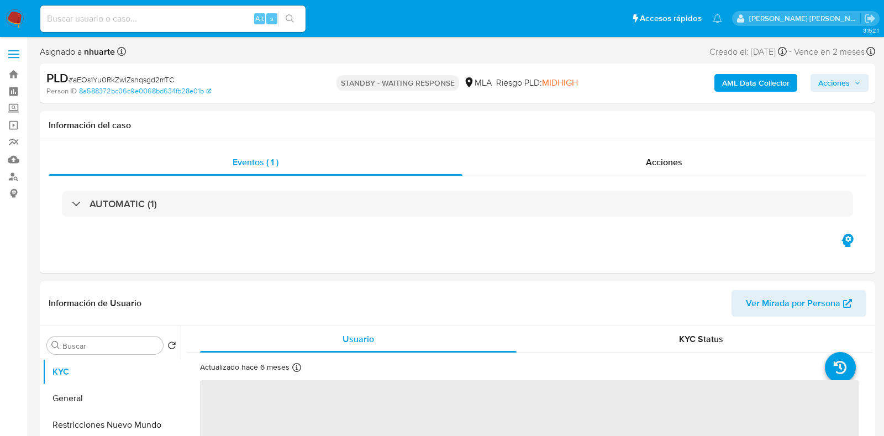
select select "10"
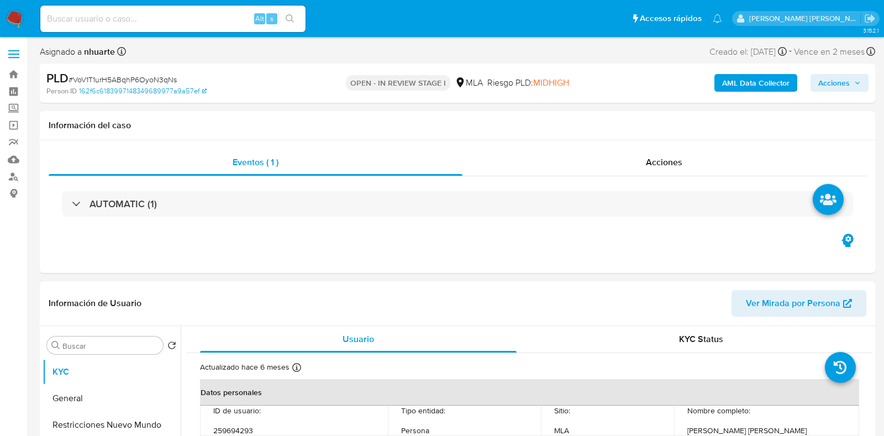
select select "10"
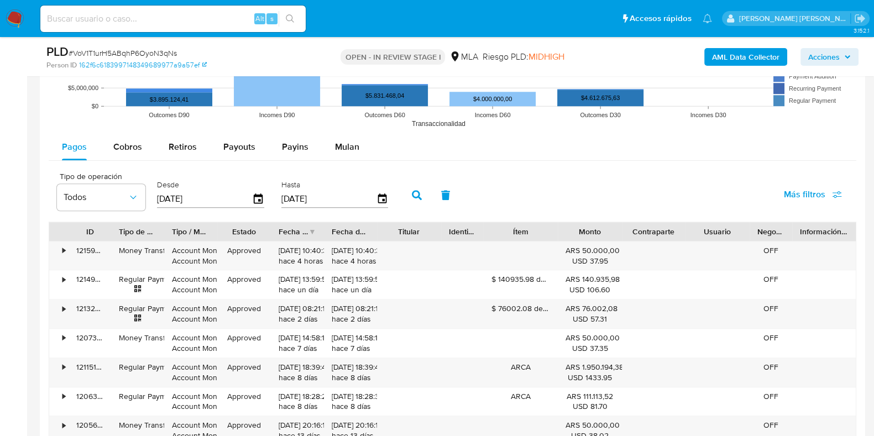
scroll to position [1174, 0]
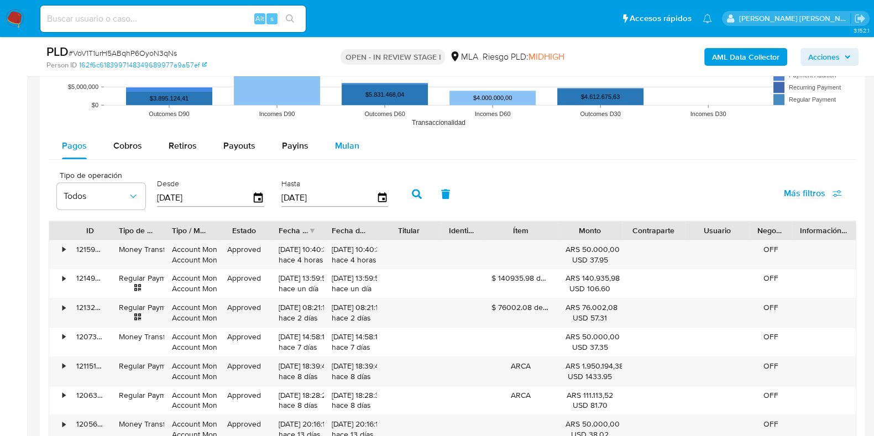
click at [352, 142] on span "Mulan" at bounding box center [347, 145] width 24 height 13
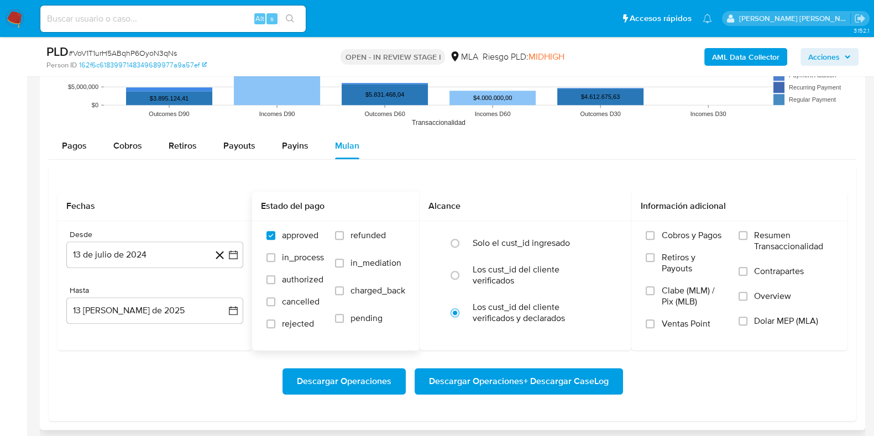
scroll to position [1244, 0]
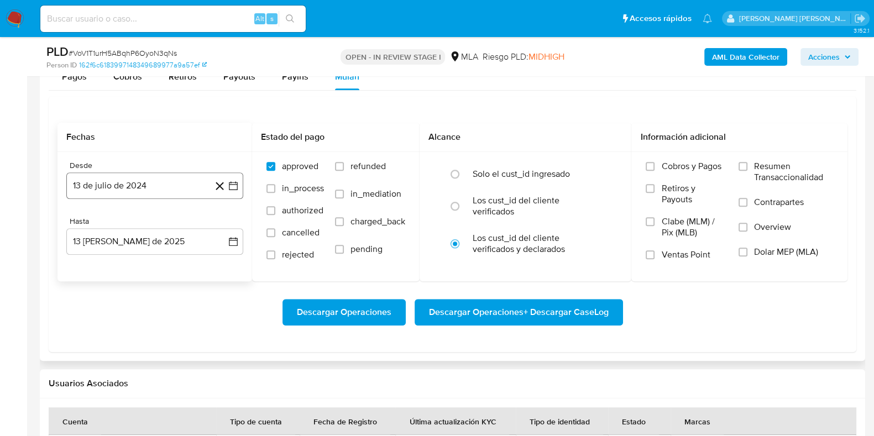
click at [105, 172] on button "13 de julio de 2024" at bounding box center [154, 185] width 177 height 27
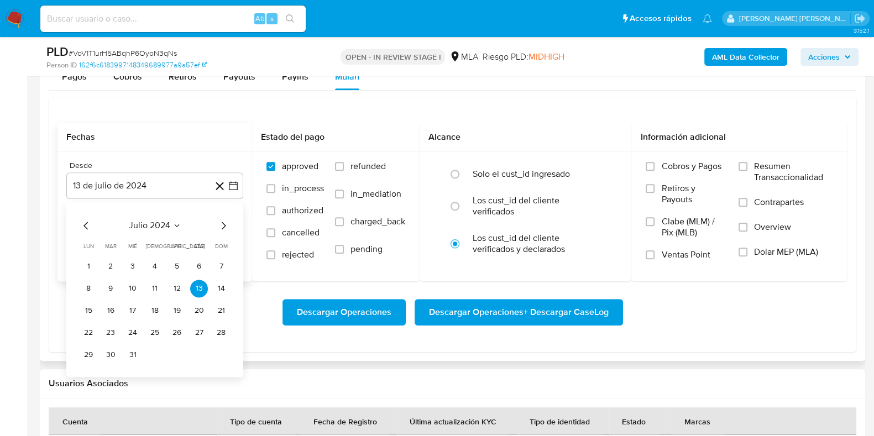
click at [220, 224] on icon "Mes siguiente" at bounding box center [223, 225] width 13 height 13
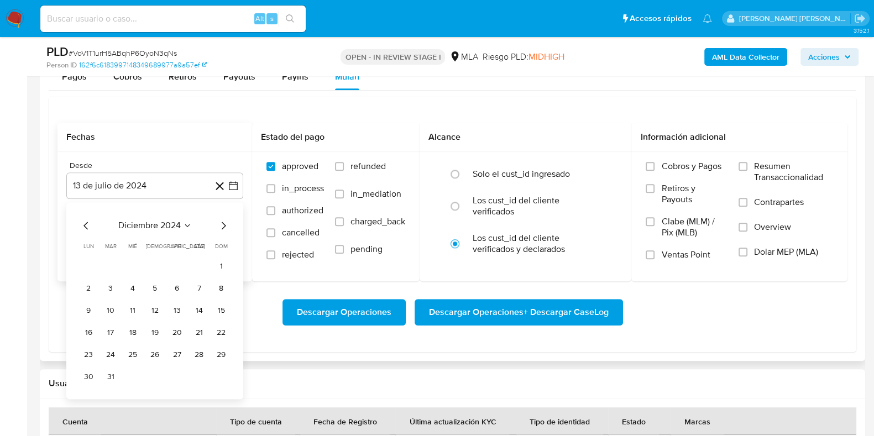
click at [220, 224] on icon "Mes siguiente" at bounding box center [223, 225] width 13 height 13
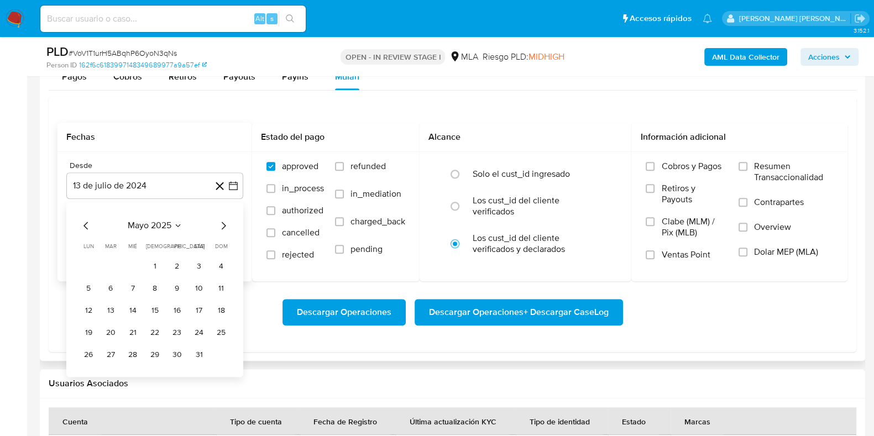
click at [220, 224] on icon "Mes siguiente" at bounding box center [223, 225] width 13 height 13
click at [219, 264] on button "1" at bounding box center [221, 267] width 18 height 18
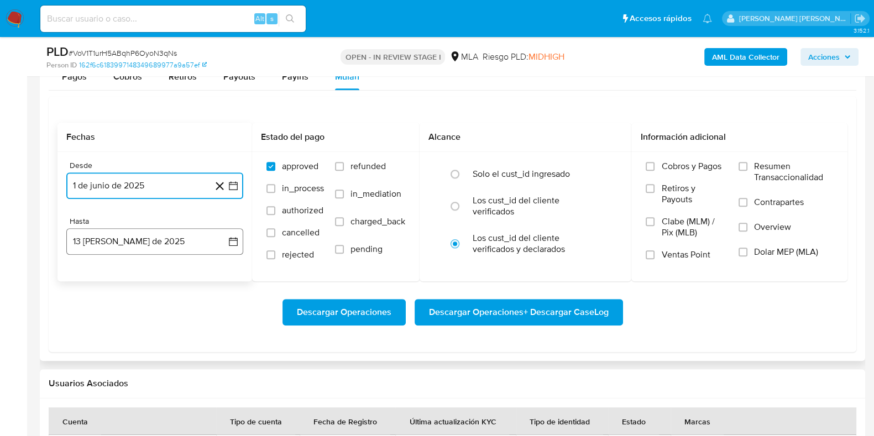
click at [164, 245] on button "13 [PERSON_NAME] de 2025" at bounding box center [154, 241] width 177 height 27
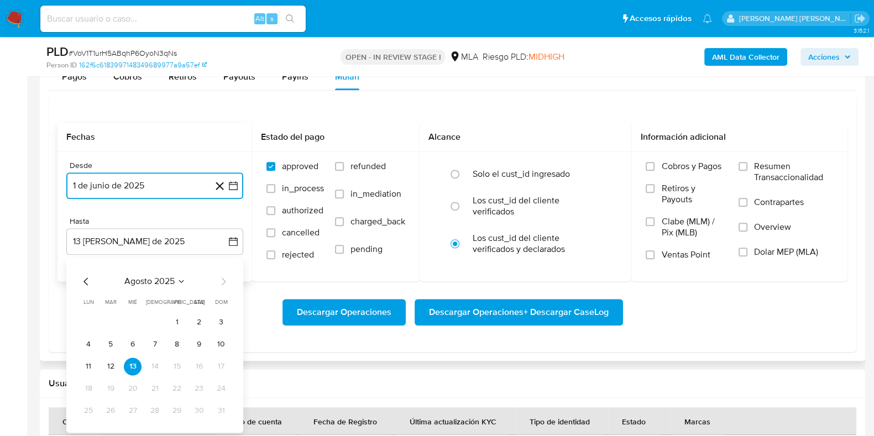
click at [85, 280] on icon "Mes anterior" at bounding box center [85, 281] width 4 height 8
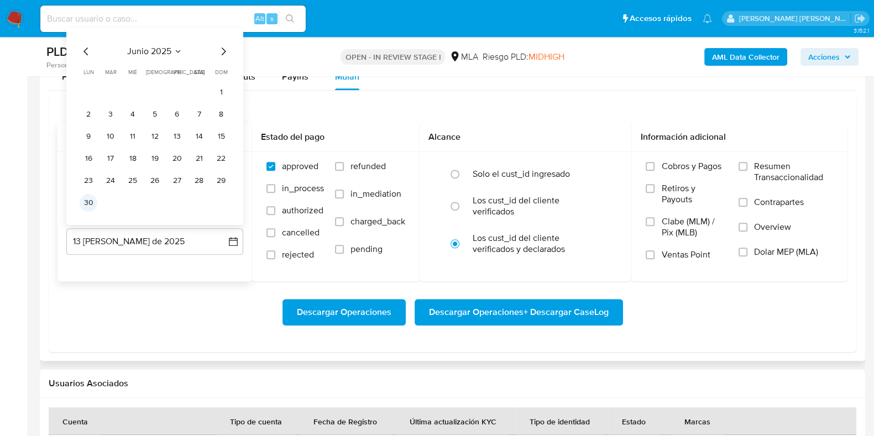
click at [86, 203] on button "30" at bounding box center [89, 202] width 18 height 18
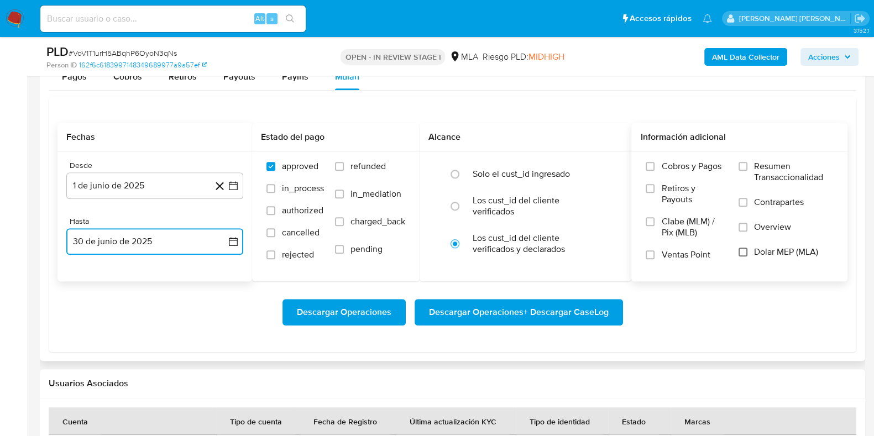
click at [743, 249] on input "Dolar MEP (MLA)" at bounding box center [742, 252] width 9 height 9
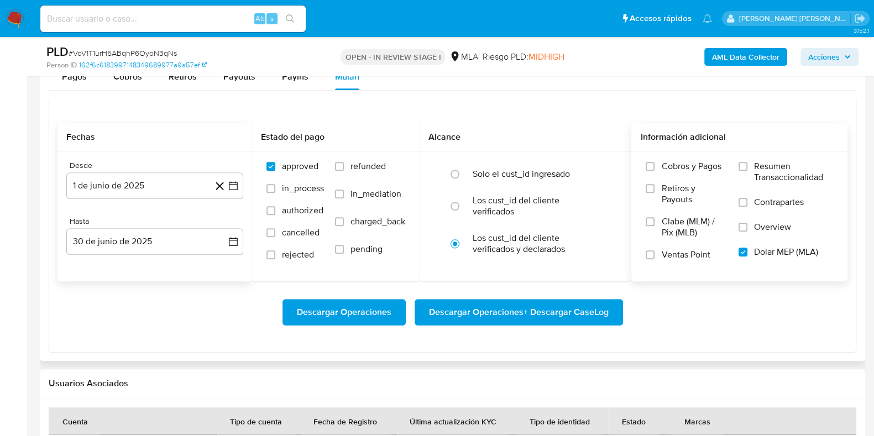
click at [528, 311] on span "Descargar Operaciones + Descargar CaseLog" at bounding box center [519, 312] width 180 height 24
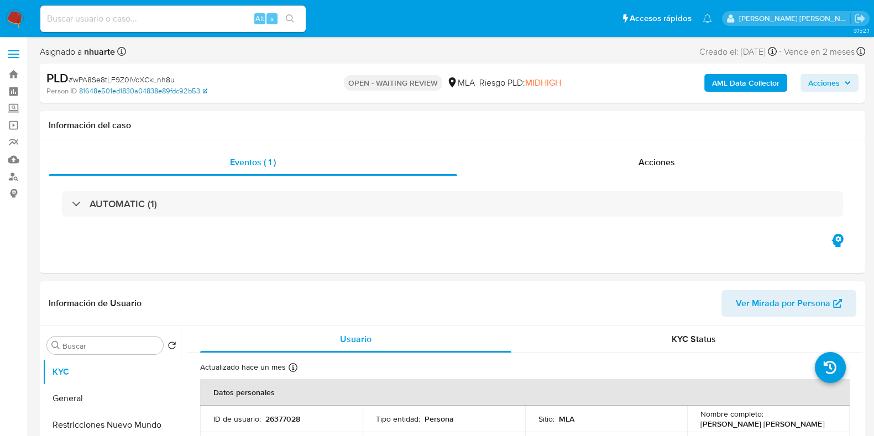
select select "10"
click at [124, 79] on span "# wPA8Se8tLF9Z0IVcXCkLnh8u" at bounding box center [122, 79] width 106 height 11
copy span "wPA8Se8tLF9Z0IVcXCkLnh8u"
select select "10"
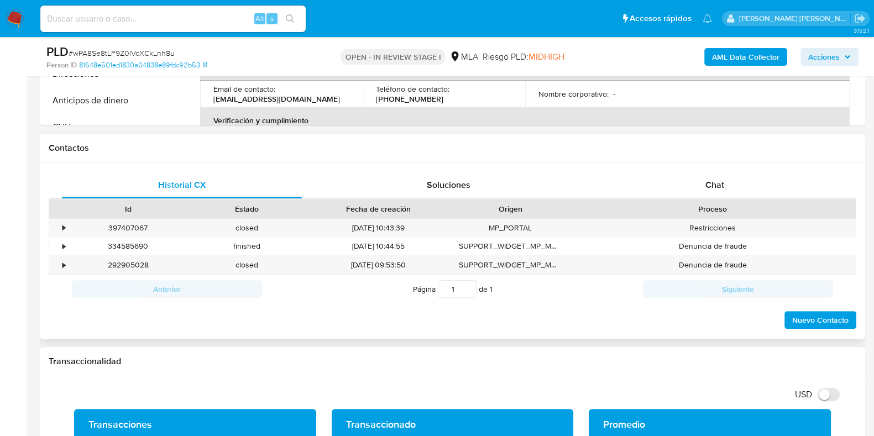
scroll to position [415, 0]
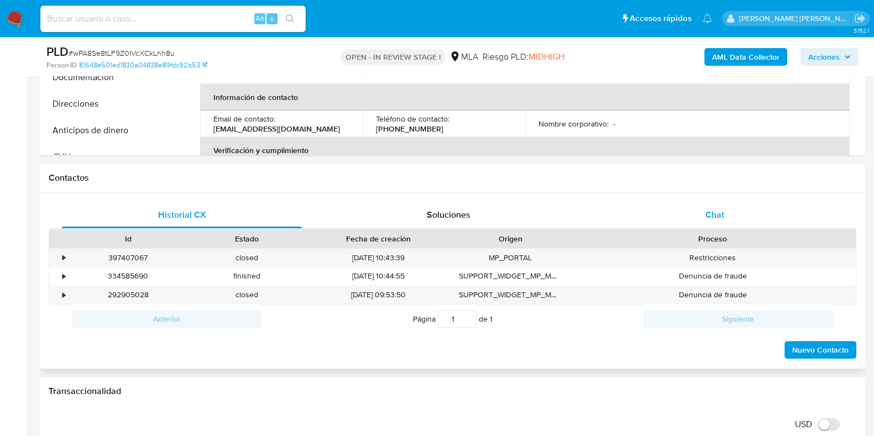
click at [707, 225] on div "Chat" at bounding box center [715, 215] width 240 height 27
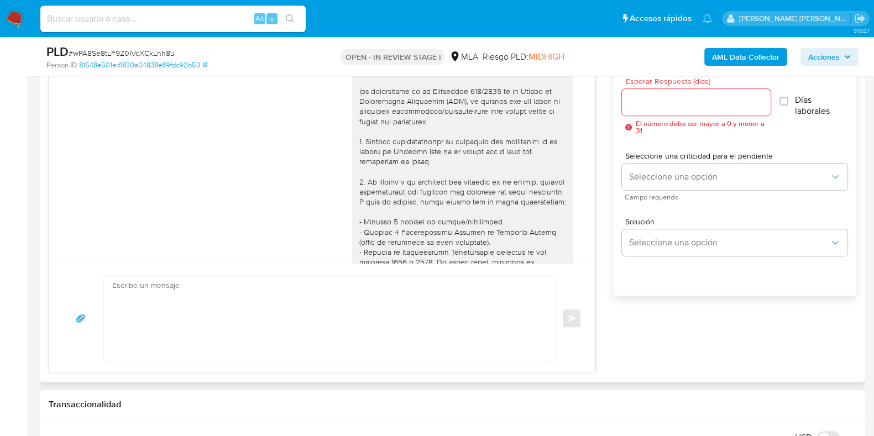
scroll to position [838, 0]
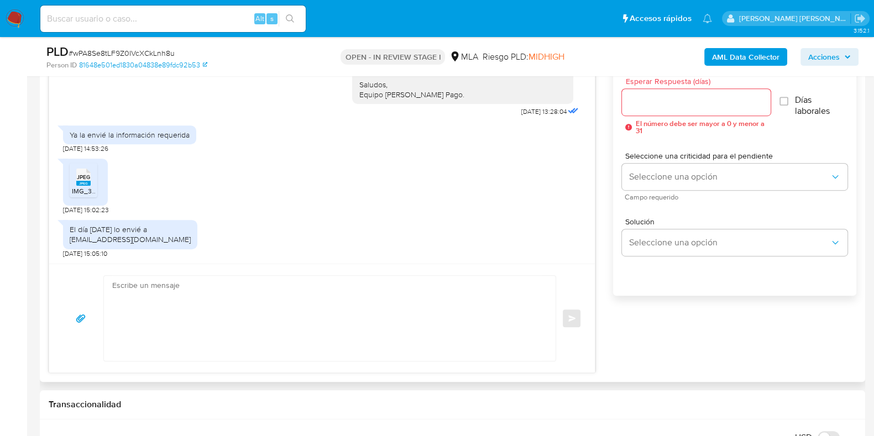
click at [80, 188] on span "IMG_3300.jpeg" at bounding box center [95, 190] width 46 height 9
drag, startPoint x: 71, startPoint y: 239, endPoint x: 193, endPoint y: 239, distance: 122.1
click at [193, 239] on div "El día 2/8/25 lo envié a Servicioalcliente@mercadopago.com" at bounding box center [130, 234] width 134 height 29
copy div "Servicioalcliente@mercadopago.com"
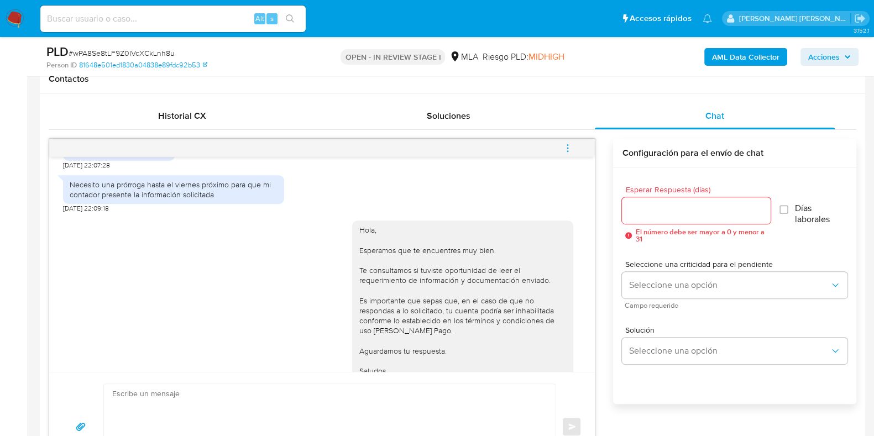
scroll to position [345, 0]
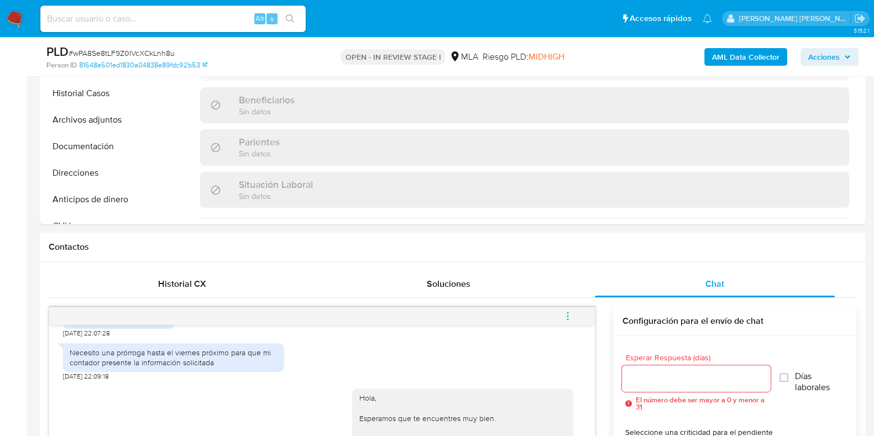
drag, startPoint x: 565, startPoint y: 318, endPoint x: 560, endPoint y: 313, distance: 6.7
click at [565, 318] on icon "menu-action" at bounding box center [568, 316] width 10 height 10
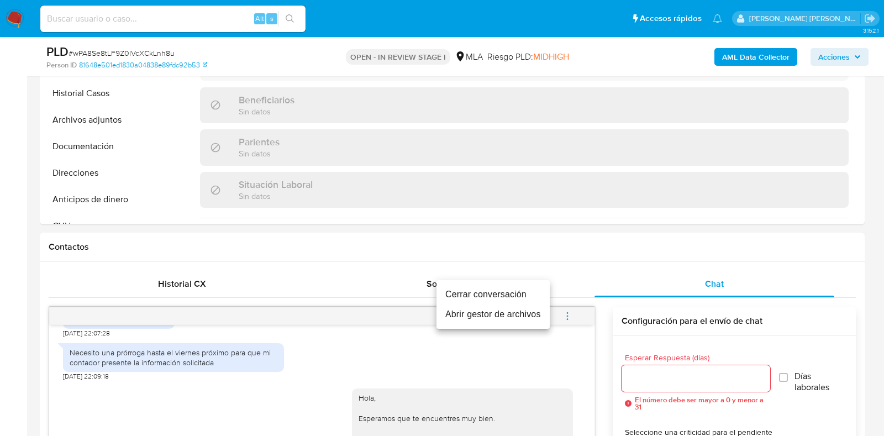
click at [486, 286] on li "Cerrar conversación" at bounding box center [493, 295] width 113 height 20
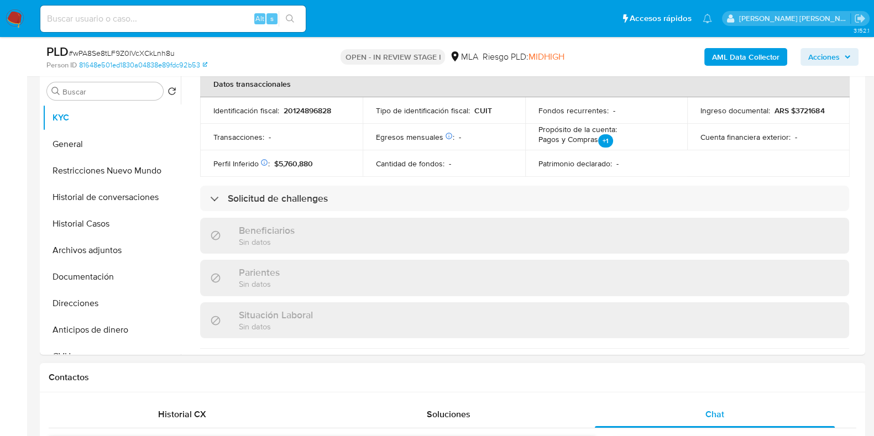
scroll to position [0, 0]
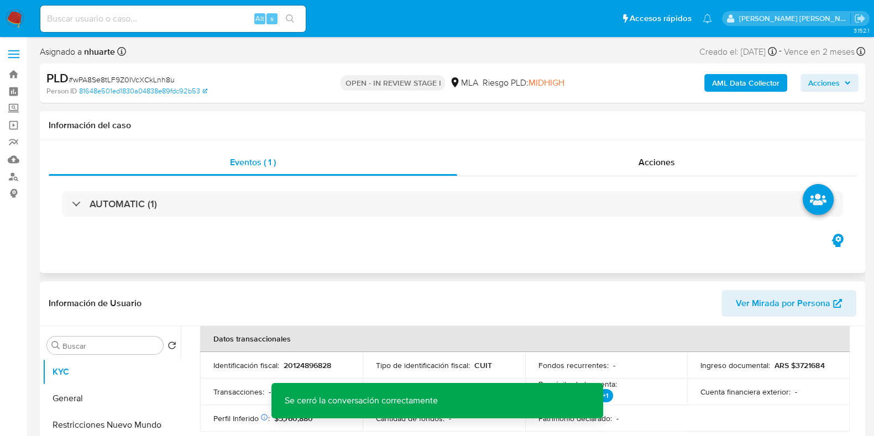
click at [655, 148] on div "Eventos ( 1 ) Acciones AUTOMATIC (1)" at bounding box center [452, 206] width 825 height 133
click at [655, 156] on span "Acciones" at bounding box center [656, 162] width 36 height 13
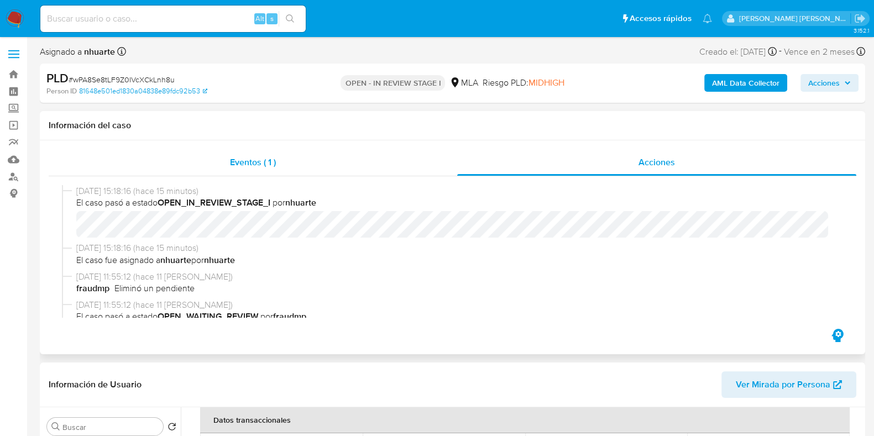
drag, startPoint x: 265, startPoint y: 154, endPoint x: 444, endPoint y: 153, distance: 179.1
click at [265, 154] on div "Eventos ( 1 )" at bounding box center [253, 162] width 408 height 27
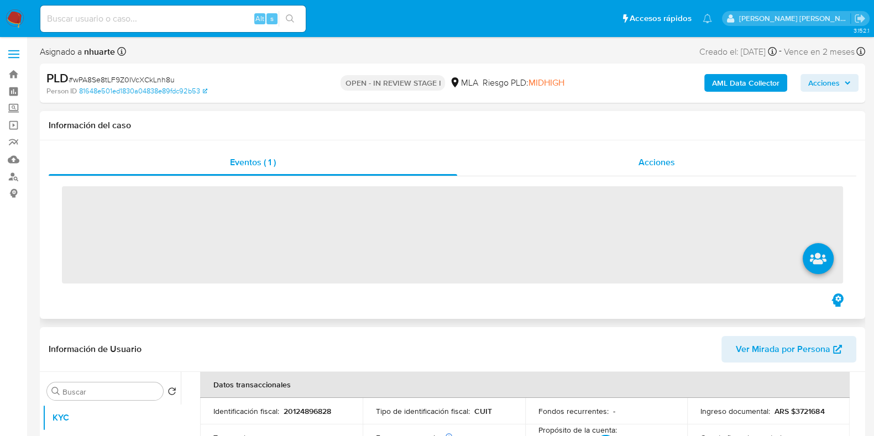
click at [653, 158] on span "Acciones" at bounding box center [656, 162] width 36 height 13
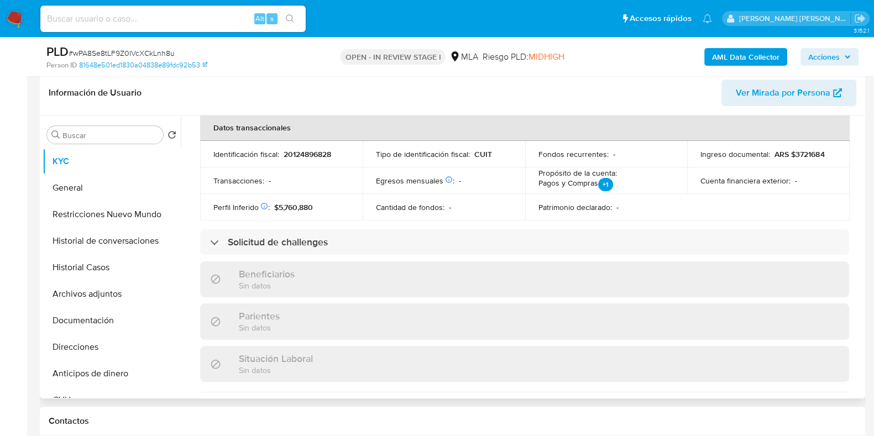
scroll to position [276, 0]
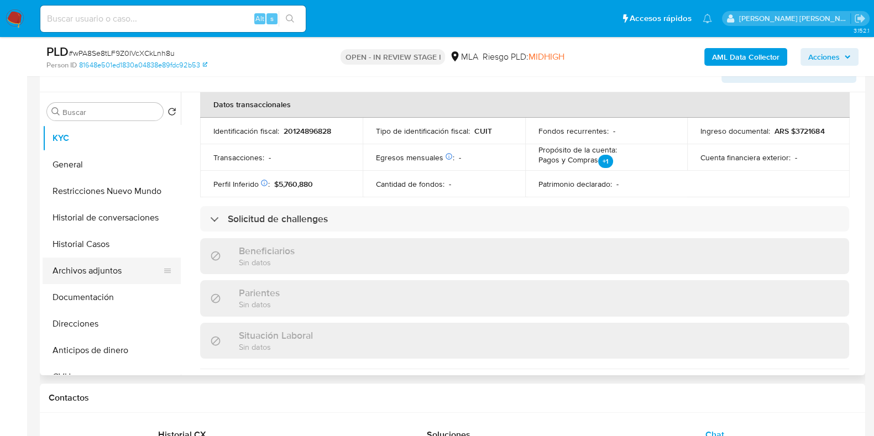
click at [136, 267] on button "Archivos adjuntos" at bounding box center [107, 271] width 129 height 27
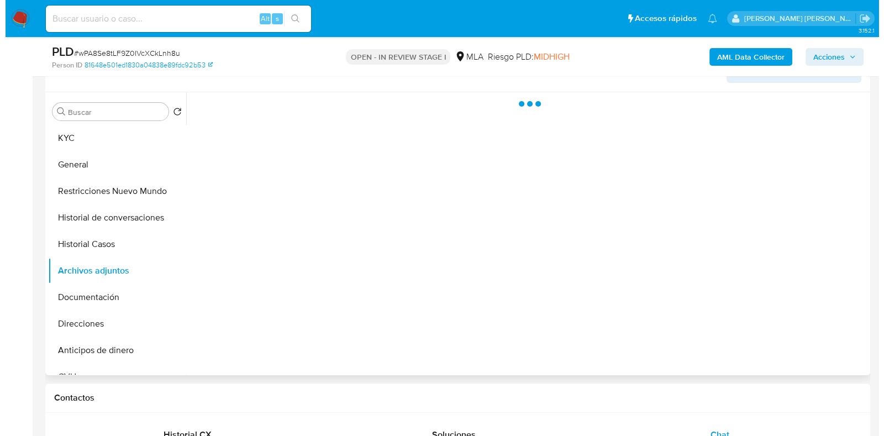
scroll to position [0, 0]
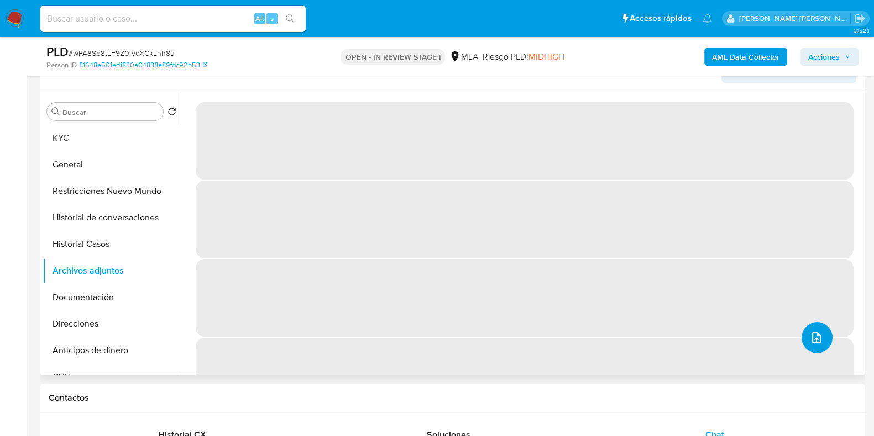
click at [820, 337] on button "upload-file" at bounding box center [816, 337] width 31 height 31
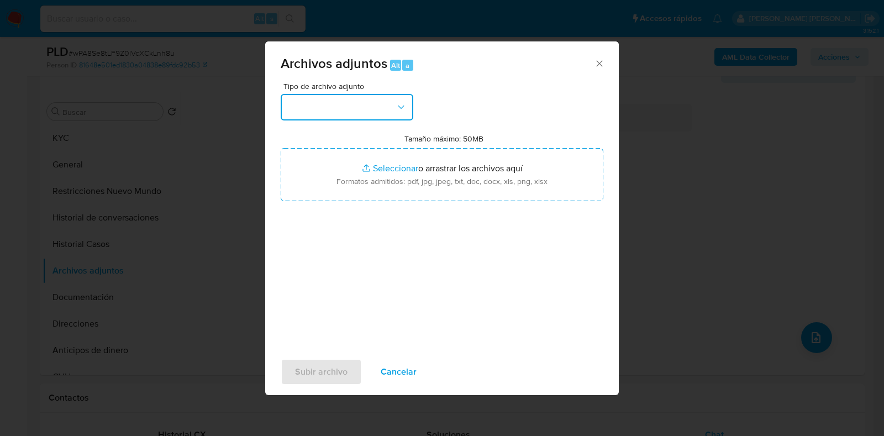
click at [403, 105] on icon "button" at bounding box center [401, 107] width 11 height 11
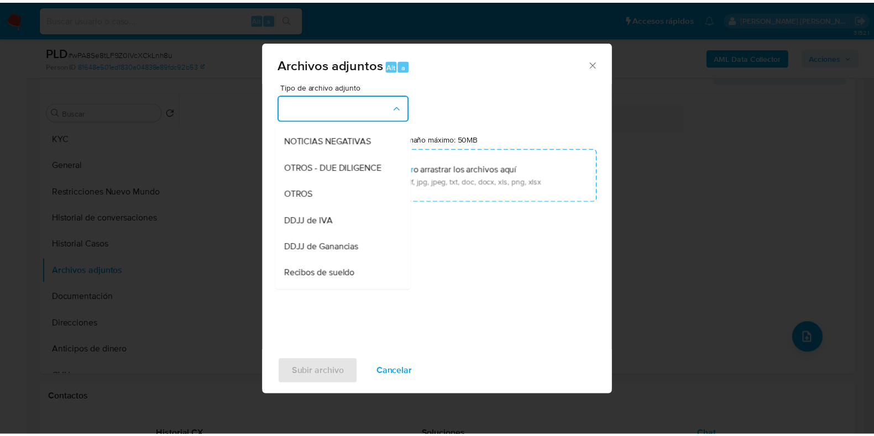
scroll to position [188, 0]
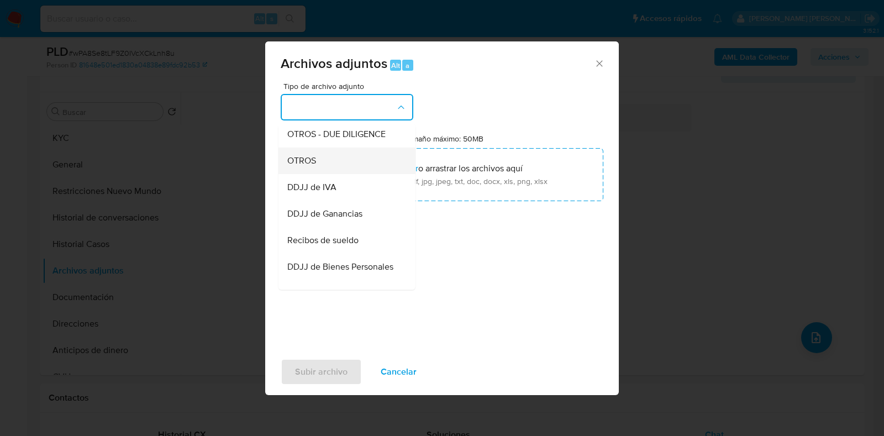
click at [343, 171] on div "OTROS" at bounding box center [343, 161] width 113 height 27
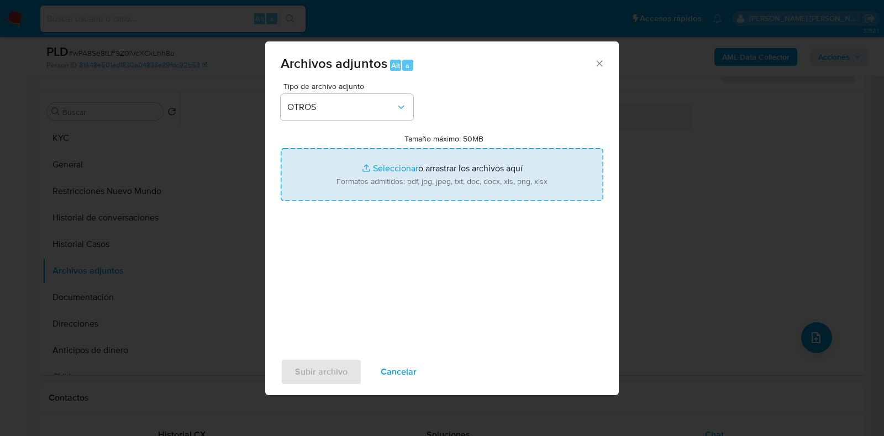
type input "C:\fakepath\Movimientos-26377028.xlsx"
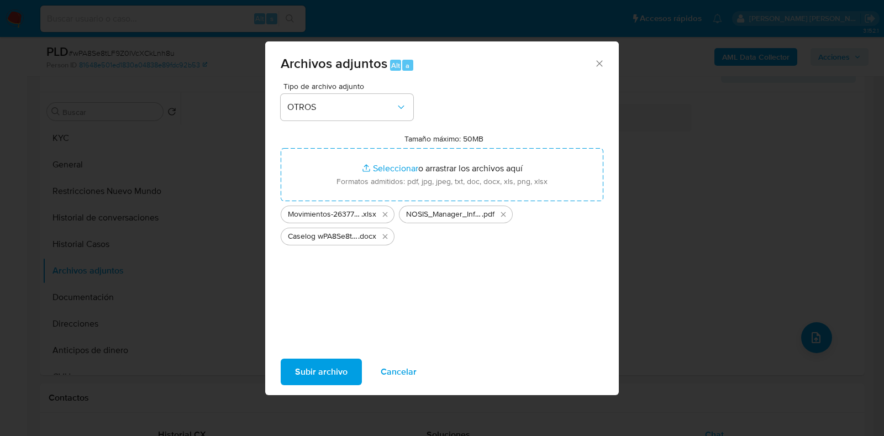
click at [342, 365] on span "Subir archivo" at bounding box center [321, 372] width 53 height 24
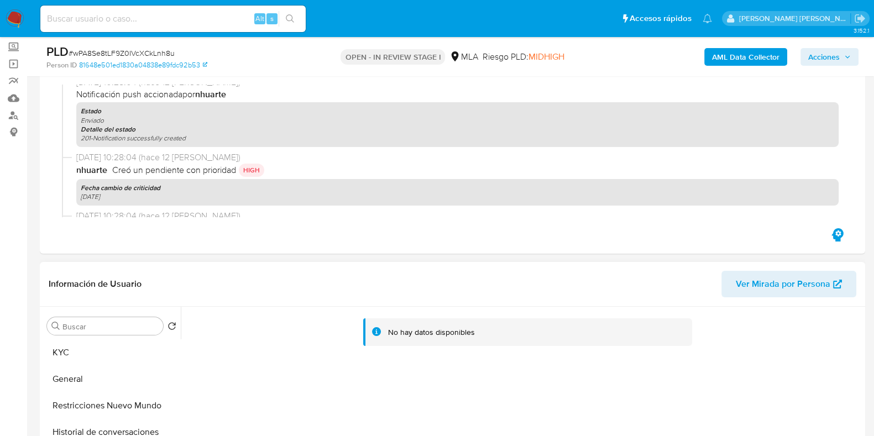
scroll to position [0, 0]
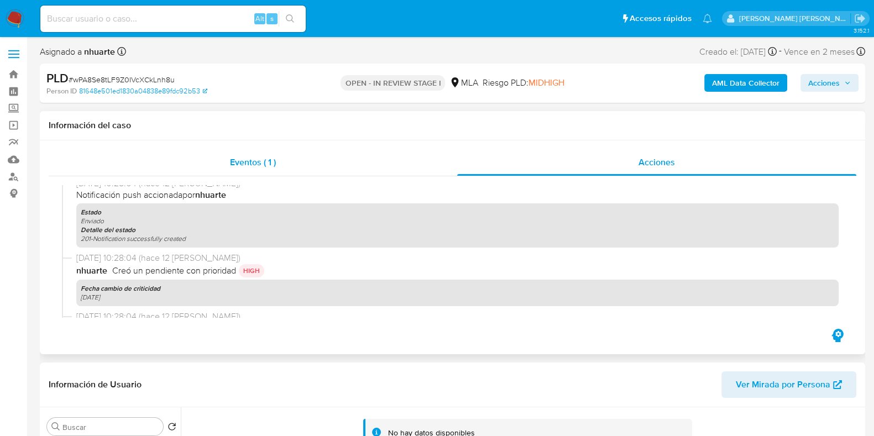
click at [245, 162] on span "Eventos ( 1 )" at bounding box center [253, 162] width 46 height 13
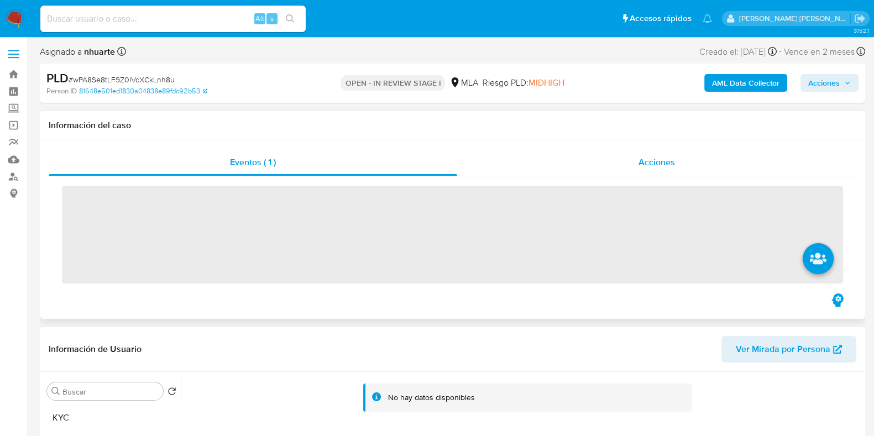
click at [637, 167] on div "Acciones" at bounding box center [656, 162] width 399 height 27
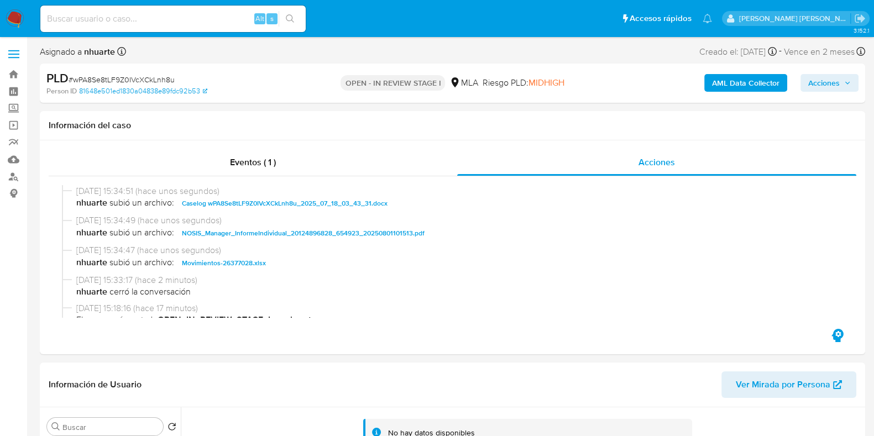
click at [736, 82] on b "AML Data Collector" at bounding box center [745, 83] width 67 height 18
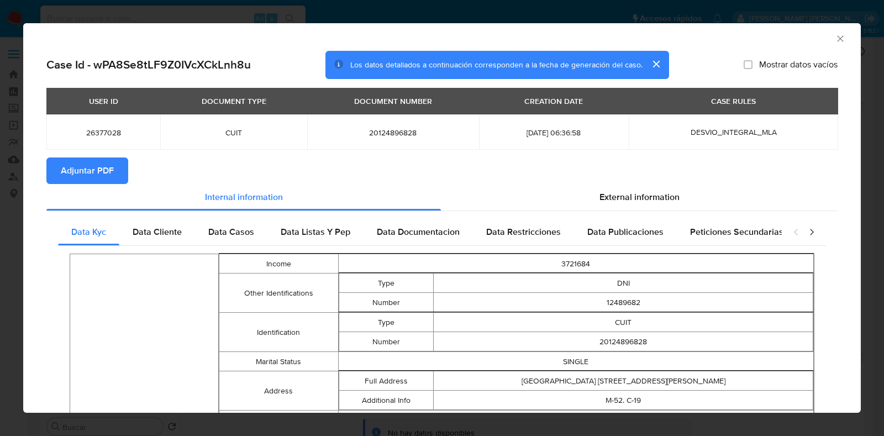
click at [109, 167] on span "Adjuntar PDF" at bounding box center [87, 171] width 53 height 24
click at [835, 36] on icon "Cerrar ventana" at bounding box center [840, 38] width 11 height 11
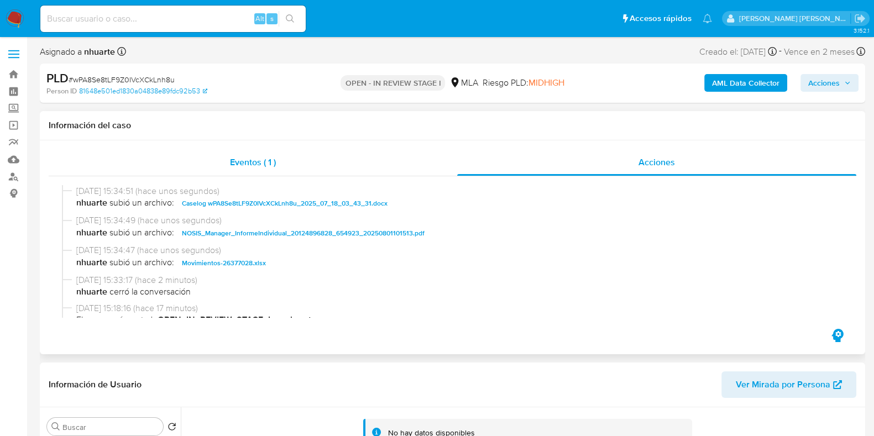
click at [239, 161] on span "Eventos ( 1 )" at bounding box center [253, 162] width 46 height 13
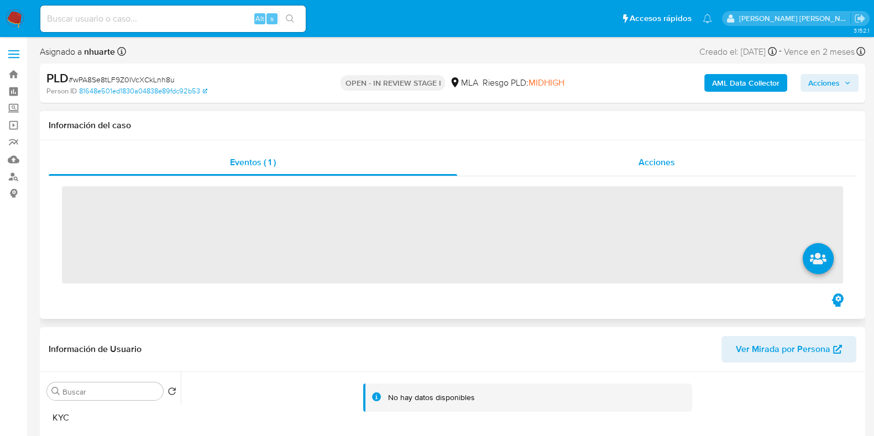
click at [642, 155] on div "Acciones" at bounding box center [656, 162] width 399 height 27
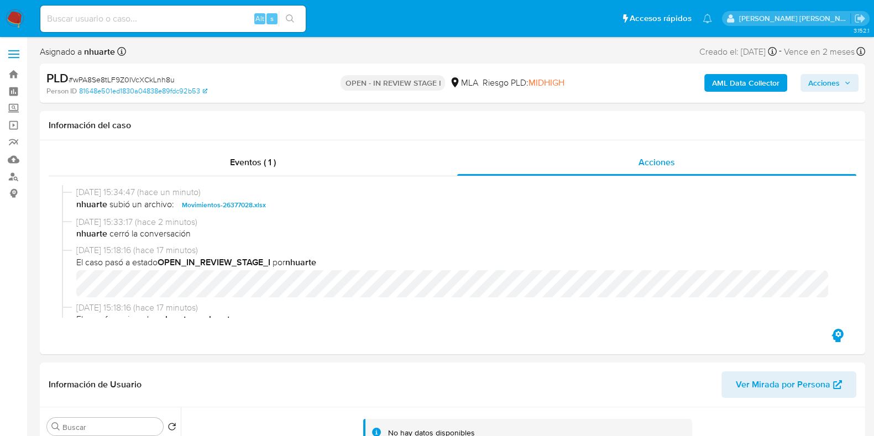
scroll to position [138, 0]
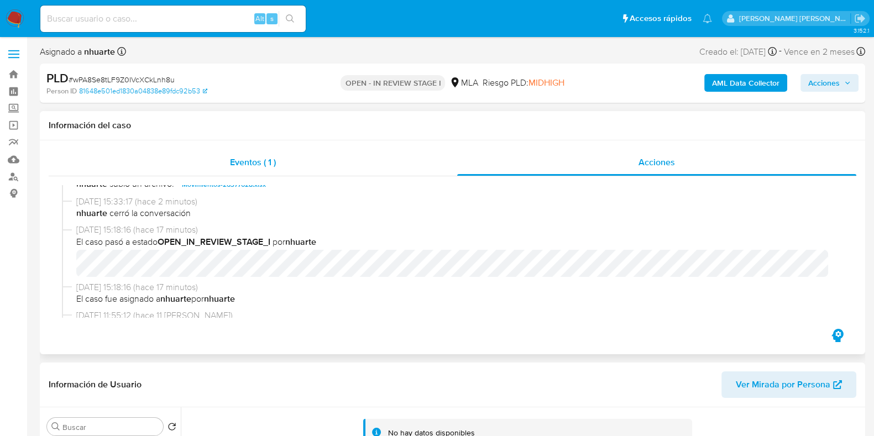
click at [229, 175] on div "Eventos ( 1 )" at bounding box center [253, 162] width 408 height 27
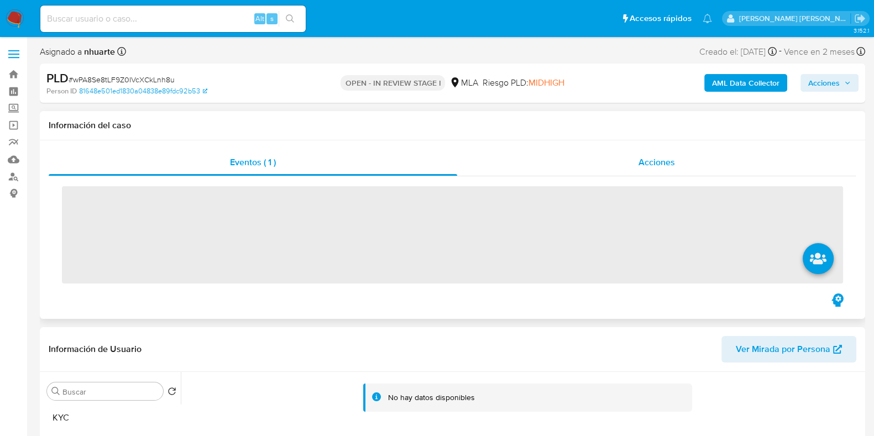
click at [655, 159] on span "Acciones" at bounding box center [656, 162] width 36 height 13
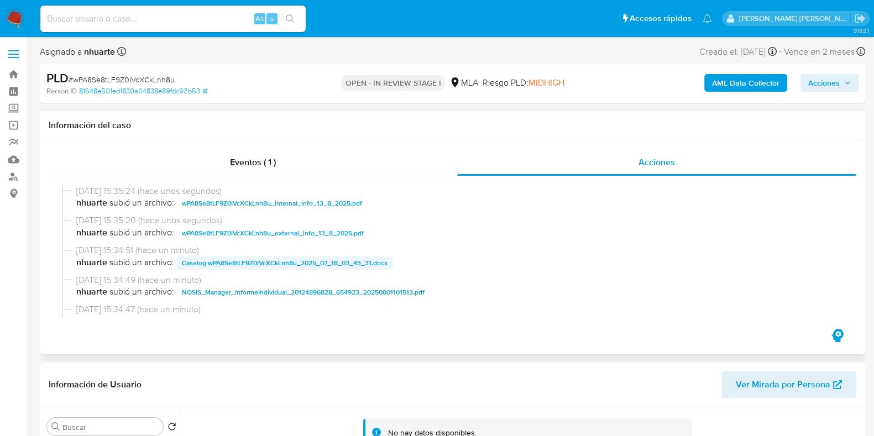
scroll to position [69, 0]
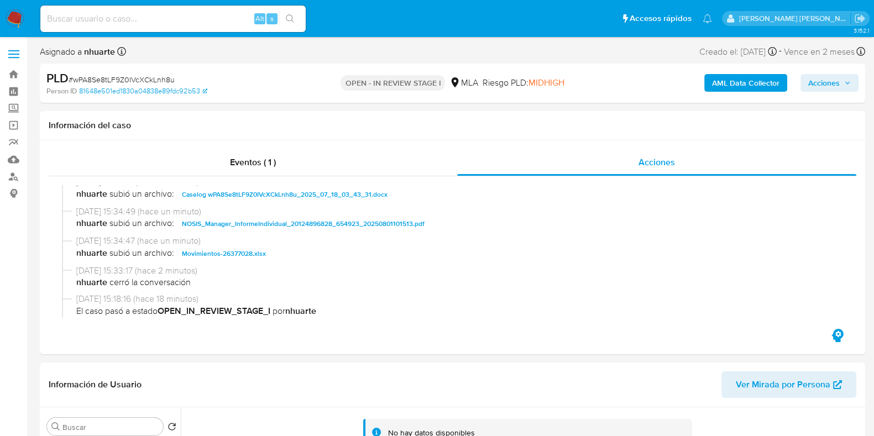
click at [827, 84] on span "Acciones" at bounding box center [824, 83] width 32 height 18
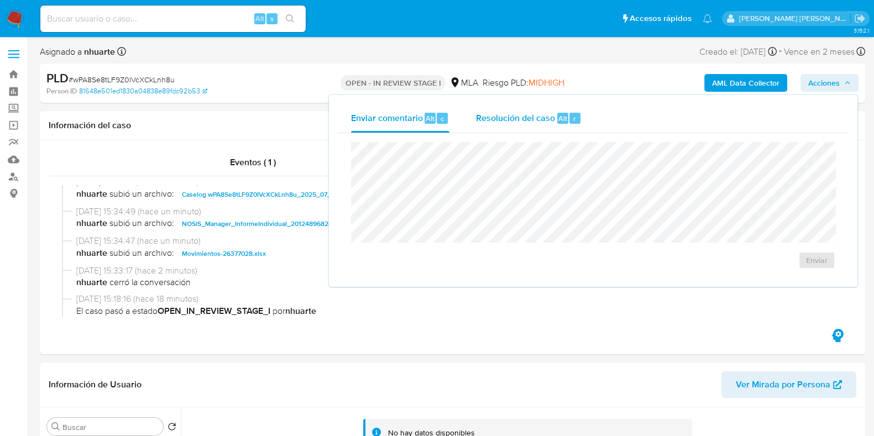
click at [501, 113] on span "Resolución del caso" at bounding box center [515, 118] width 79 height 13
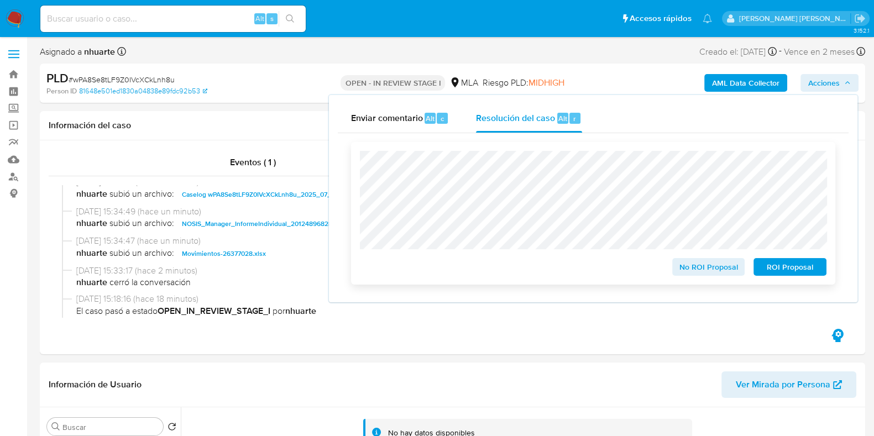
click at [681, 268] on span "No ROI Proposal" at bounding box center [708, 266] width 57 height 15
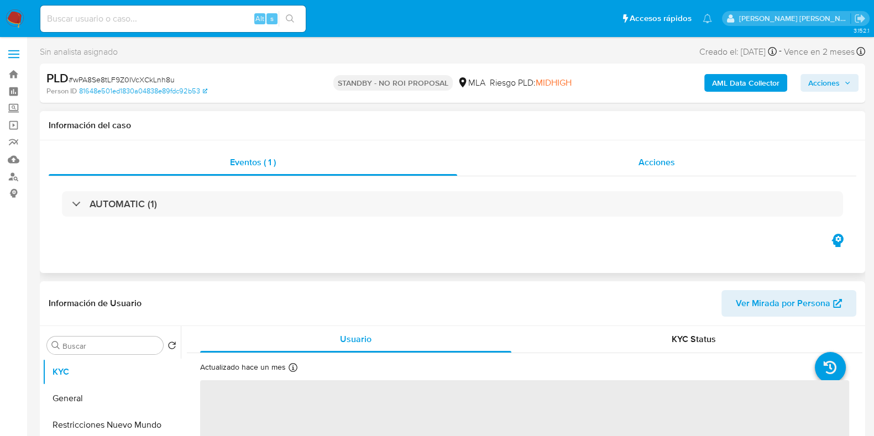
click at [645, 164] on span "Acciones" at bounding box center [656, 162] width 36 height 13
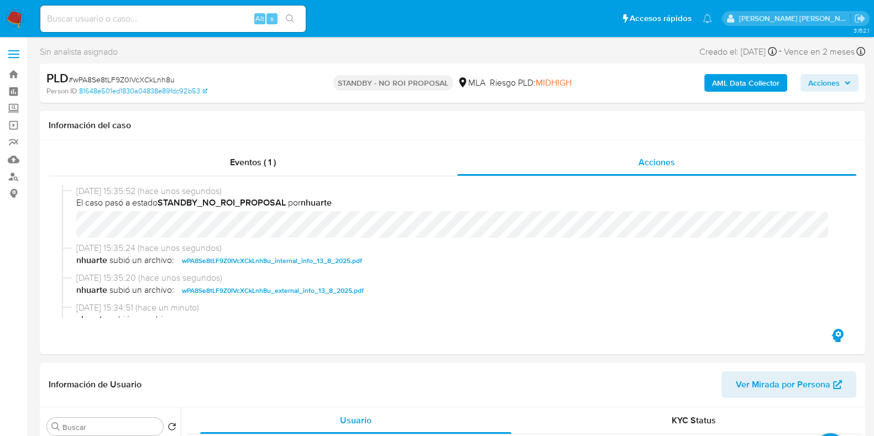
select select "10"
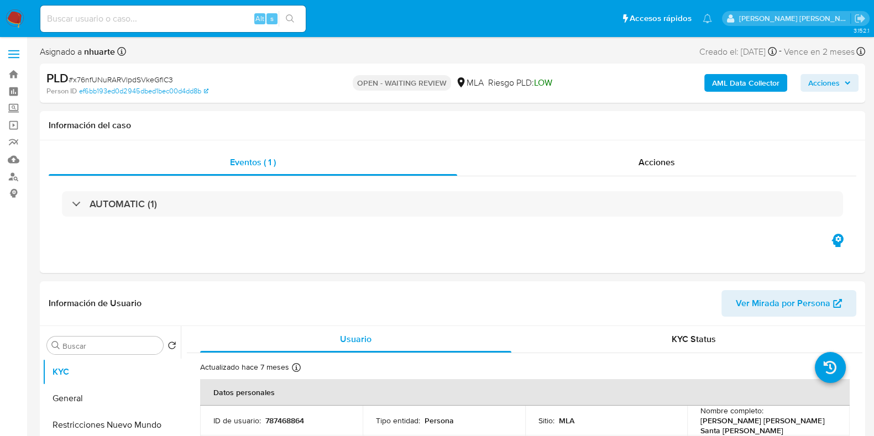
select select "10"
click at [124, 77] on span "# x76nfUNuRARVlpdSVkeGflC3" at bounding box center [121, 79] width 104 height 11
copy span "x76nfUNuRARVlpdSVkeGflC3"
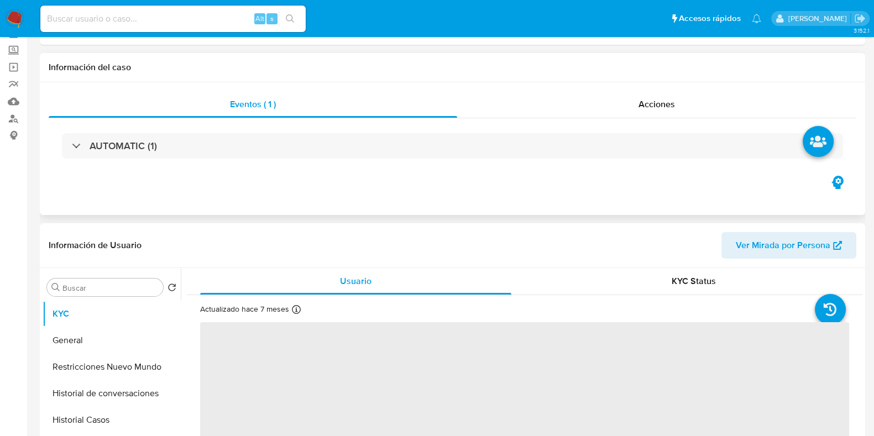
scroll to position [483, 0]
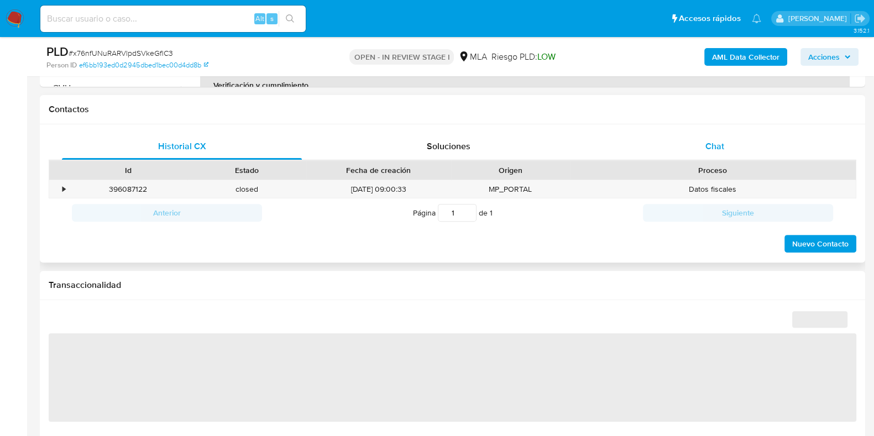
click at [721, 145] on span "Chat" at bounding box center [714, 146] width 19 height 13
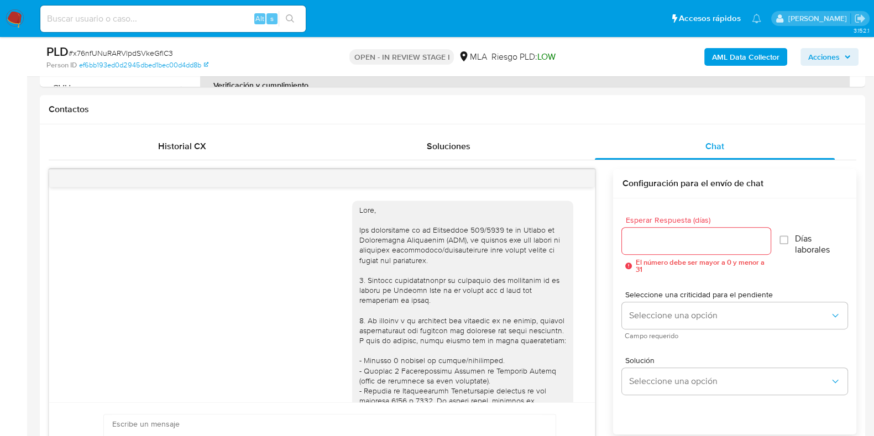
select select "10"
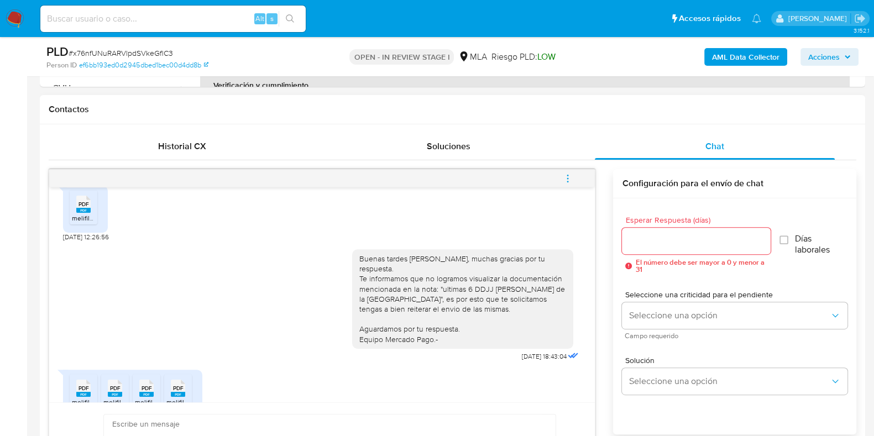
scroll to position [720, 0]
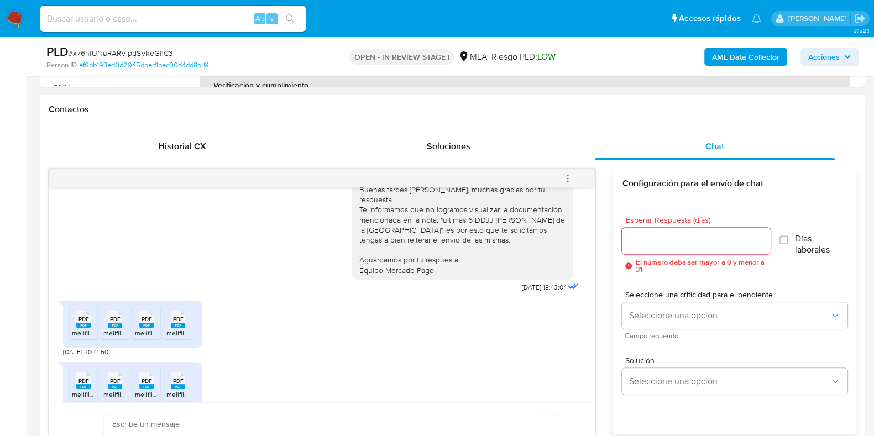
click at [86, 328] on rect at bounding box center [83, 325] width 14 height 5
click at [112, 323] on span "PDF" at bounding box center [115, 319] width 11 height 7
click at [143, 323] on span "PDF" at bounding box center [146, 319] width 11 height 7
click at [177, 323] on span "PDF" at bounding box center [178, 319] width 11 height 7
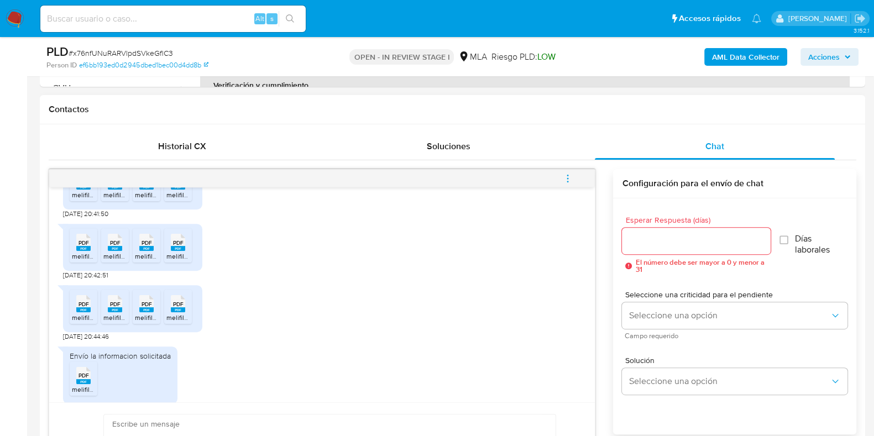
click at [77, 251] on rect at bounding box center [83, 248] width 14 height 5
click at [112, 247] on span "PDF" at bounding box center [115, 242] width 11 height 7
click at [142, 251] on rect at bounding box center [146, 248] width 14 height 5
click at [177, 247] on span "PDF" at bounding box center [178, 242] width 11 height 7
click at [176, 308] on span "PDF" at bounding box center [178, 304] width 11 height 7
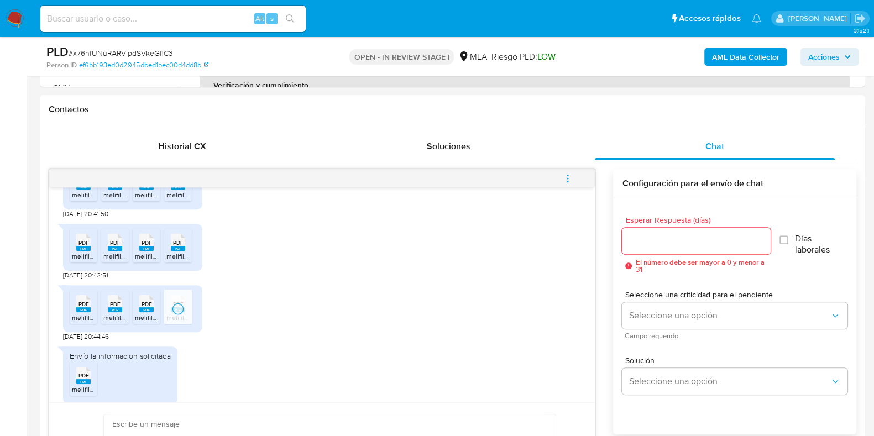
drag, startPoint x: 143, startPoint y: 307, endPoint x: 130, endPoint y: 307, distance: 12.7
click at [91, 307] on icon at bounding box center [83, 303] width 14 height 17
drag, startPoint x: 114, startPoint y: 313, endPoint x: 86, endPoint y: 311, distance: 28.3
click at [114, 308] on span "PDF" at bounding box center [115, 304] width 11 height 7
click at [86, 308] on span "PDF" at bounding box center [83, 304] width 11 height 7
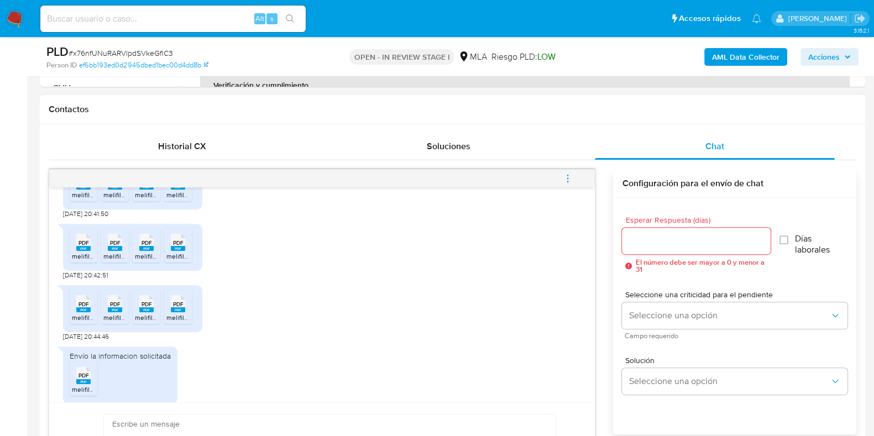
click at [80, 379] on span "PDF" at bounding box center [83, 375] width 11 height 7
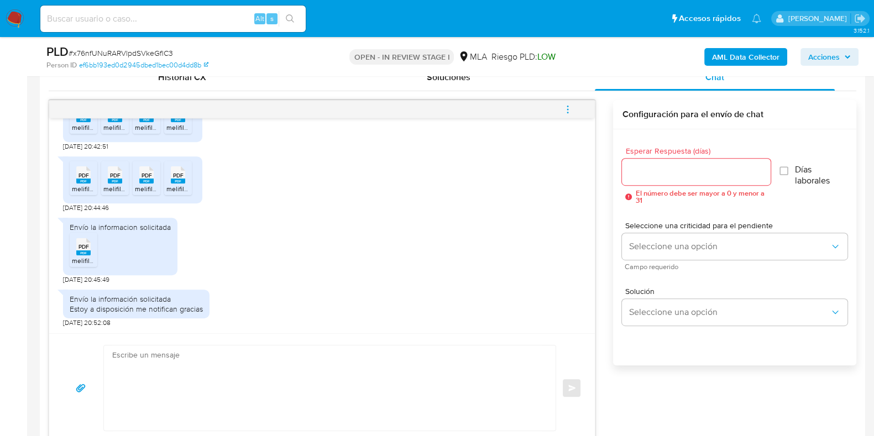
scroll to position [691, 0]
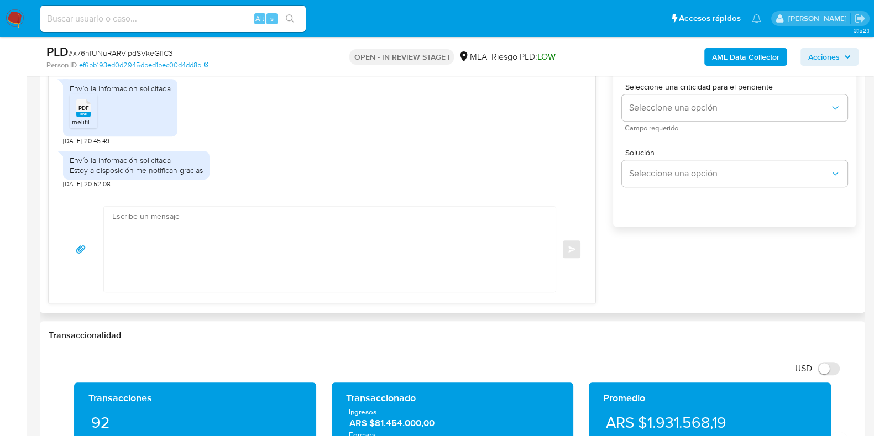
click at [247, 271] on textarea at bounding box center [326, 249] width 429 height 85
paste textarea "Eduardo"
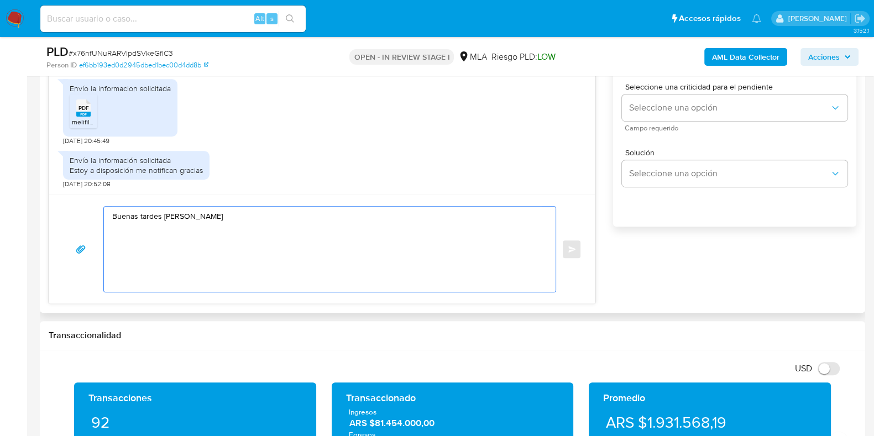
paste textarea "Analizamos tu caso y notamos que la información registra inconsistencias. Verif…"
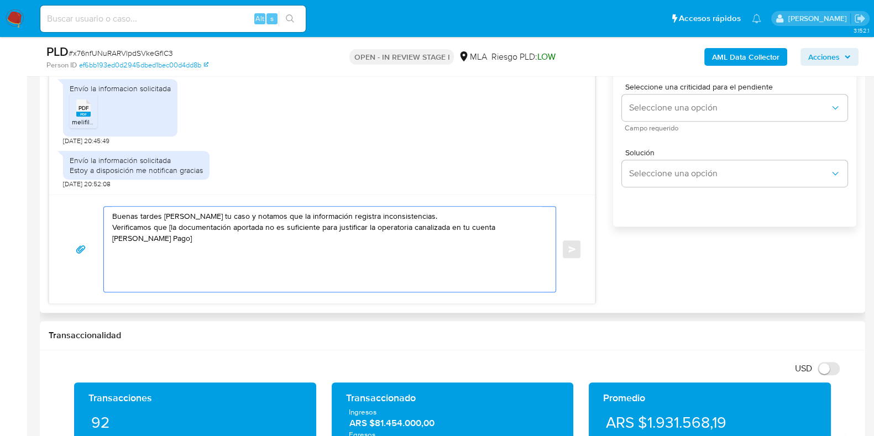
click at [170, 236] on textarea "Buenas tardes Eduardo Analizamos tu caso y notamos que la información registra …" at bounding box center [326, 249] width 429 height 85
click at [174, 248] on textarea "Buenas tardes Eduardo Analizamos tu caso y notamos que la información registra …" at bounding box center [326, 249] width 429 height 85
click at [171, 284] on textarea "Buenas tardes Eduardo Analizamos tu caso y notamos que la información registra …" at bounding box center [326, 249] width 429 height 85
paste textarea "Es importante que sepas que, en caso de no responder a lo solicitado o si lo pr…"
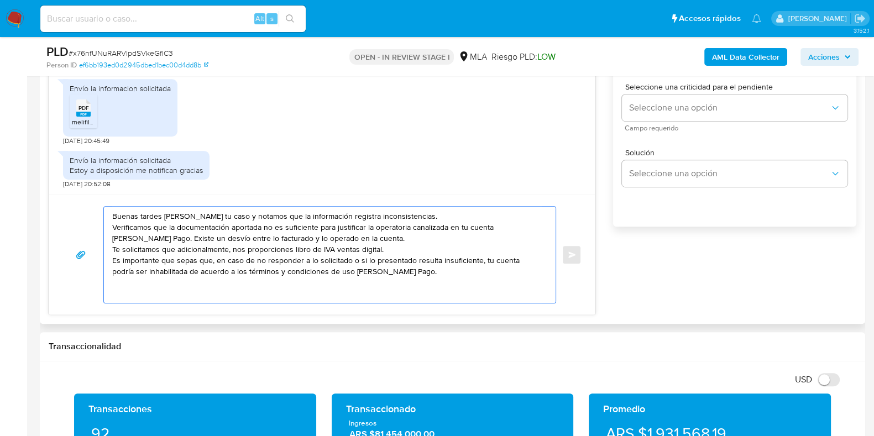
click at [427, 283] on textarea "Buenas tardes Eduardo Analizamos tu caso y notamos que la información registra …" at bounding box center [326, 255] width 429 height 96
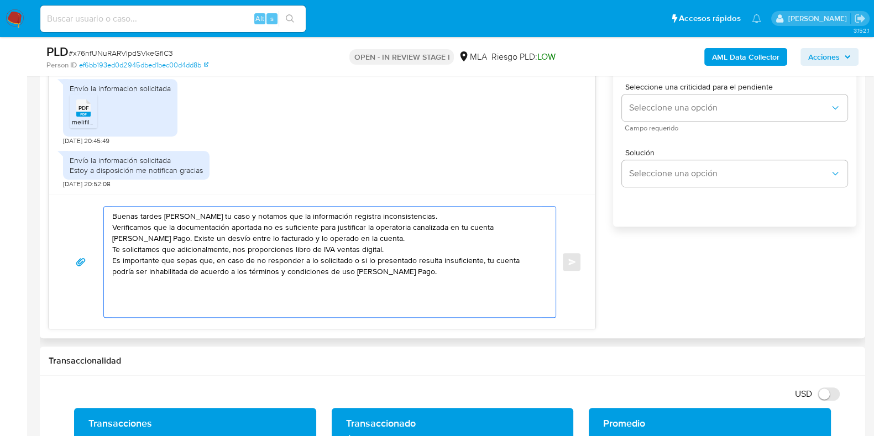
paste textarea "Quedamos aguardando por la información solicitada dentro de los próximos XX día…"
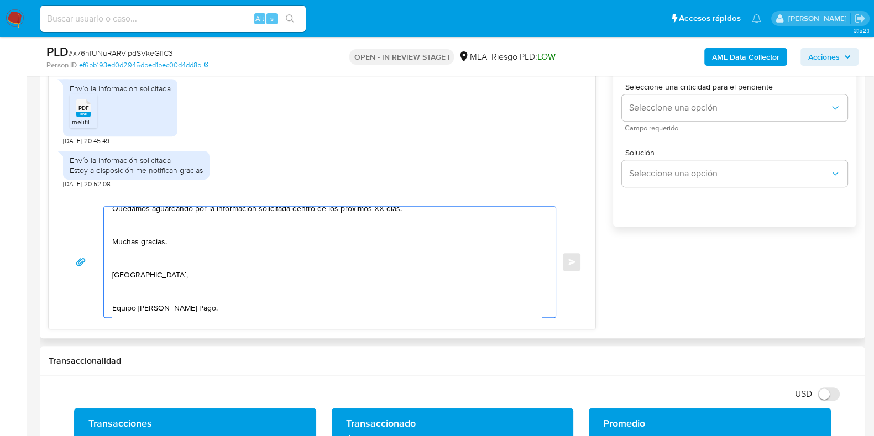
scroll to position [0, 0]
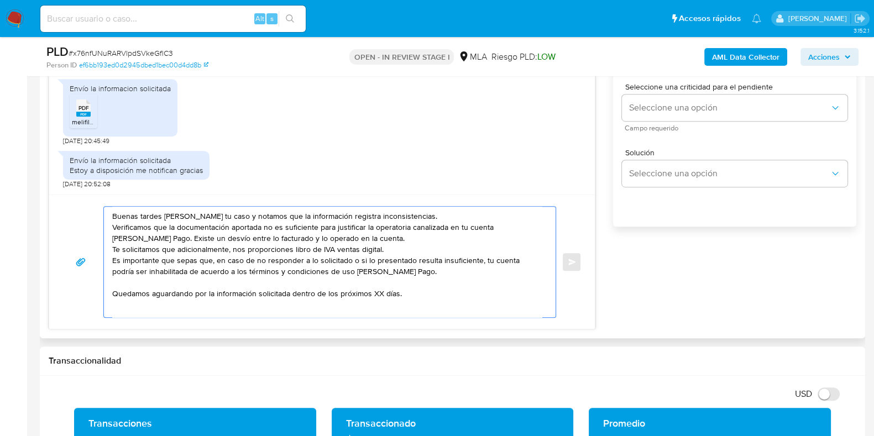
drag, startPoint x: 115, startPoint y: 214, endPoint x: 433, endPoint y: 303, distance: 330.7
click at [433, 303] on textarea "Buenas tardes Eduardo Analizamos tu caso y notamos que la información registra …" at bounding box center [326, 262] width 429 height 111
type textarea "B Muchas gracias. Saludos, Equipo de Mercado Pago."
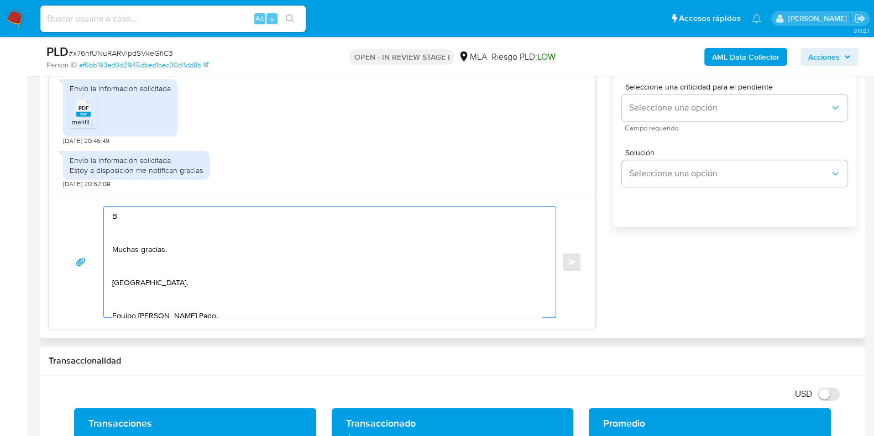
scroll to position [30, 0]
drag, startPoint x: 113, startPoint y: 214, endPoint x: 237, endPoint y: 334, distance: 172.4
click at [237, 334] on div "Historial CX Soluciones Chat Id Estado Fecha de creación Origen Proceso • 39608…" at bounding box center [452, 128] width 825 height 422
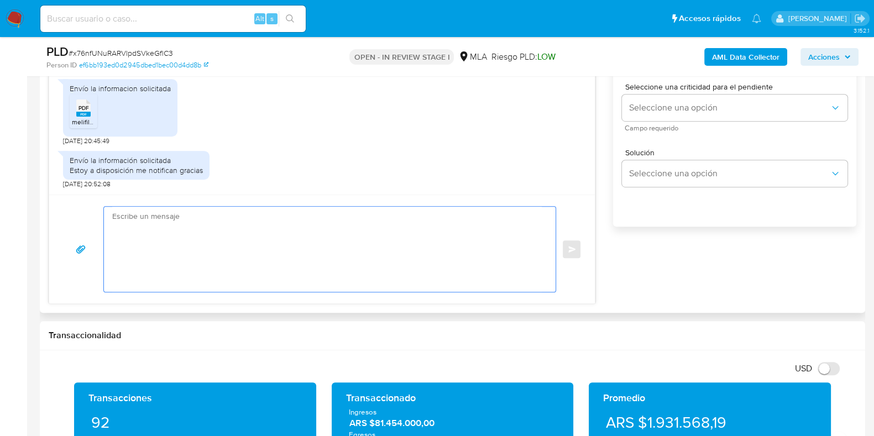
paste textarea "Hola, Muchas gracias por la respuesta. Analizamos tu caso y notamos que la info…"
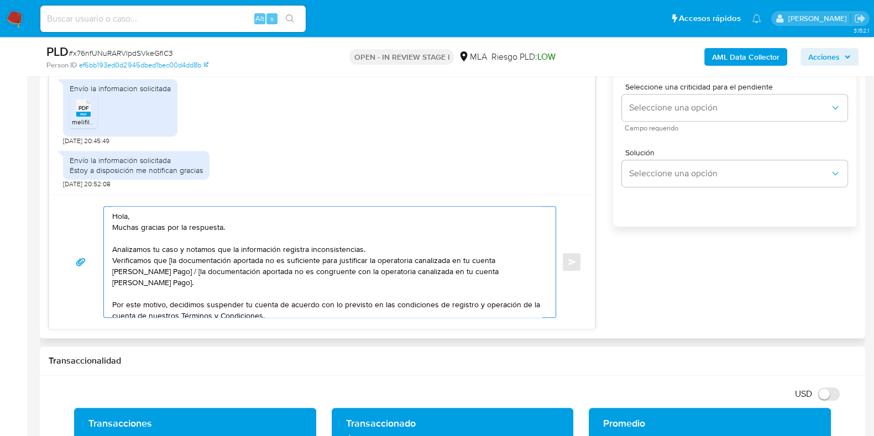
click at [169, 258] on textarea "Hola, Muchas gracias por la respuesta. Analizamos tu caso y notamos que la info…" at bounding box center [326, 262] width 429 height 111
drag, startPoint x: 162, startPoint y: 270, endPoint x: 175, endPoint y: 286, distance: 20.8
click at [175, 286] on textarea "Hola, Muchas gracias por la respuesta. Analizamos tu caso y notamos que la info…" at bounding box center [326, 262] width 429 height 111
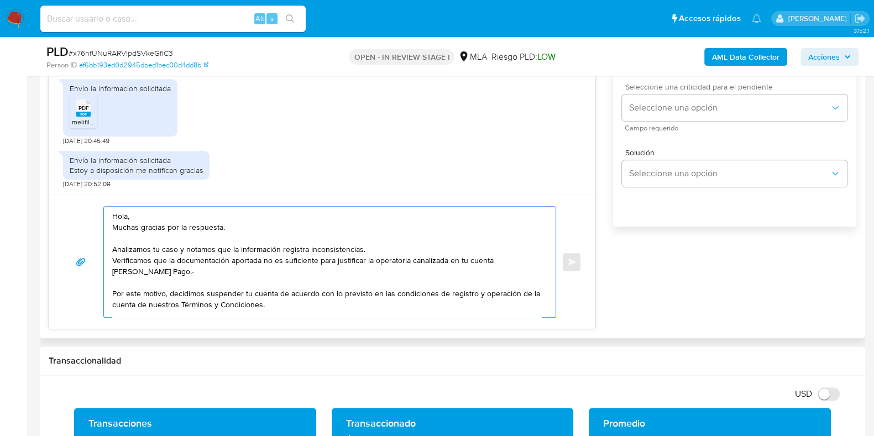
scroll to position [552, 0]
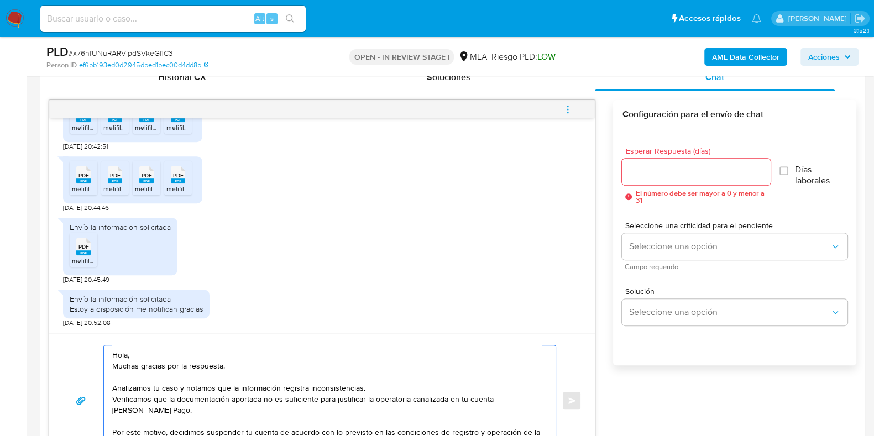
type textarea "Hola, Muchas gracias por la respuesta. Analizamos tu caso y notamos que la info…"
click at [648, 168] on input "Esperar Respuesta (días)" at bounding box center [696, 172] width 148 height 14
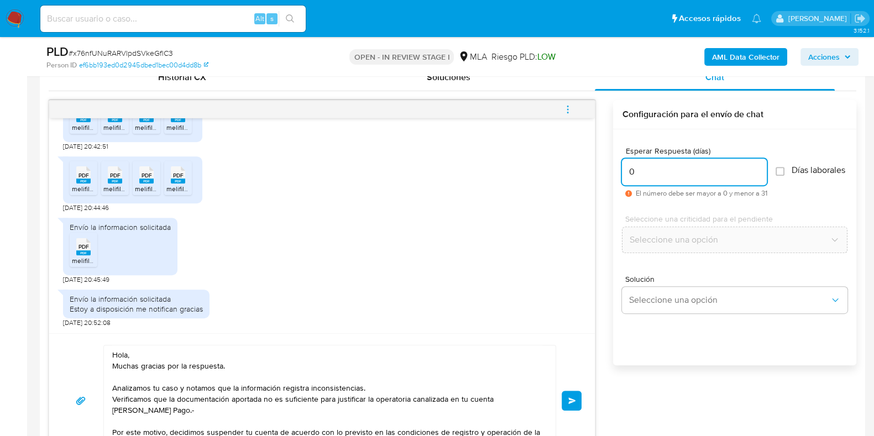
type input "0"
click at [155, 48] on span "# x76nfUNuRARVlpdSVkeGflC3" at bounding box center [121, 53] width 104 height 11
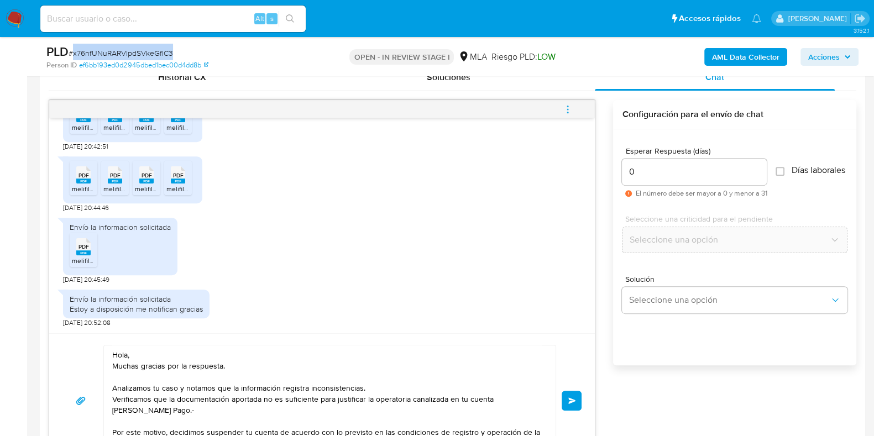
copy span "x76nfUNuRARVlpdSVkeGflC3"
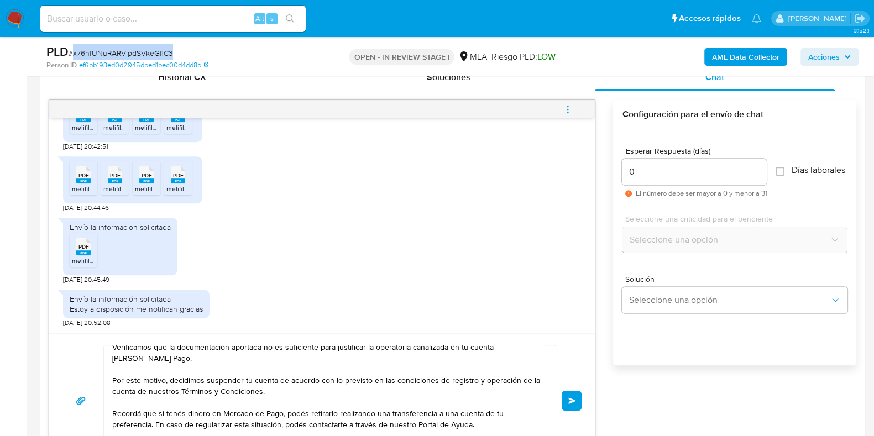
click at [572, 394] on button "Enviar" at bounding box center [572, 401] width 20 height 20
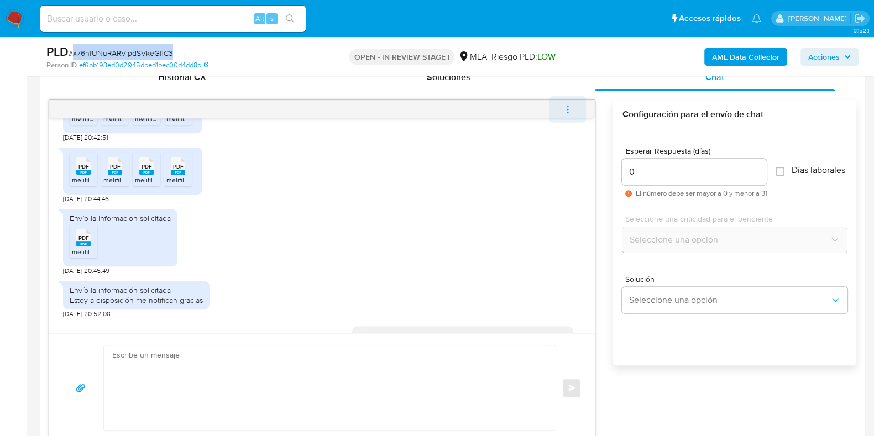
scroll to position [1150, 0]
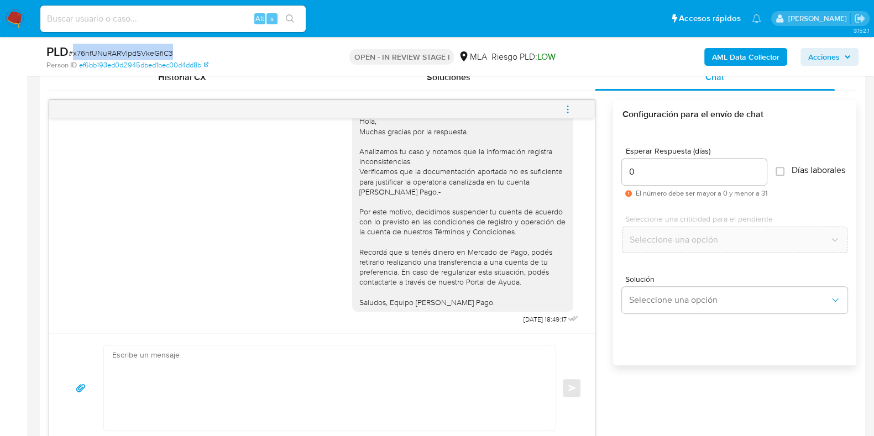
click at [568, 112] on icon "menu-action" at bounding box center [567, 112] width 1 height 1
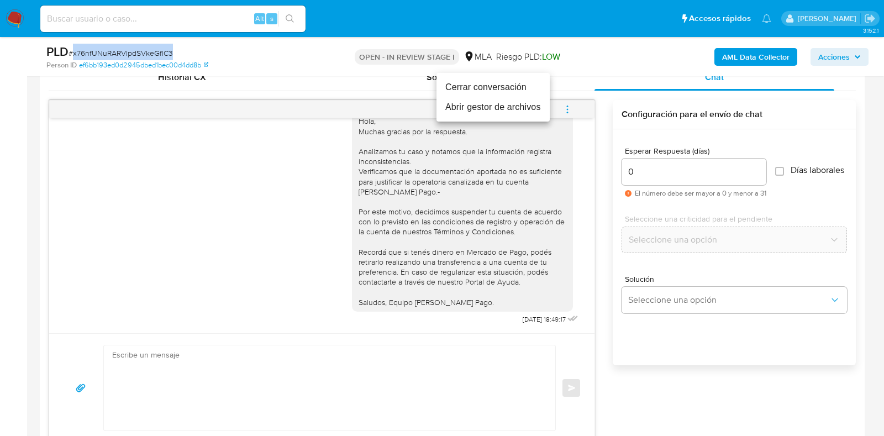
click at [516, 85] on li "Cerrar conversación" at bounding box center [493, 87] width 113 height 20
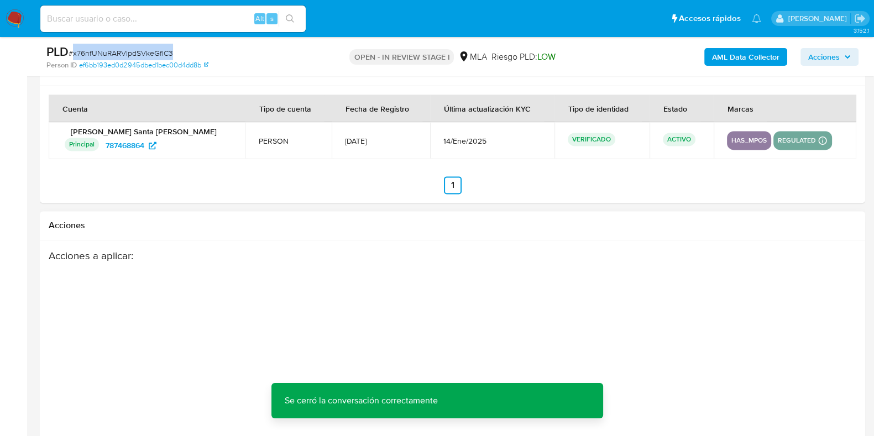
scroll to position [1941, 0]
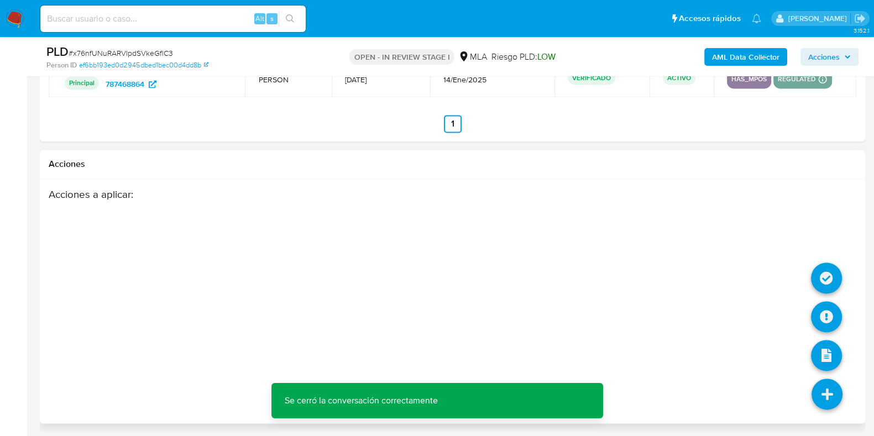
click at [820, 393] on icon at bounding box center [826, 394] width 31 height 31
click at [827, 315] on icon at bounding box center [826, 316] width 31 height 31
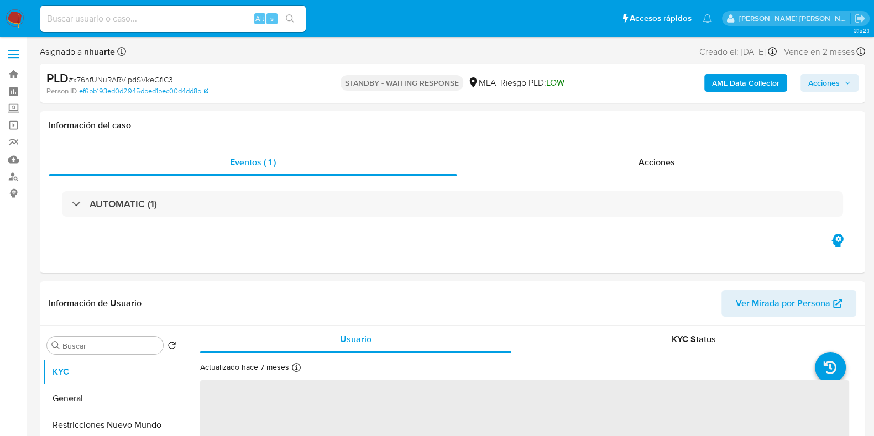
select select "10"
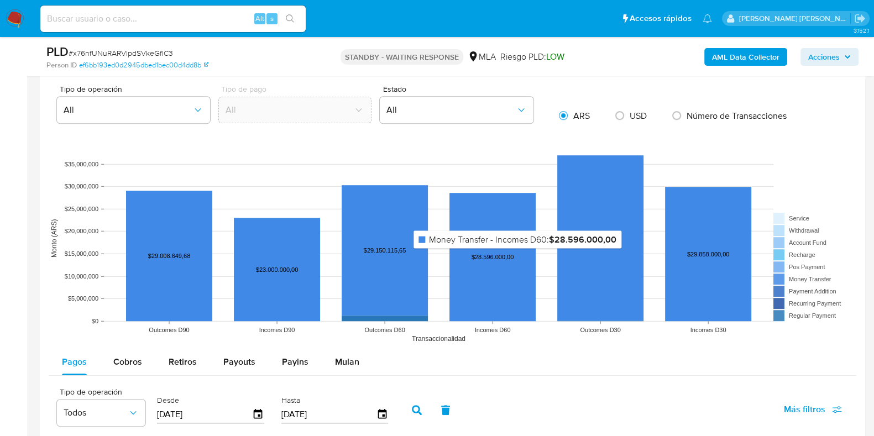
scroll to position [967, 0]
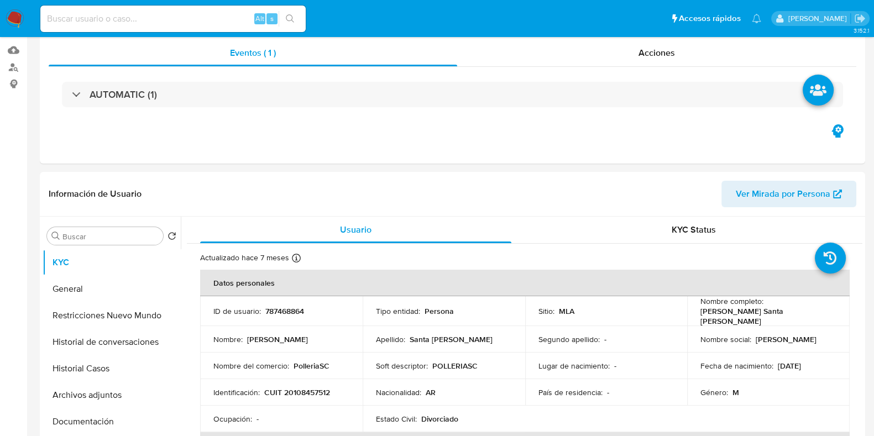
select select "10"
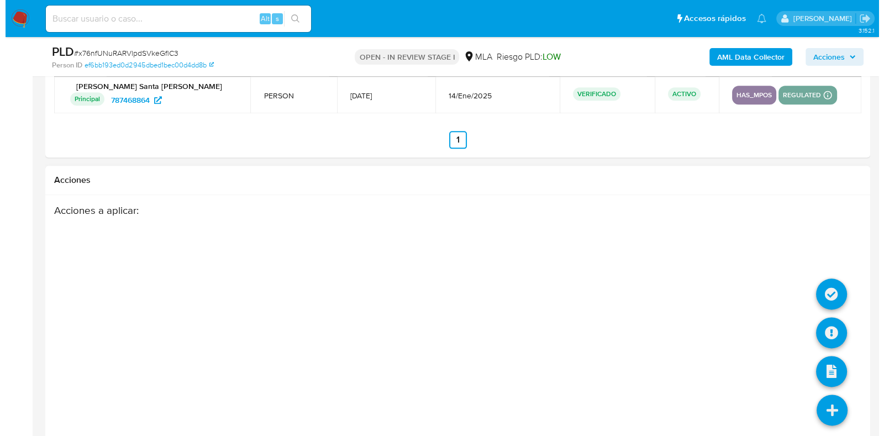
scroll to position [1684, 0]
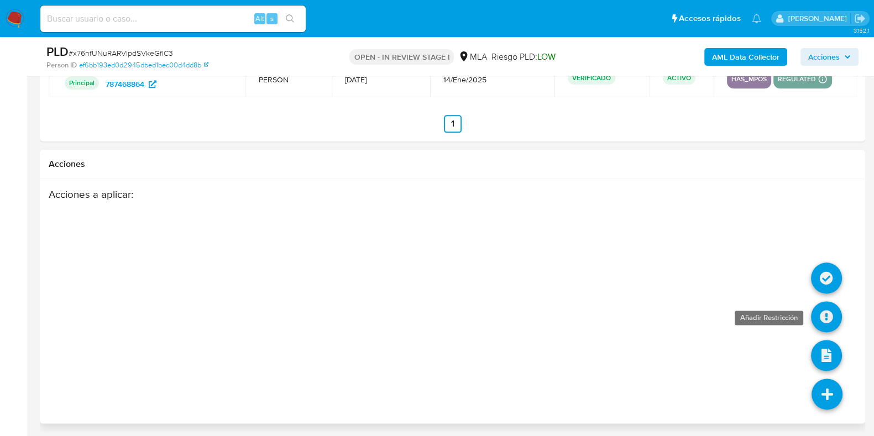
click at [825, 317] on icon at bounding box center [826, 316] width 31 height 31
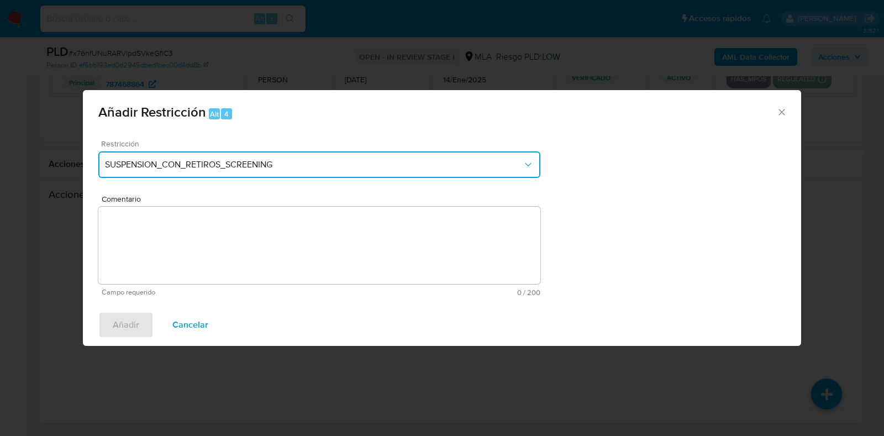
click at [220, 170] on span "SUSPENSION_CON_RETIROS_SCREENING" at bounding box center [314, 164] width 418 height 11
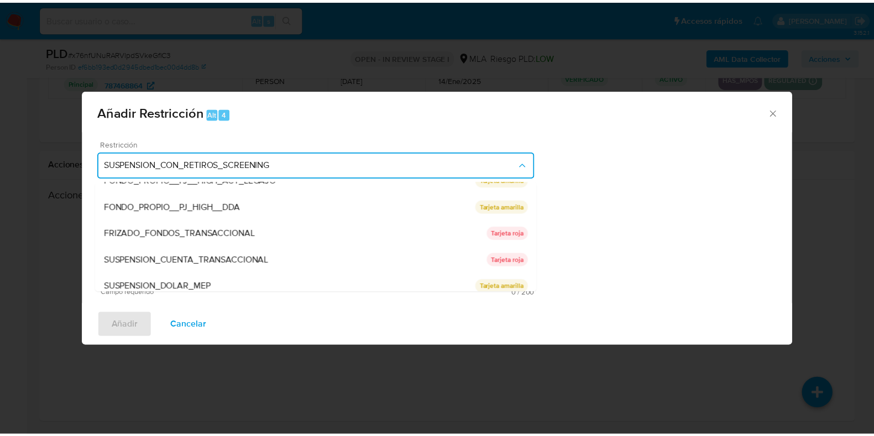
scroll to position [181, 0]
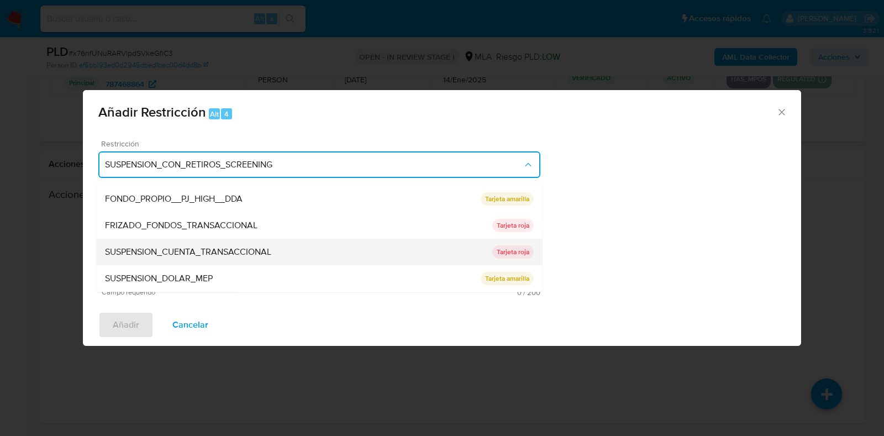
click at [235, 250] on span "SUSPENSION_CUENTA_TRANSACCIONAL" at bounding box center [188, 252] width 166 height 11
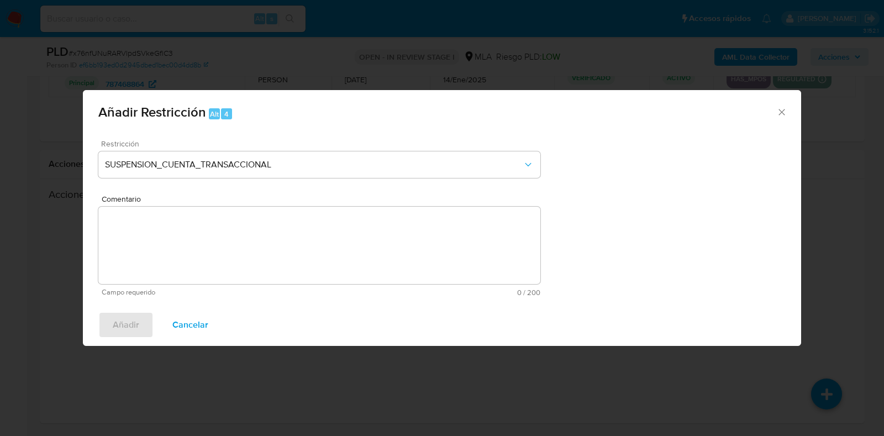
click at [235, 250] on textarea "Comentario" at bounding box center [319, 245] width 442 height 77
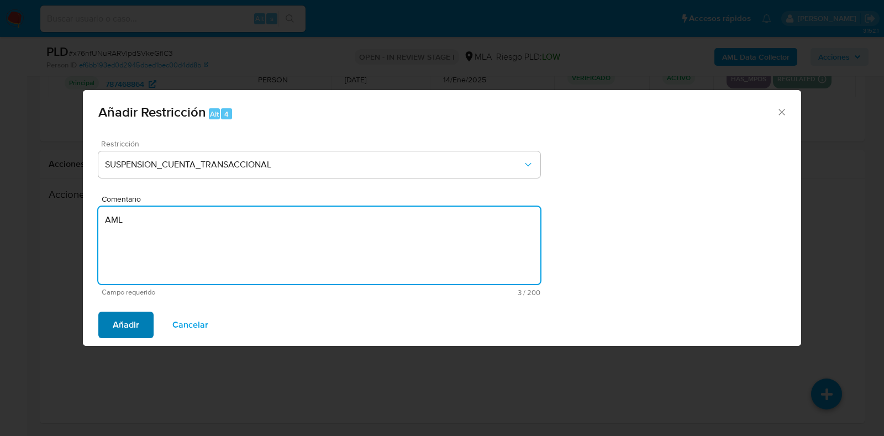
type textarea "AML"
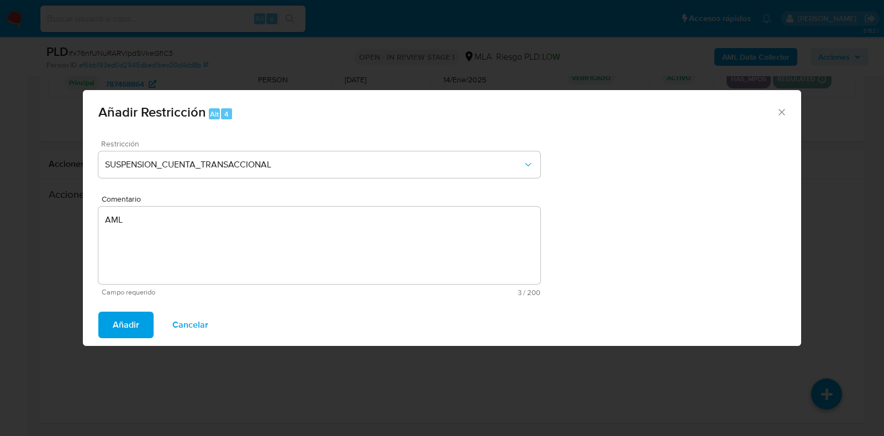
click at [127, 328] on span "Añadir" at bounding box center [126, 325] width 27 height 24
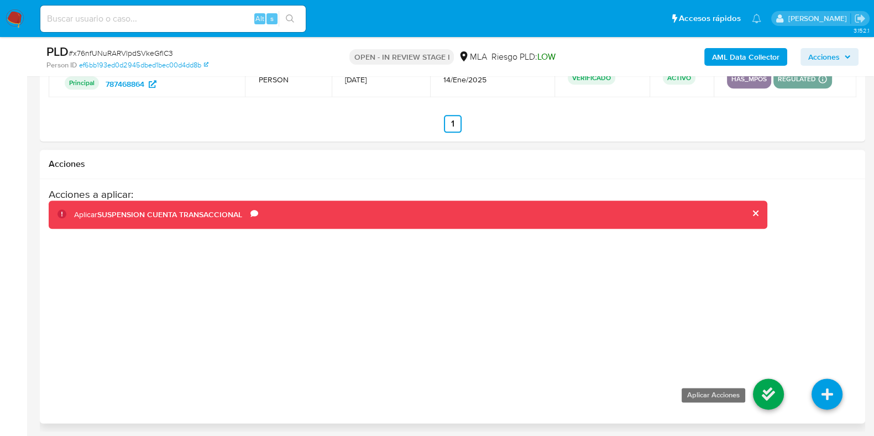
click at [771, 399] on icon at bounding box center [768, 394] width 31 height 31
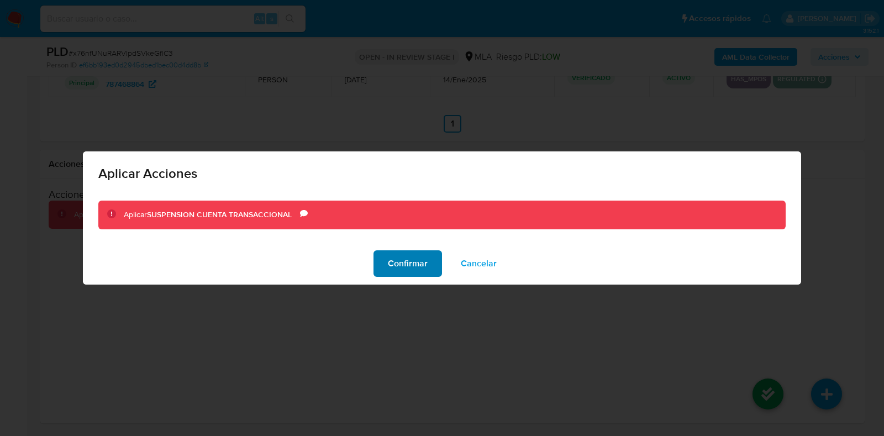
click at [403, 255] on span "Confirmar" at bounding box center [408, 263] width 40 height 24
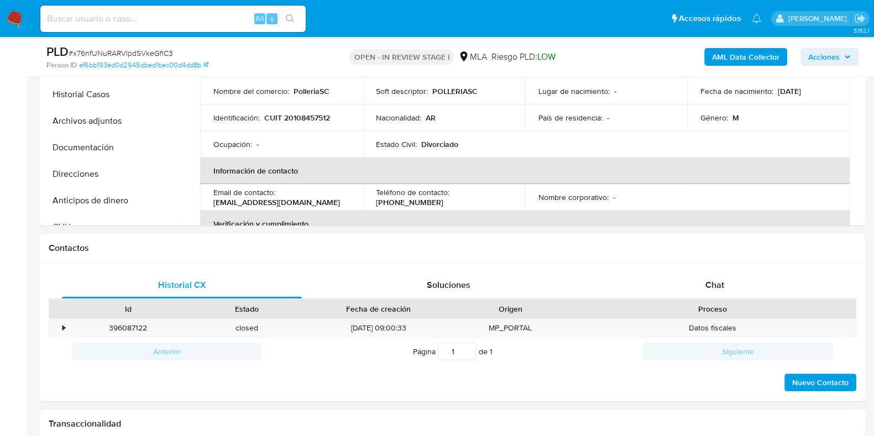
scroll to position [440, 0]
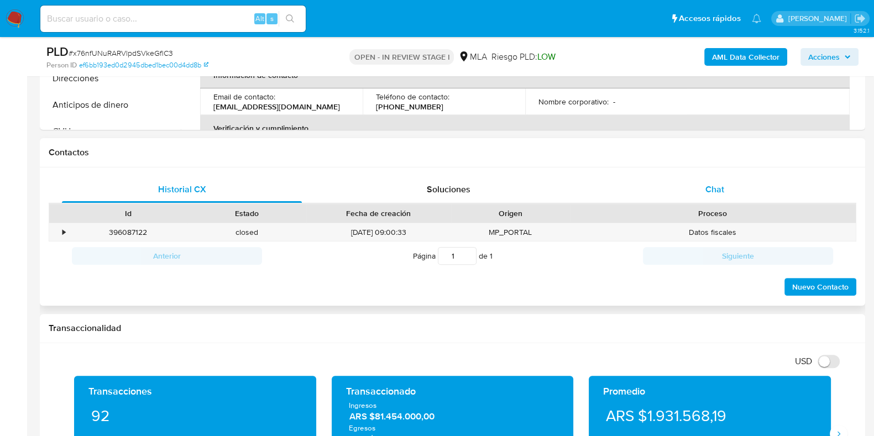
click at [711, 187] on span "Chat" at bounding box center [714, 189] width 19 height 13
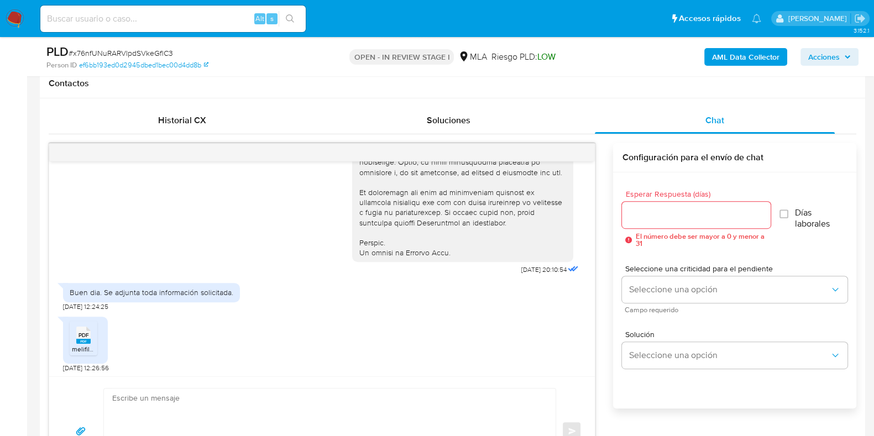
scroll to position [552, 0]
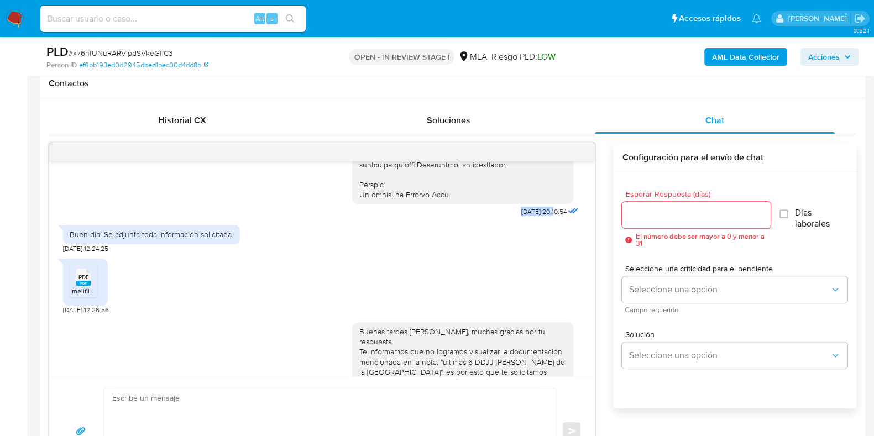
drag, startPoint x: 494, startPoint y: 232, endPoint x: 531, endPoint y: 232, distance: 37.6
copy span "17/07/2025"
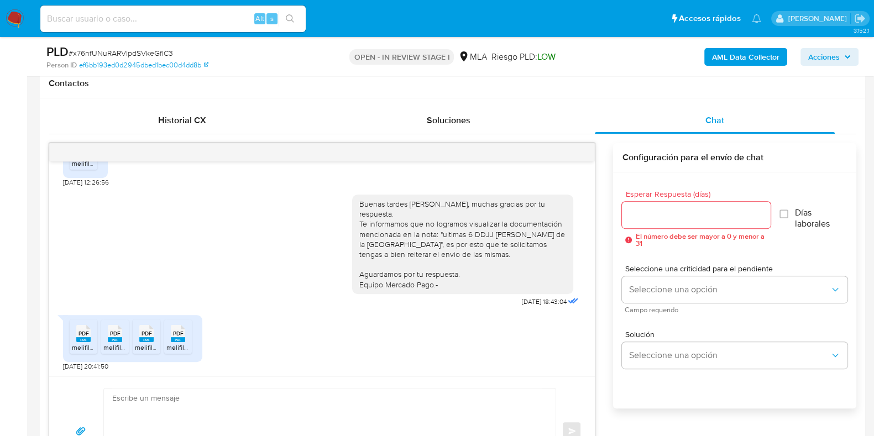
scroll to position [691, 0]
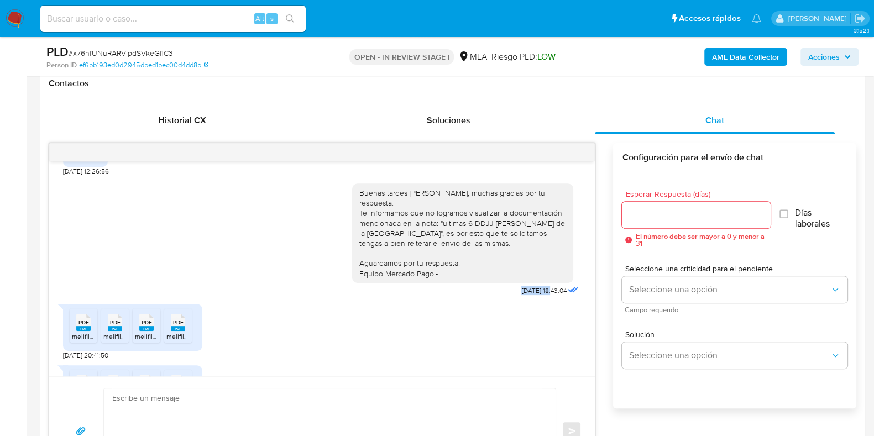
drag, startPoint x: 495, startPoint y: 298, endPoint x: 531, endPoint y: 299, distance: 35.9
click at [531, 298] on div "Buenas tardes Eduardo, muchas gracias por tu respuesta. Te informamos que no lo…" at bounding box center [466, 237] width 229 height 123
copy span "08/08/2025"
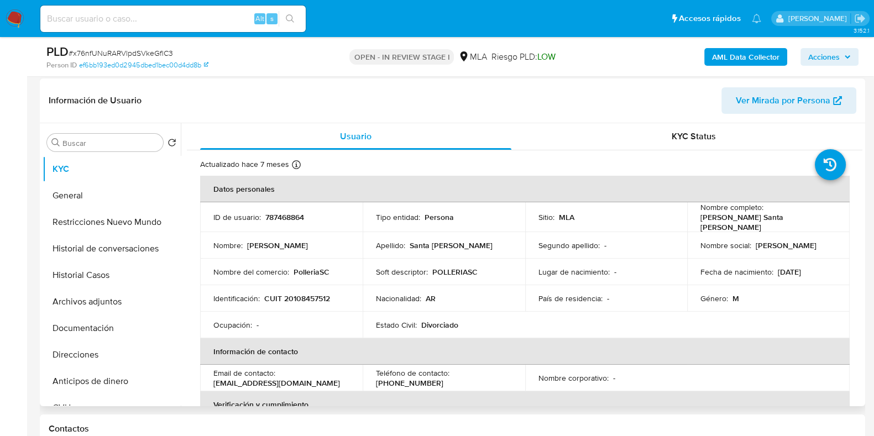
scroll to position [0, 0]
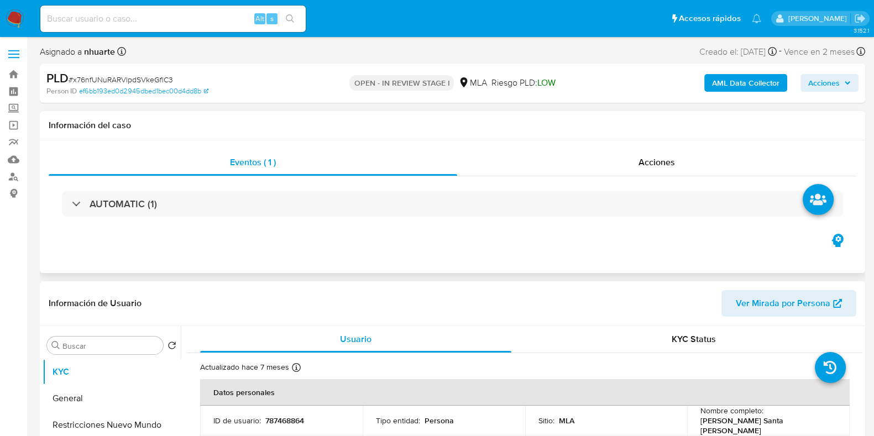
drag, startPoint x: 658, startPoint y: 158, endPoint x: 644, endPoint y: 176, distance: 23.3
click at [658, 158] on span "Acciones" at bounding box center [656, 162] width 36 height 13
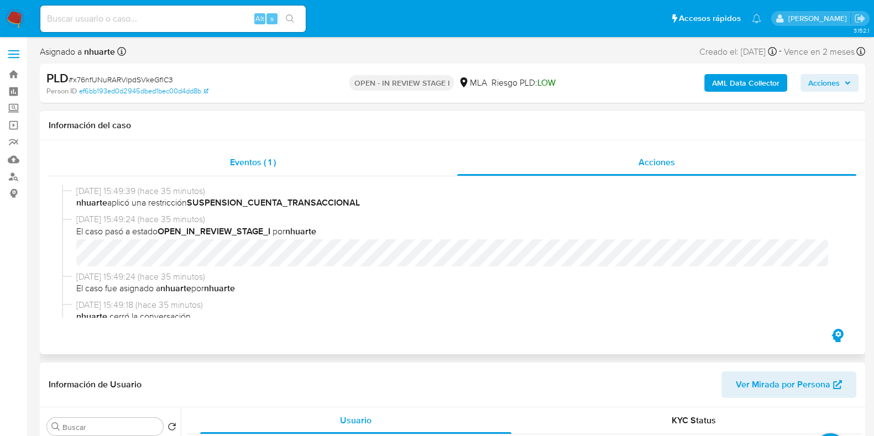
click at [252, 167] on span "Eventos ( 1 )" at bounding box center [253, 162] width 46 height 13
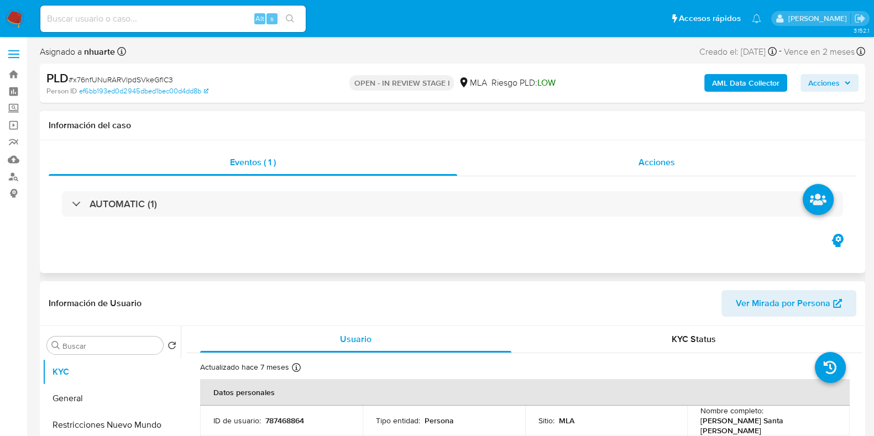
click at [667, 159] on span "Acciones" at bounding box center [656, 162] width 36 height 13
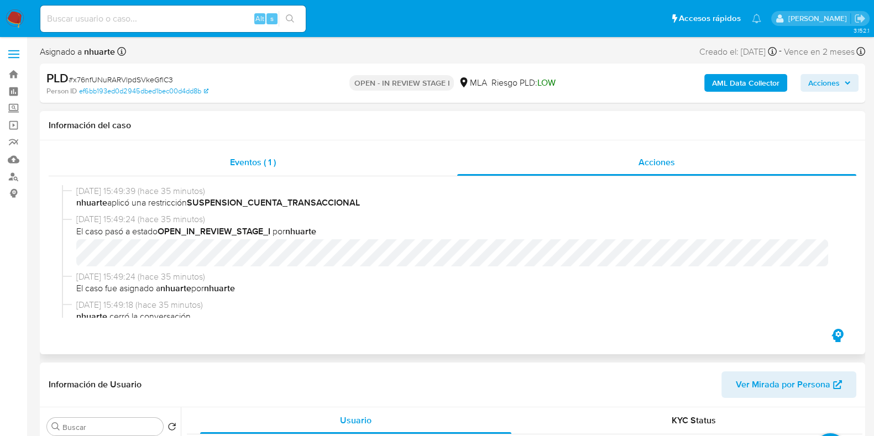
click at [274, 172] on div "Eventos ( 1 )" at bounding box center [253, 162] width 408 height 27
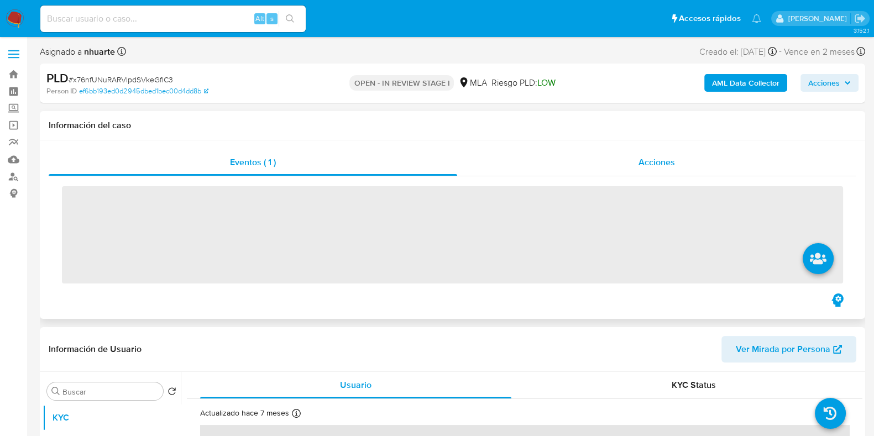
click at [657, 158] on span "Acciones" at bounding box center [656, 162] width 36 height 13
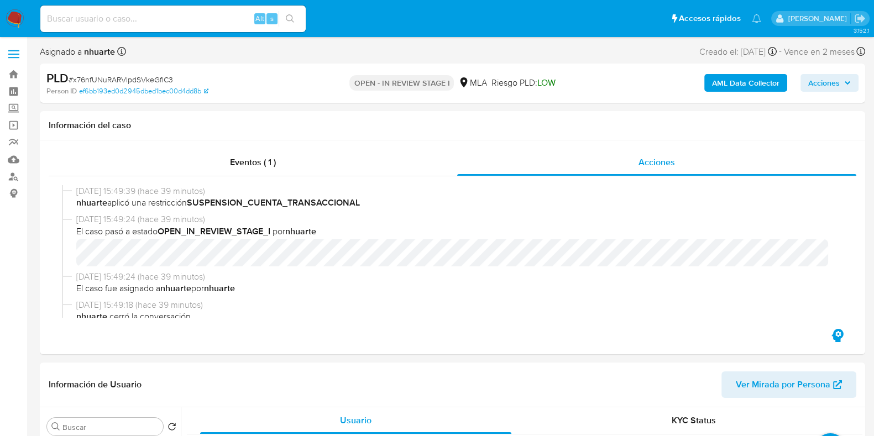
click at [732, 83] on b "AML Data Collector" at bounding box center [745, 83] width 67 height 18
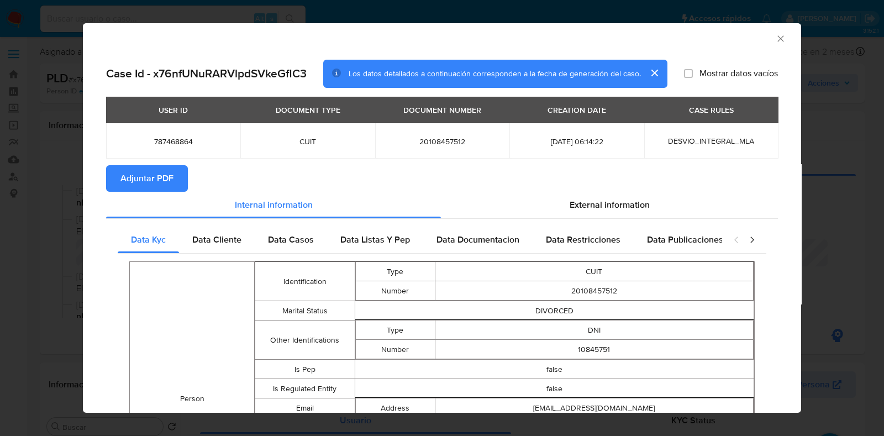
click at [155, 180] on span "Adjuntar PDF" at bounding box center [146, 178] width 53 height 24
click at [778, 39] on icon "Cerrar ventana" at bounding box center [781, 38] width 6 height 6
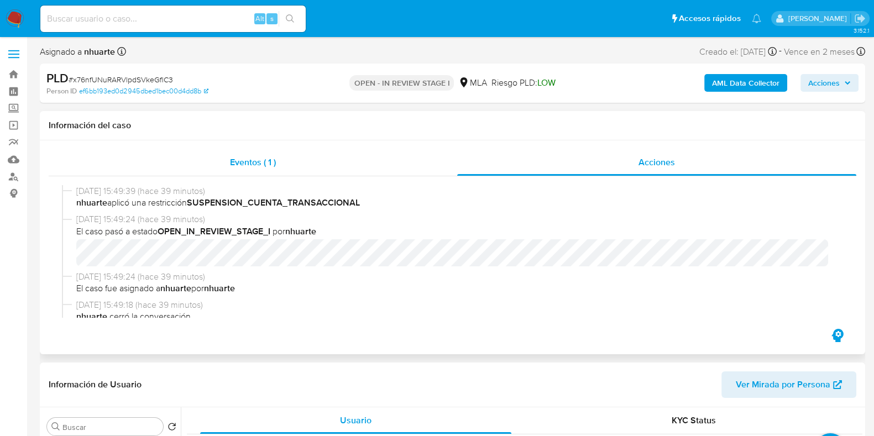
click at [253, 162] on span "Eventos ( 1 )" at bounding box center [253, 162] width 46 height 13
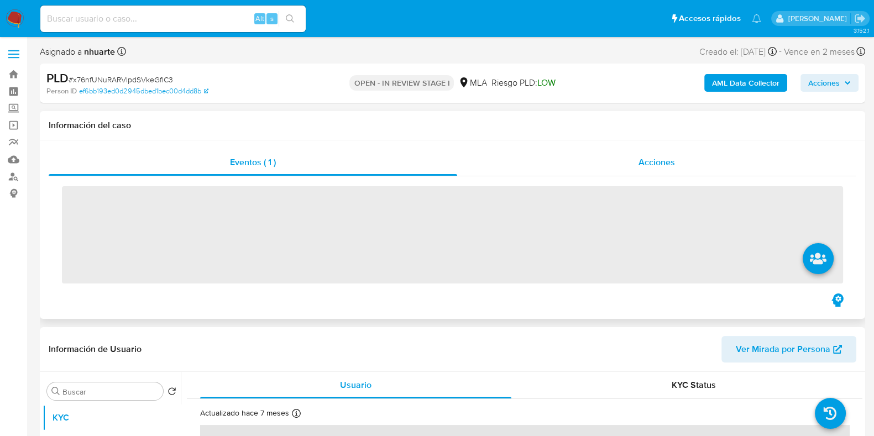
click at [663, 154] on div "Acciones" at bounding box center [656, 162] width 399 height 27
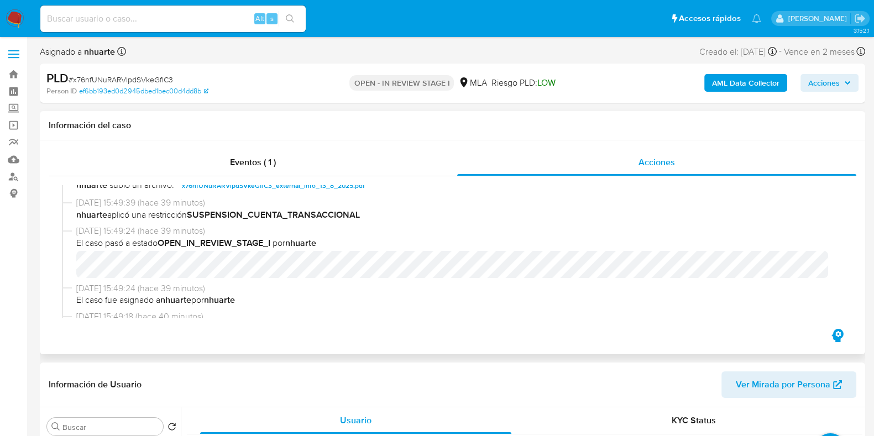
scroll to position [69, 0]
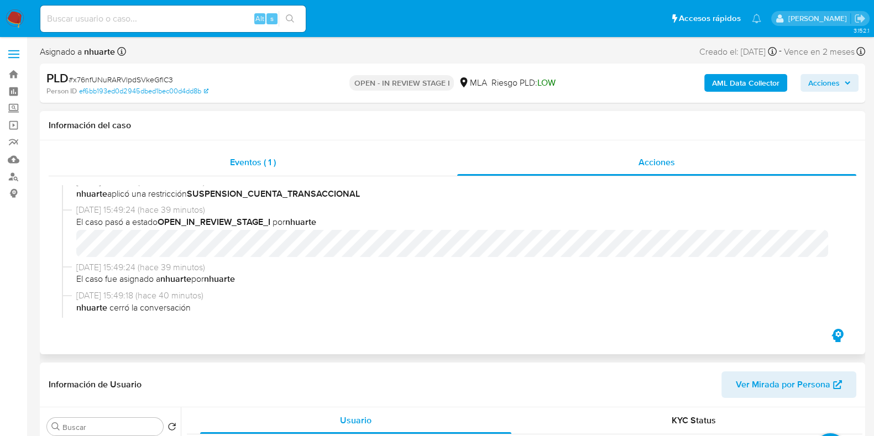
click at [265, 167] on span "Eventos ( 1 )" at bounding box center [253, 162] width 46 height 13
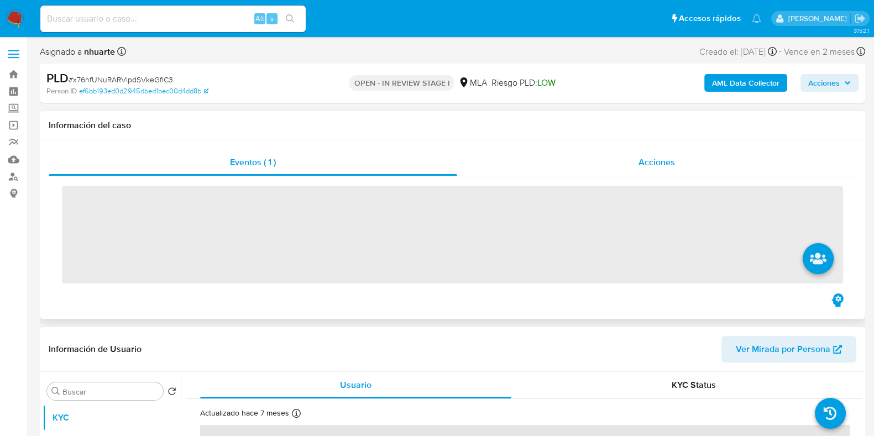
click at [636, 160] on div "Acciones" at bounding box center [656, 162] width 399 height 27
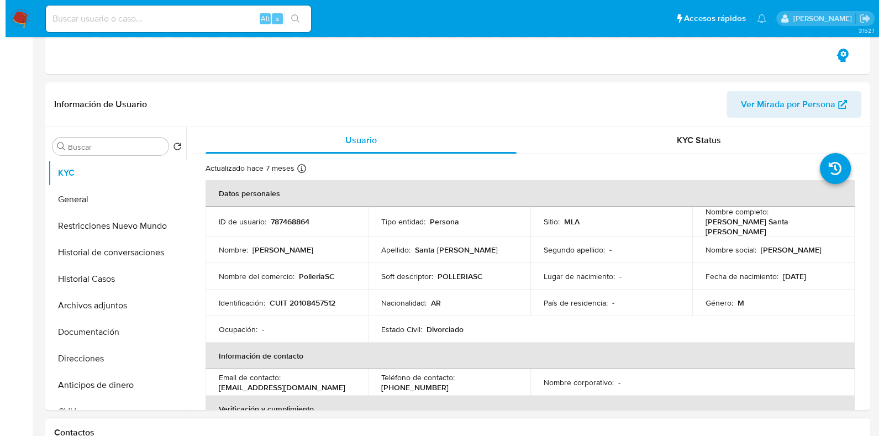
scroll to position [345, 0]
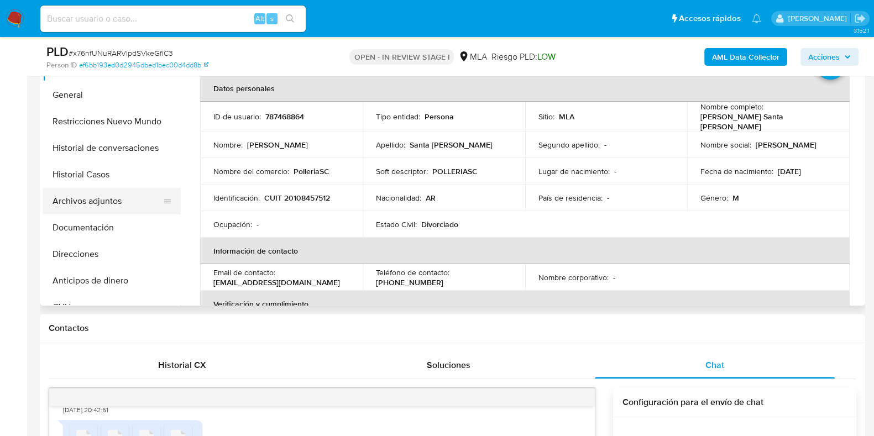
click at [128, 203] on button "Archivos adjuntos" at bounding box center [107, 201] width 129 height 27
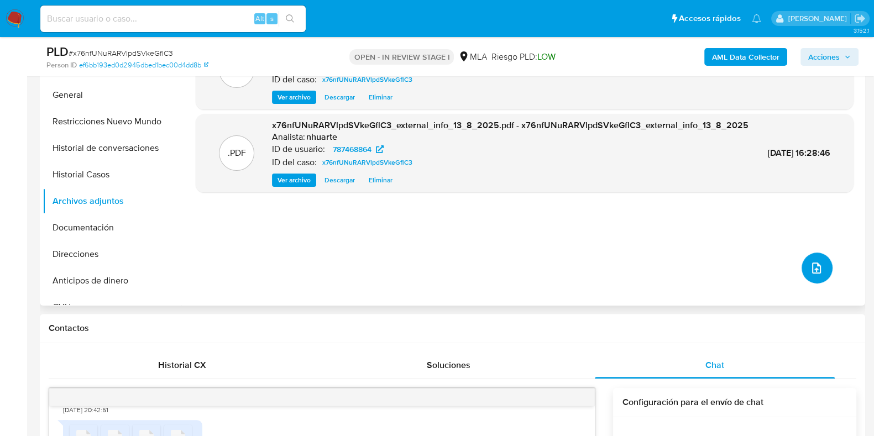
click at [822, 271] on button "upload-file" at bounding box center [816, 268] width 31 height 31
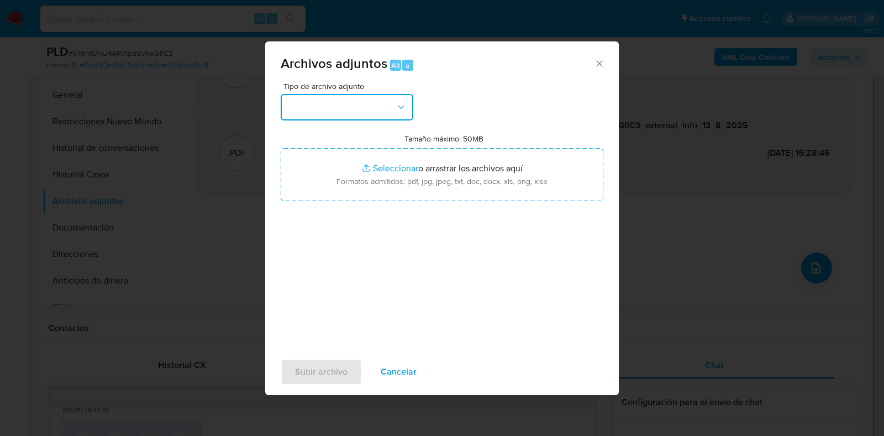
click at [400, 113] on button "button" at bounding box center [347, 107] width 133 height 27
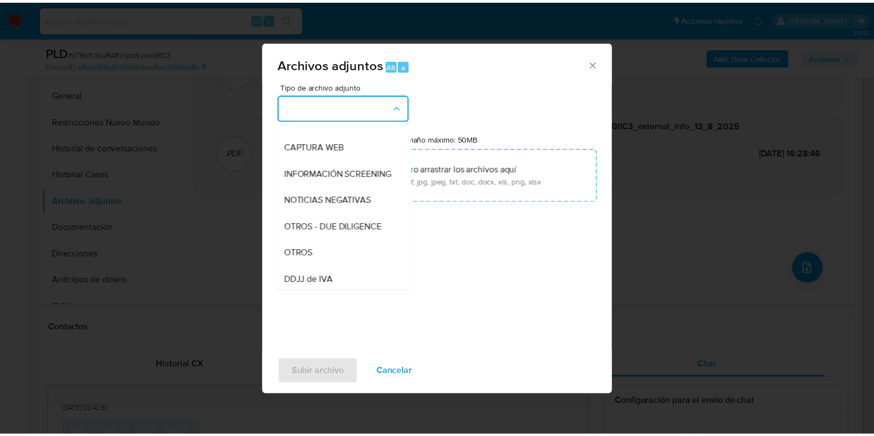
scroll to position [104, 0]
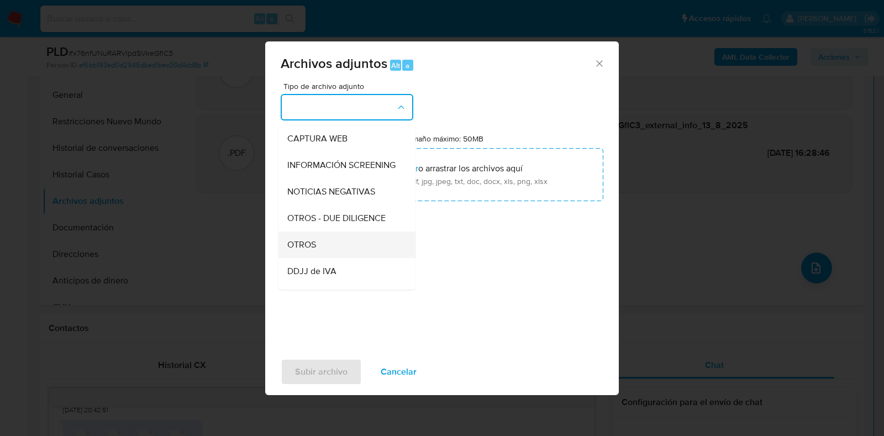
click at [333, 253] on div "OTROS" at bounding box center [343, 245] width 113 height 27
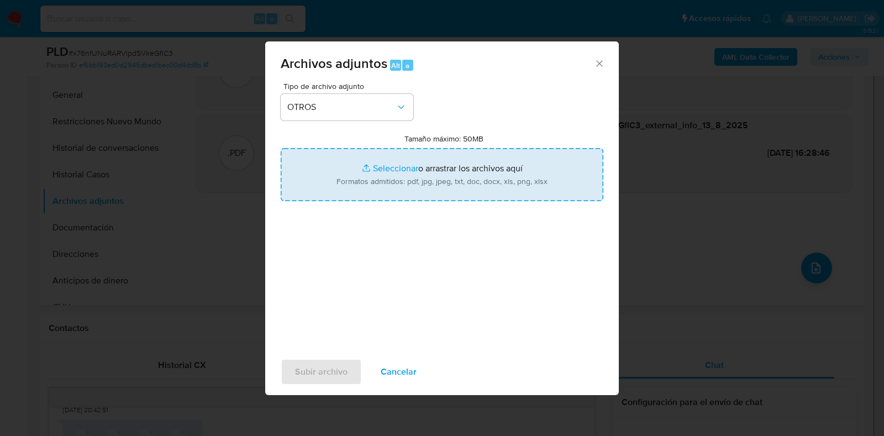
type input "C:\fakepath\NOSIS_Manager_InformeIndividual_20108457512_654923_20250808155014.p…"
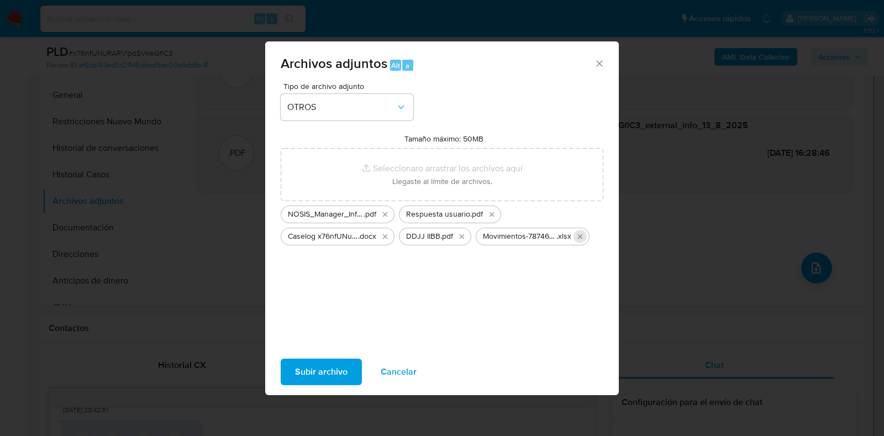
click at [580, 234] on icon "Eliminar Movimientos-787468864.xlsx" at bounding box center [580, 236] width 9 height 9
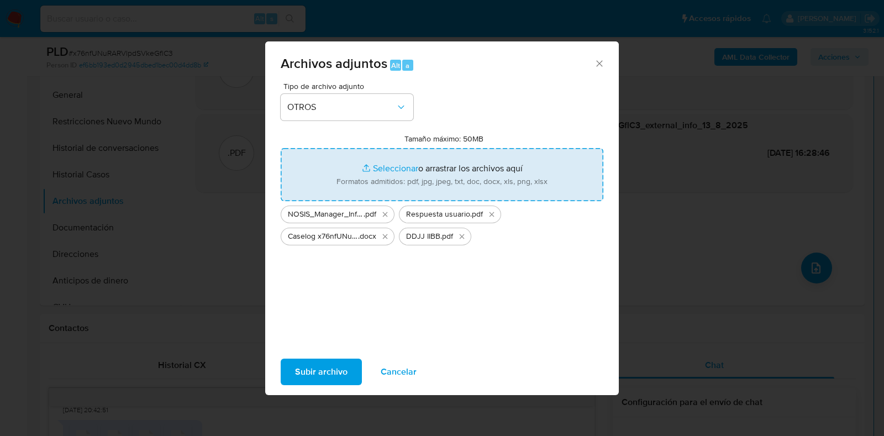
type input "C:\fakepath\Movimientos-787468864.xlsx"
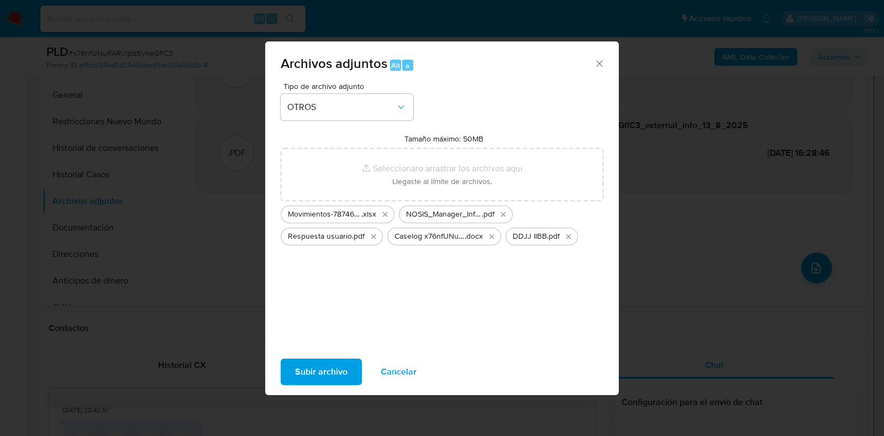
click at [345, 366] on span "Subir archivo" at bounding box center [321, 372] width 53 height 24
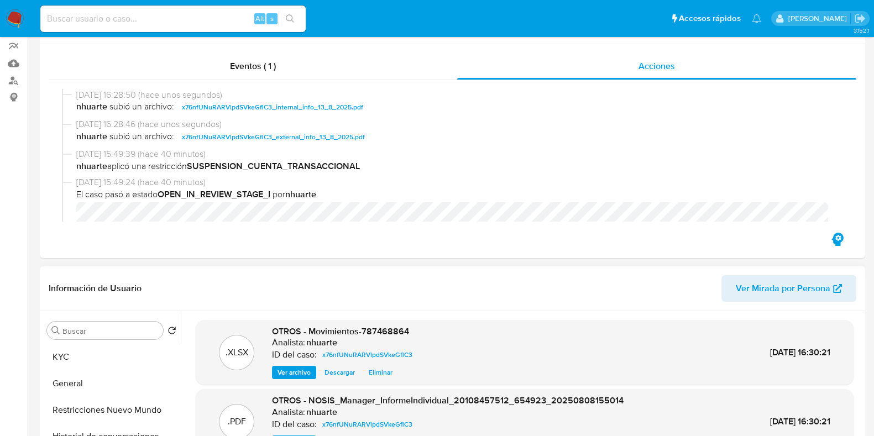
scroll to position [0, 0]
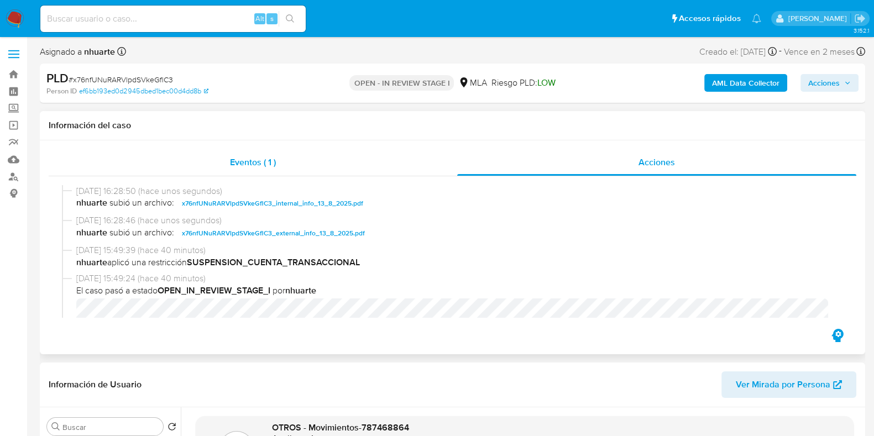
click at [253, 160] on span "Eventos ( 1 )" at bounding box center [253, 162] width 46 height 13
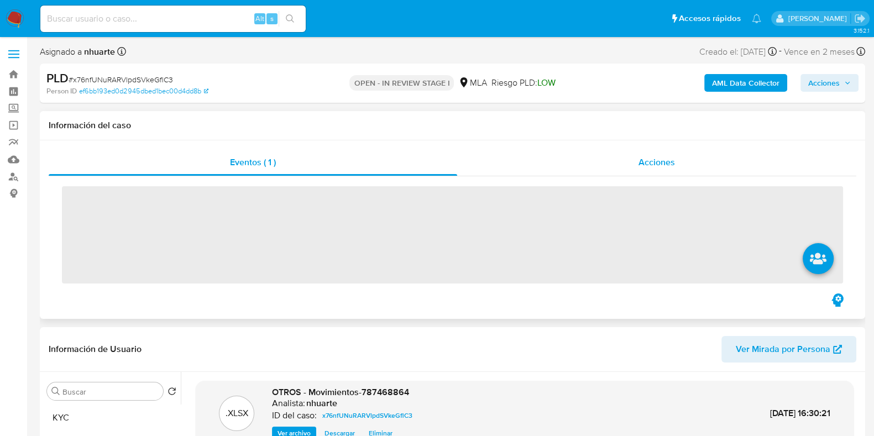
click at [660, 162] on span "Acciones" at bounding box center [656, 162] width 36 height 13
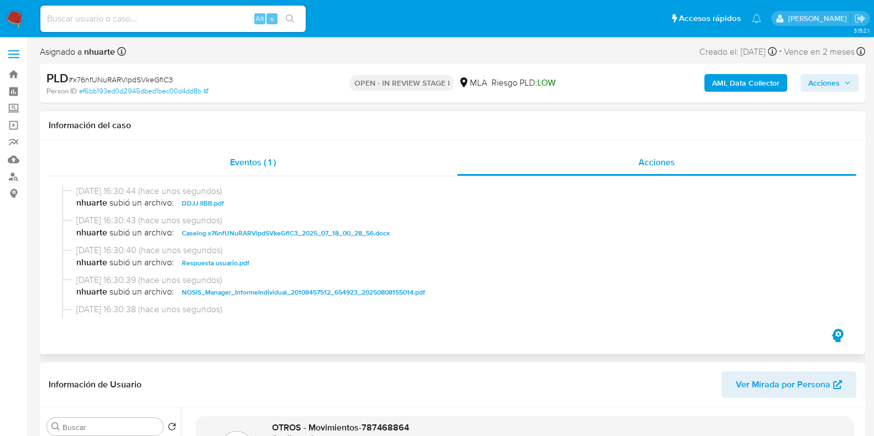
click at [254, 156] on span "Eventos ( 1 )" at bounding box center [253, 162] width 46 height 13
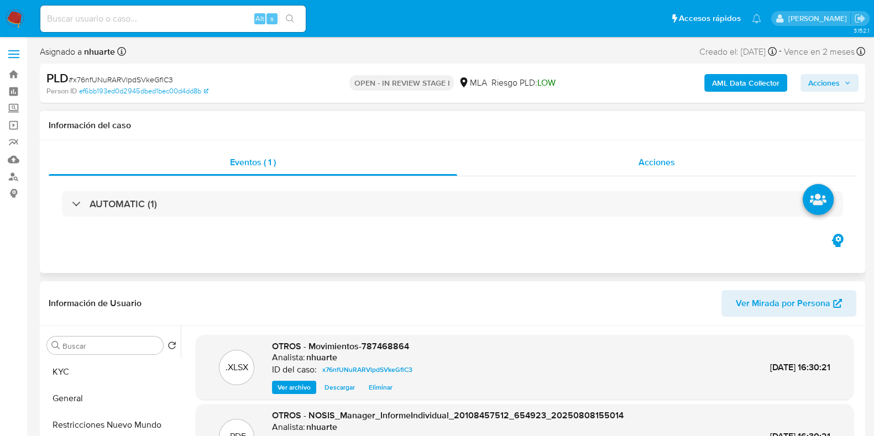
click at [669, 159] on span "Acciones" at bounding box center [656, 162] width 36 height 13
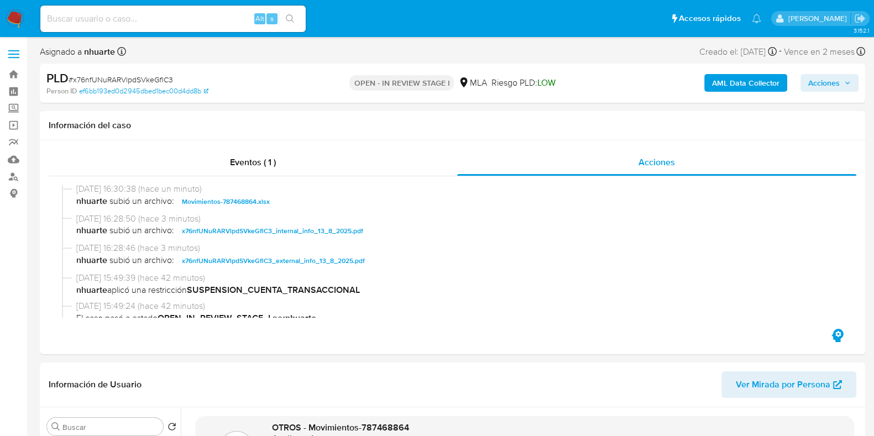
scroll to position [138, 0]
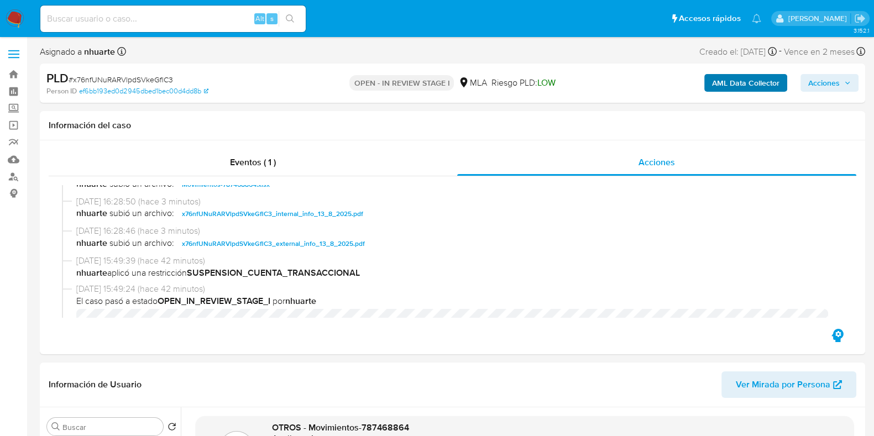
drag, startPoint x: 828, startPoint y: 83, endPoint x: 777, endPoint y: 83, distance: 51.4
click at [826, 83] on span "Acciones" at bounding box center [824, 83] width 32 height 18
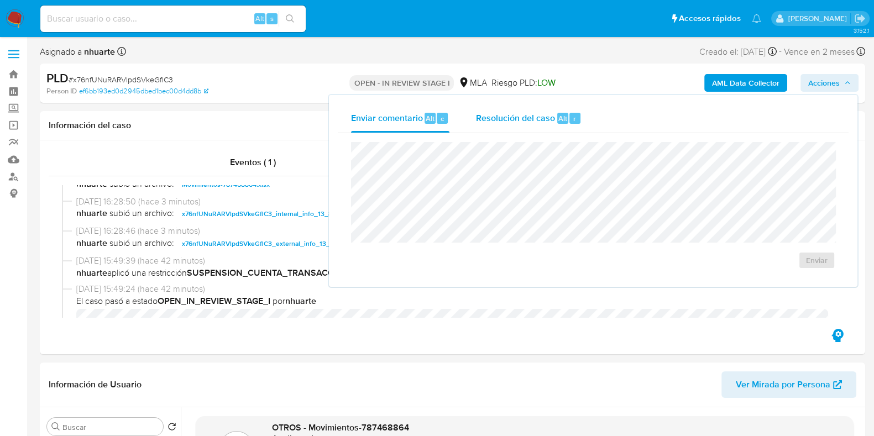
click at [558, 113] on span "Alt" at bounding box center [562, 118] width 9 height 11
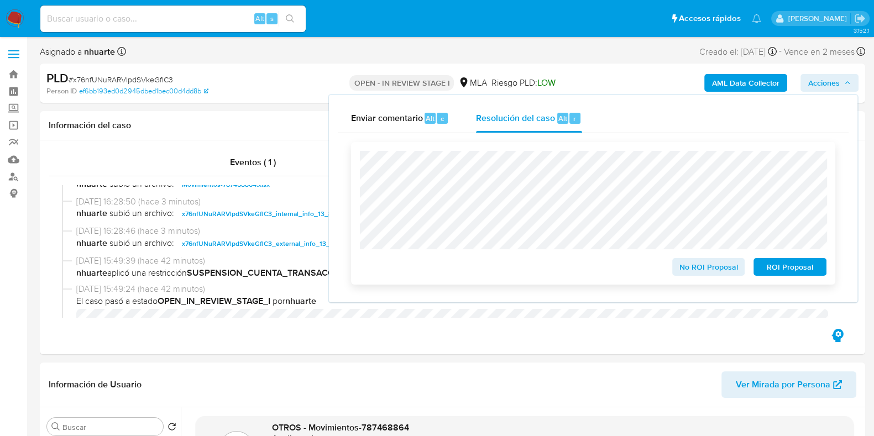
click at [782, 270] on span "ROI Proposal" at bounding box center [789, 266] width 57 height 15
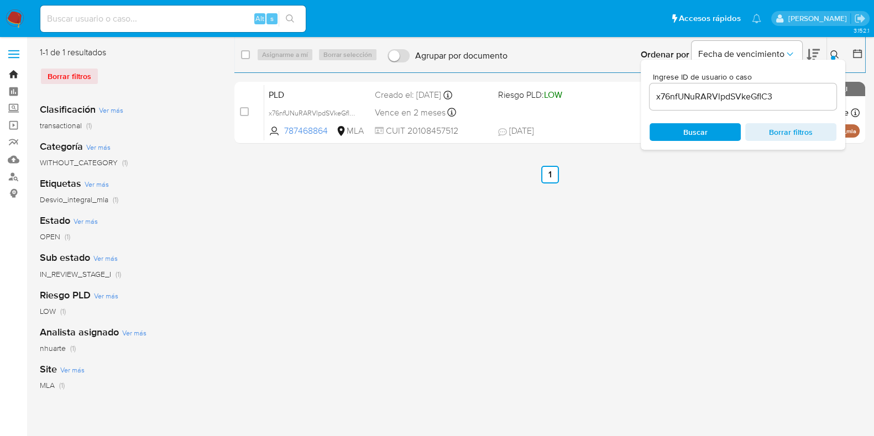
click at [14, 76] on link "Bandeja" at bounding box center [66, 74] width 132 height 17
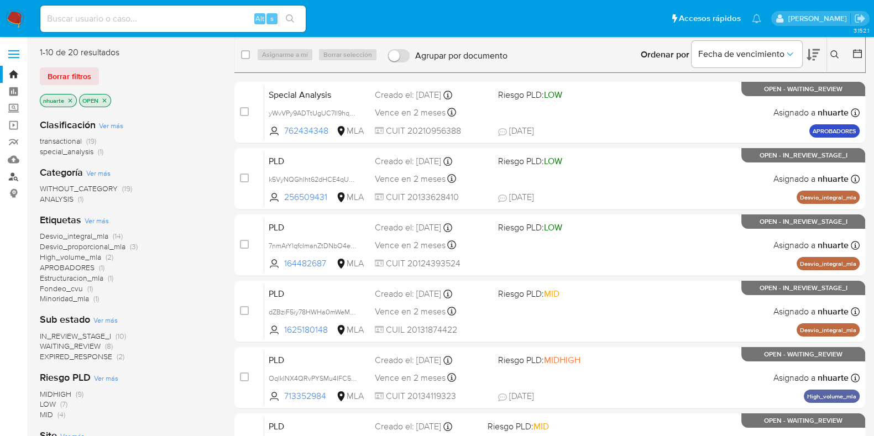
click at [15, 172] on link "Buscador de personas" at bounding box center [66, 176] width 132 height 17
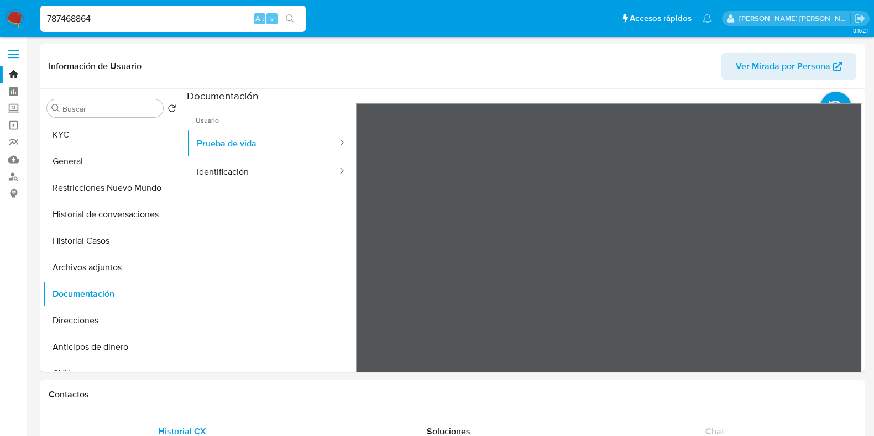
select select "10"
drag, startPoint x: 109, startPoint y: 20, endPoint x: 15, endPoint y: 20, distance: 94.5
click at [15, 20] on nav "Pausado Ver notificaciones 787468864 Alt s Accesos rápidos Presiona las siguien…" at bounding box center [437, 18] width 874 height 37
paste input "259694293"
type input "259694293"
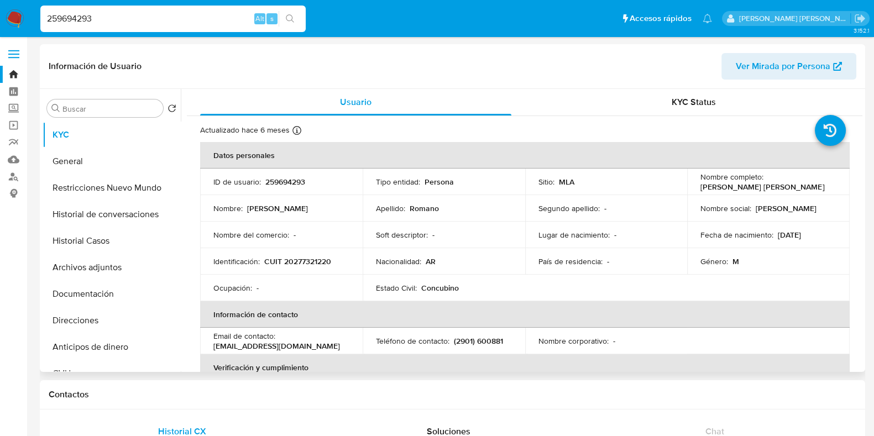
select select "10"
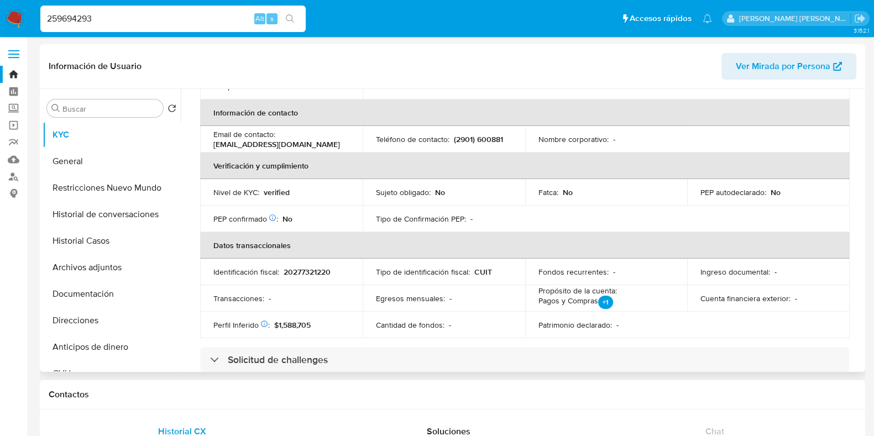
scroll to position [276, 0]
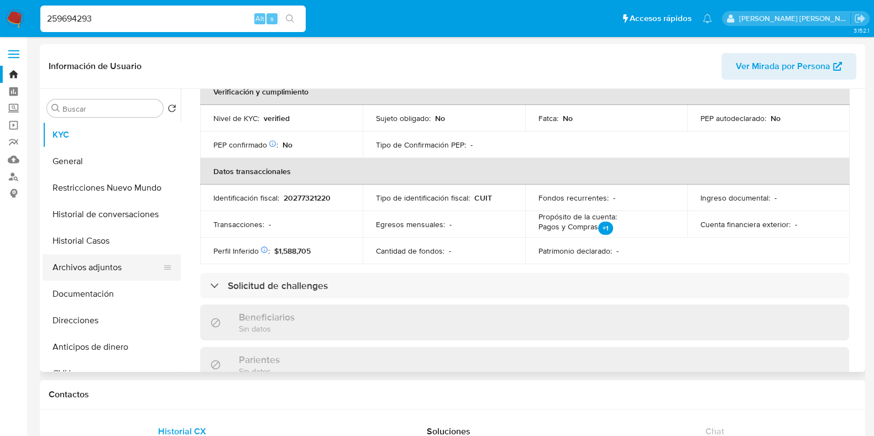
click at [138, 269] on button "Archivos adjuntos" at bounding box center [107, 267] width 129 height 27
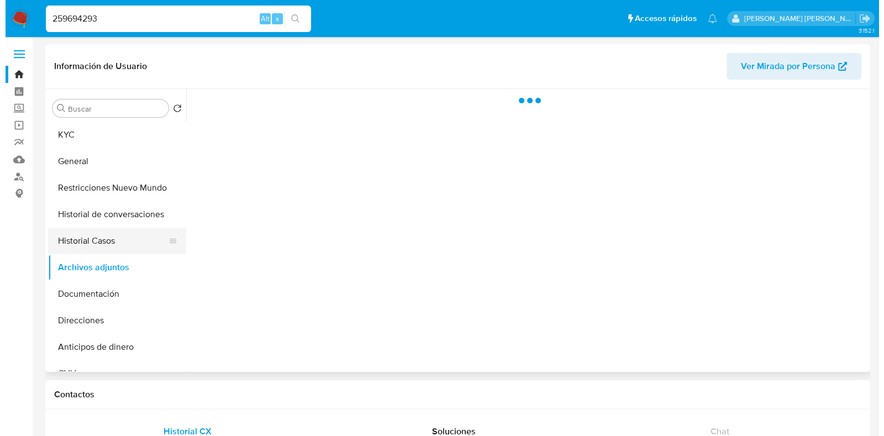
scroll to position [0, 0]
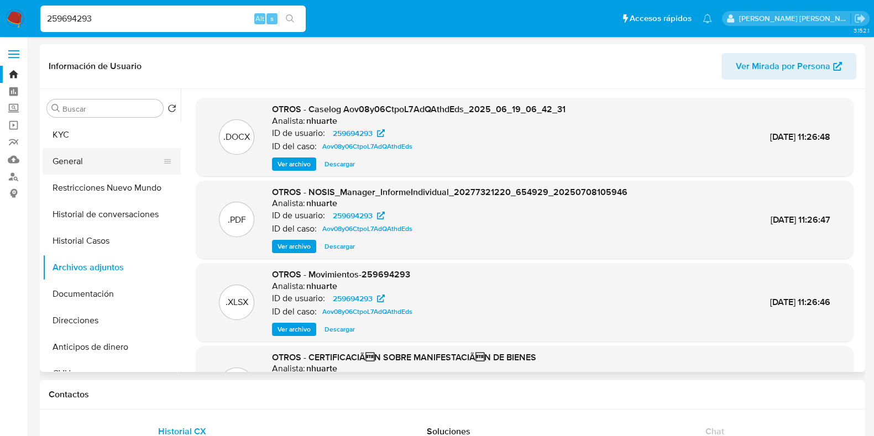
click at [93, 157] on button "General" at bounding box center [107, 161] width 129 height 27
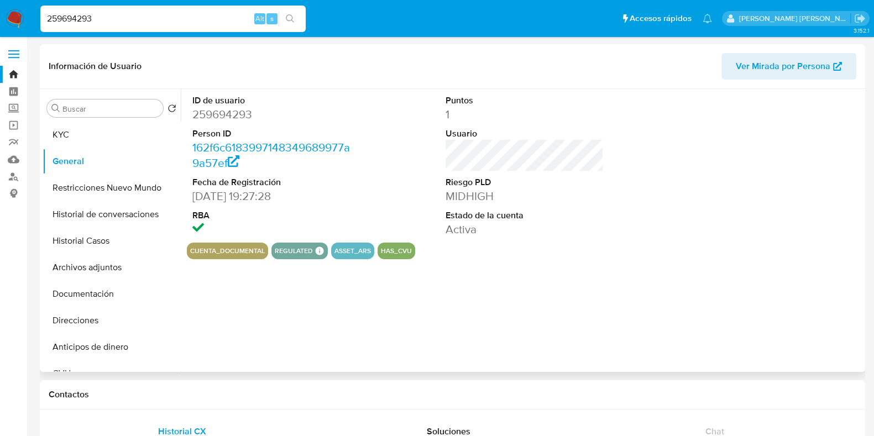
click at [239, 114] on dd "259694293" at bounding box center [271, 114] width 158 height 15
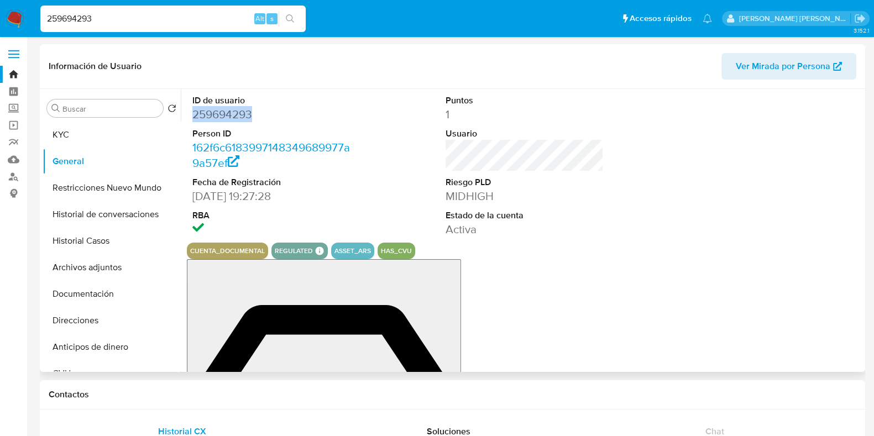
copy dd "259694293"
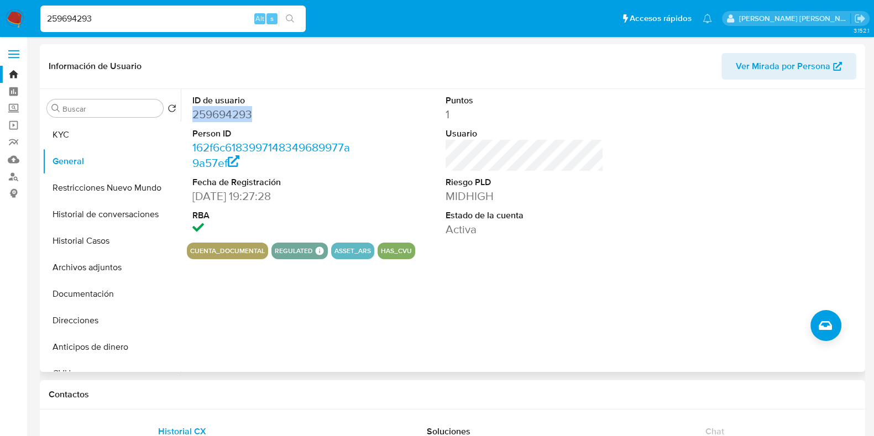
copy dd "259694293"
click at [101, 242] on button "Historial Casos" at bounding box center [107, 241] width 129 height 27
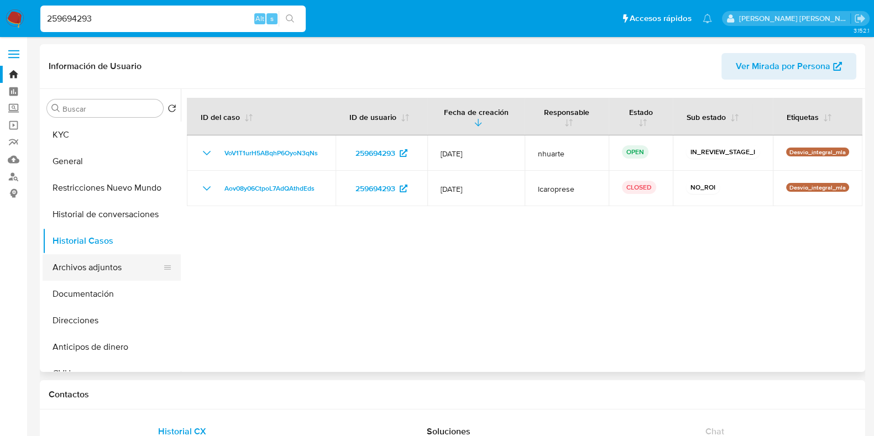
click at [108, 266] on button "Archivos adjuntos" at bounding box center [107, 267] width 129 height 27
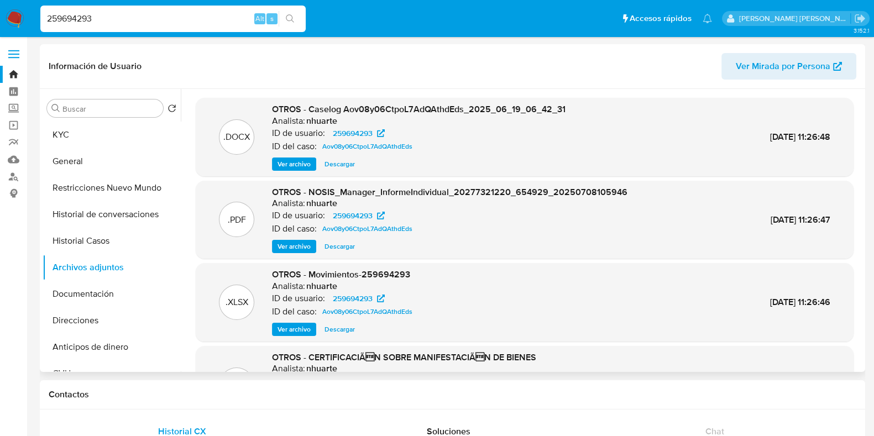
click at [291, 163] on span "Ver archivo" at bounding box center [293, 164] width 33 height 11
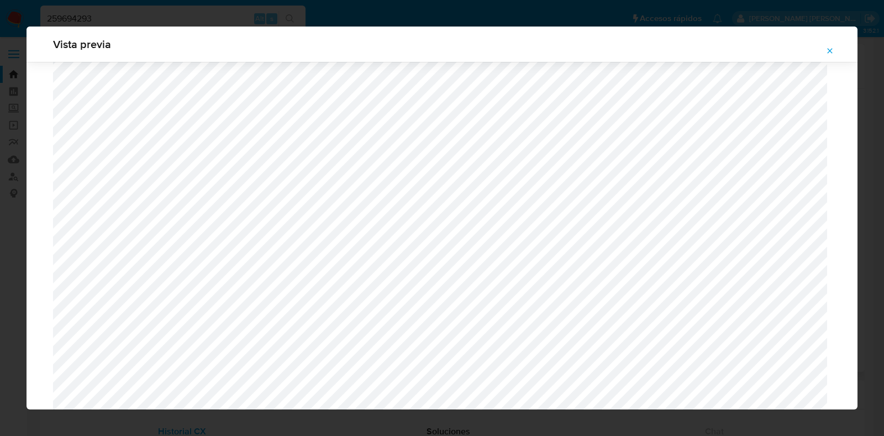
scroll to position [1014, 0]
click at [826, 54] on icon "Attachment preview" at bounding box center [830, 50] width 9 height 9
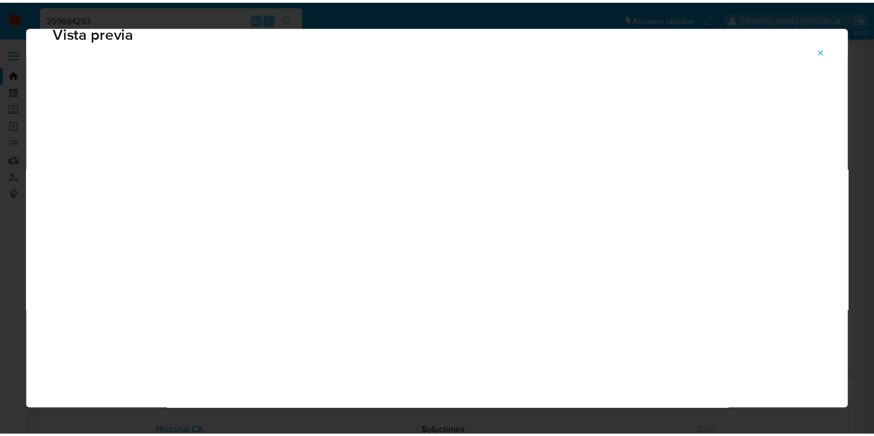
scroll to position [28, 0]
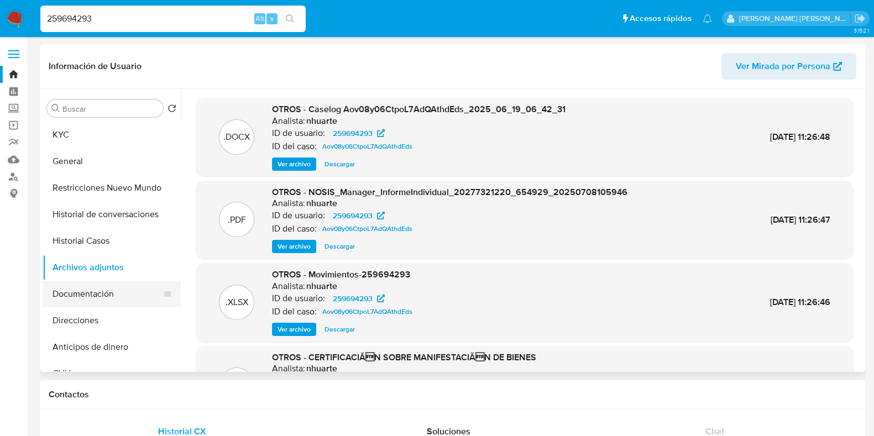
click at [96, 298] on button "Documentación" at bounding box center [107, 294] width 129 height 27
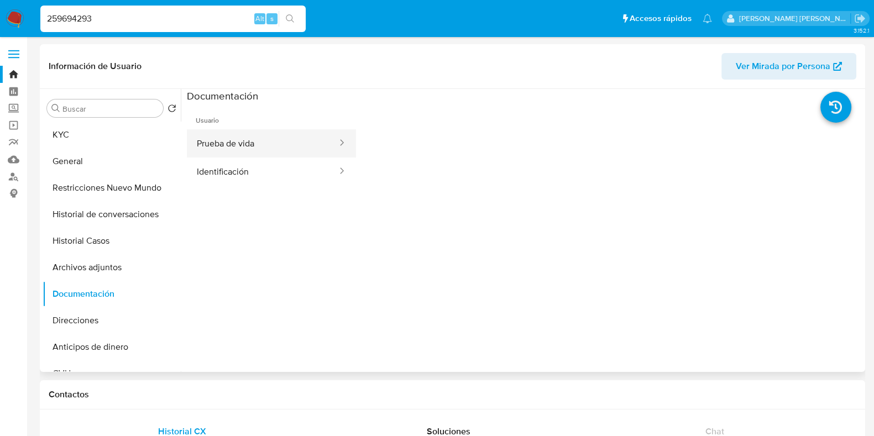
click at [253, 141] on button "Prueba de vida" at bounding box center [262, 143] width 151 height 28
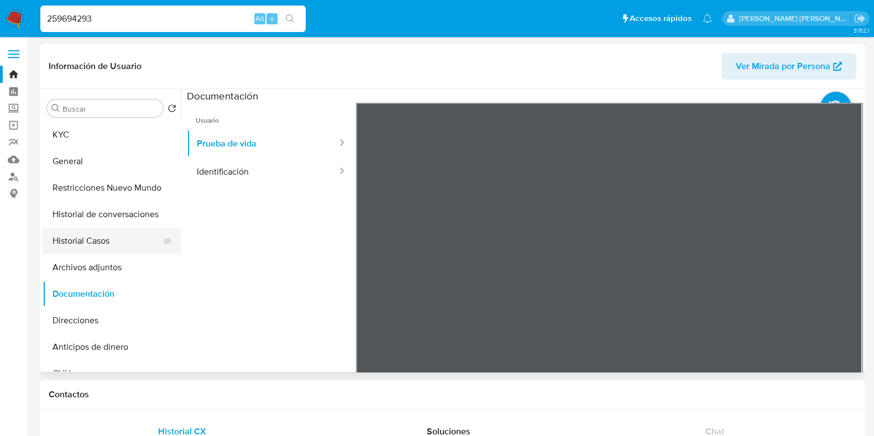
click at [122, 240] on button "Historial Casos" at bounding box center [107, 241] width 129 height 27
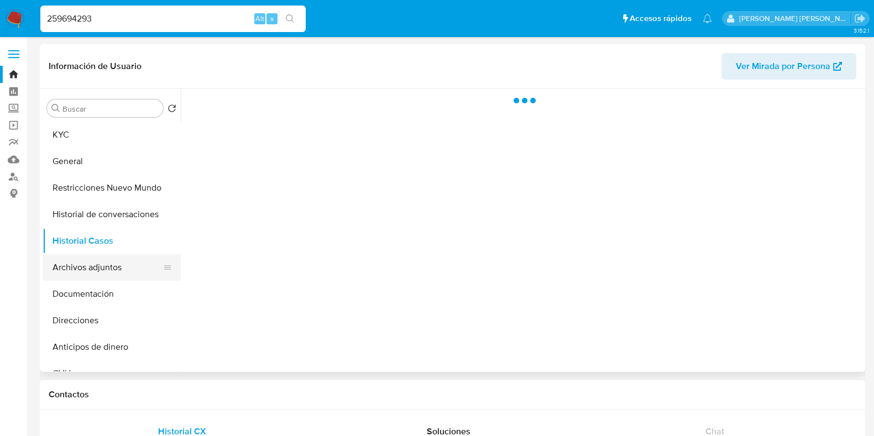
click at [98, 260] on button "Archivos adjuntos" at bounding box center [107, 267] width 129 height 27
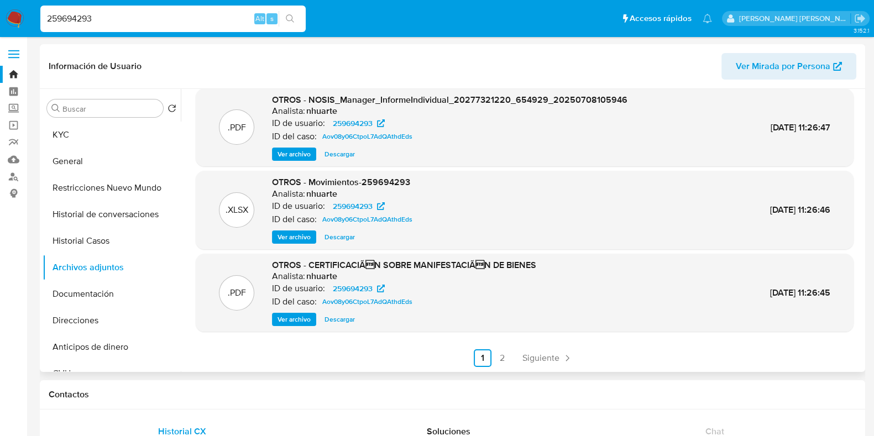
scroll to position [93, 0]
click at [301, 316] on span "Ver archivo" at bounding box center [293, 318] width 33 height 11
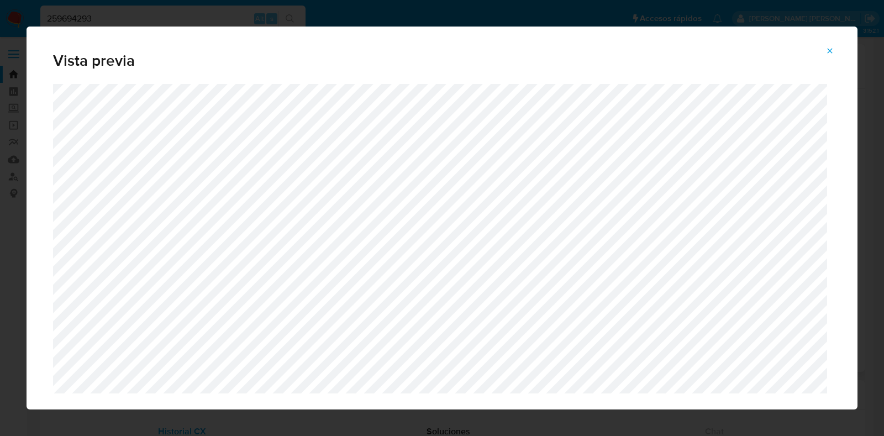
click at [827, 54] on icon "Attachment preview" at bounding box center [830, 50] width 9 height 9
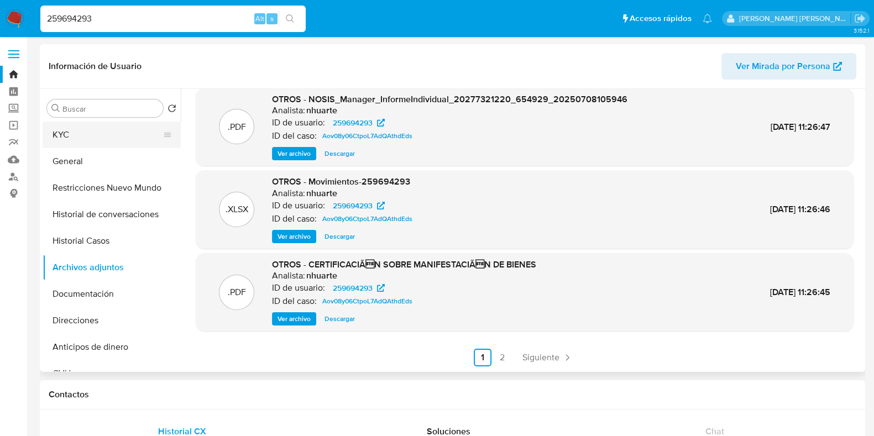
click at [88, 141] on button "KYC" at bounding box center [107, 135] width 129 height 27
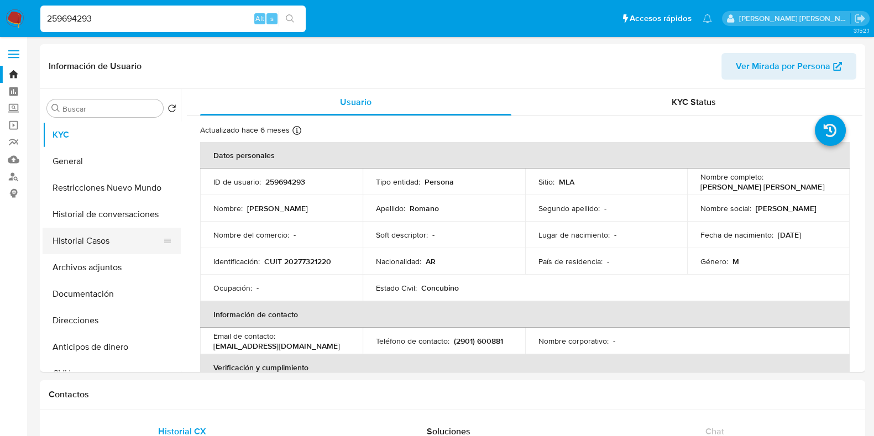
click at [131, 244] on button "Historial Casos" at bounding box center [107, 241] width 129 height 27
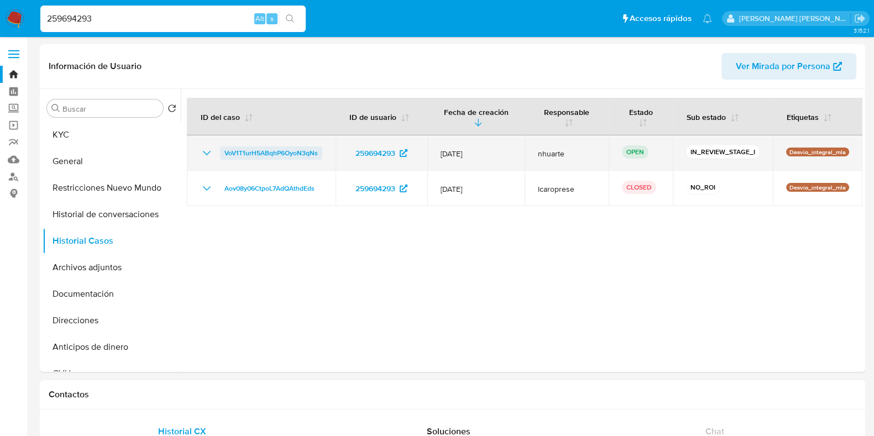
click at [293, 153] on span "VoV1T1urH5ABqhP6OyoN3qNs" at bounding box center [270, 152] width 93 height 13
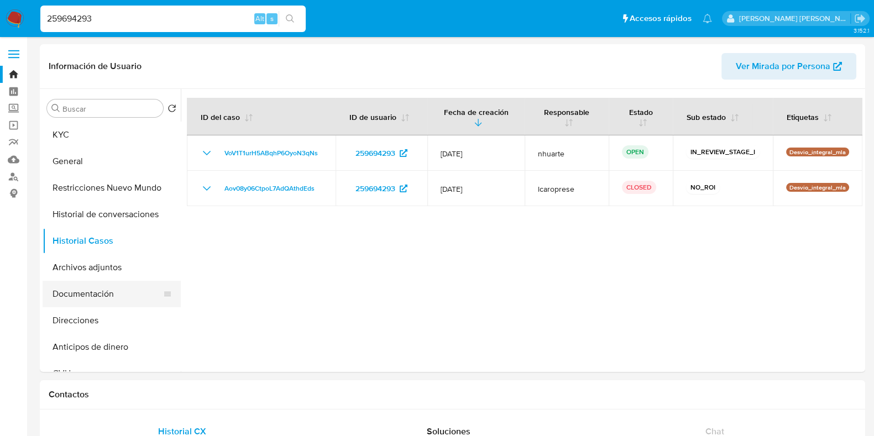
click at [104, 286] on button "Documentación" at bounding box center [107, 294] width 129 height 27
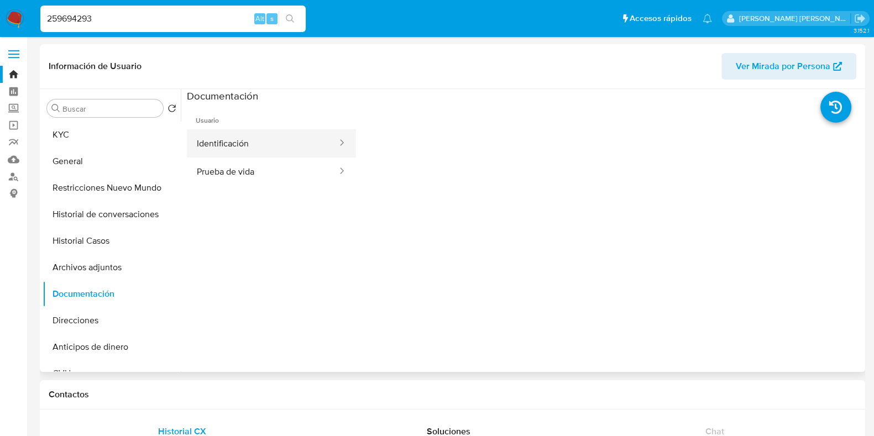
click at [249, 150] on button "Identificación" at bounding box center [262, 143] width 151 height 28
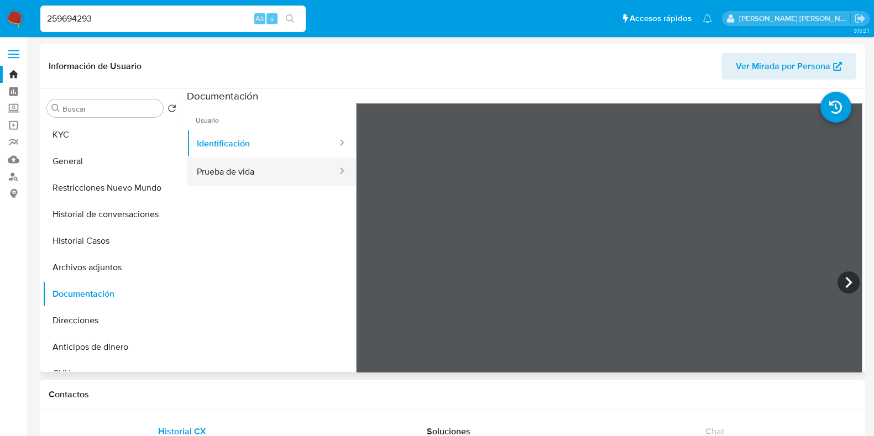
click at [277, 172] on button "Prueba de vida" at bounding box center [262, 172] width 151 height 28
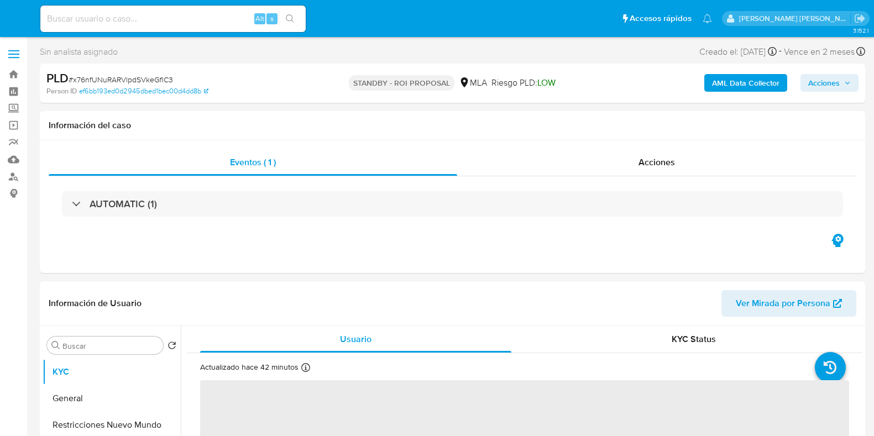
select select "10"
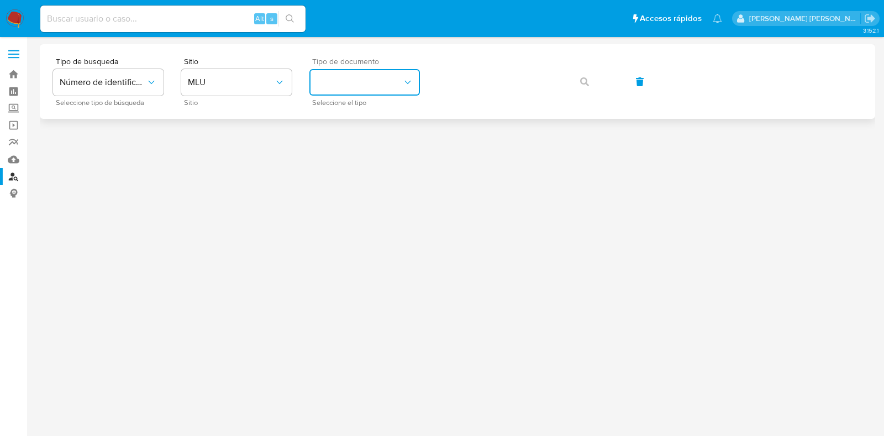
click at [396, 82] on button "identificationType" at bounding box center [365, 82] width 111 height 27
click at [234, 81] on span "MLU" at bounding box center [231, 82] width 86 height 11
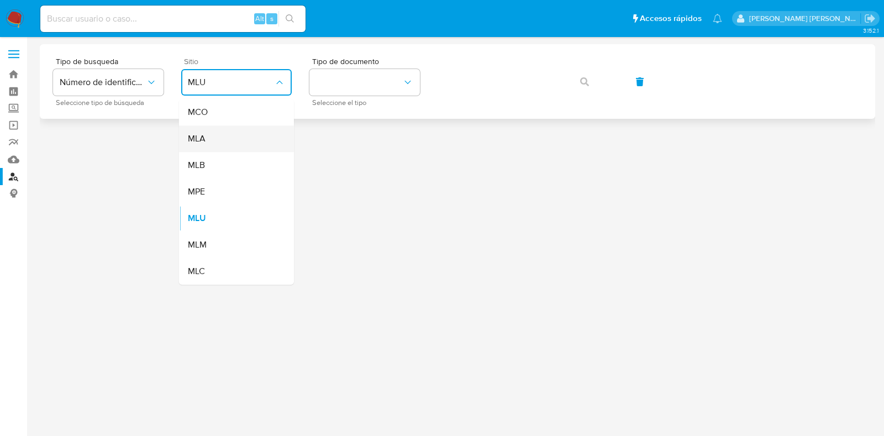
click at [229, 132] on div "MLA" at bounding box center [233, 138] width 91 height 27
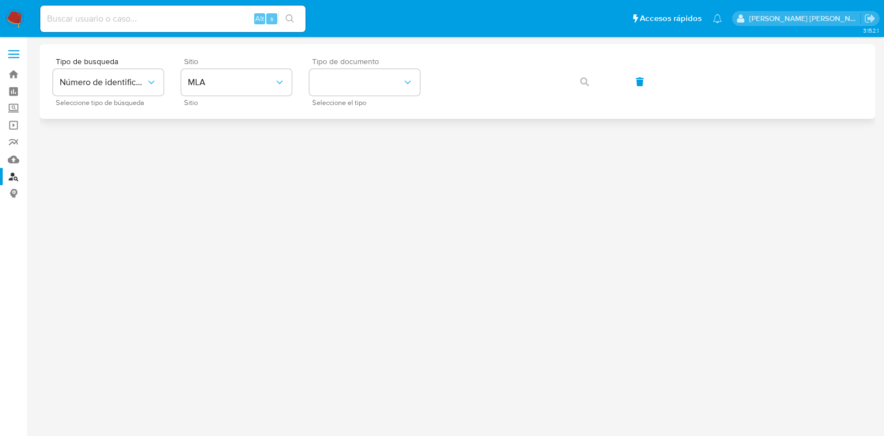
click at [351, 100] on span "Seleccione el tipo" at bounding box center [367, 103] width 111 height 6
click at [352, 87] on button "identificationType" at bounding box center [365, 82] width 111 height 27
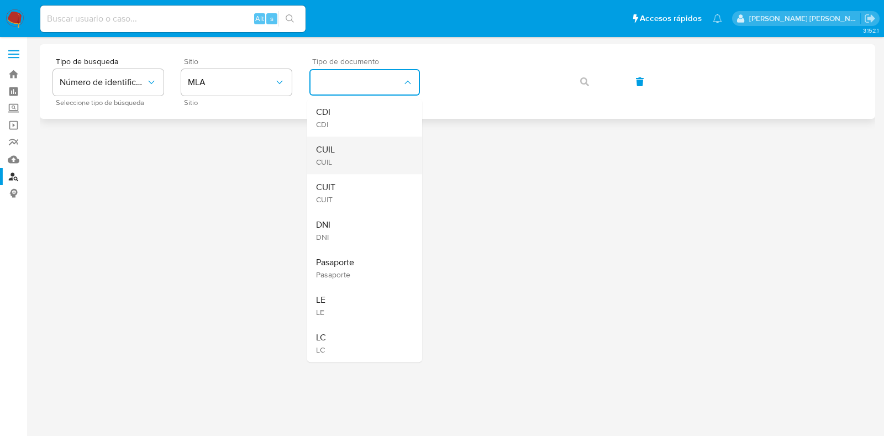
click at [347, 144] on div "CUIL CUIL" at bounding box center [361, 156] width 91 height 38
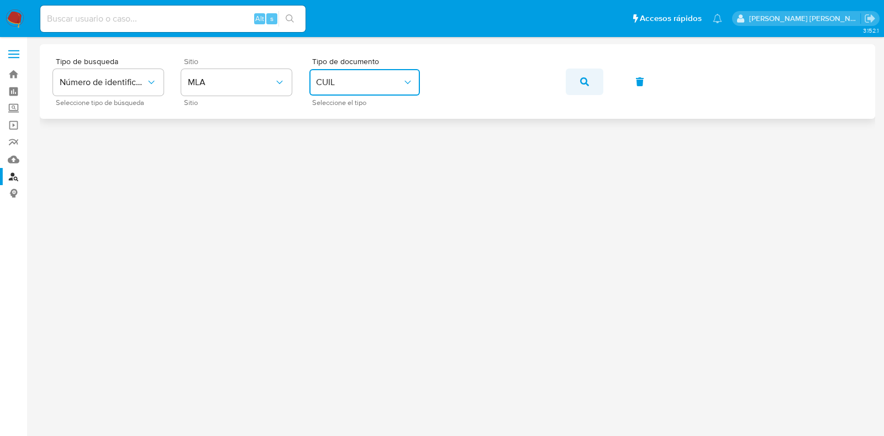
click at [578, 84] on button "button" at bounding box center [585, 82] width 38 height 27
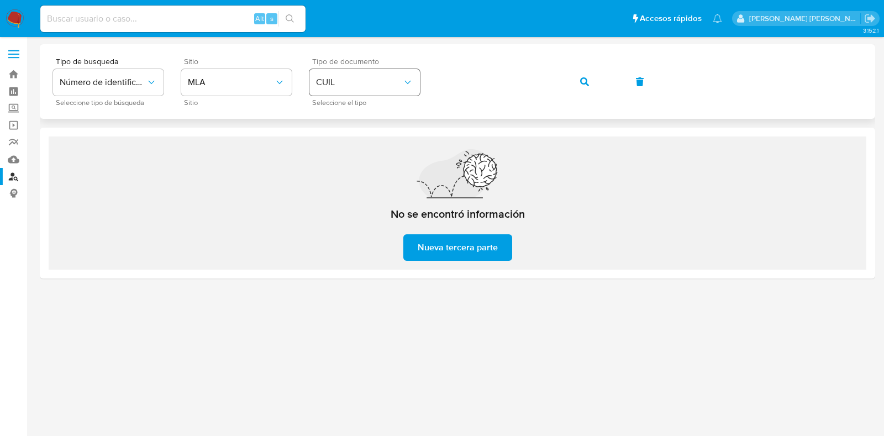
click at [419, 82] on div "Tipo de busqueda Número de identificación Seleccione tipo de búsqueda Sitio MLA…" at bounding box center [457, 81] width 809 height 48
click at [583, 79] on icon "button" at bounding box center [584, 81] width 9 height 9
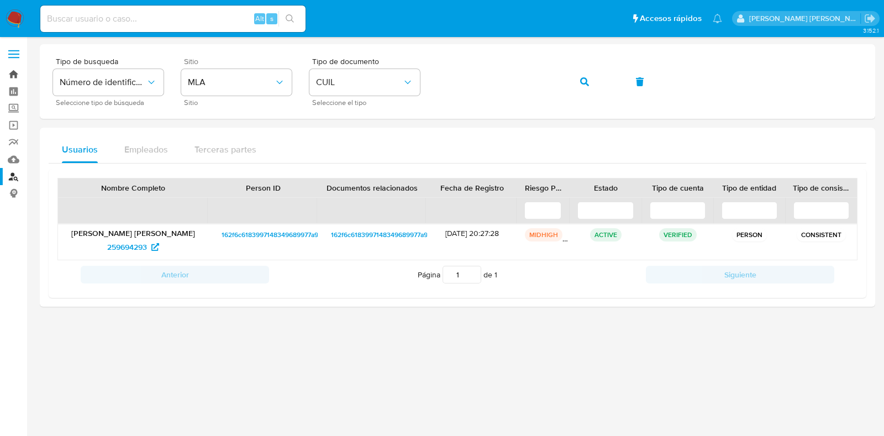
click at [11, 75] on link "Bandeja" at bounding box center [66, 74] width 132 height 17
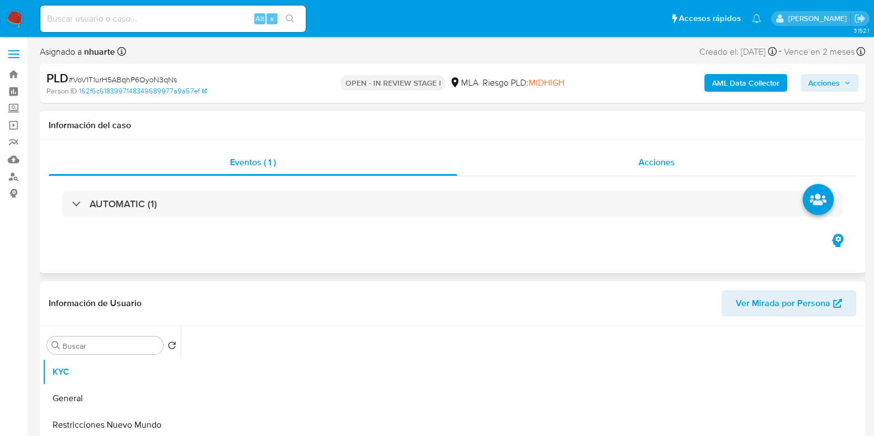
click at [644, 159] on span "Acciones" at bounding box center [656, 162] width 36 height 13
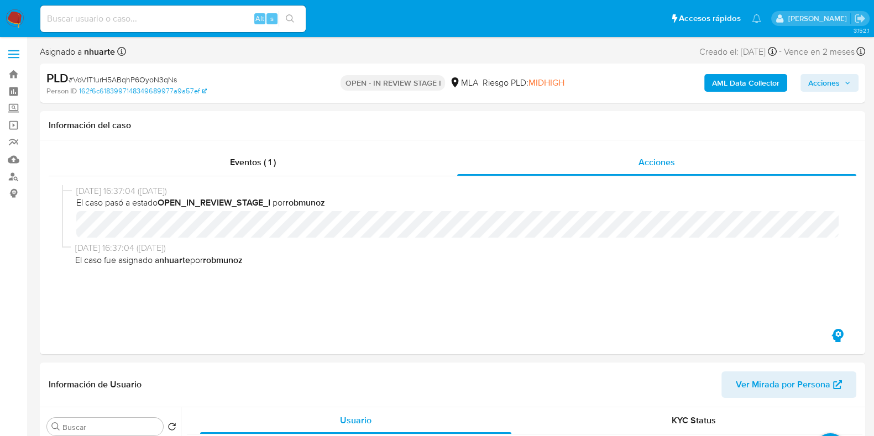
click at [725, 80] on b "AML Data Collector" at bounding box center [745, 83] width 67 height 18
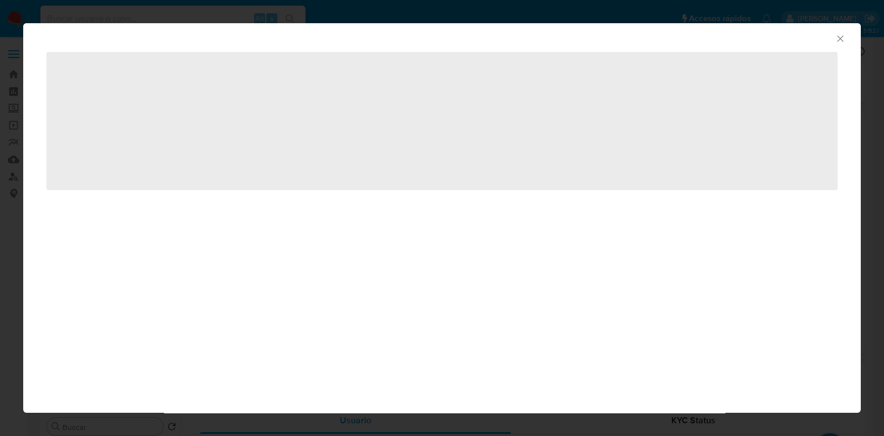
select select "10"
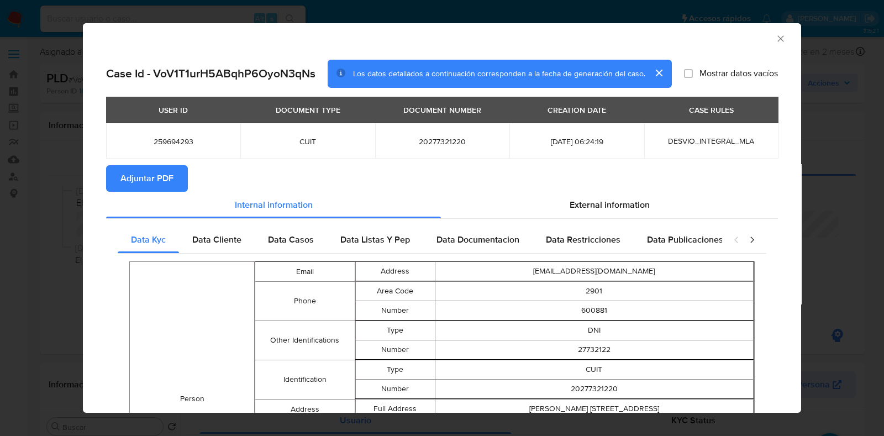
click at [175, 174] on button "Adjuntar PDF" at bounding box center [147, 178] width 82 height 27
click at [775, 41] on icon "Cerrar ventana" at bounding box center [780, 38] width 11 height 11
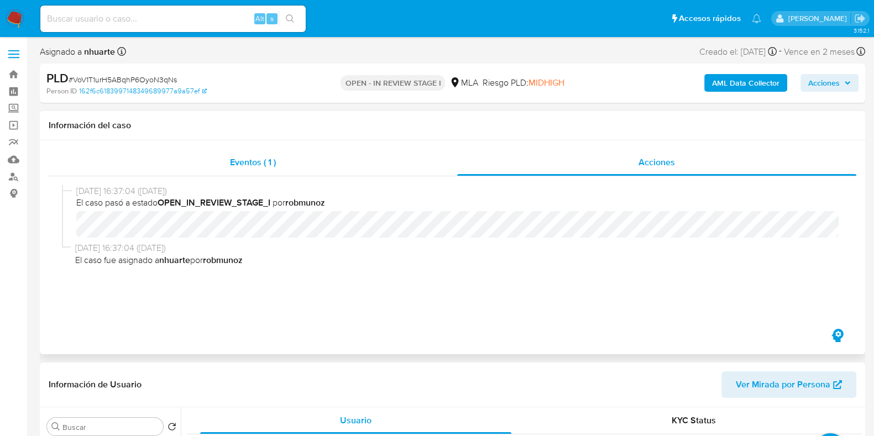
click at [275, 159] on span "Eventos ( 1 )" at bounding box center [253, 162] width 46 height 13
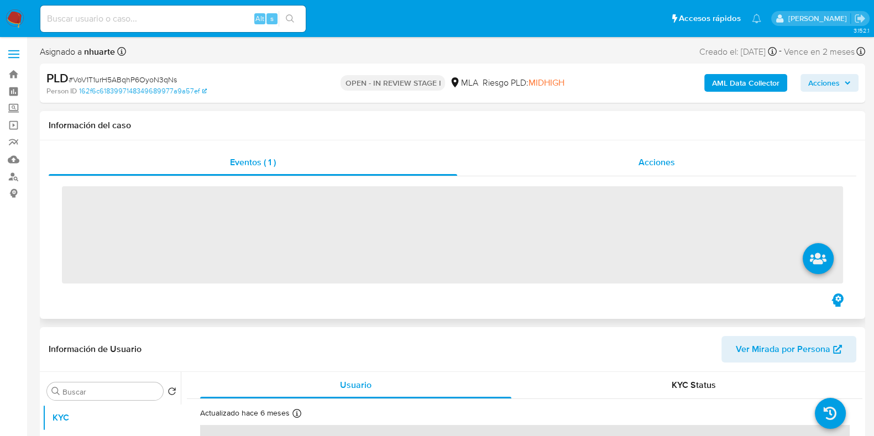
click at [666, 166] on span "Acciones" at bounding box center [656, 162] width 36 height 13
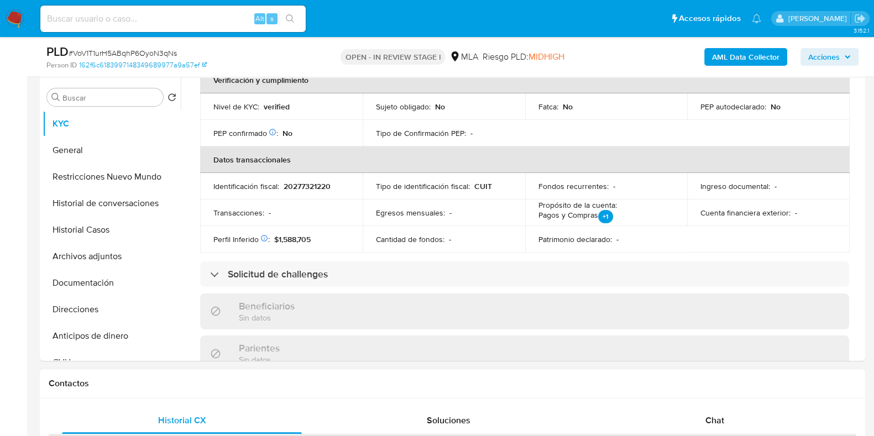
scroll to position [345, 0]
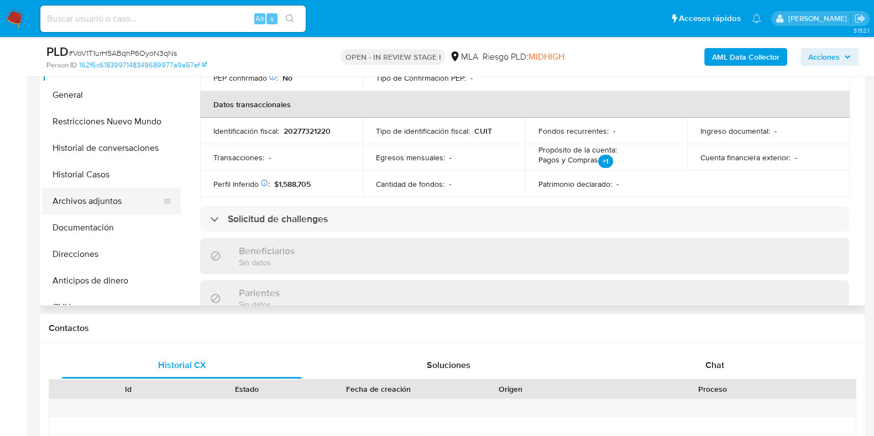
click at [108, 205] on button "Archivos adjuntos" at bounding box center [107, 201] width 129 height 27
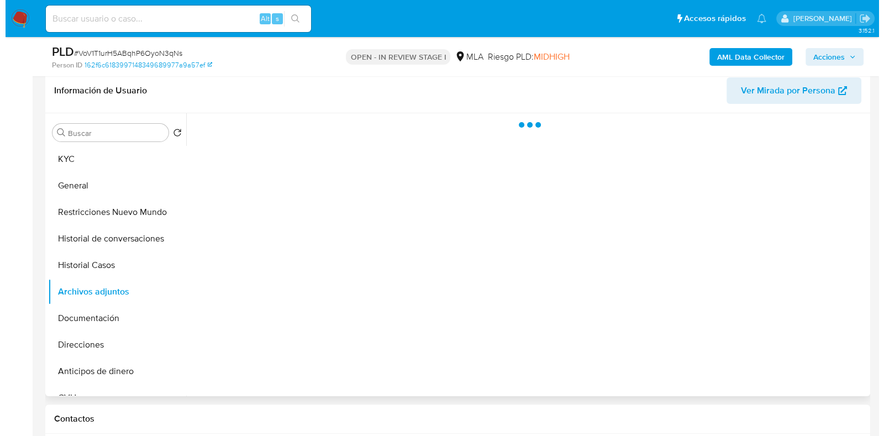
scroll to position [276, 0]
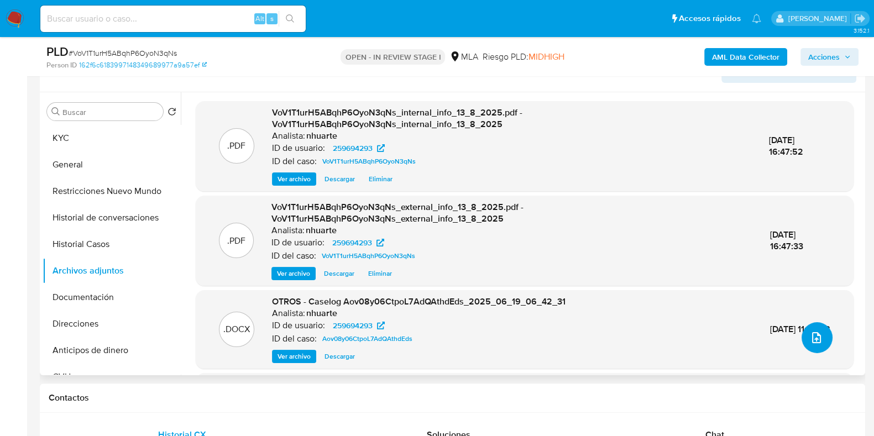
click at [812, 327] on button "upload-file" at bounding box center [816, 337] width 31 height 31
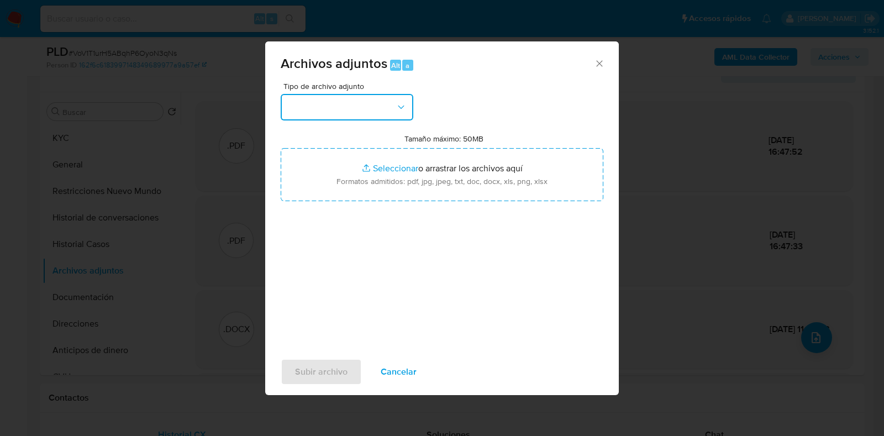
click at [402, 106] on icon "button" at bounding box center [401, 107] width 11 height 11
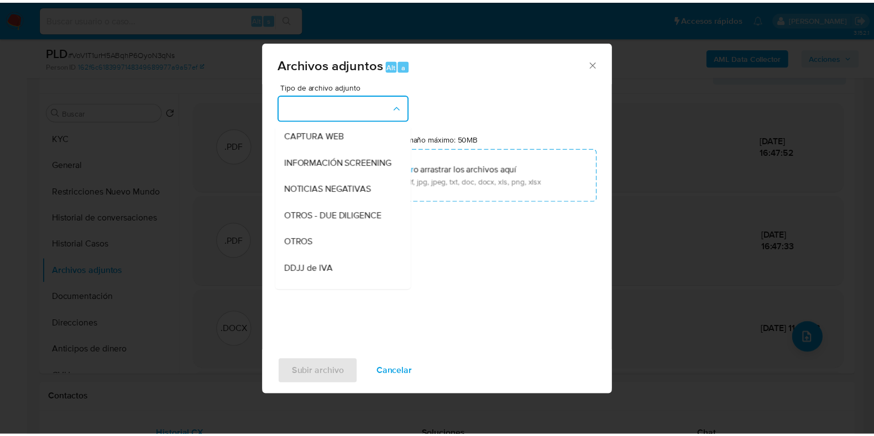
scroll to position [185, 0]
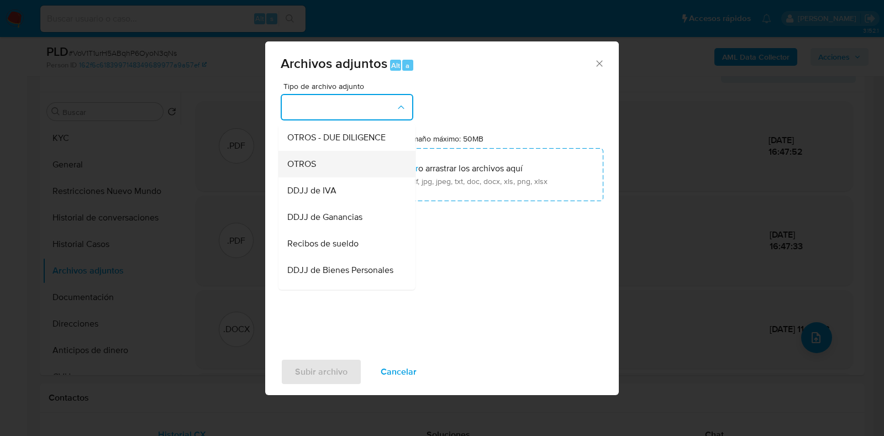
click at [360, 177] on div "OTROS" at bounding box center [343, 164] width 113 height 27
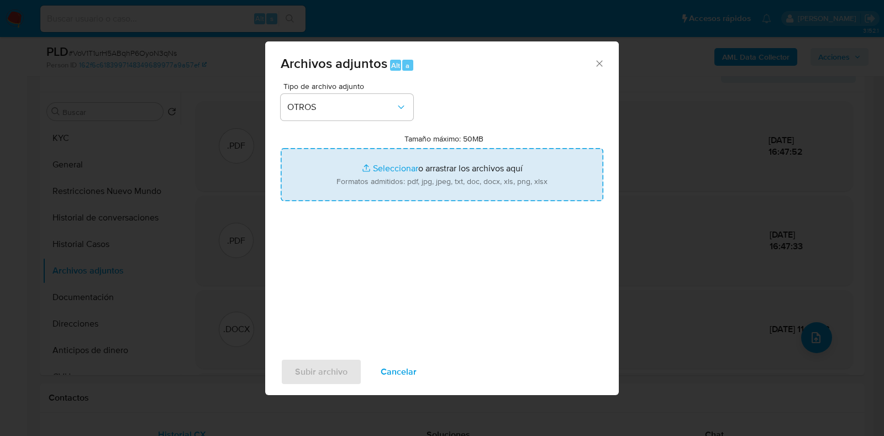
type input "C:\fakepath\Caselog VoV1T1urH5ABqhP6OyoN3qNs_2025_08_13_14_31_25.docx"
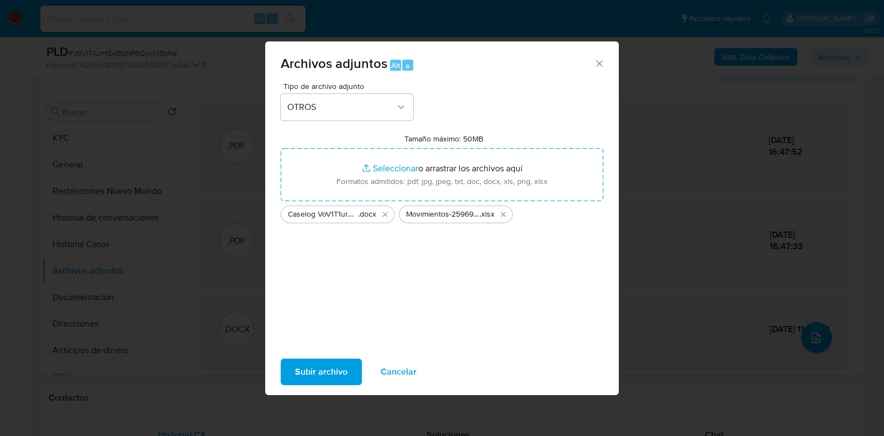
click at [315, 370] on span "Subir archivo" at bounding box center [321, 372] width 53 height 24
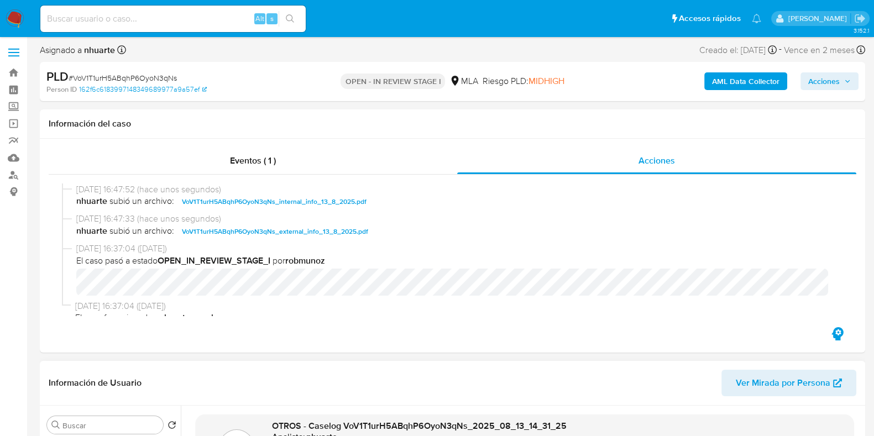
scroll to position [0, 0]
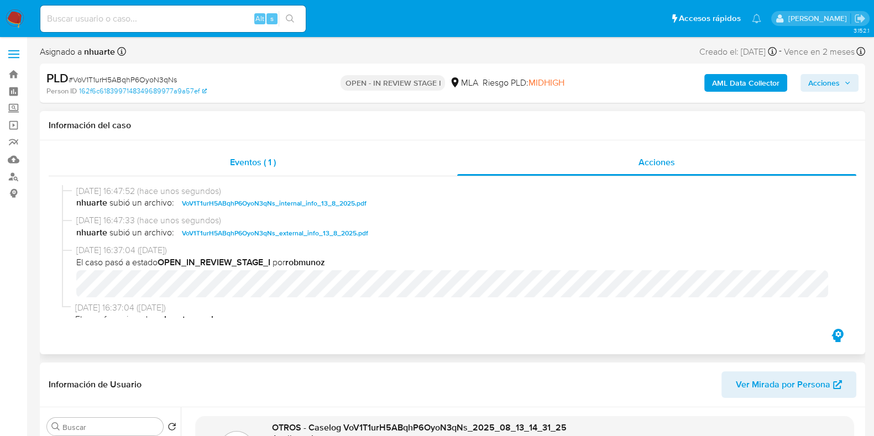
click at [255, 153] on div "Eventos ( 1 )" at bounding box center [253, 162] width 408 height 27
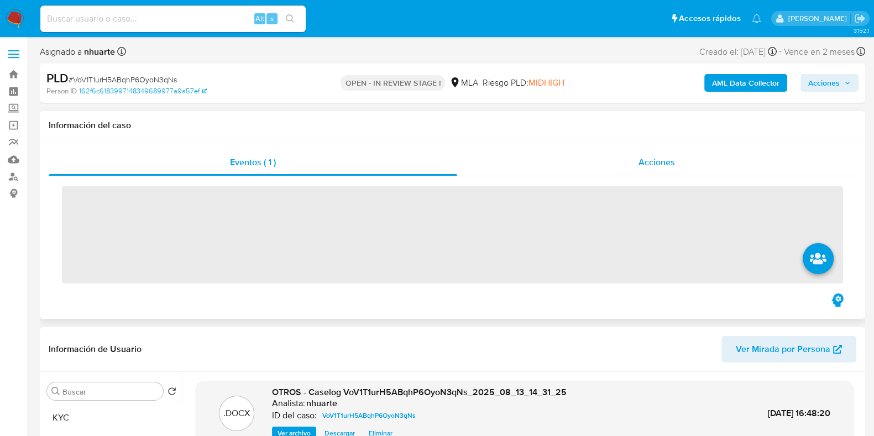
click at [638, 162] on span "Acciones" at bounding box center [656, 162] width 36 height 13
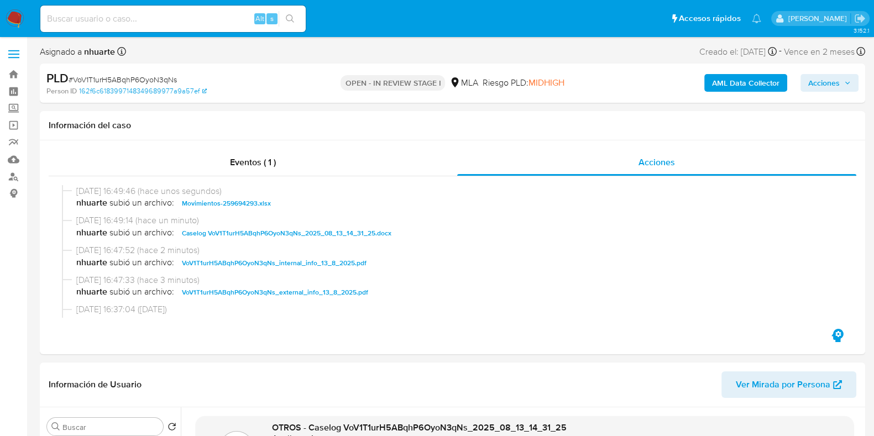
click at [819, 84] on span "Acciones" at bounding box center [824, 83] width 32 height 18
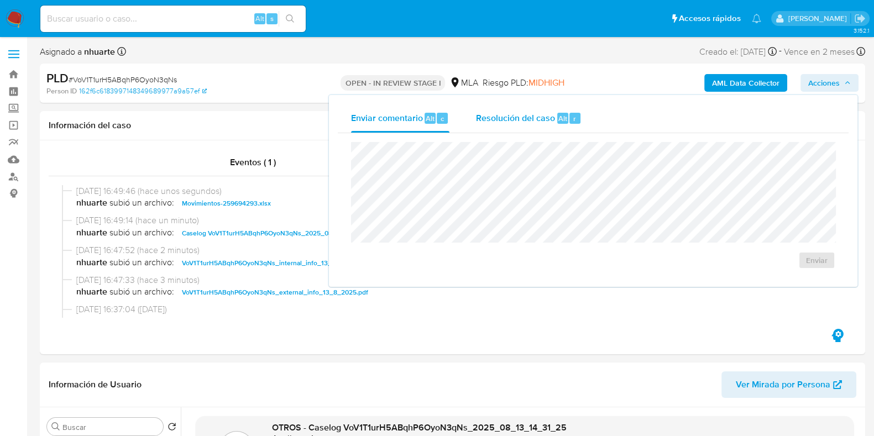
click at [545, 118] on span "Resolución del caso" at bounding box center [515, 118] width 79 height 13
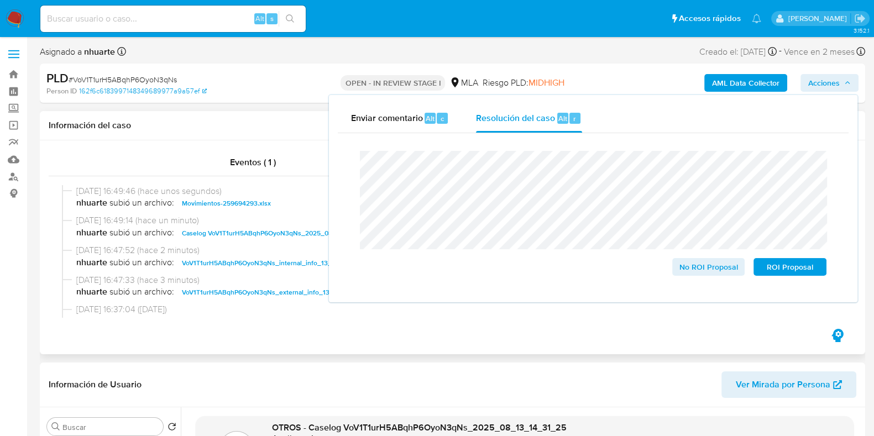
click at [240, 120] on h1 "Información del caso" at bounding box center [452, 125] width 807 height 11
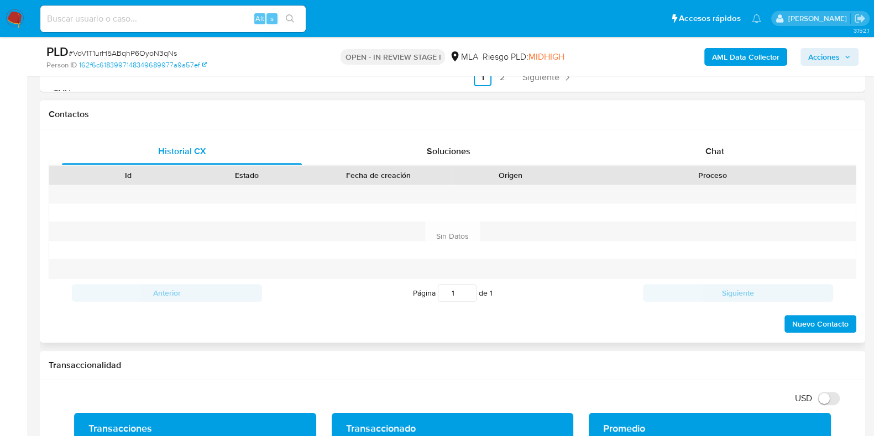
scroll to position [622, 0]
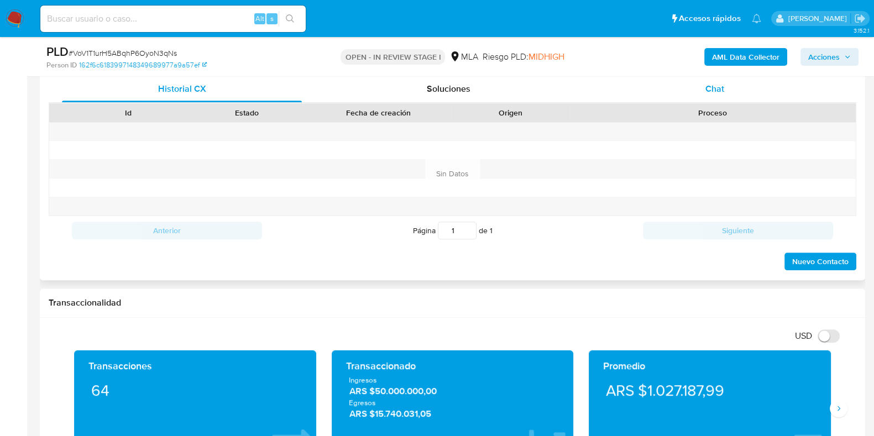
click at [713, 80] on div "Chat" at bounding box center [715, 89] width 240 height 27
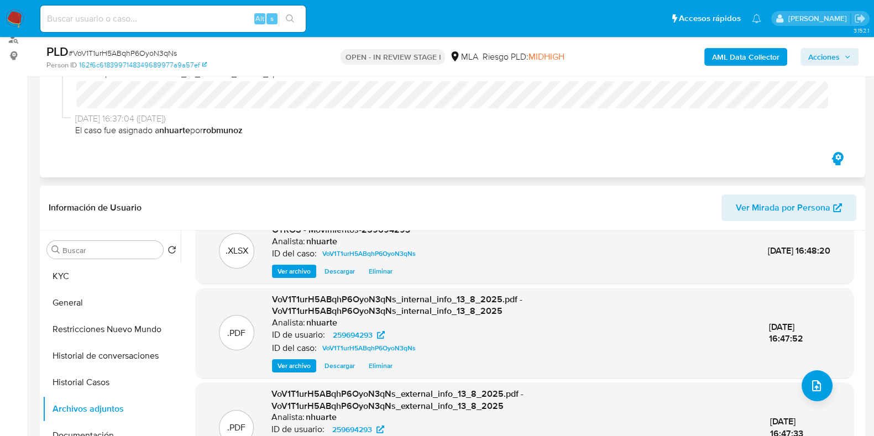
scroll to position [0, 0]
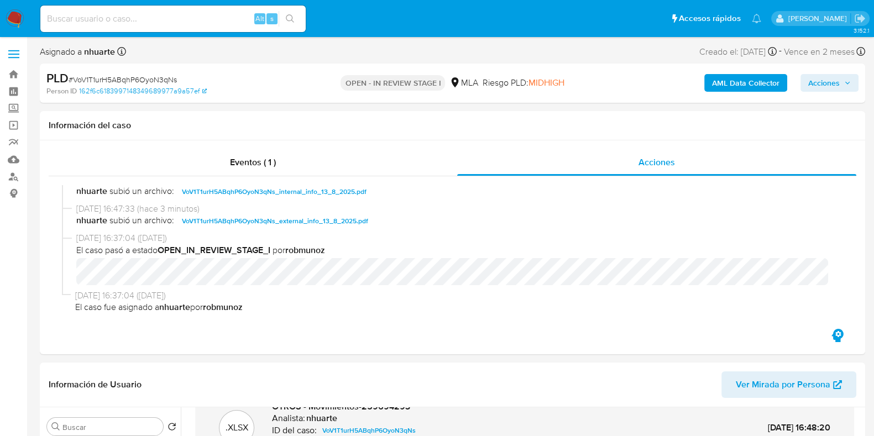
click at [820, 88] on span "Acciones" at bounding box center [824, 83] width 32 height 18
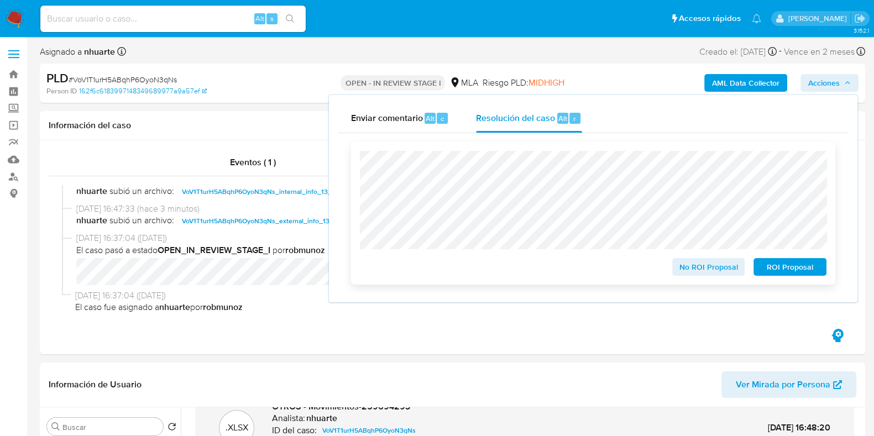
click at [694, 265] on span "No ROI Proposal" at bounding box center [708, 266] width 57 height 15
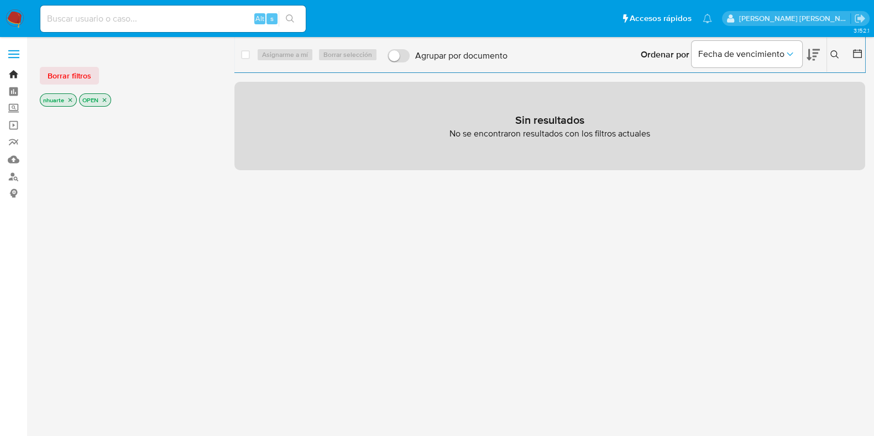
click at [13, 74] on link "Bandeja" at bounding box center [66, 74] width 132 height 17
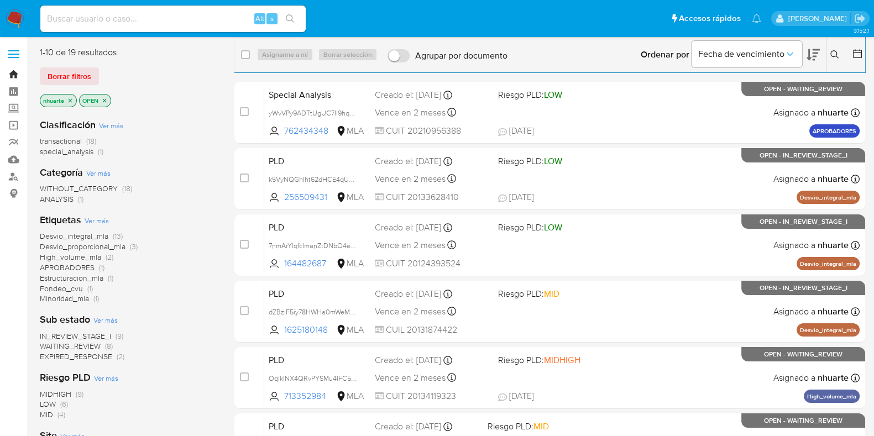
click at [17, 72] on link "Bandeja" at bounding box center [66, 74] width 132 height 17
click at [71, 100] on icon "close-filter" at bounding box center [70, 100] width 7 height 7
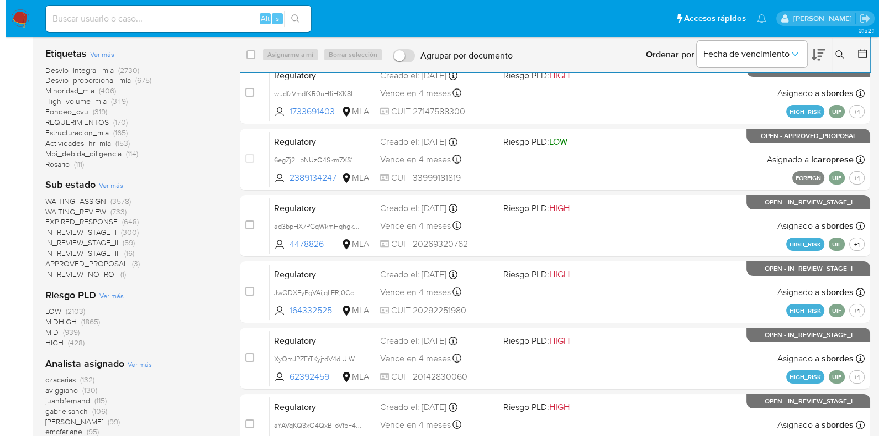
scroll to position [358, 0]
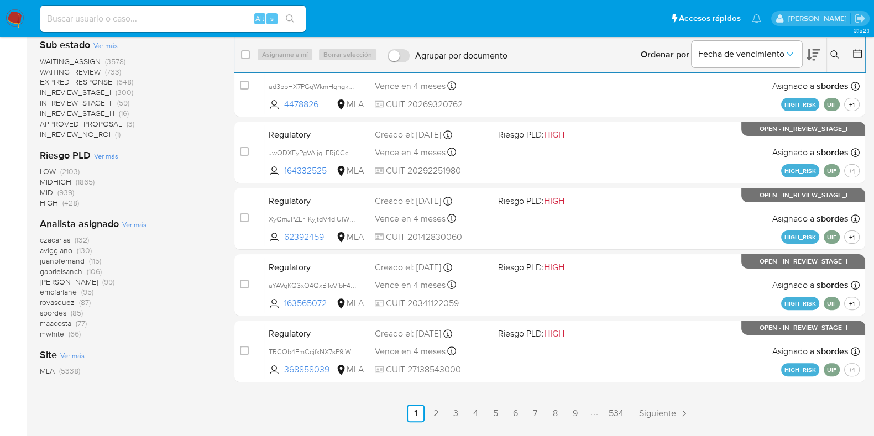
click at [135, 226] on span "Ver más" at bounding box center [134, 224] width 24 height 10
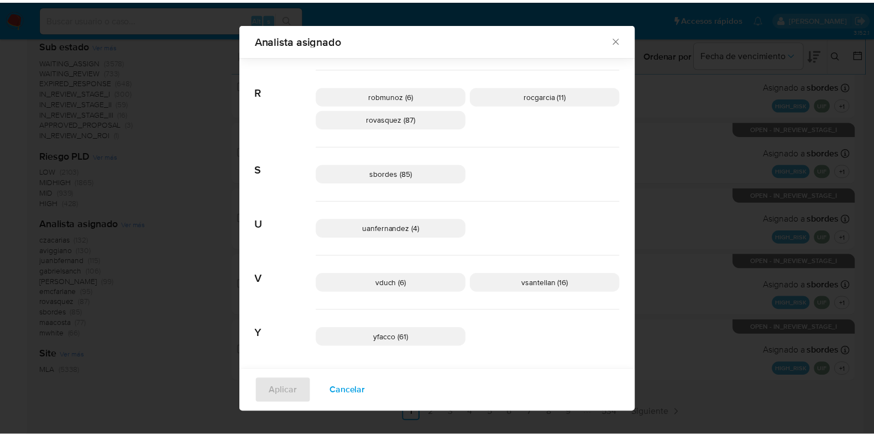
scroll to position [771, 0]
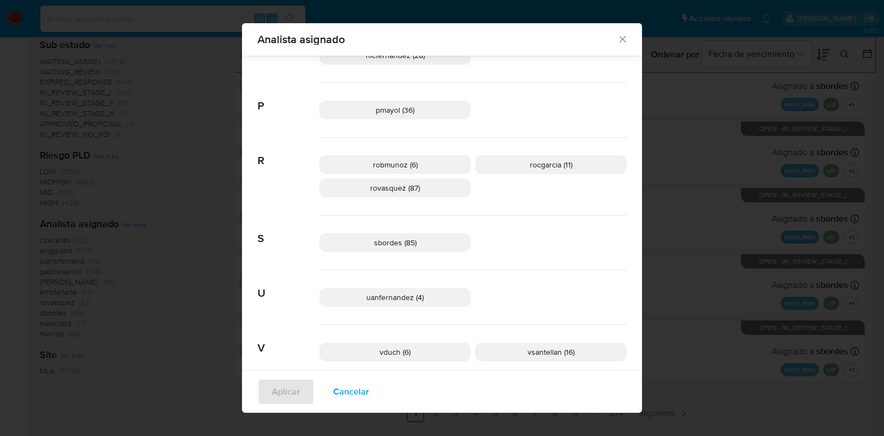
click at [618, 40] on icon "Cerrar" at bounding box center [622, 39] width 11 height 11
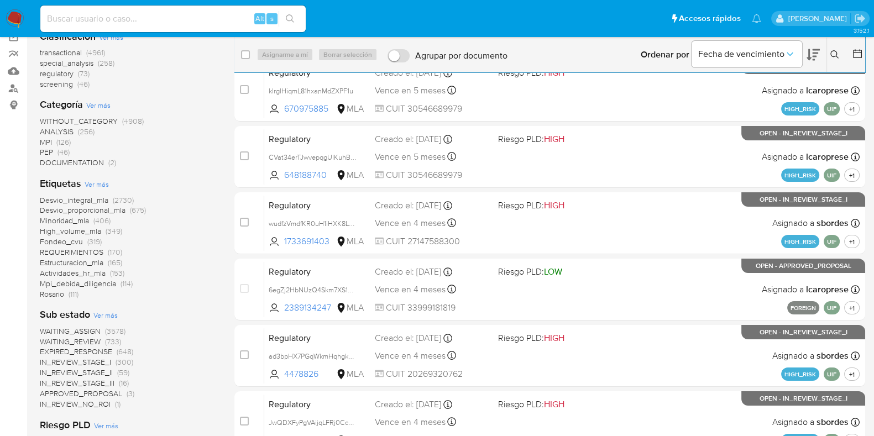
scroll to position [0, 0]
